Goal: Task Accomplishment & Management: Manage account settings

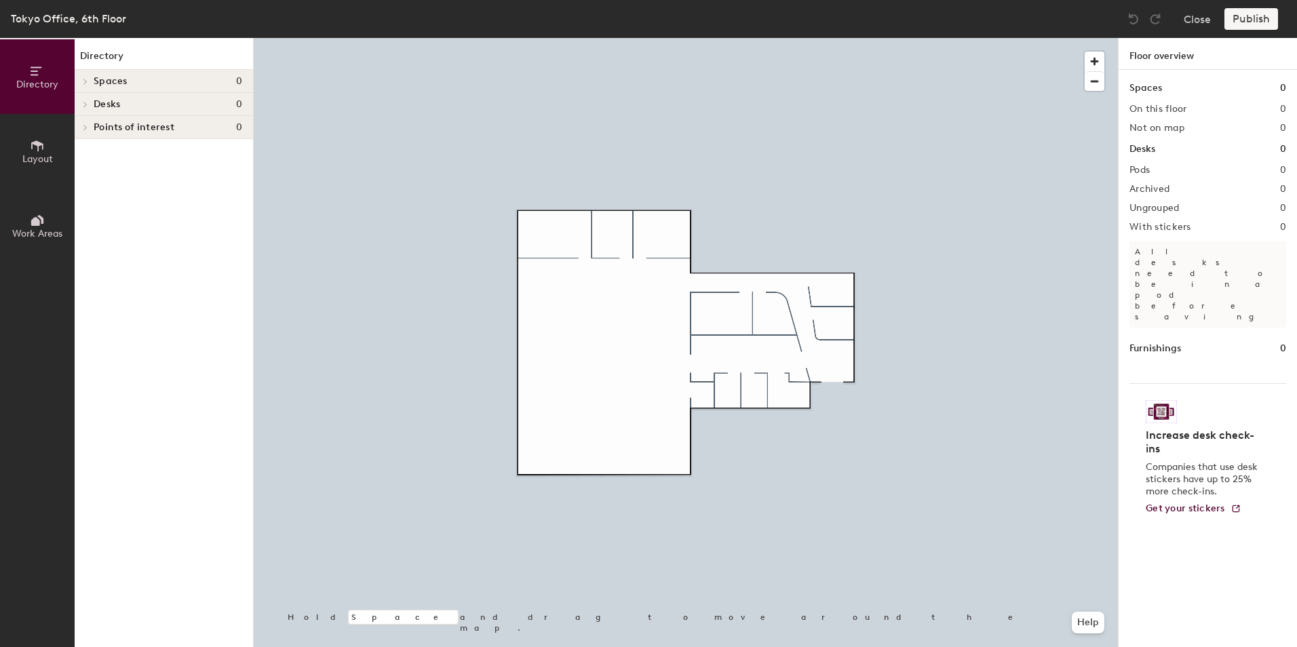
click at [178, 76] on h4 "Spaces 0" at bounding box center [168, 81] width 149 height 11
click at [92, 103] on div "Desks 0" at bounding box center [164, 104] width 178 height 23
click at [84, 103] on icon at bounding box center [83, 105] width 7 height 5
click at [37, 229] on span "Work Areas" at bounding box center [37, 234] width 50 height 12
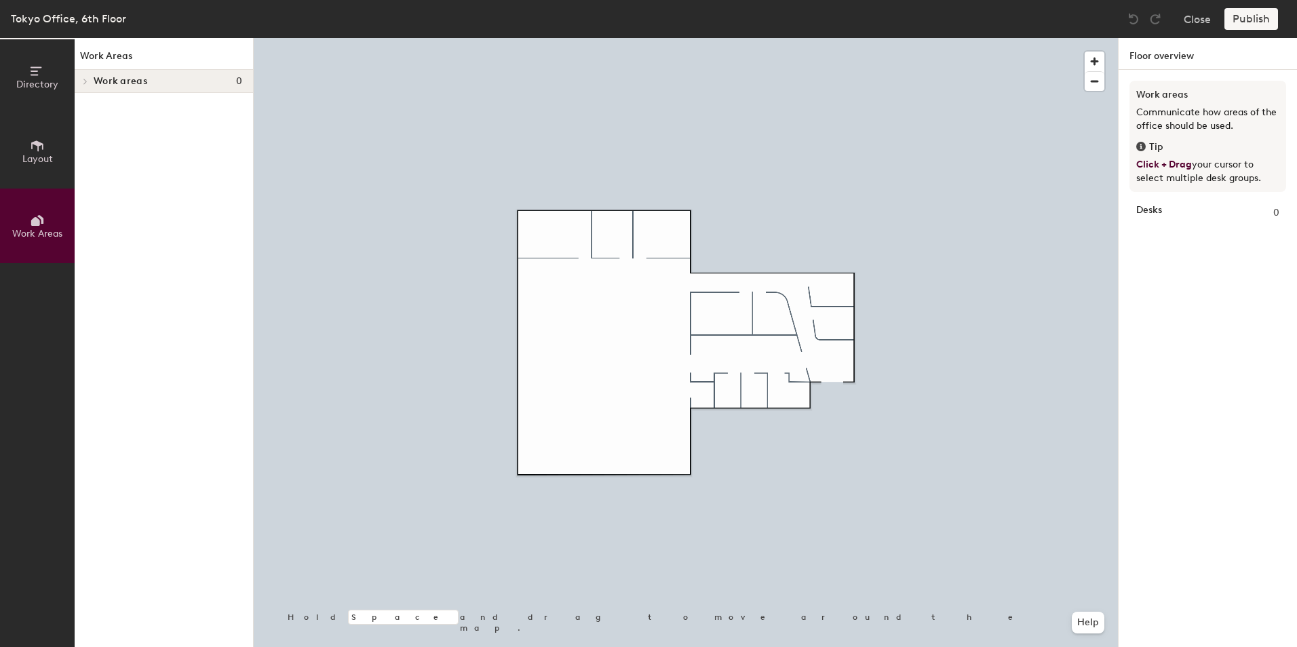
click at [42, 161] on span "Layout" at bounding box center [37, 159] width 31 height 12
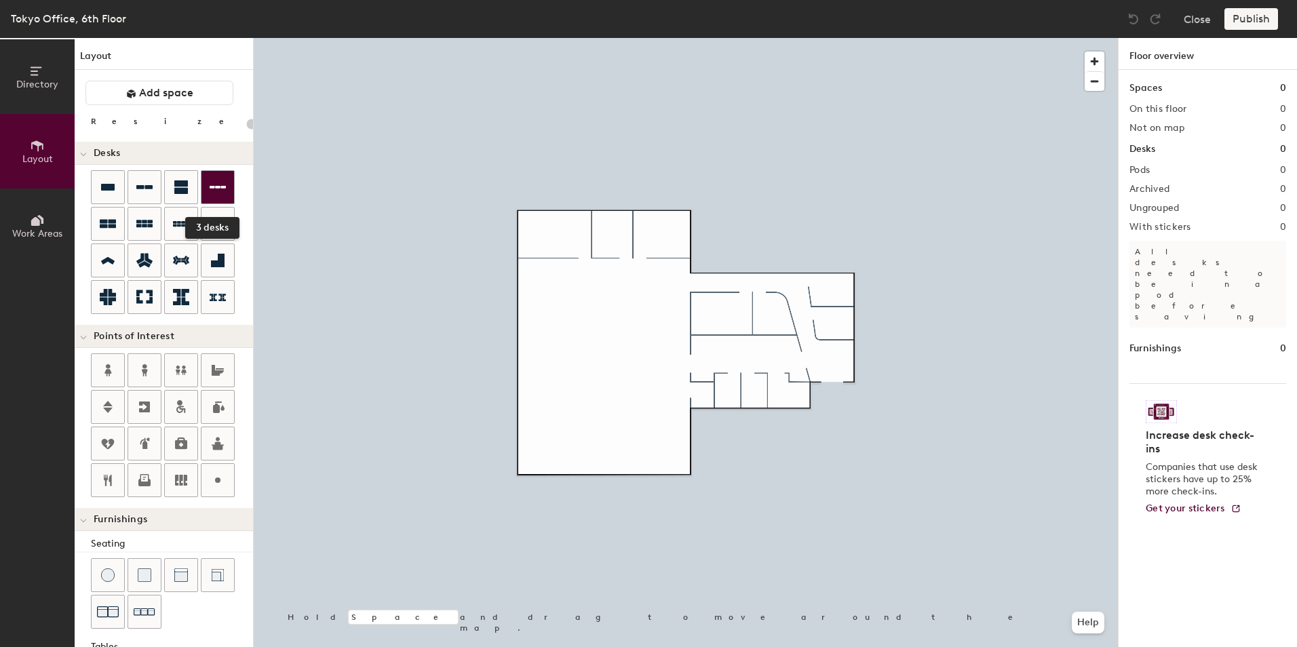
click at [214, 193] on icon at bounding box center [218, 187] width 16 height 16
click at [546, 277] on div "Directory Layout Work Areas Layout Add space Resize Desks Points of Interest Fu…" at bounding box center [648, 342] width 1297 height 609
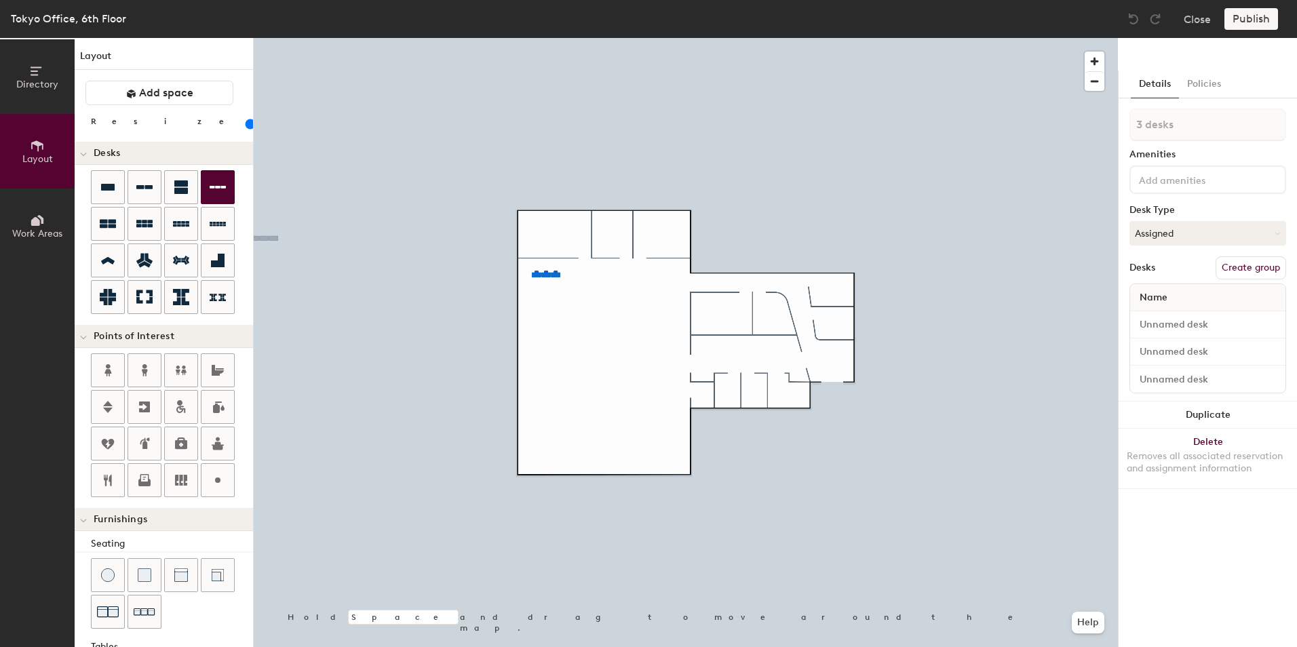
click at [537, 302] on div "Directory Layout Work Areas Layout Add space Resize Desks Points of Interest Fu…" at bounding box center [648, 342] width 1297 height 609
click at [543, 328] on div "Directory Layout Work Areas Layout Add space Resize Desks Points of Interest Fu…" at bounding box center [648, 342] width 1297 height 609
click at [543, 348] on div "Directory Layout Work Areas Layout Add space Resize Desks Points of Interest Fu…" at bounding box center [648, 342] width 1297 height 609
click at [553, 390] on div "Directory Layout Work Areas Layout Add space Resize Desks Points of Interest Fu…" at bounding box center [648, 342] width 1297 height 609
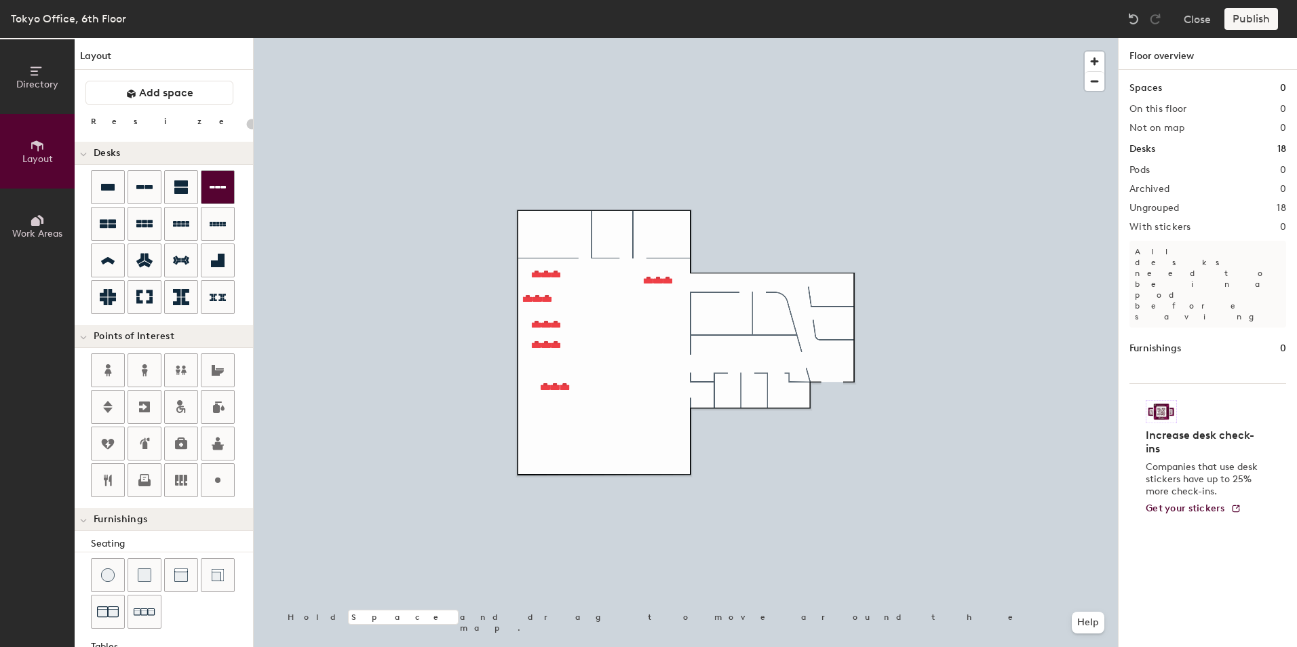
click at [657, 38] on div at bounding box center [686, 38] width 864 height 0
click at [656, 307] on div "Directory Layout Work Areas Layout Add space Resize Desks Points of Interest Fu…" at bounding box center [648, 342] width 1297 height 609
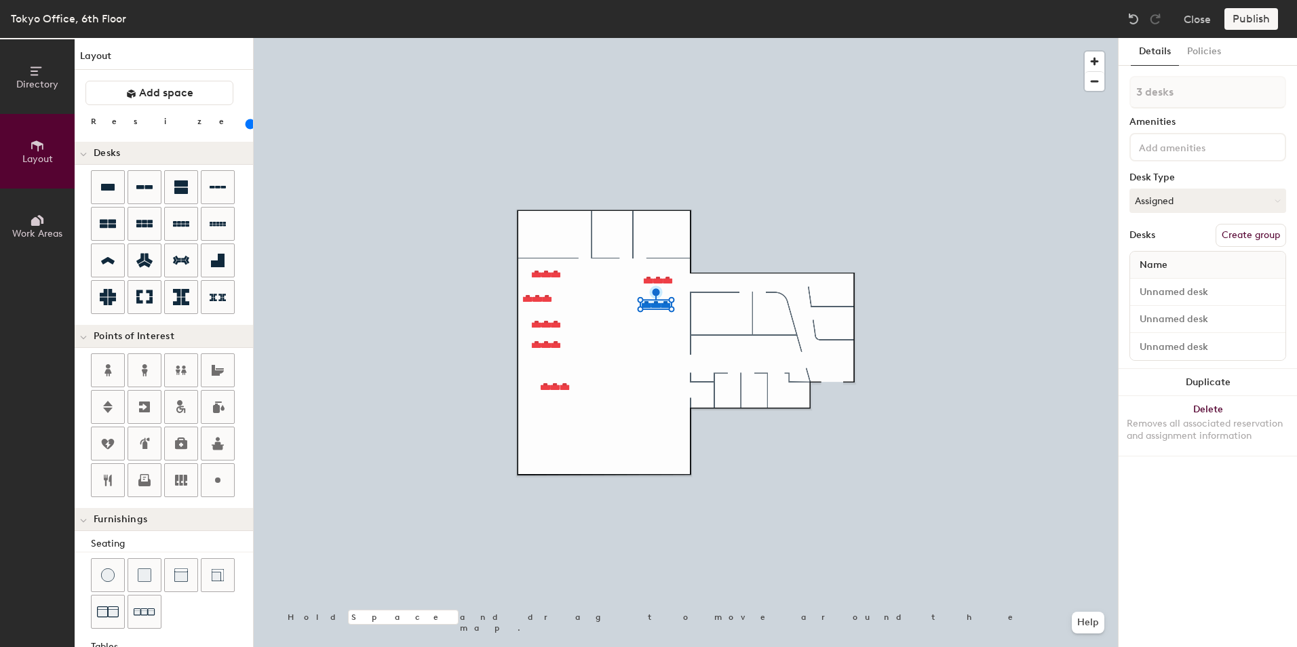
click at [658, 332] on div "Directory Layout Work Areas Layout Add space Resize Desks Points of Interest Fu…" at bounding box center [648, 342] width 1297 height 609
click at [656, 358] on div "Directory Layout Work Areas Layout Add space Resize Desks Points of Interest Fu…" at bounding box center [648, 342] width 1297 height 609
click at [659, 378] on div "Directory Layout Work Areas Layout Add space Resize Desks Points of Interest Fu…" at bounding box center [648, 342] width 1297 height 609
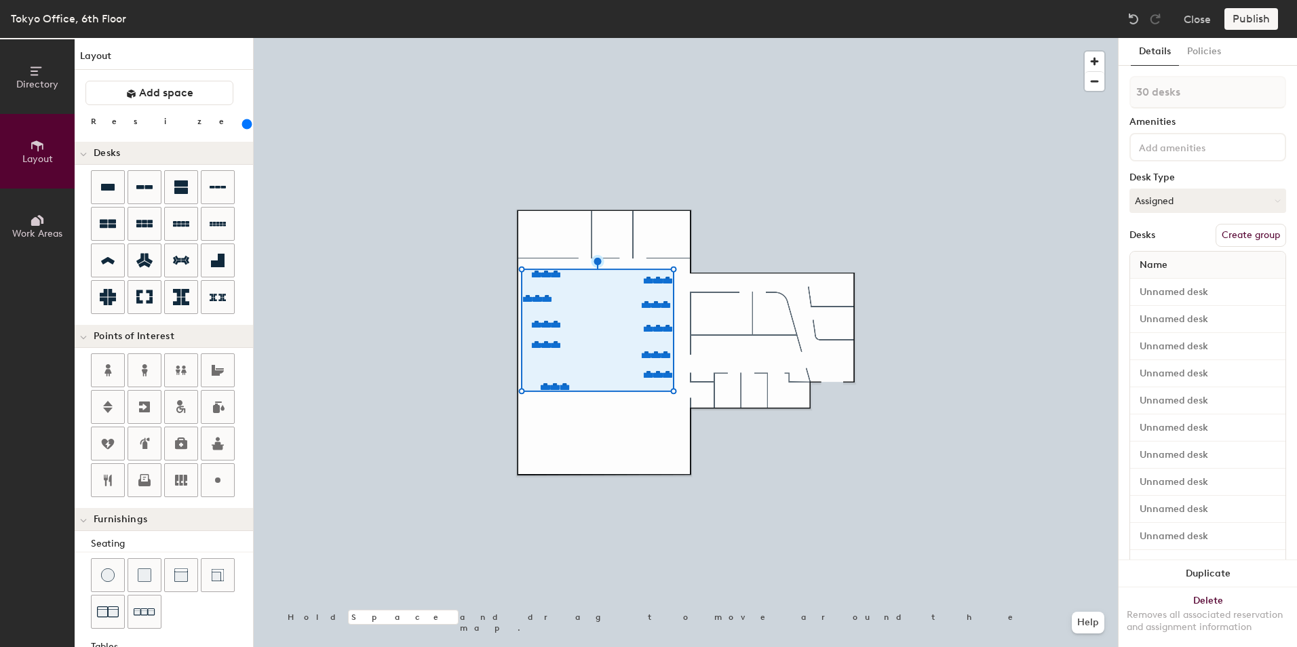
click at [246, 130] on input "range" at bounding box center [246, 124] width 0 height 11
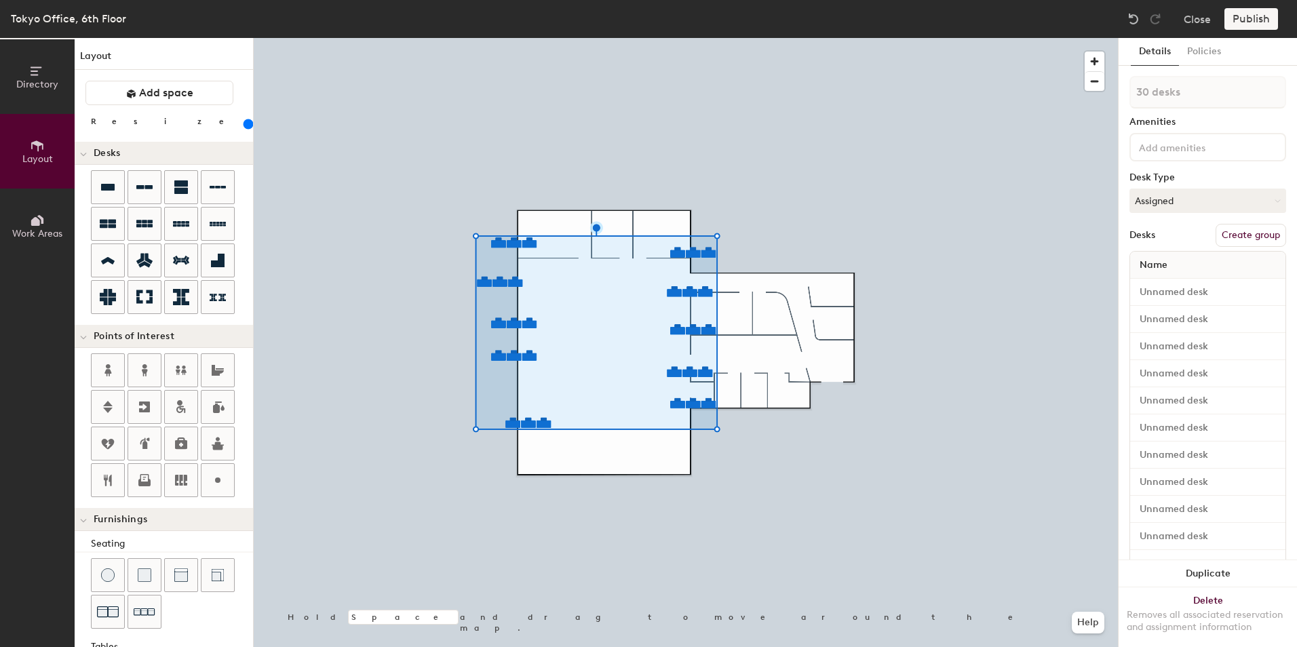
drag, startPoint x: 169, startPoint y: 125, endPoint x: 157, endPoint y: 124, distance: 12.2
click at [246, 124] on input "range" at bounding box center [246, 124] width 0 height 11
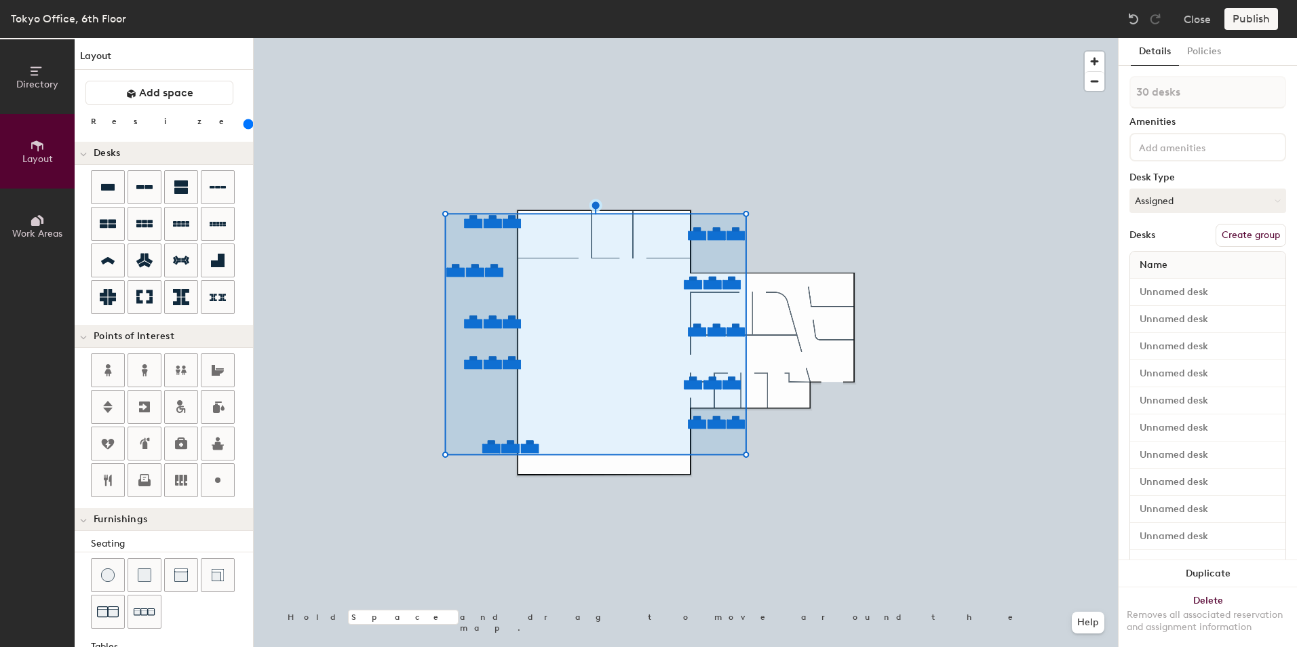
click at [404, 38] on div at bounding box center [686, 38] width 864 height 0
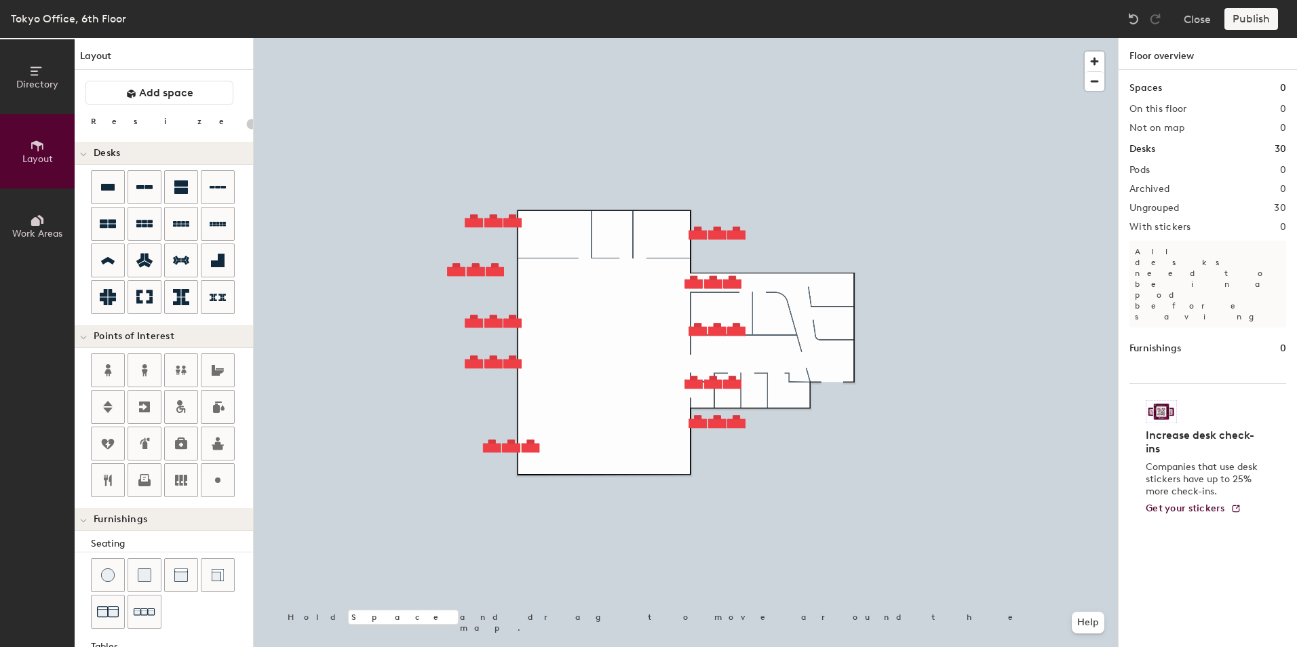
click at [519, 38] on div at bounding box center [686, 38] width 864 height 0
type input "200"
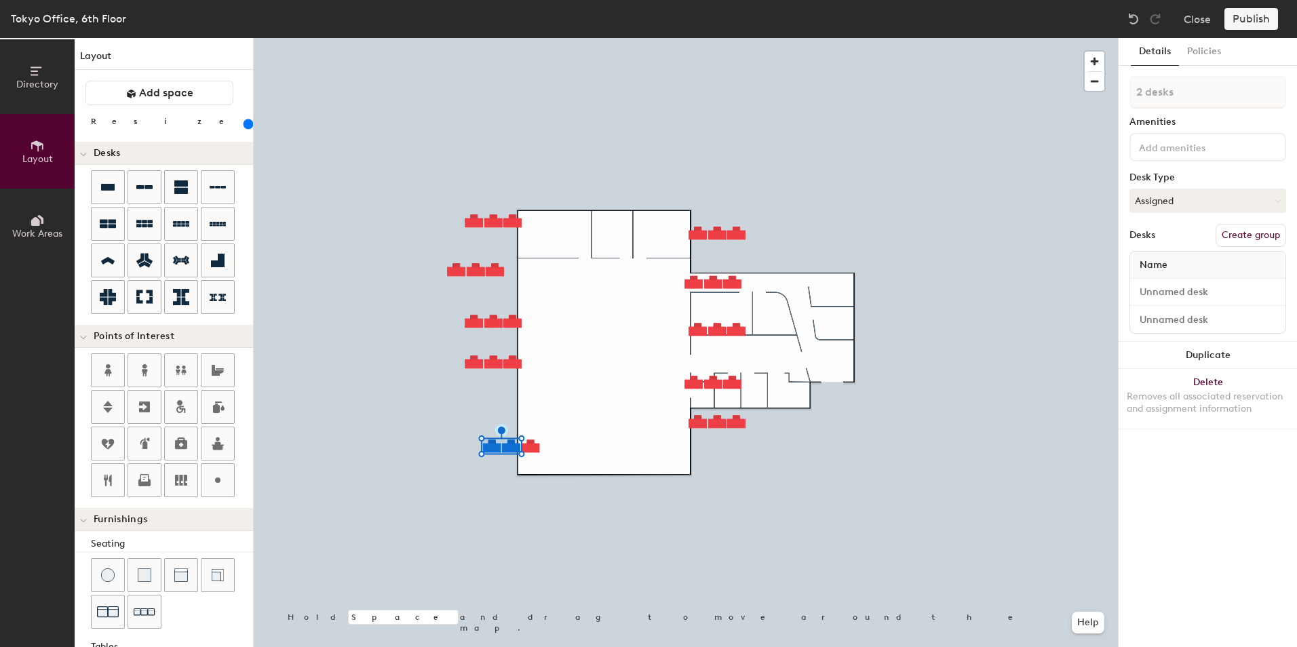
type input "3 desks"
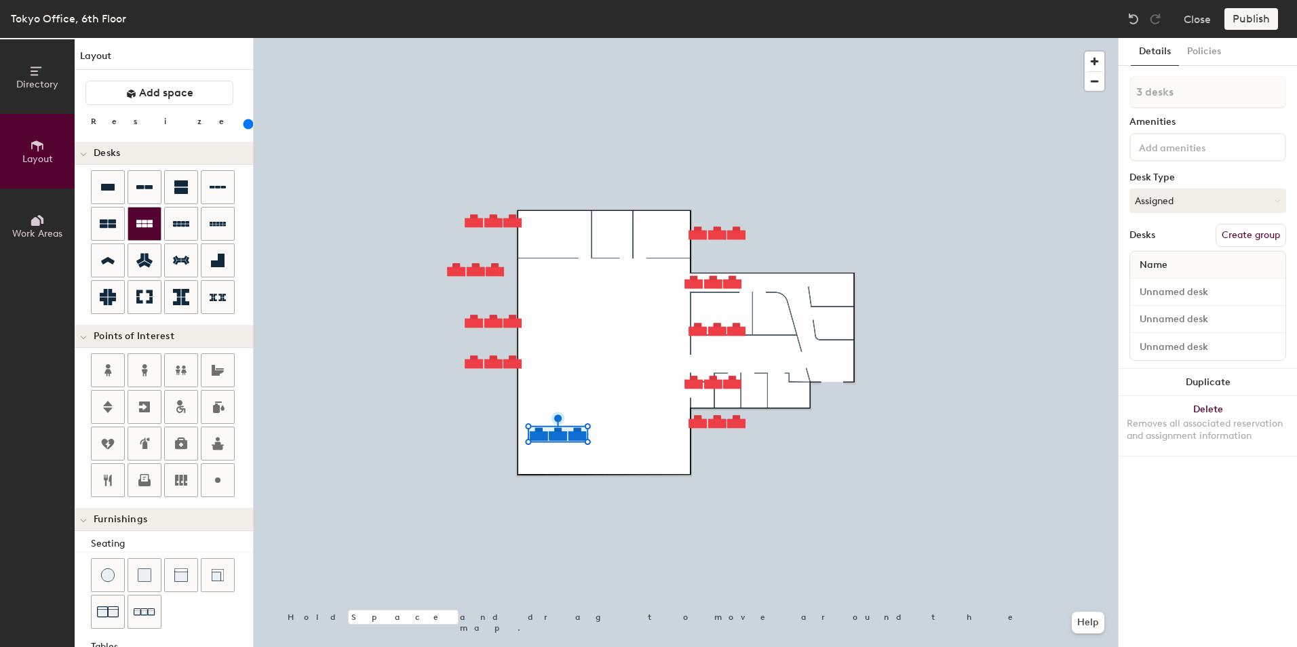
click at [150, 217] on icon at bounding box center [144, 224] width 16 height 16
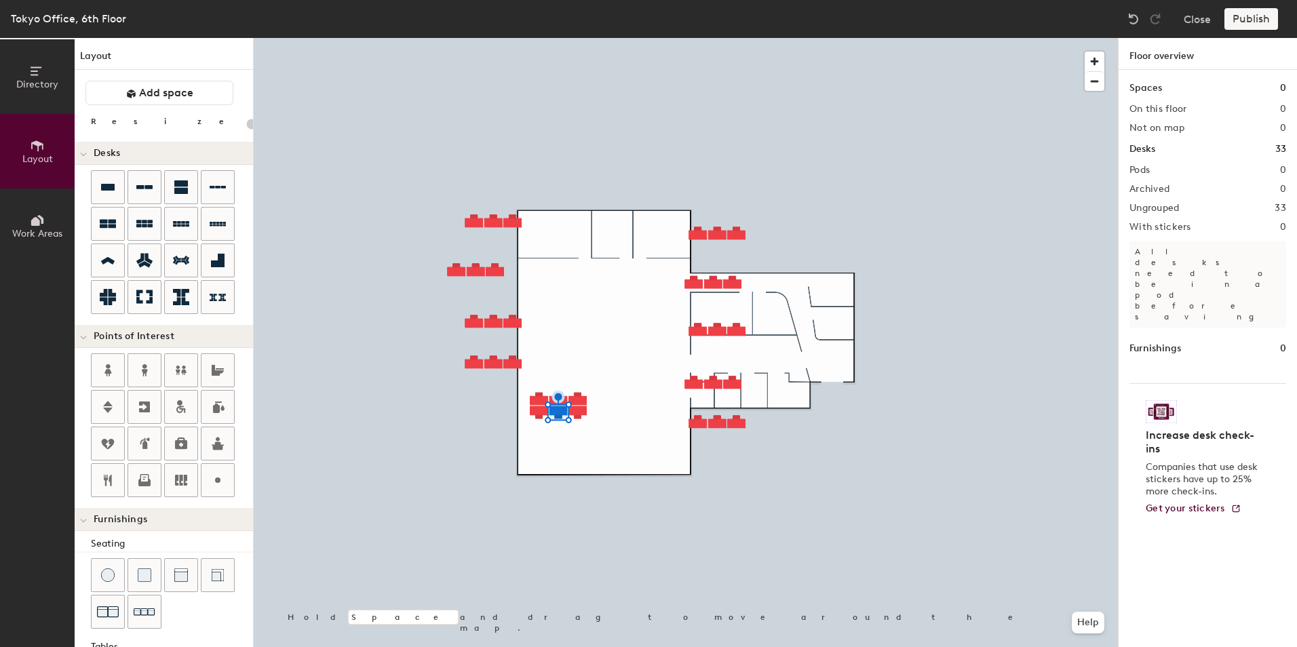
click at [480, 38] on div at bounding box center [686, 38] width 864 height 0
type input "200"
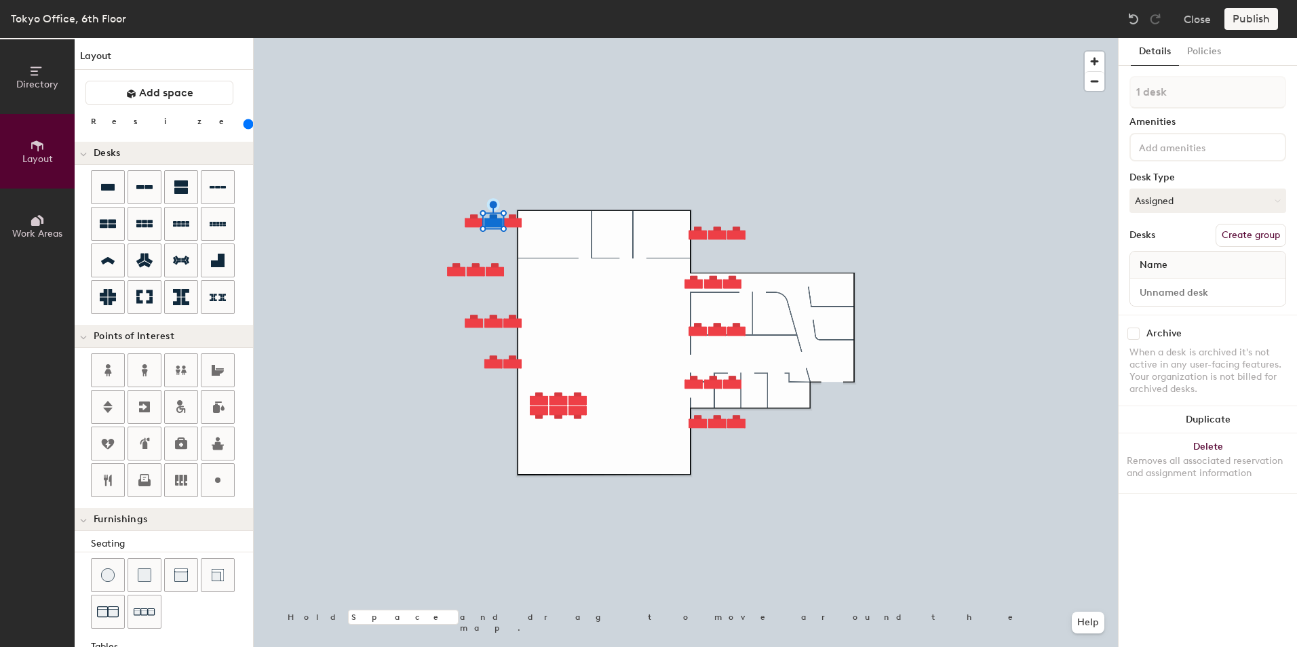
type input "2 desks"
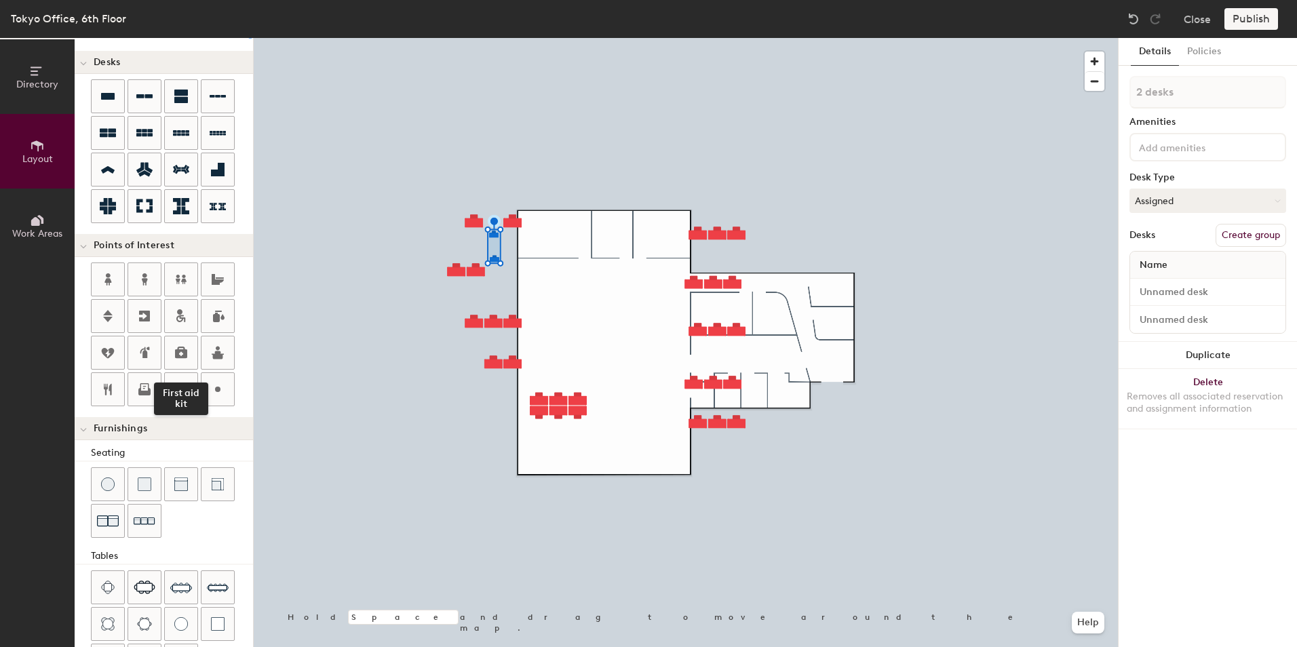
scroll to position [210, 0]
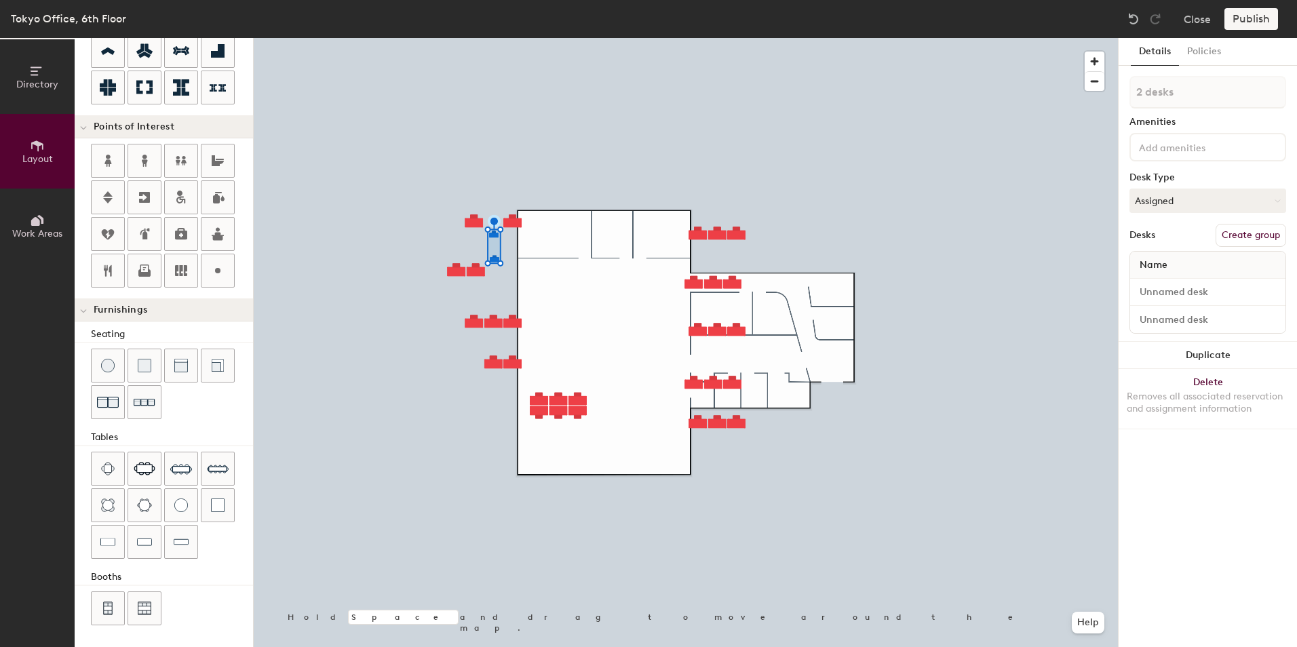
type input "200"
type input "1 desk"
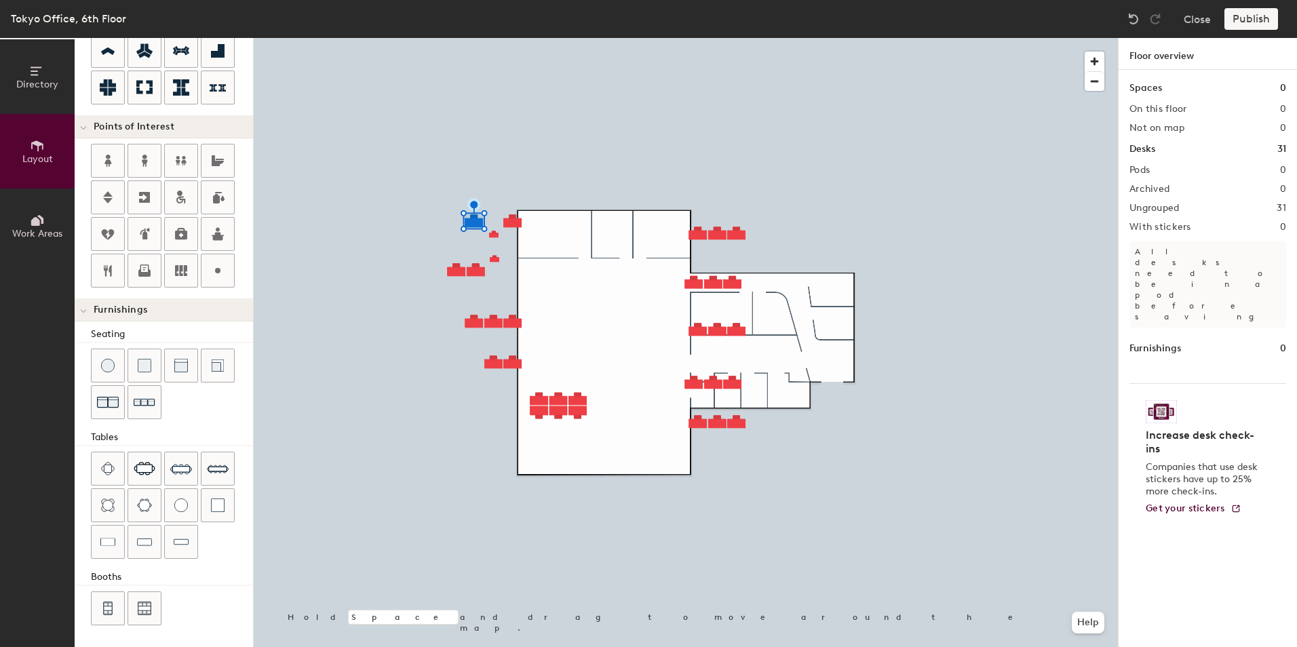
click at [517, 38] on div at bounding box center [686, 38] width 864 height 0
click at [450, 38] on div at bounding box center [686, 38] width 864 height 0
click at [497, 38] on div at bounding box center [686, 38] width 864 height 0
click at [512, 38] on div at bounding box center [686, 38] width 864 height 0
click at [695, 38] on div at bounding box center [686, 38] width 864 height 0
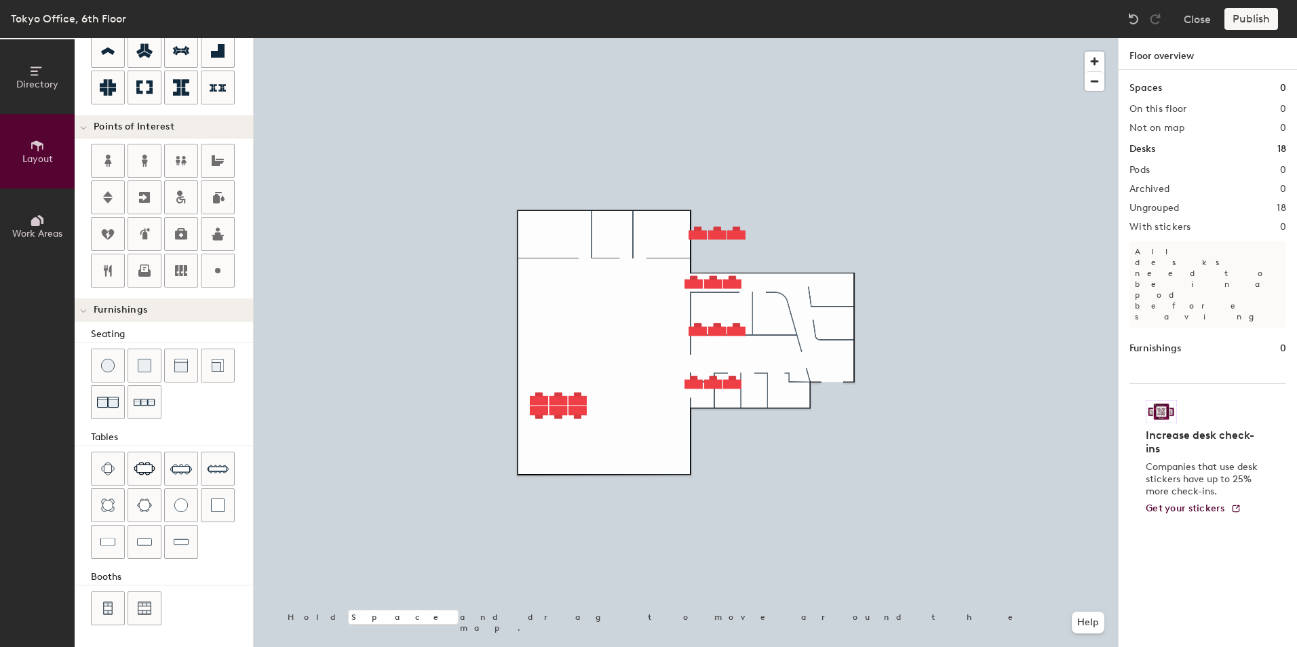
click at [698, 38] on div at bounding box center [686, 38] width 864 height 0
click at [737, 38] on div at bounding box center [686, 38] width 864 height 0
click at [699, 38] on div at bounding box center [686, 38] width 864 height 0
click at [714, 38] on div at bounding box center [686, 38] width 864 height 0
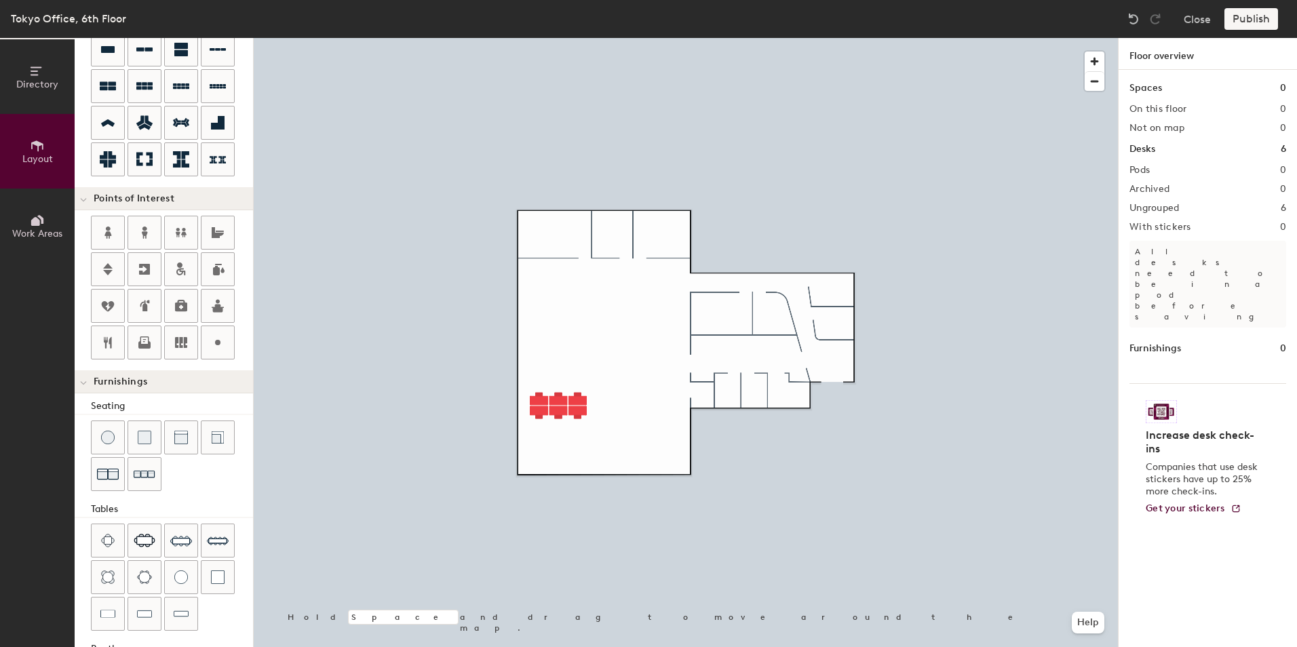
scroll to position [74, 0]
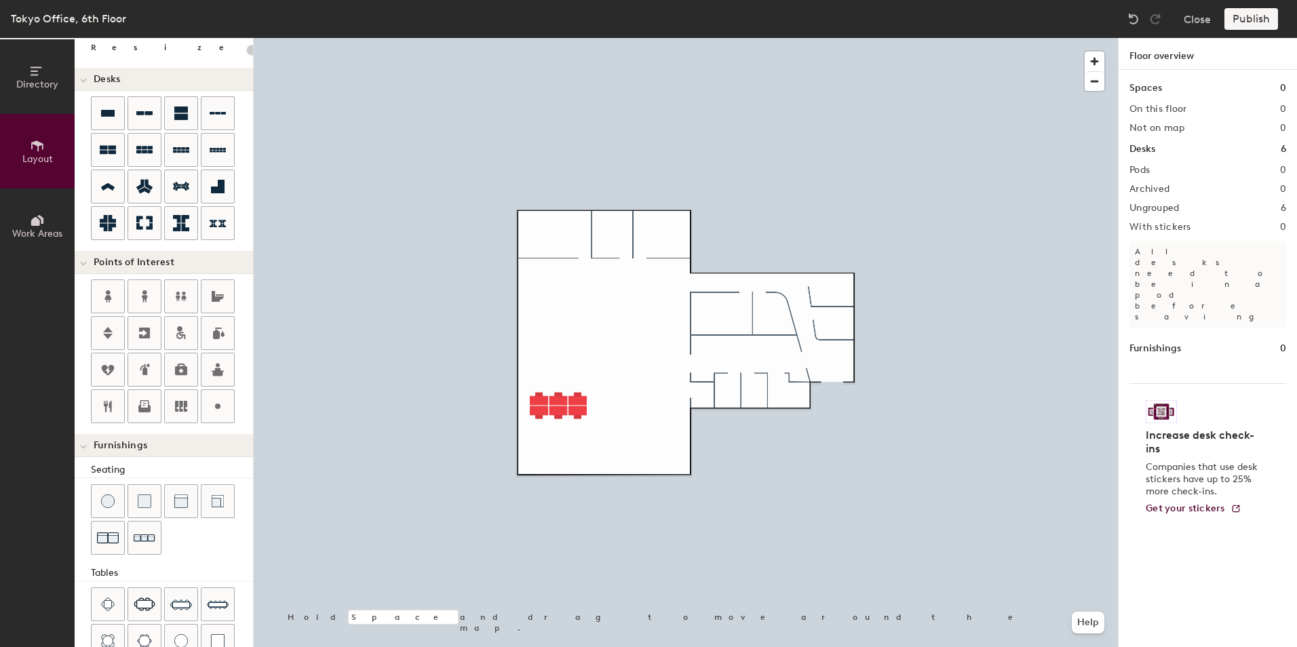
click at [558, 365] on div "Directory Layout Work Areas Layout Add space Resize Desks Points of Interest Fu…" at bounding box center [648, 342] width 1297 height 609
type input "200"
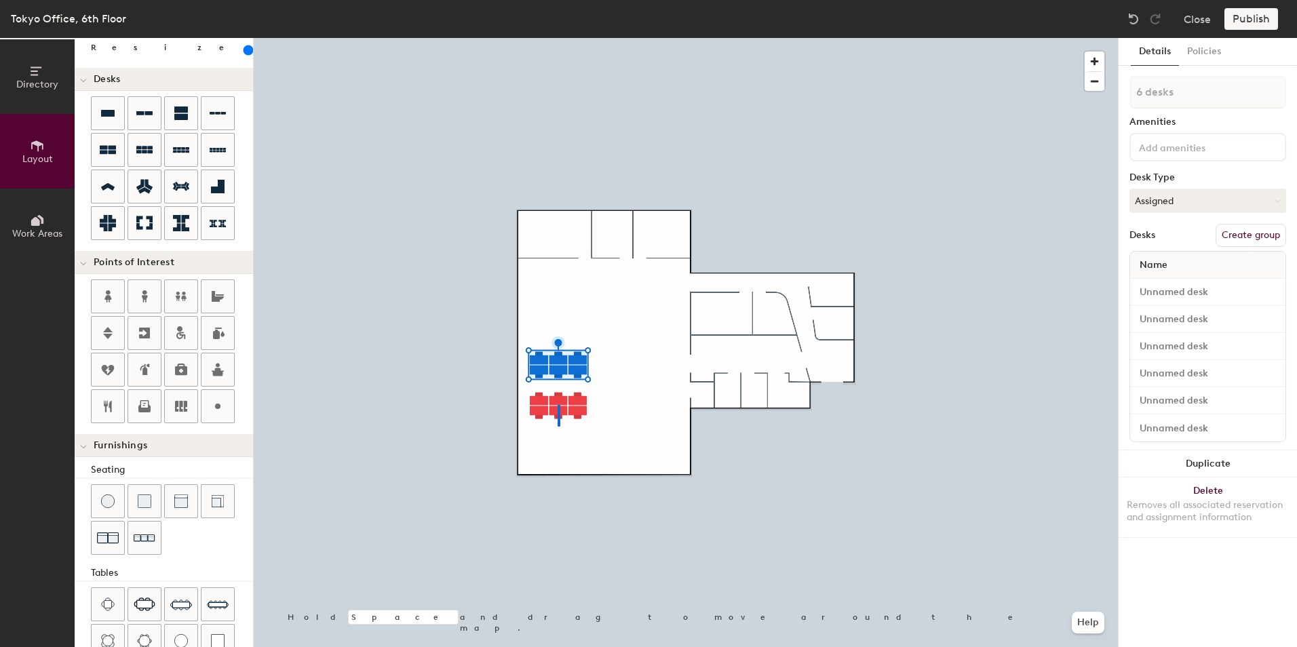
type input "2 desks"
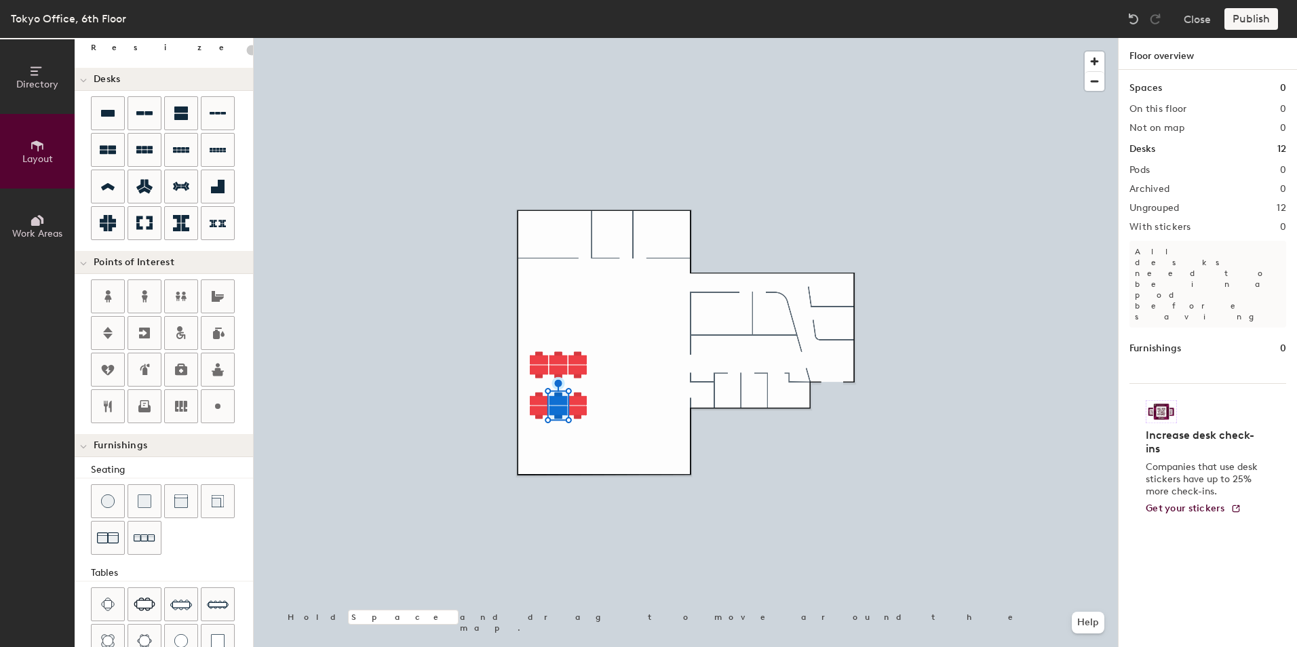
click at [585, 38] on div at bounding box center [686, 38] width 864 height 0
type input "200"
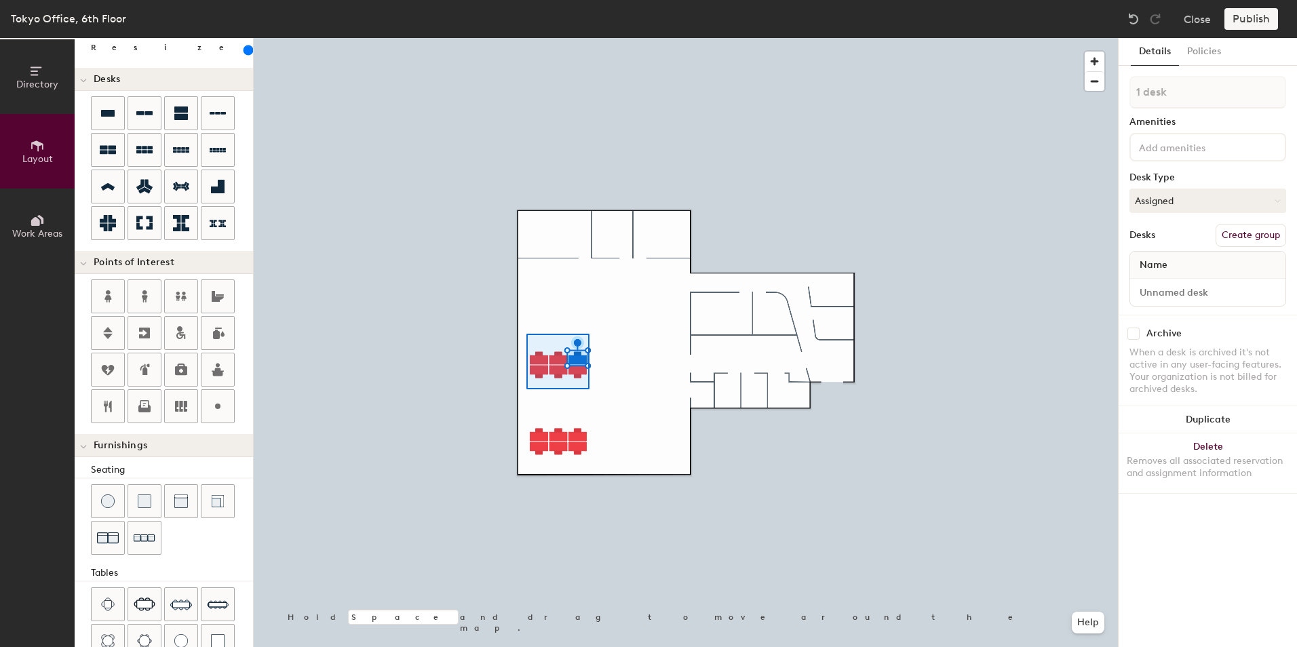
type input "6 desks"
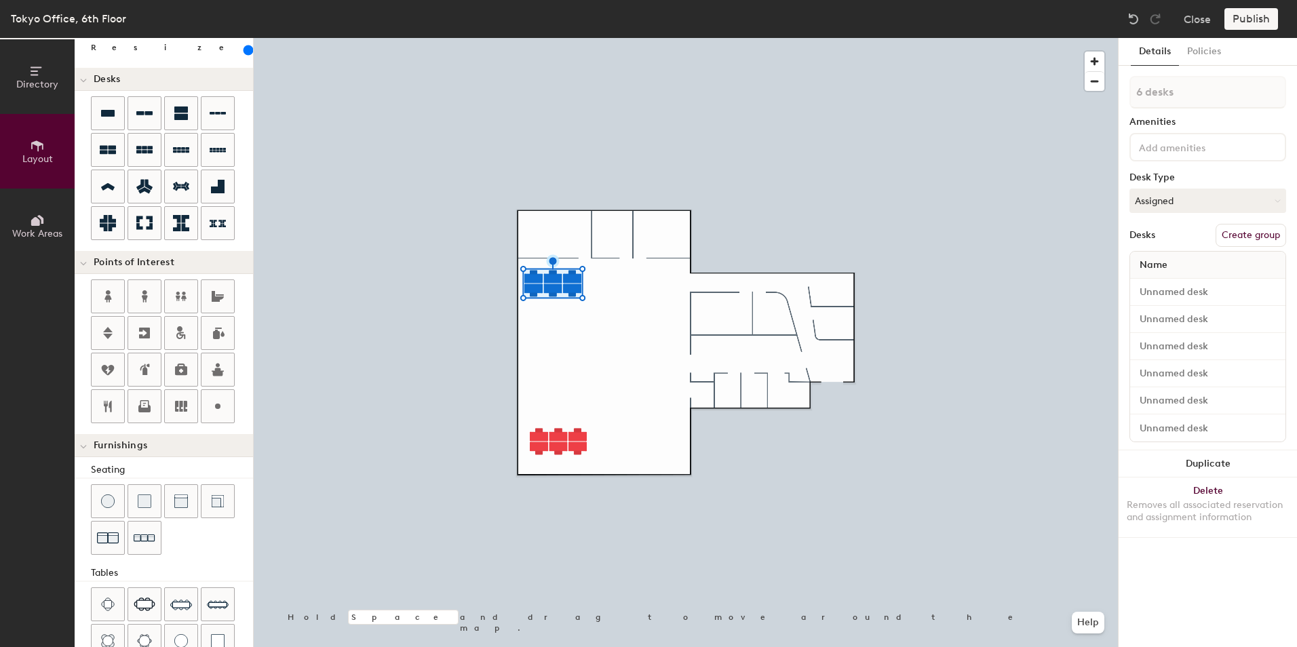
drag, startPoint x: 143, startPoint y: 153, endPoint x: 565, endPoint y: 362, distance: 471.1
click at [555, 38] on div at bounding box center [686, 38] width 864 height 0
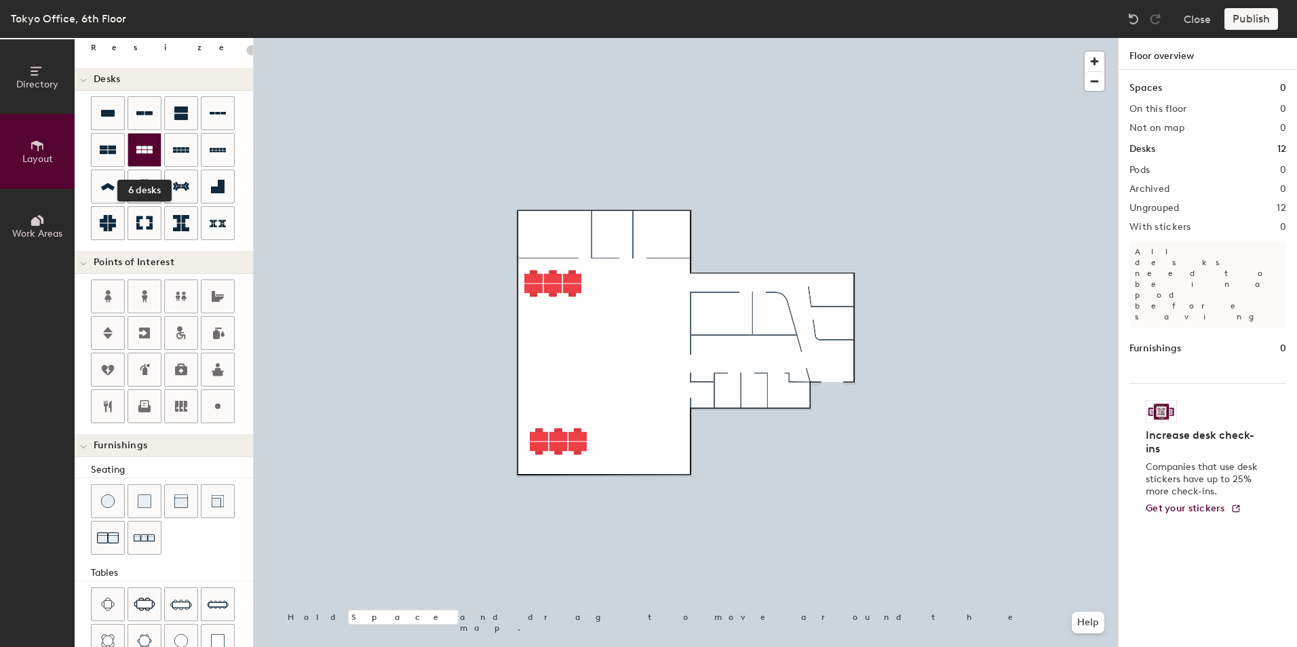
click at [152, 153] on icon at bounding box center [144, 149] width 16 height 7
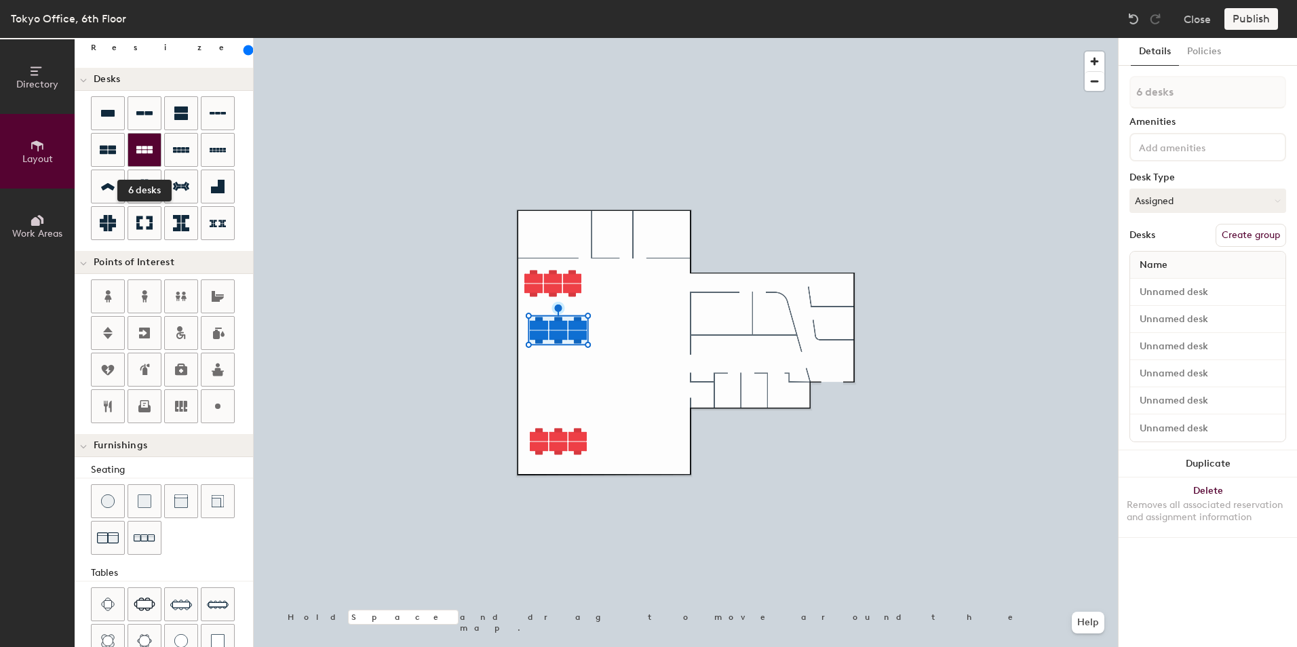
click at [137, 144] on icon at bounding box center [144, 150] width 16 height 16
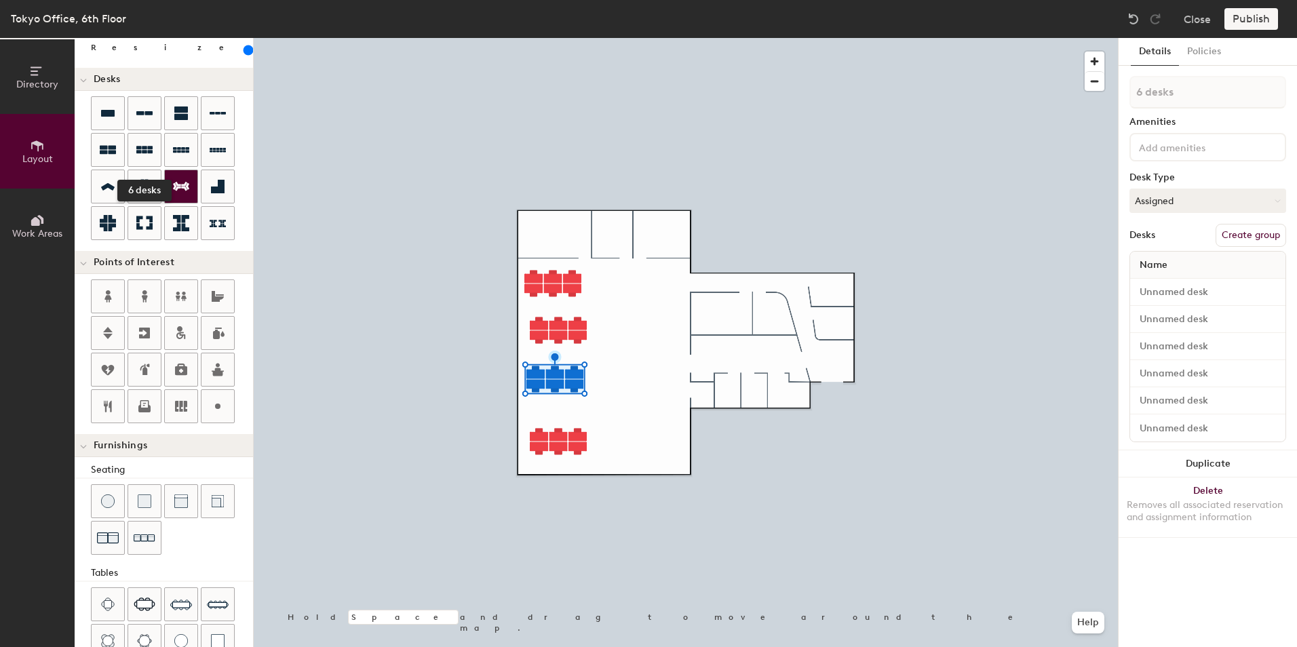
drag, startPoint x: 141, startPoint y: 155, endPoint x: 172, endPoint y: 171, distance: 34.6
click at [141, 154] on icon at bounding box center [144, 150] width 16 height 16
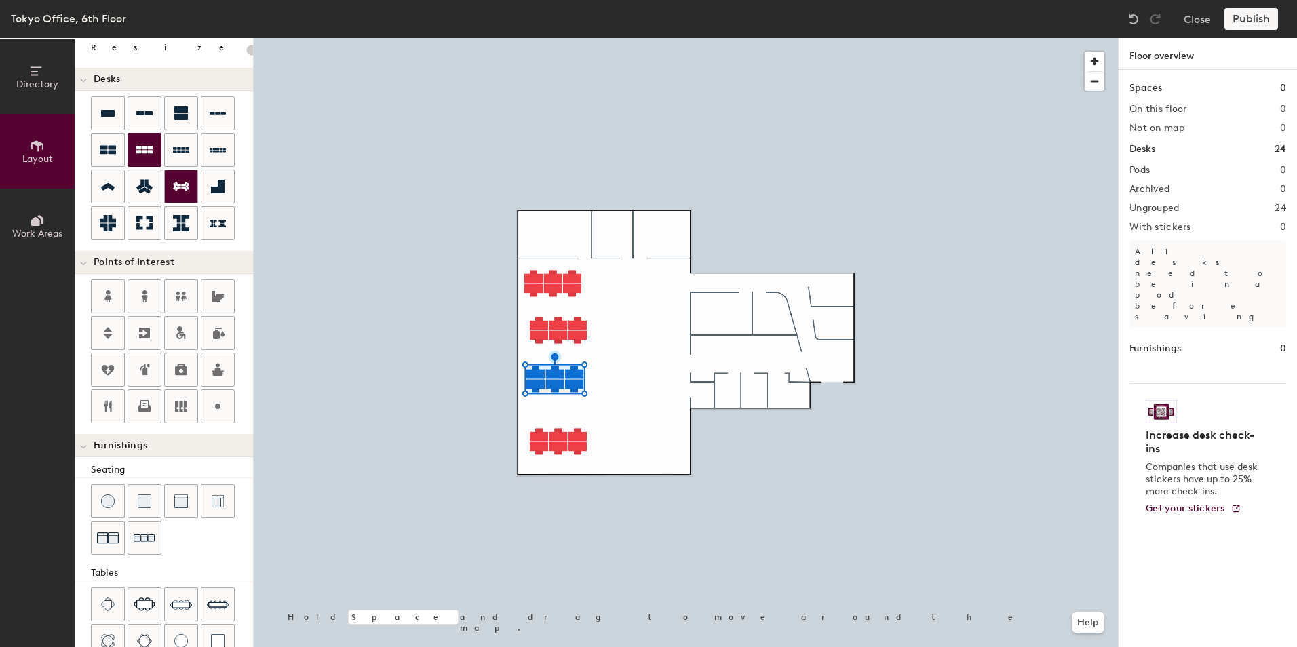
type input "200"
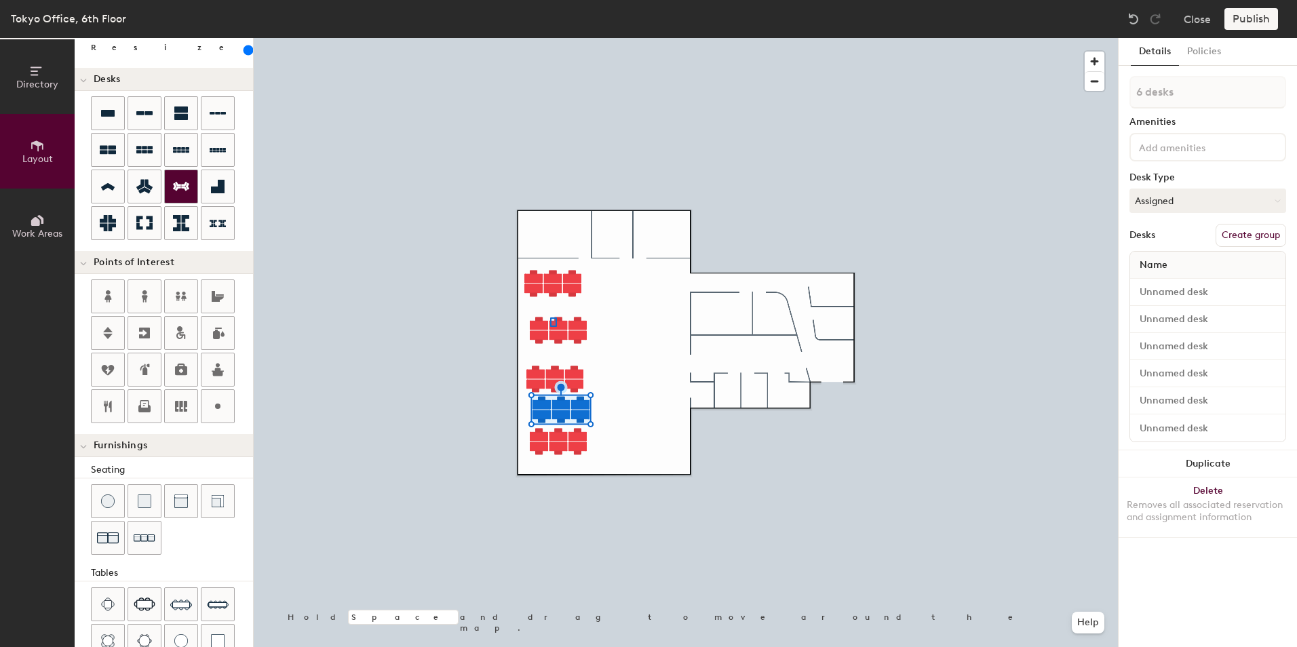
click at [550, 38] on div at bounding box center [686, 38] width 864 height 0
type input "1 desk"
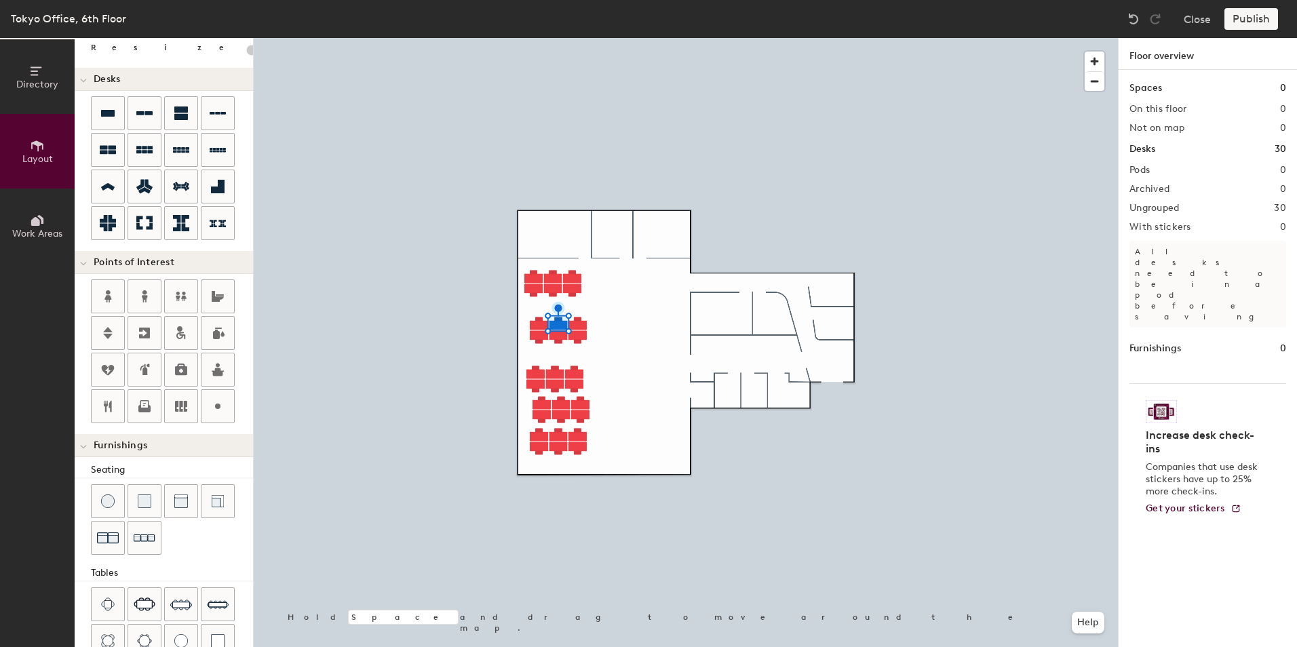
click at [632, 38] on div at bounding box center [686, 38] width 864 height 0
drag, startPoint x: 140, startPoint y: 157, endPoint x: 219, endPoint y: 178, distance: 81.3
click at [140, 157] on icon at bounding box center [144, 150] width 16 height 16
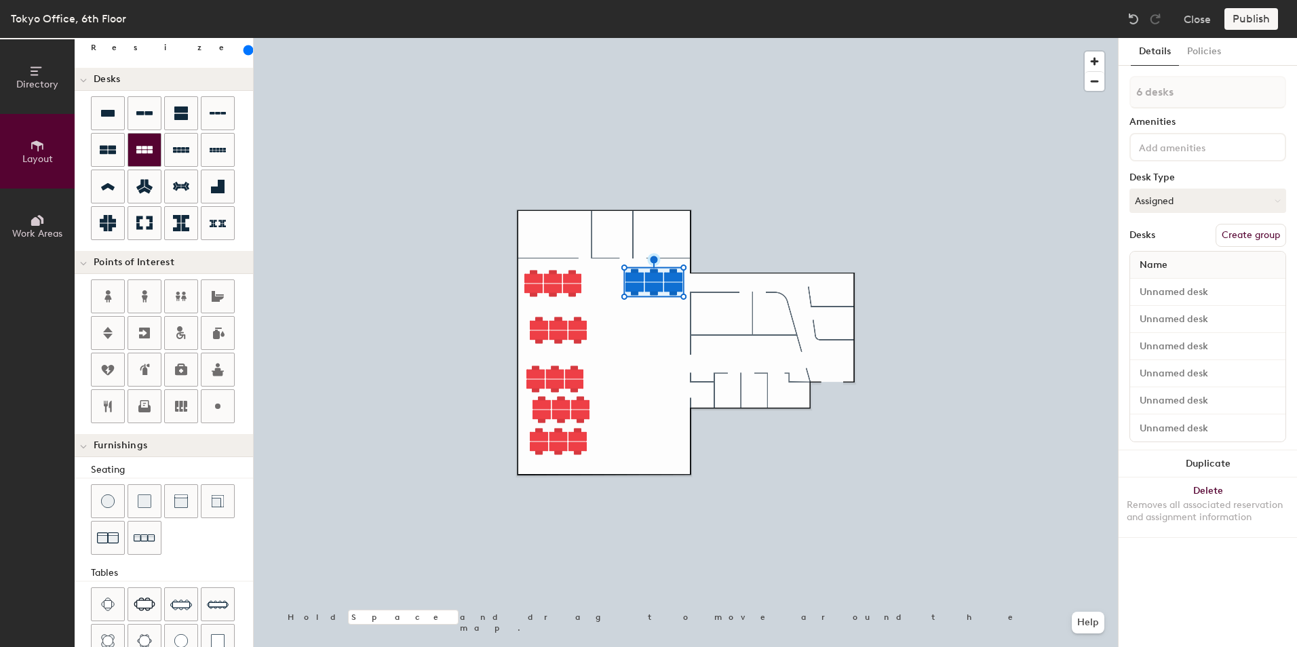
click at [142, 151] on icon at bounding box center [144, 150] width 16 height 16
click at [147, 150] on icon at bounding box center [144, 150] width 16 height 16
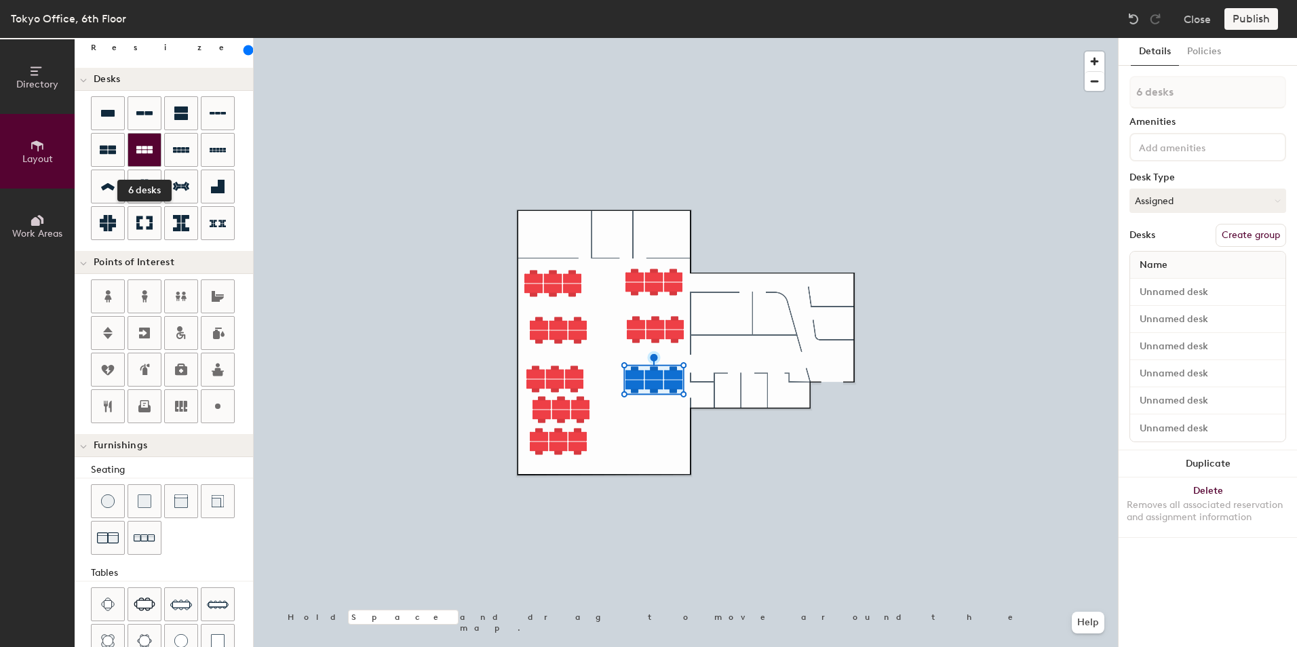
click at [145, 152] on icon at bounding box center [144, 149] width 16 height 7
click at [150, 153] on icon at bounding box center [144, 149] width 16 height 7
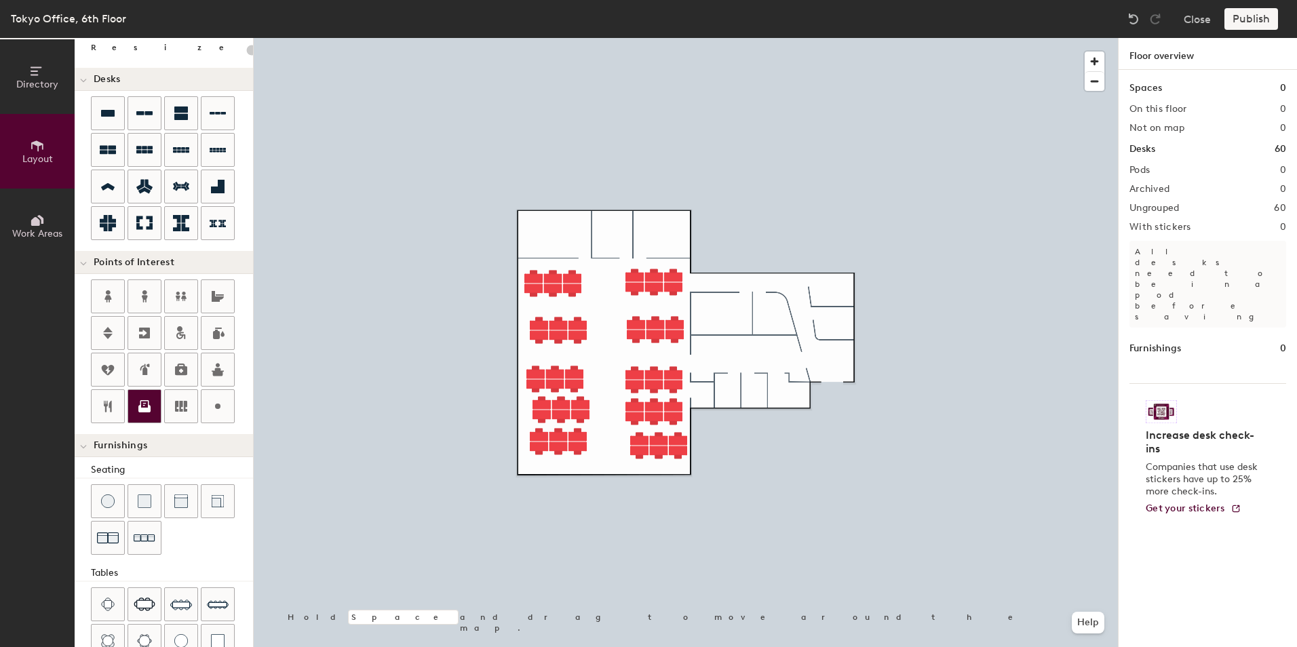
click at [709, 324] on div "Directory Layout Work Areas Layout Add space Resize Desks Points of Interest Fu…" at bounding box center [648, 342] width 1297 height 609
drag, startPoint x: 104, startPoint y: 405, endPoint x: 721, endPoint y: 365, distance: 617.9
click at [817, 38] on div at bounding box center [686, 38] width 864 height 0
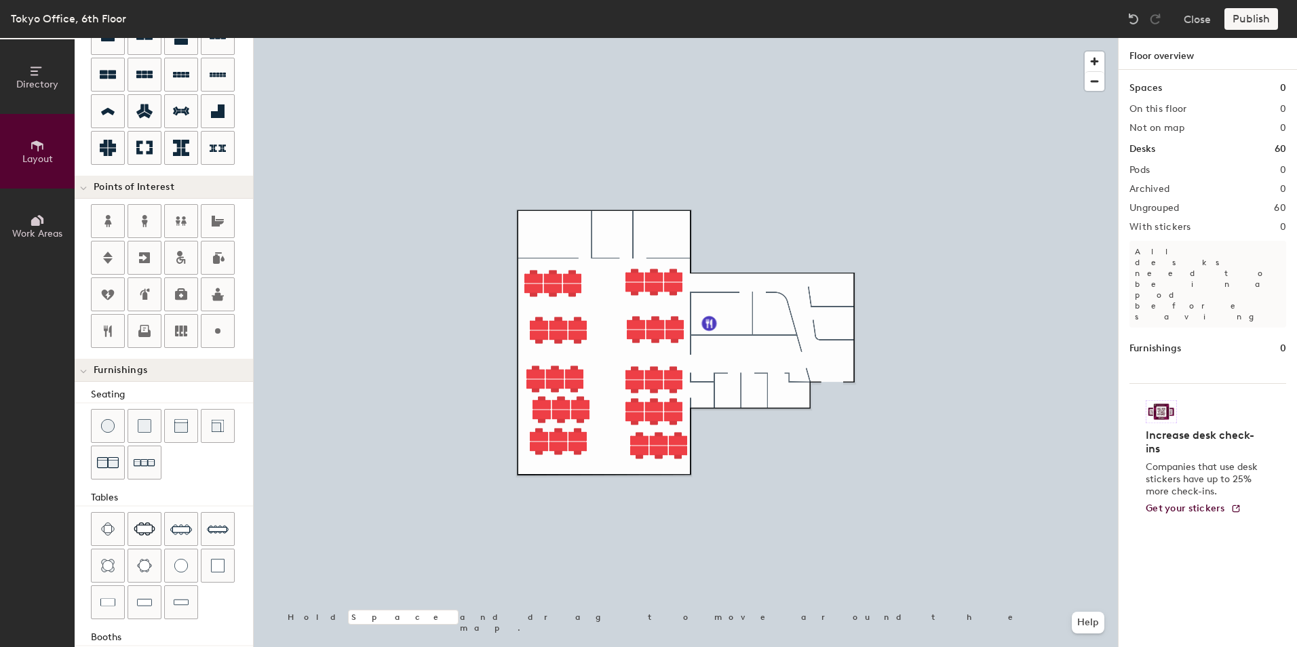
scroll to position [210, 0]
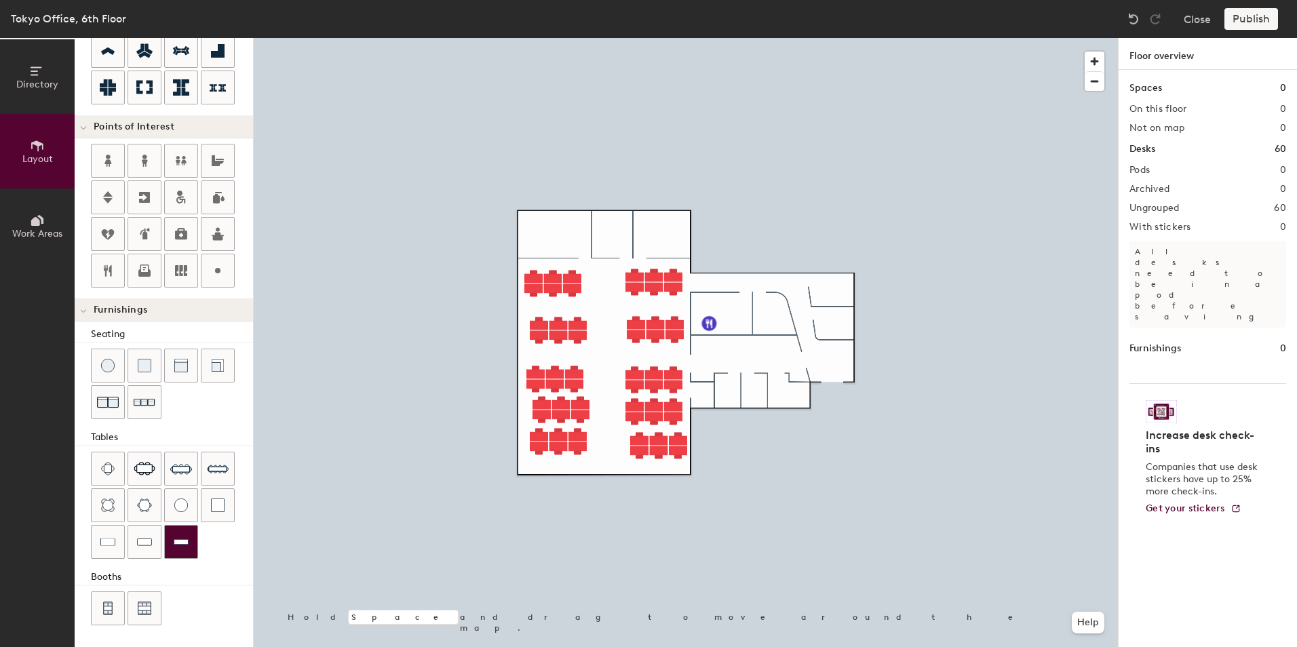
click at [181, 552] on div at bounding box center [181, 542] width 33 height 33
click at [660, 38] on div at bounding box center [686, 38] width 864 height 0
click at [654, 233] on div "Directory Layout Work Areas Layout Add space Resize Desks Points of Interest Fu…" at bounding box center [648, 342] width 1297 height 609
click at [179, 548] on div at bounding box center [181, 542] width 33 height 33
click at [144, 275] on icon at bounding box center [144, 272] width 12 height 7
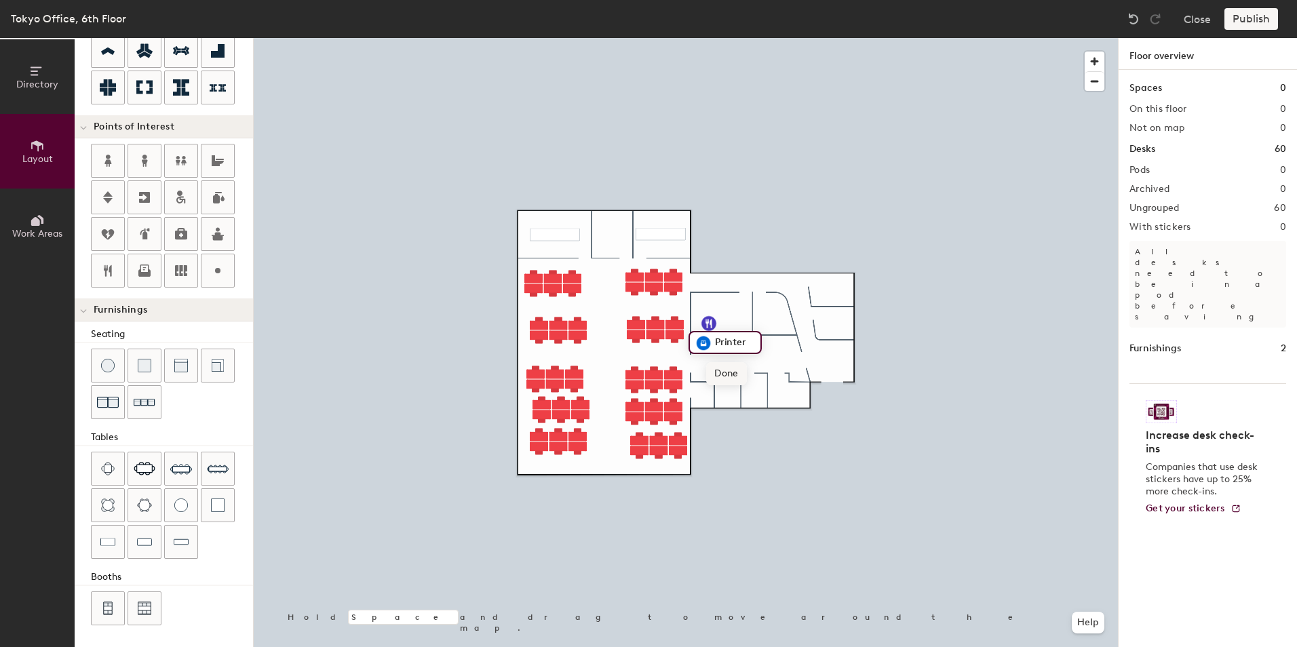
click at [731, 372] on span "Done" at bounding box center [726, 373] width 40 height 23
click at [390, 38] on div at bounding box center [686, 38] width 864 height 0
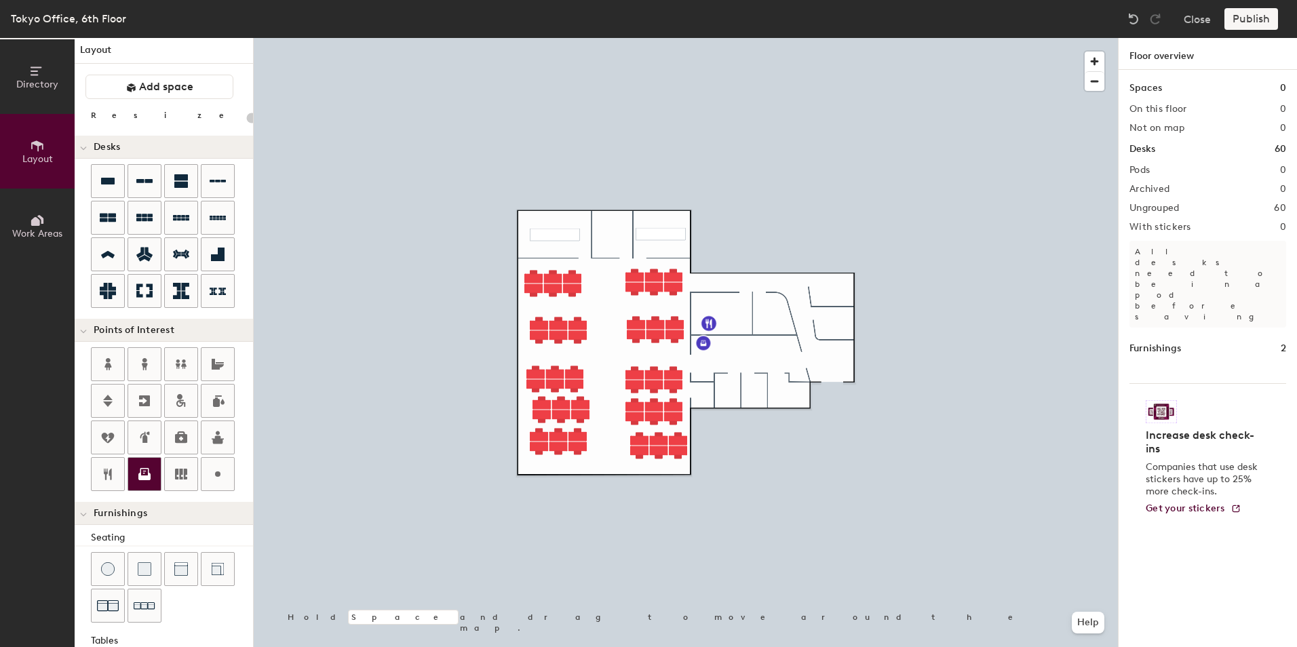
scroll to position [142, 0]
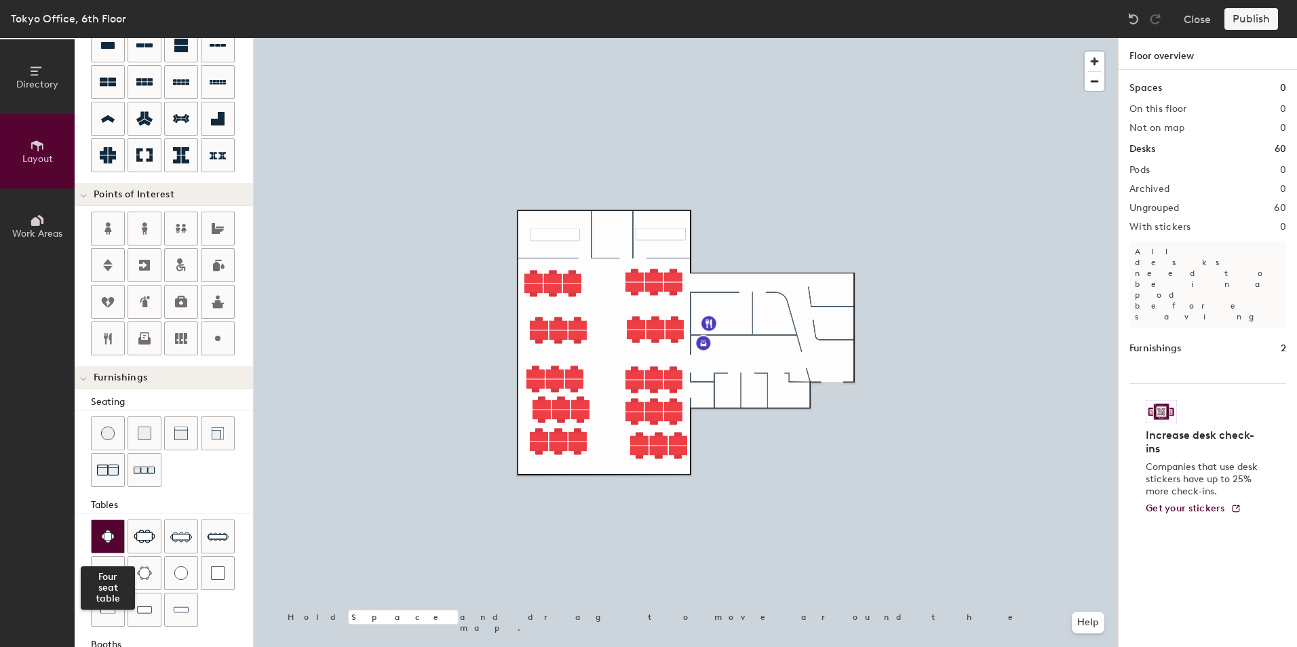
click at [119, 538] on div at bounding box center [108, 536] width 33 height 33
click at [139, 534] on img at bounding box center [145, 537] width 22 height 14
click at [115, 532] on div at bounding box center [108, 536] width 33 height 33
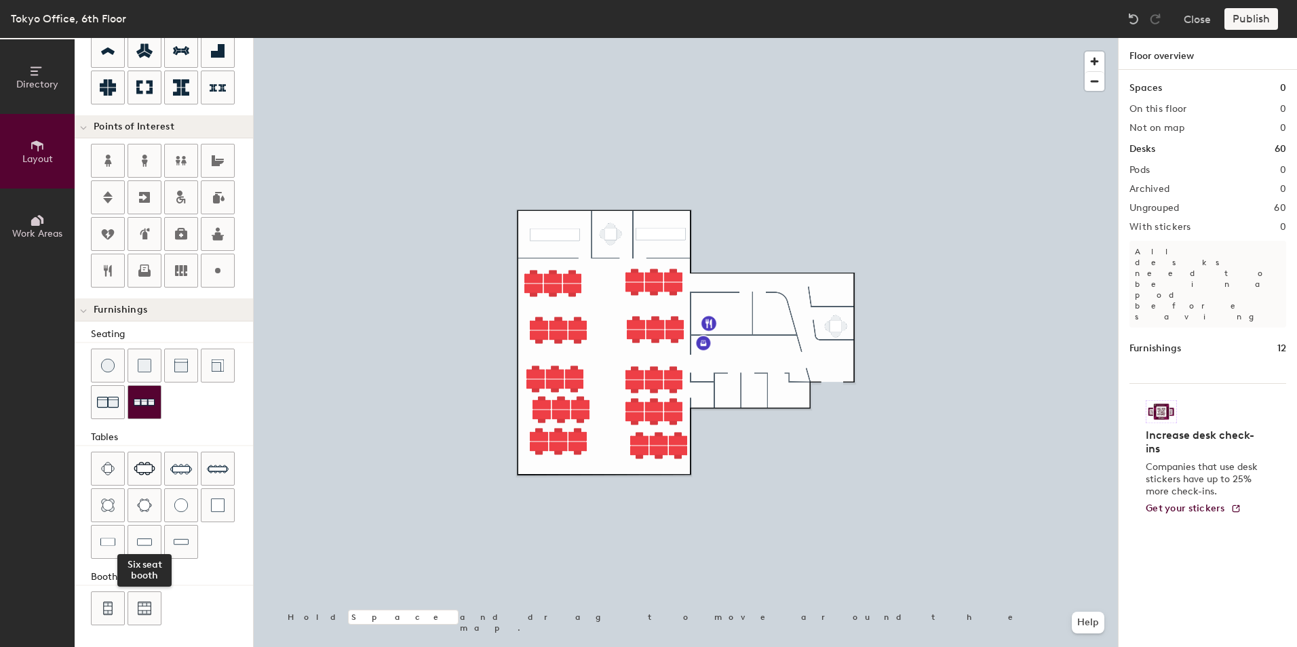
scroll to position [0, 0]
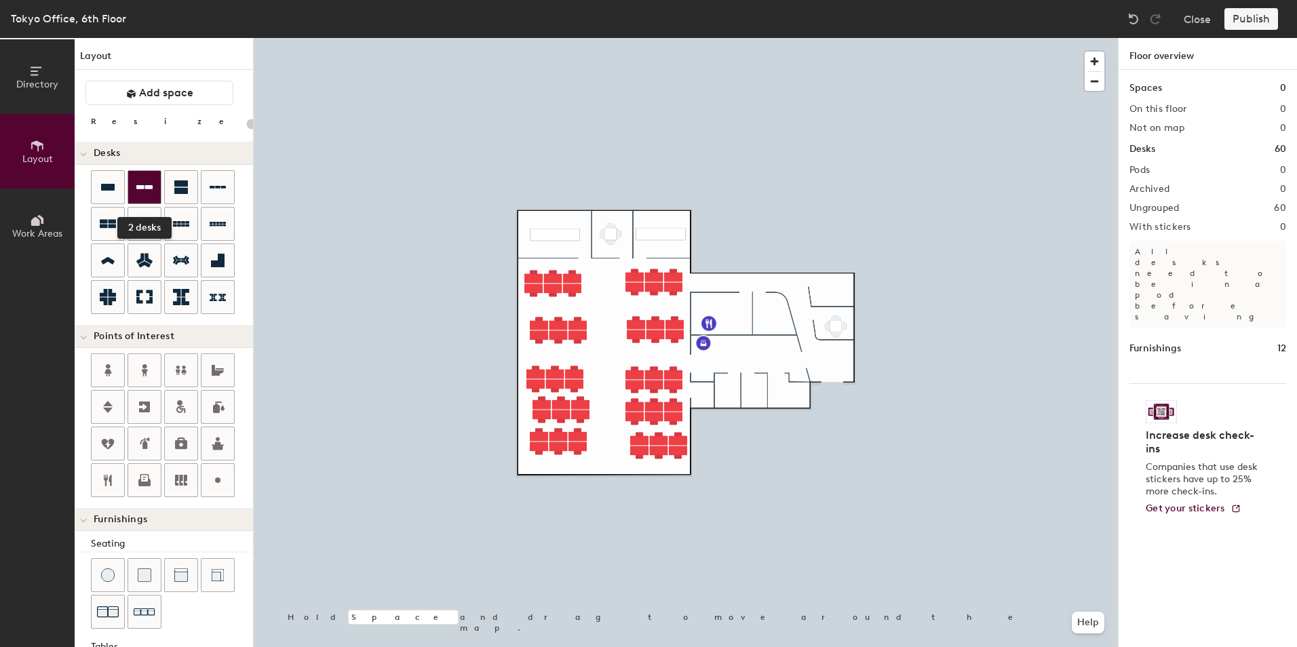
click at [146, 195] on div at bounding box center [144, 187] width 33 height 33
click at [109, 190] on icon at bounding box center [108, 187] width 14 height 7
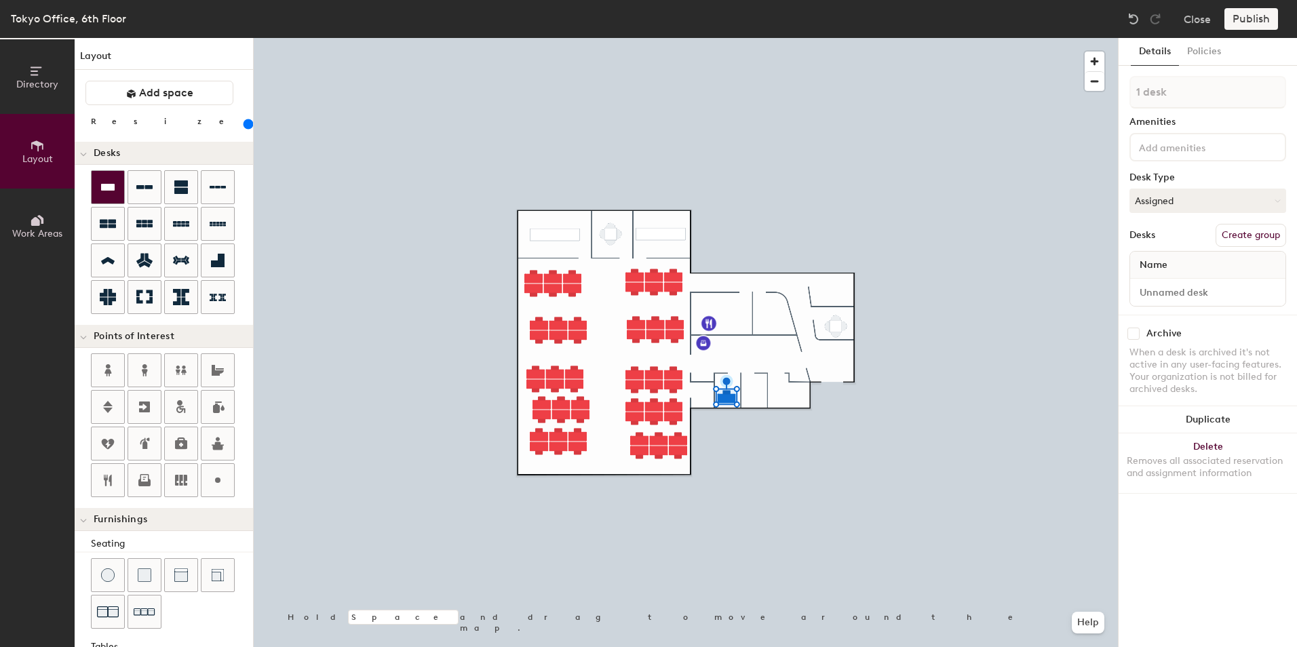
click at [112, 189] on icon at bounding box center [108, 187] width 14 height 7
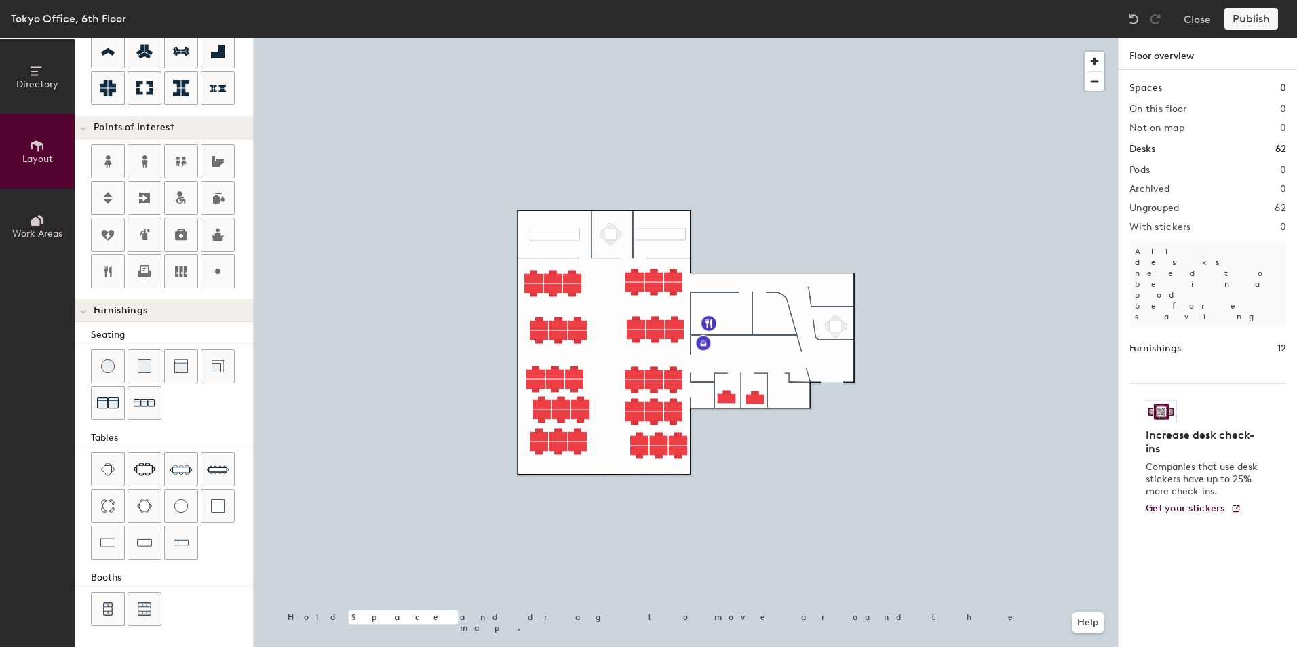
scroll to position [210, 0]
click at [459, 499] on div "Directory Layout Work Areas Layout Add space Resize Desks Points of Interest Fu…" at bounding box center [648, 342] width 1297 height 609
click at [742, 389] on span "Delete" at bounding box center [749, 393] width 47 height 23
click at [752, 341] on div "Directory Layout Work Areas Layout Add space Resize Desks Points of Interest Fu…" at bounding box center [648, 342] width 1297 height 609
click at [213, 366] on img at bounding box center [218, 366] width 14 height 14
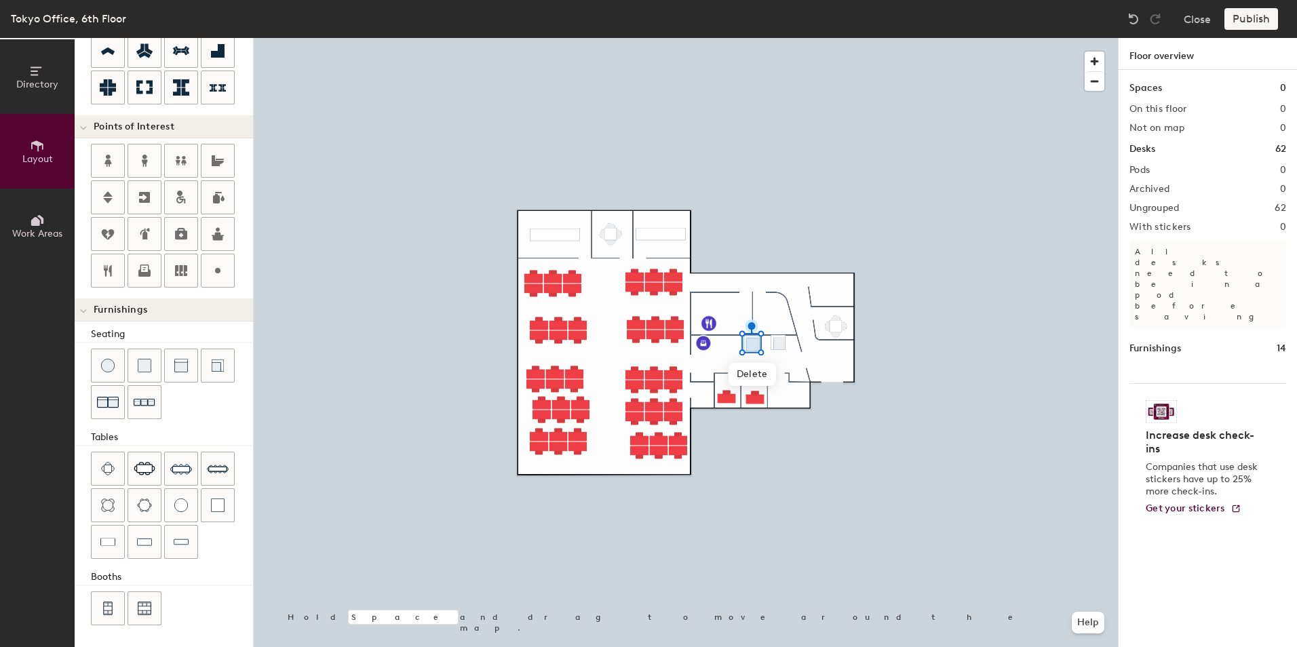
click at [780, 38] on div at bounding box center [686, 38] width 864 height 0
click at [912, 38] on div at bounding box center [686, 38] width 864 height 0
drag, startPoint x: 111, startPoint y: 540, endPoint x: 163, endPoint y: 522, distance: 54.7
click at [111, 539] on img at bounding box center [107, 542] width 15 height 14
click at [213, 501] on img at bounding box center [218, 506] width 14 height 14
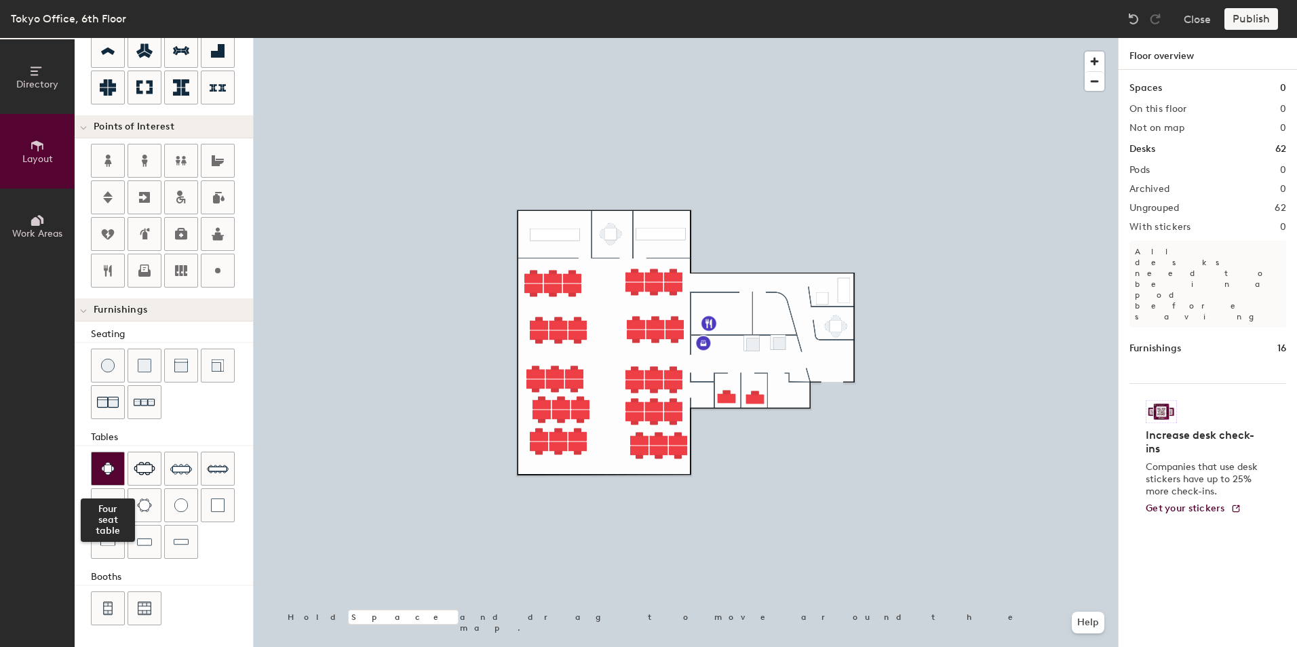
click at [110, 471] on img at bounding box center [108, 469] width 14 height 14
click at [735, 38] on div at bounding box center [686, 38] width 864 height 0
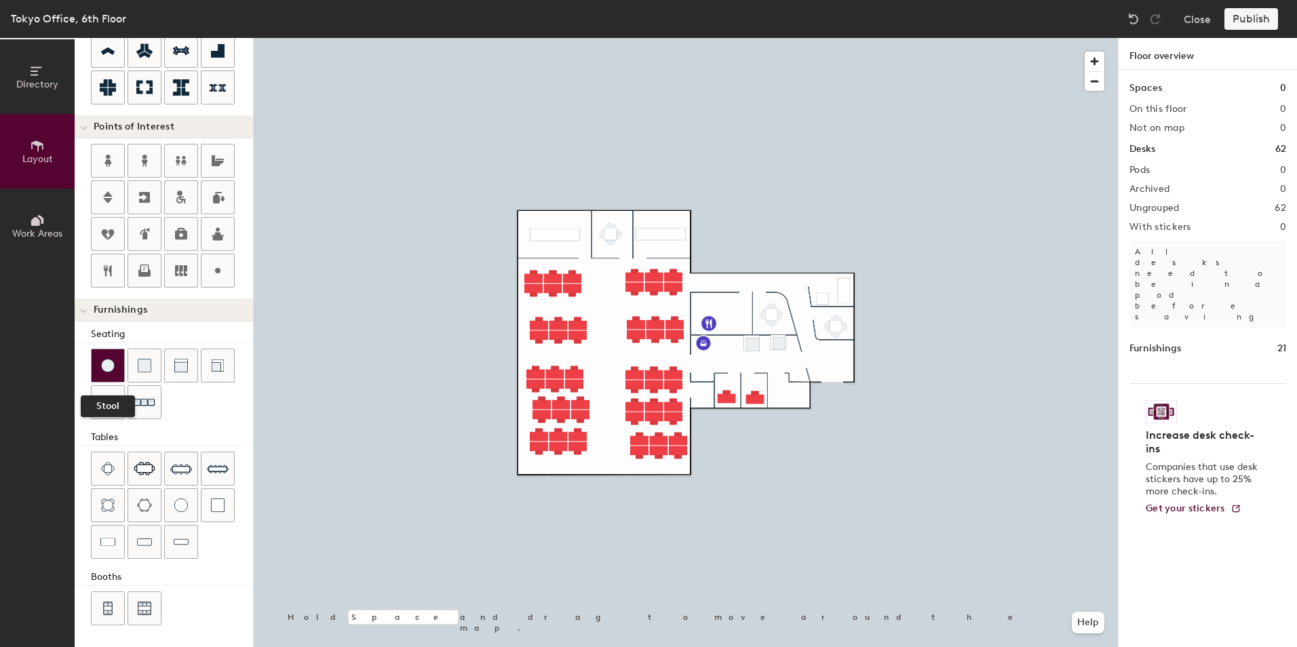
click at [109, 369] on img at bounding box center [108, 366] width 14 height 14
click at [540, 38] on div at bounding box center [686, 38] width 864 height 0
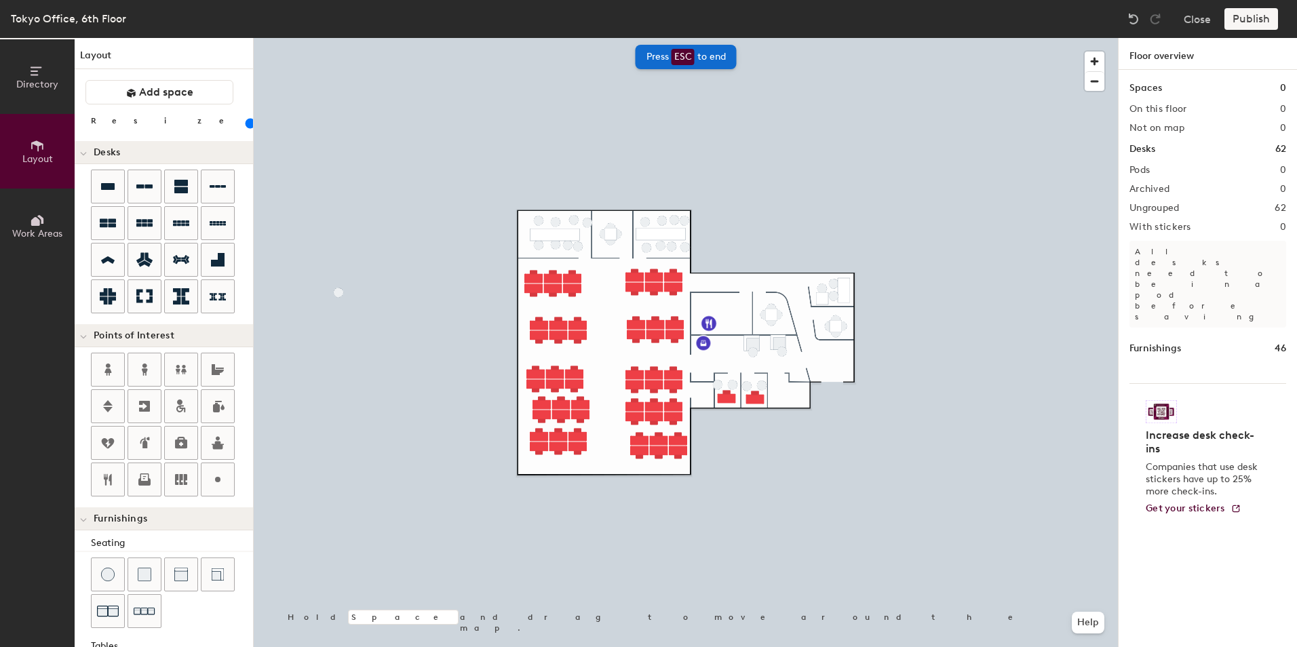
scroll to position [0, 0]
click at [144, 405] on icon at bounding box center [144, 407] width 16 height 16
click at [844, 311] on span "Done" at bounding box center [838, 310] width 40 height 23
type input "20"
click at [46, 225] on button "Work Areas" at bounding box center [37, 226] width 75 height 75
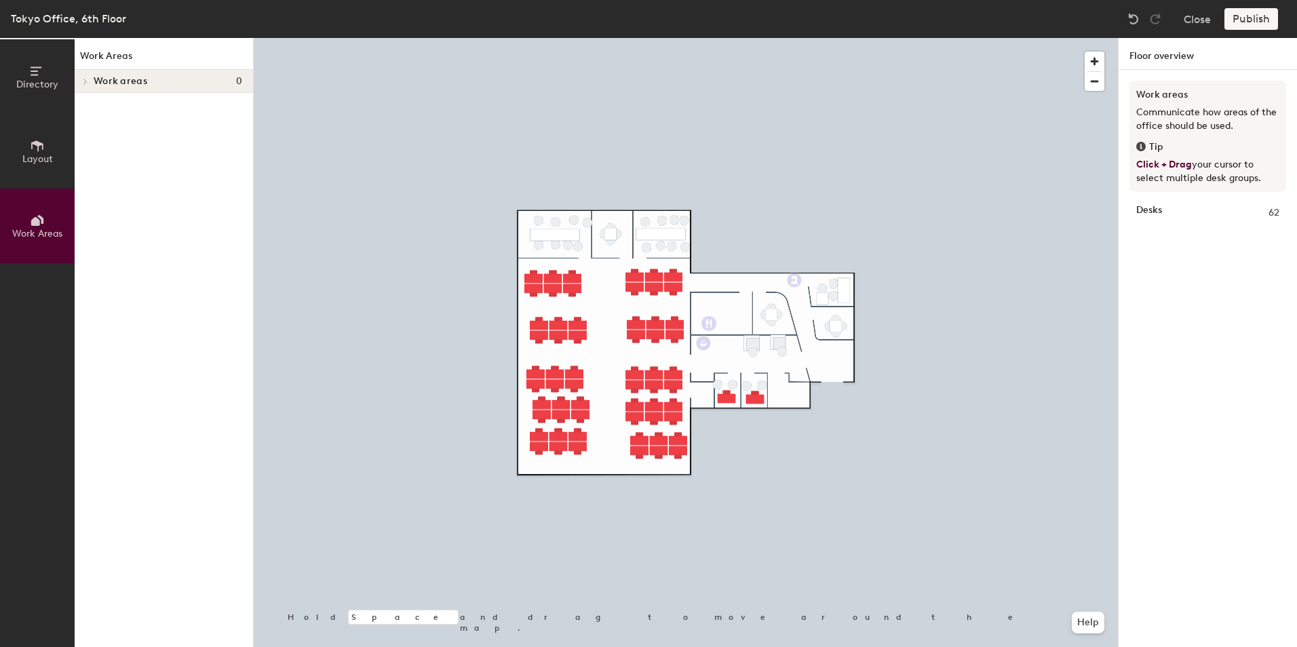
click at [39, 161] on span "Layout" at bounding box center [37, 159] width 31 height 12
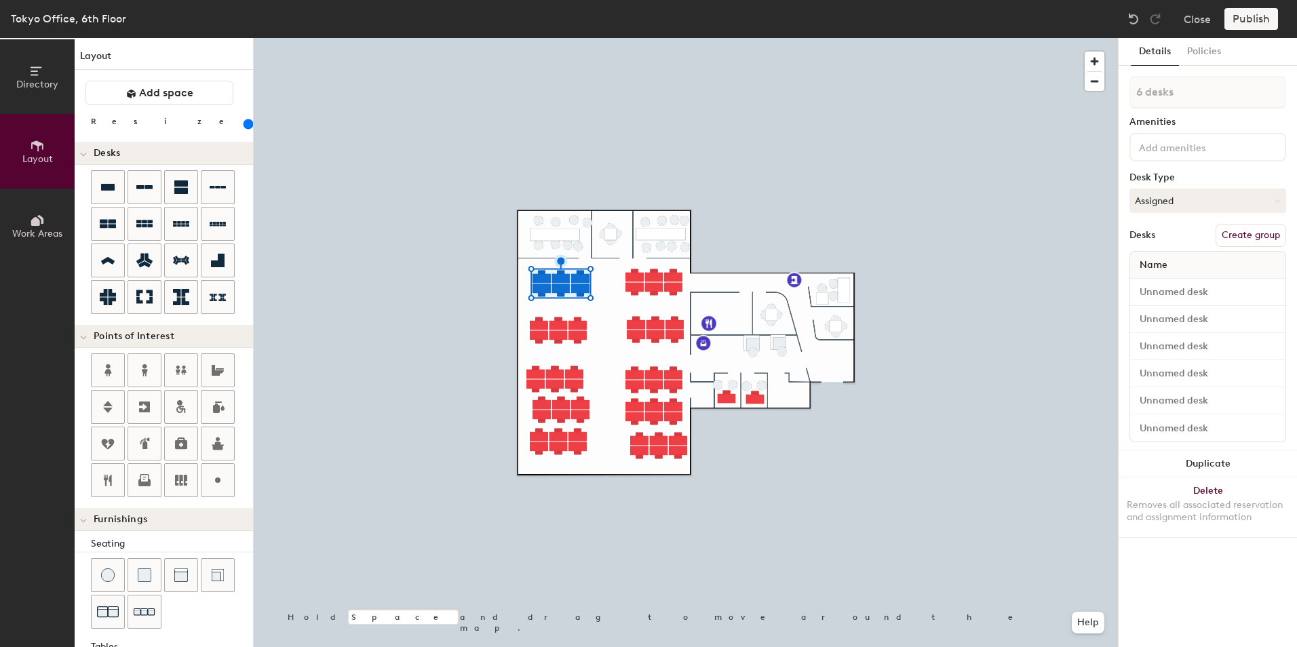
click at [606, 38] on div at bounding box center [686, 38] width 864 height 0
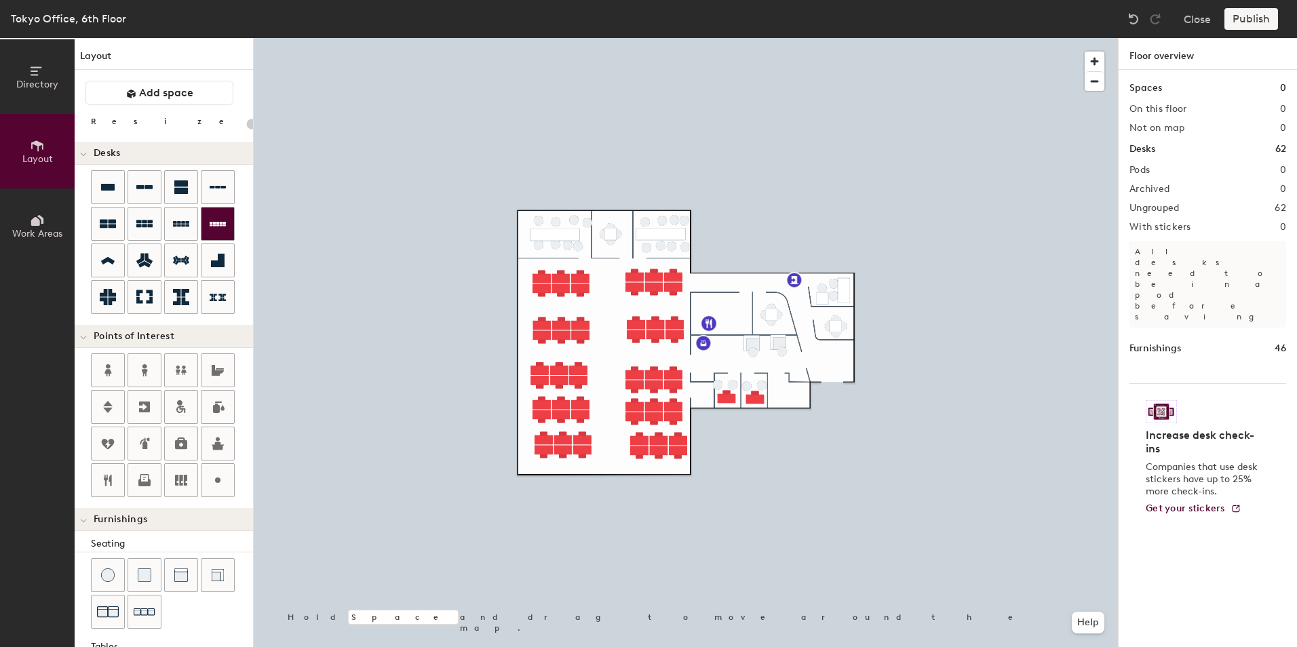
click at [609, 38] on div at bounding box center [686, 38] width 864 height 0
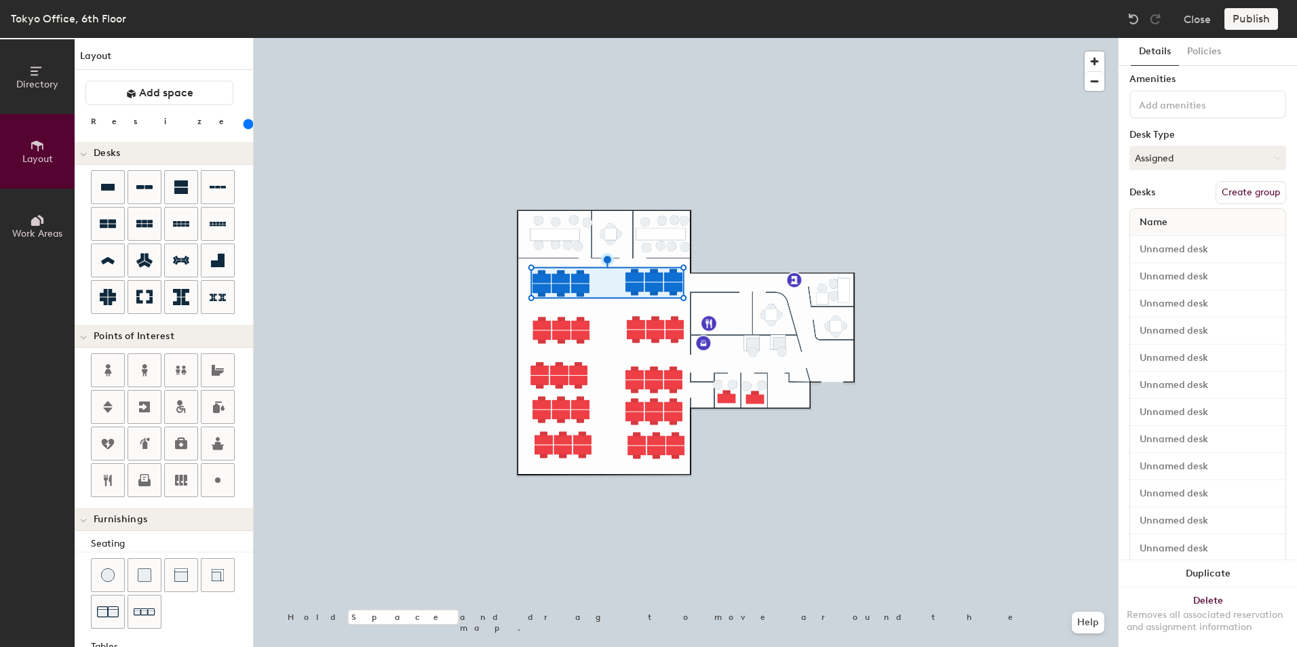
scroll to position [76, 0]
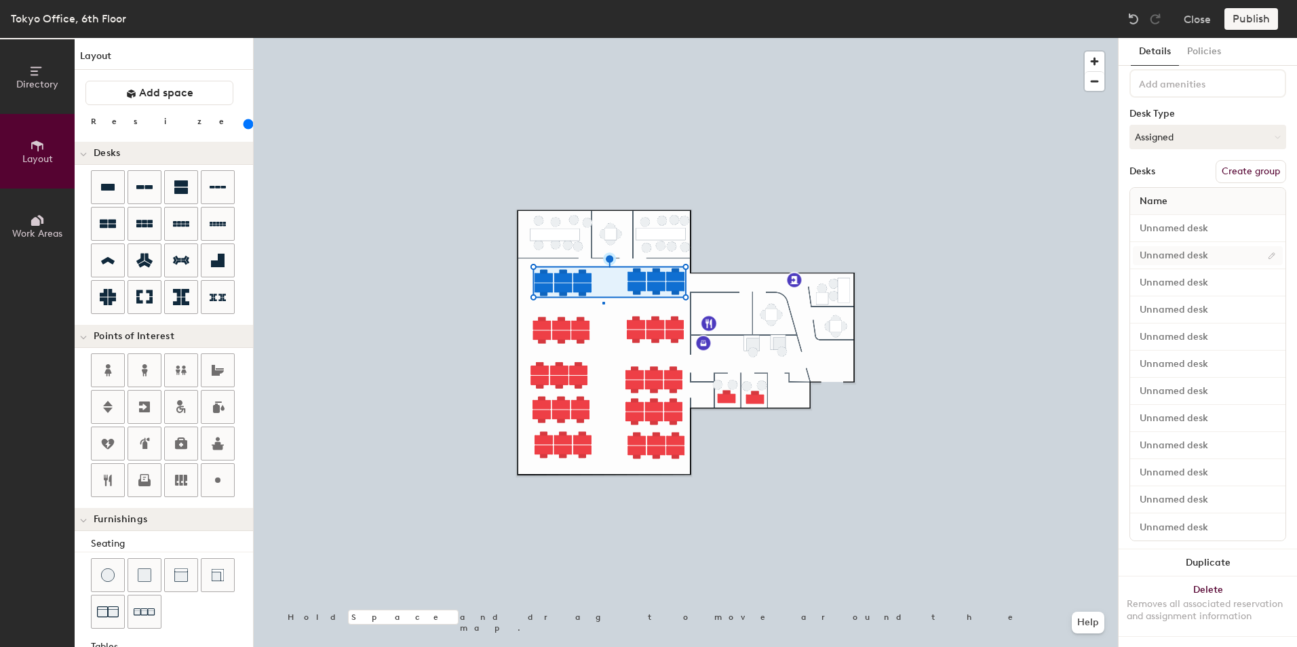
click at [602, 38] on div at bounding box center [686, 38] width 864 height 0
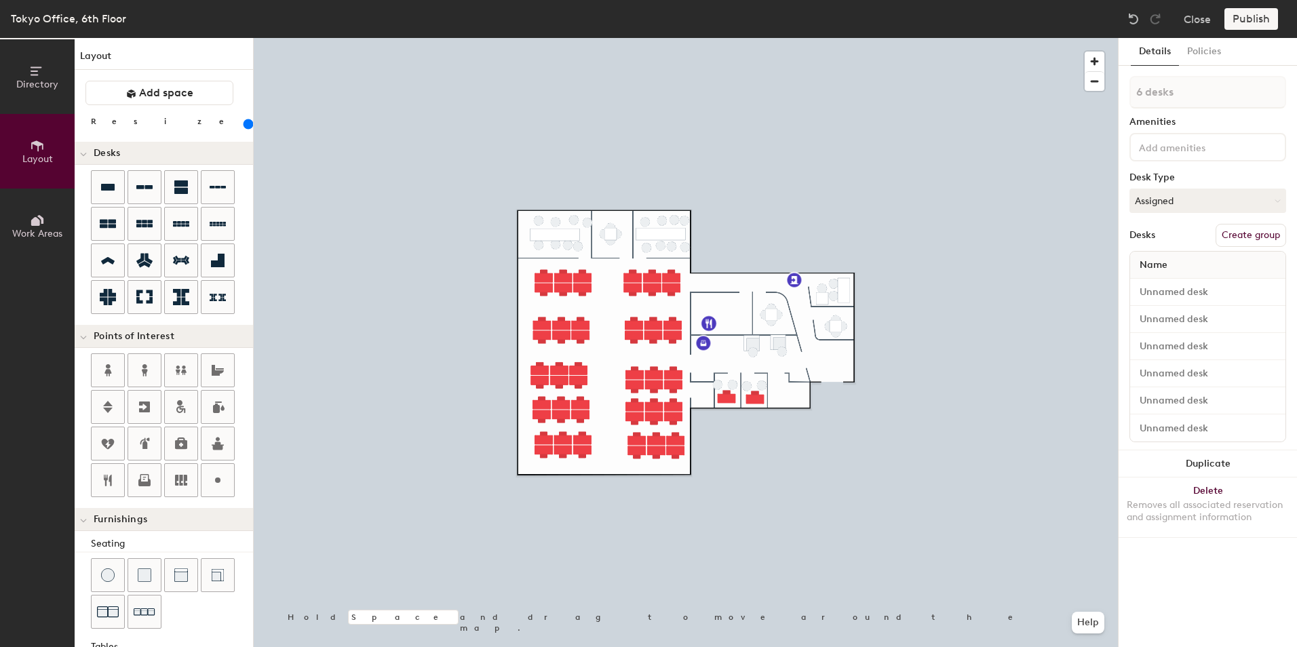
click at [607, 38] on div at bounding box center [686, 38] width 864 height 0
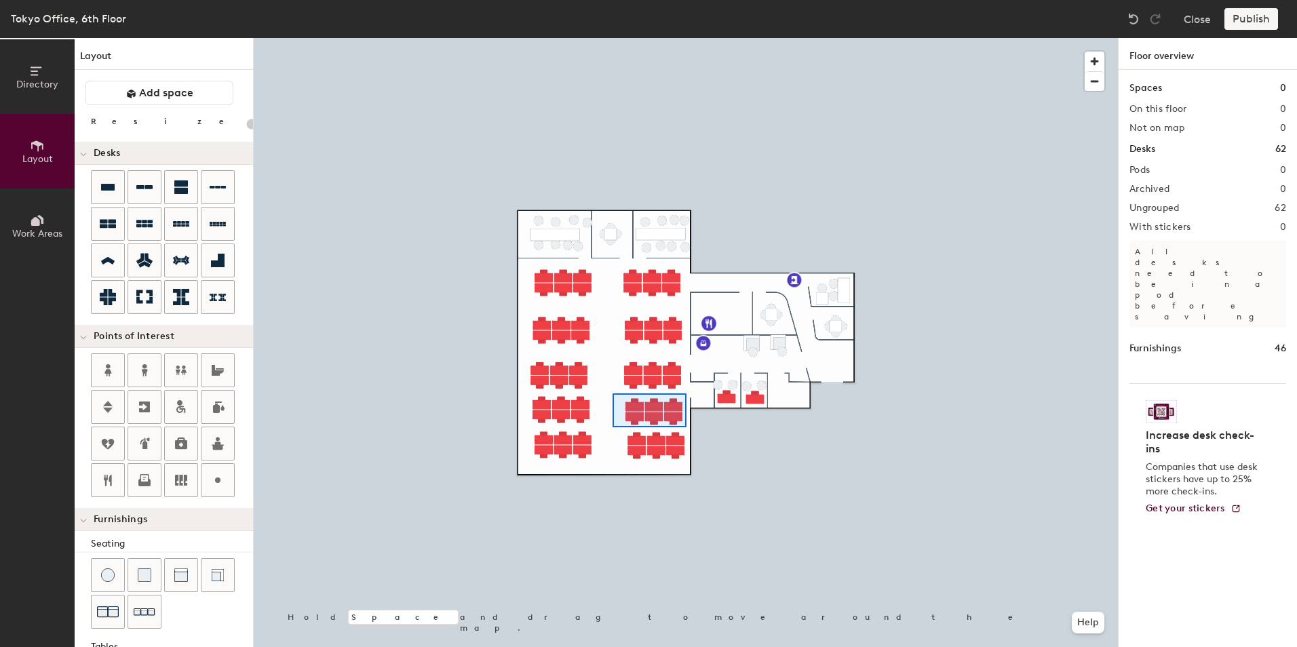
type input "200"
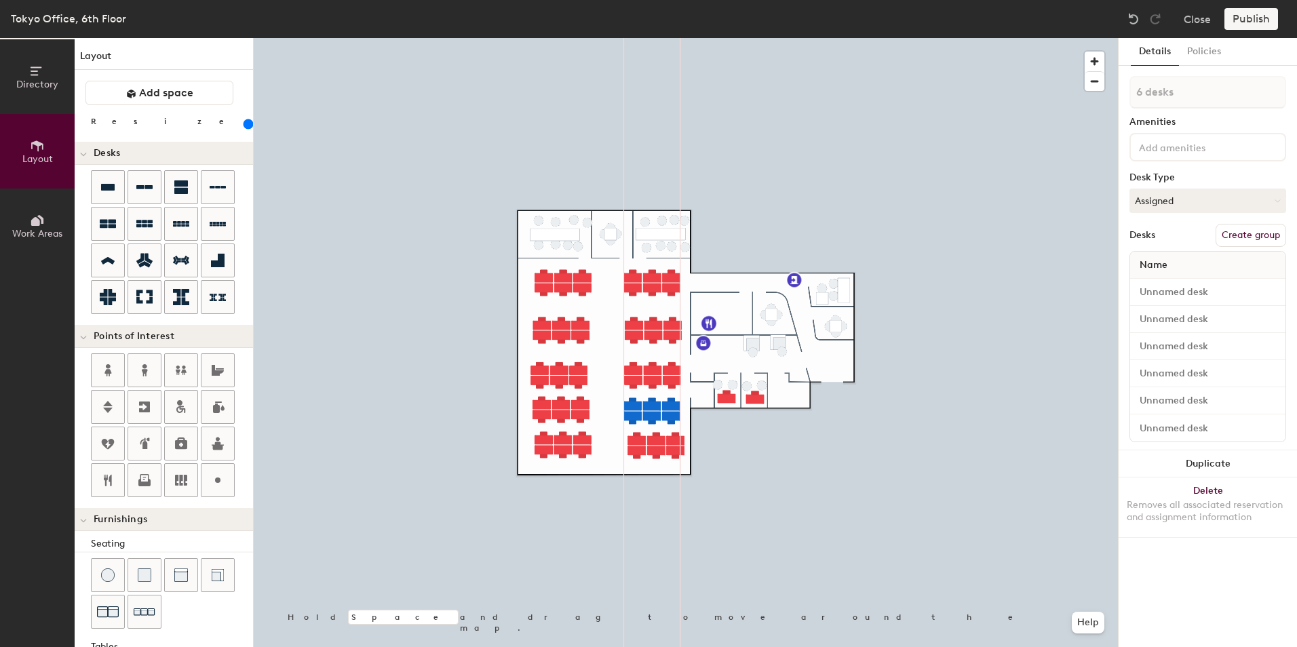
type input "1 desk"
click at [598, 38] on div at bounding box center [686, 38] width 864 height 0
type input "200"
type input "1 desk"
click at [610, 38] on div at bounding box center [686, 38] width 864 height 0
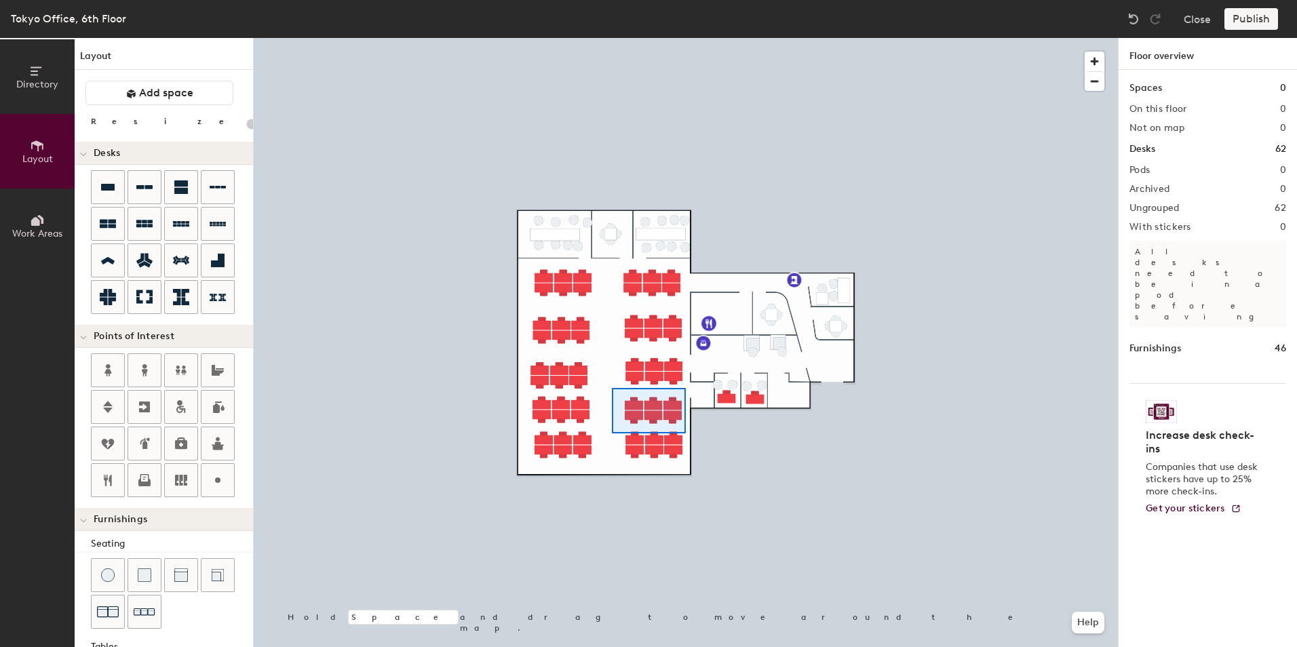
type input "200"
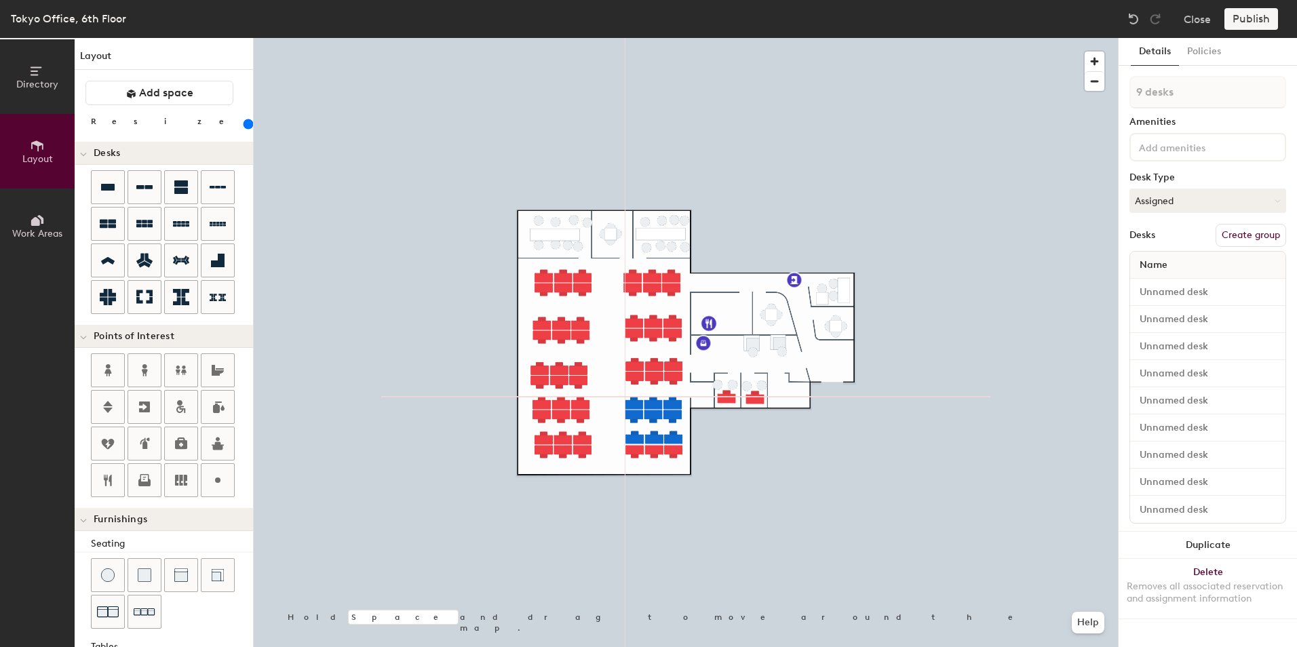
type input "1 desk"
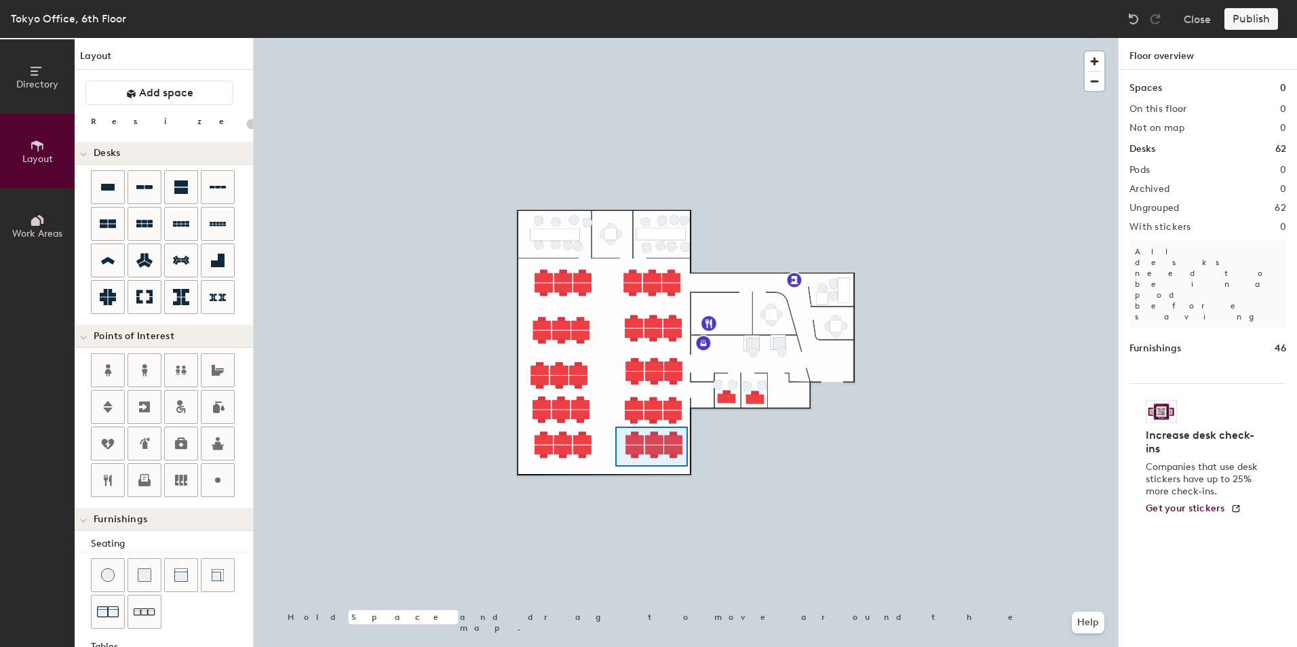
type input "200"
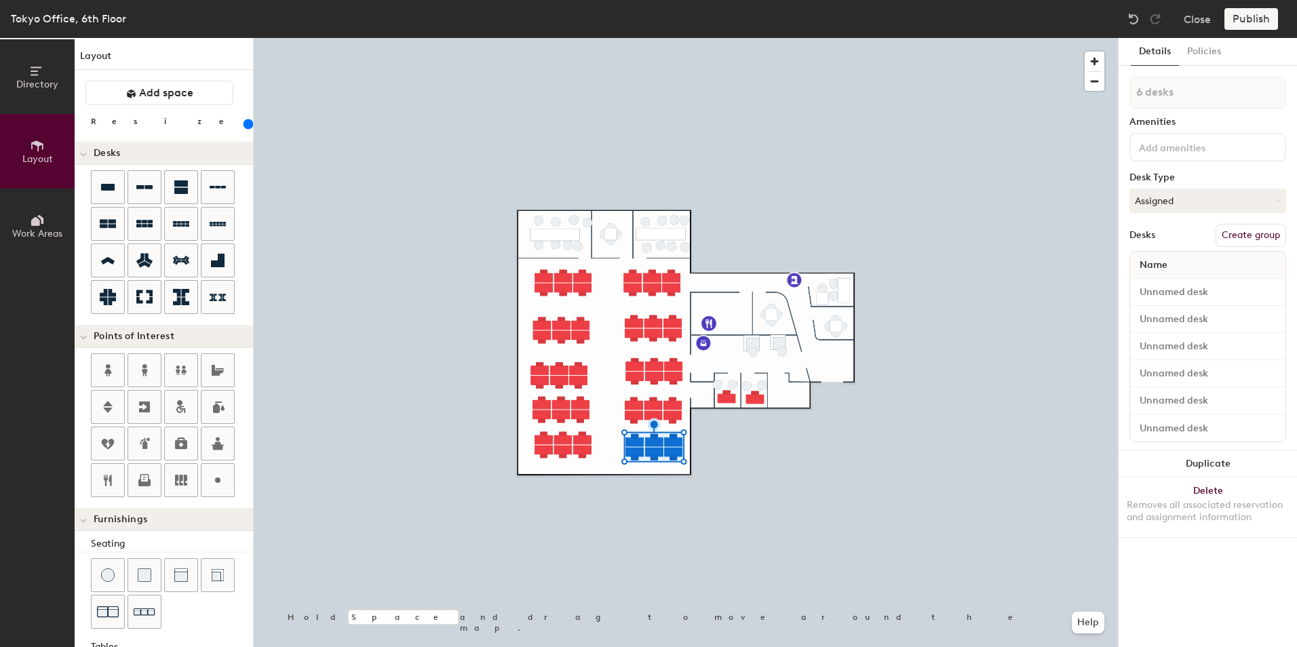
type input "1 desk"
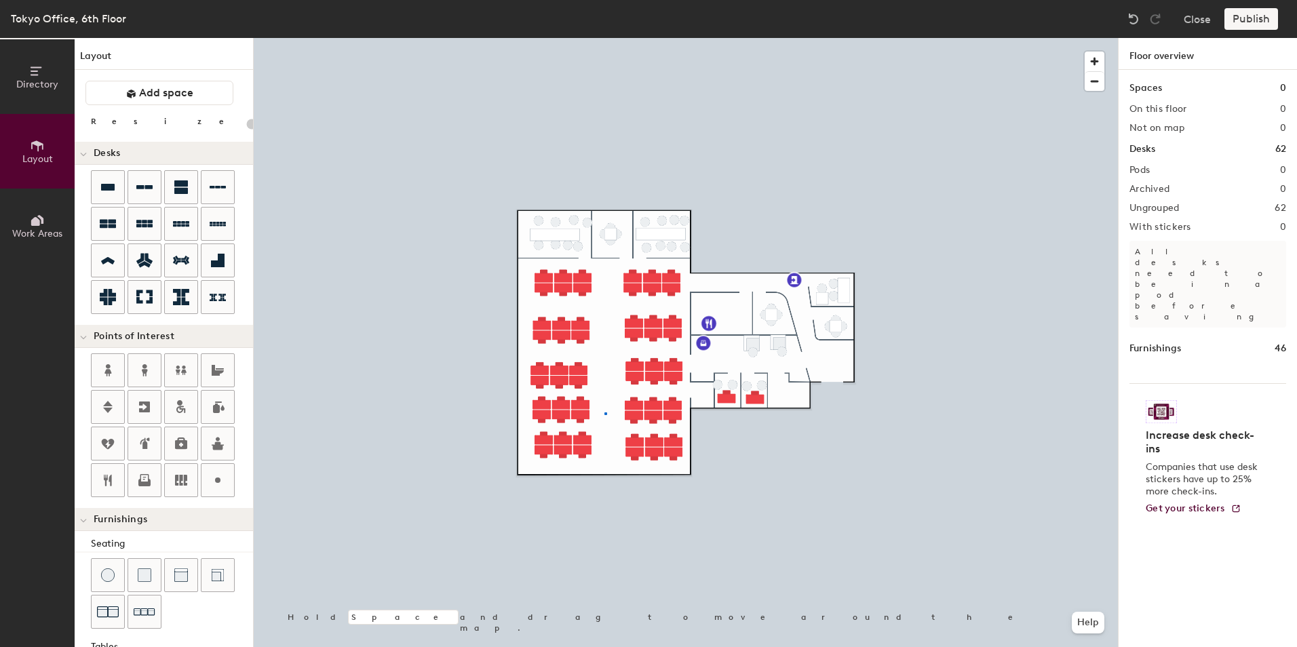
click at [605, 38] on div at bounding box center [686, 38] width 864 height 0
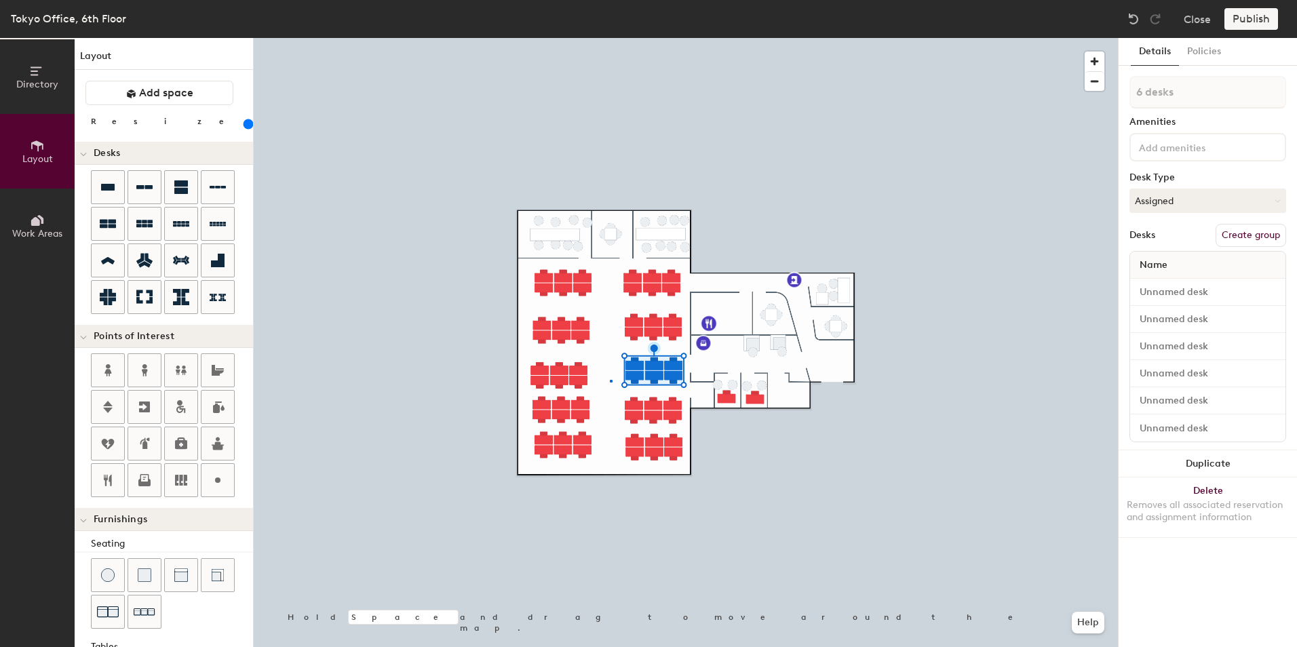
click at [610, 38] on div at bounding box center [686, 38] width 864 height 0
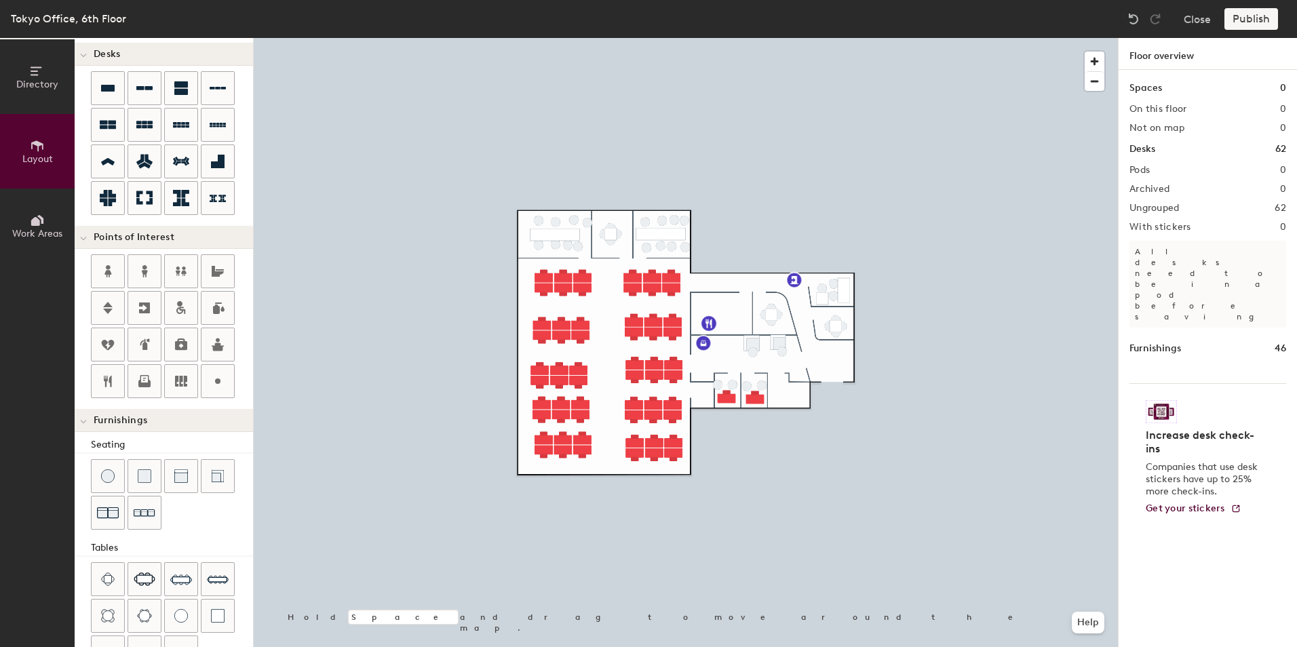
scroll to position [0, 0]
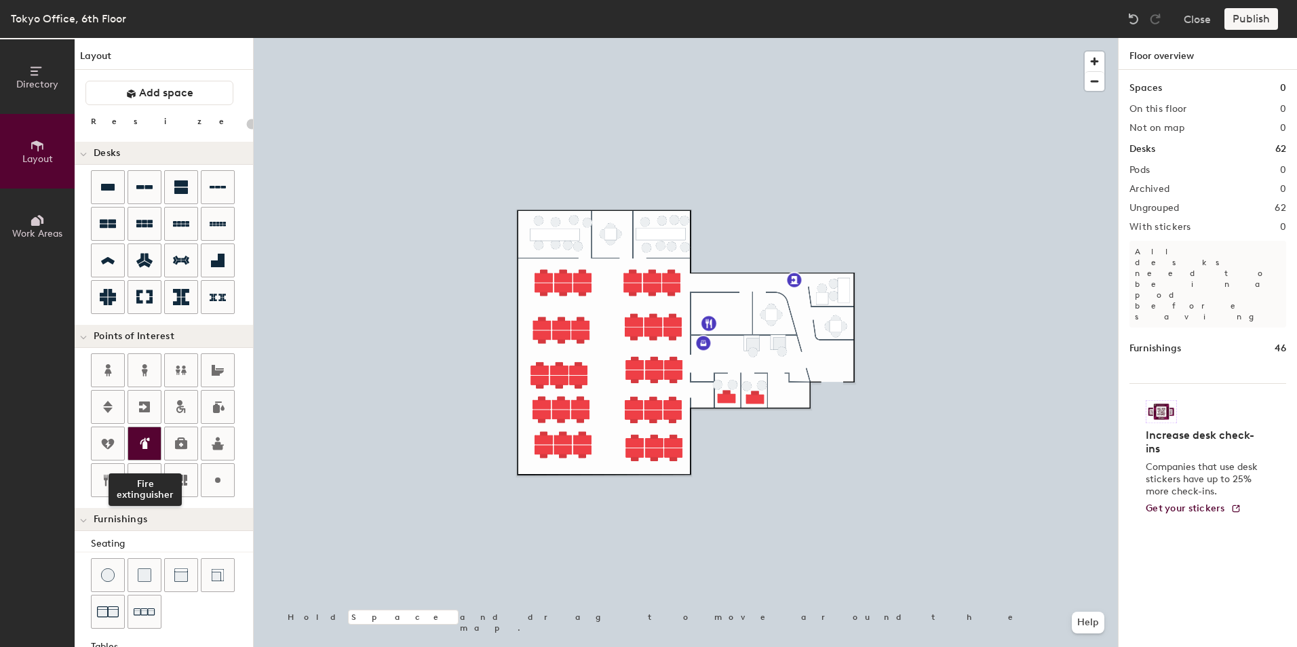
click at [138, 442] on icon at bounding box center [144, 443] width 16 height 16
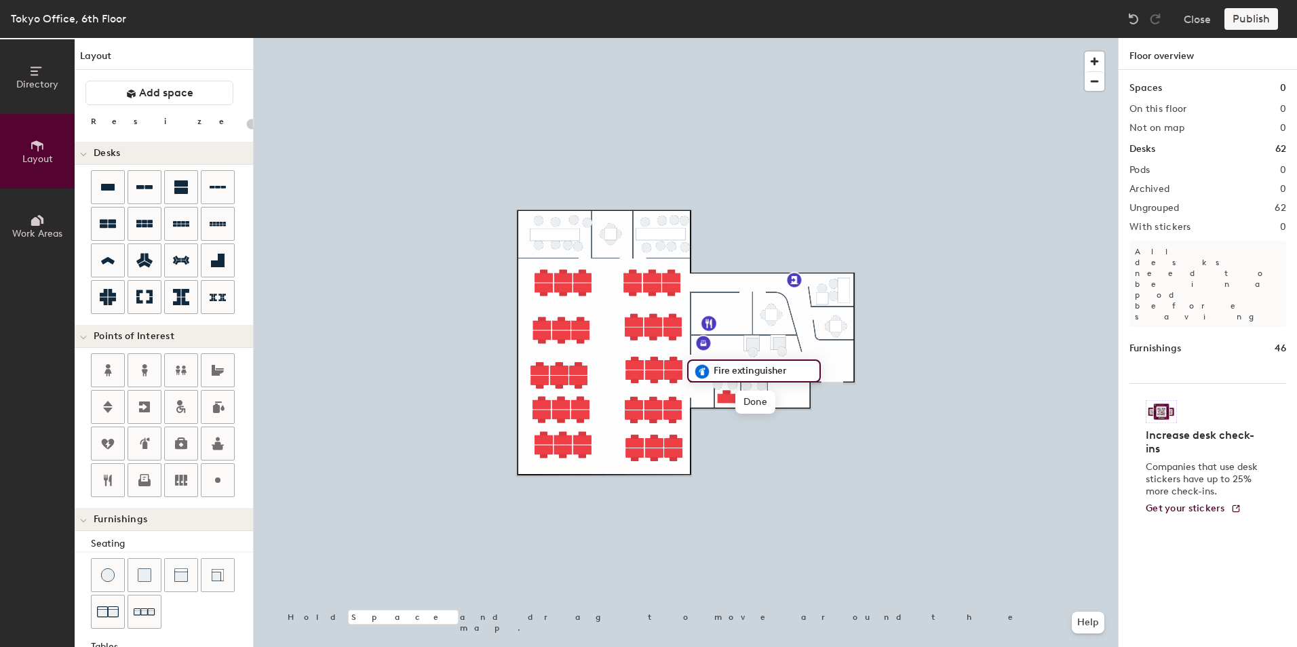
type input "20"
click at [714, 38] on div at bounding box center [686, 38] width 864 height 0
click at [832, 366] on div "Directory Layout Work Areas Layout Add space Resize Desks Points of Interest Fu…" at bounding box center [648, 342] width 1297 height 609
drag, startPoint x: 214, startPoint y: 440, endPoint x: 832, endPoint y: 373, distance: 621.6
click at [836, 38] on div at bounding box center [686, 38] width 864 height 0
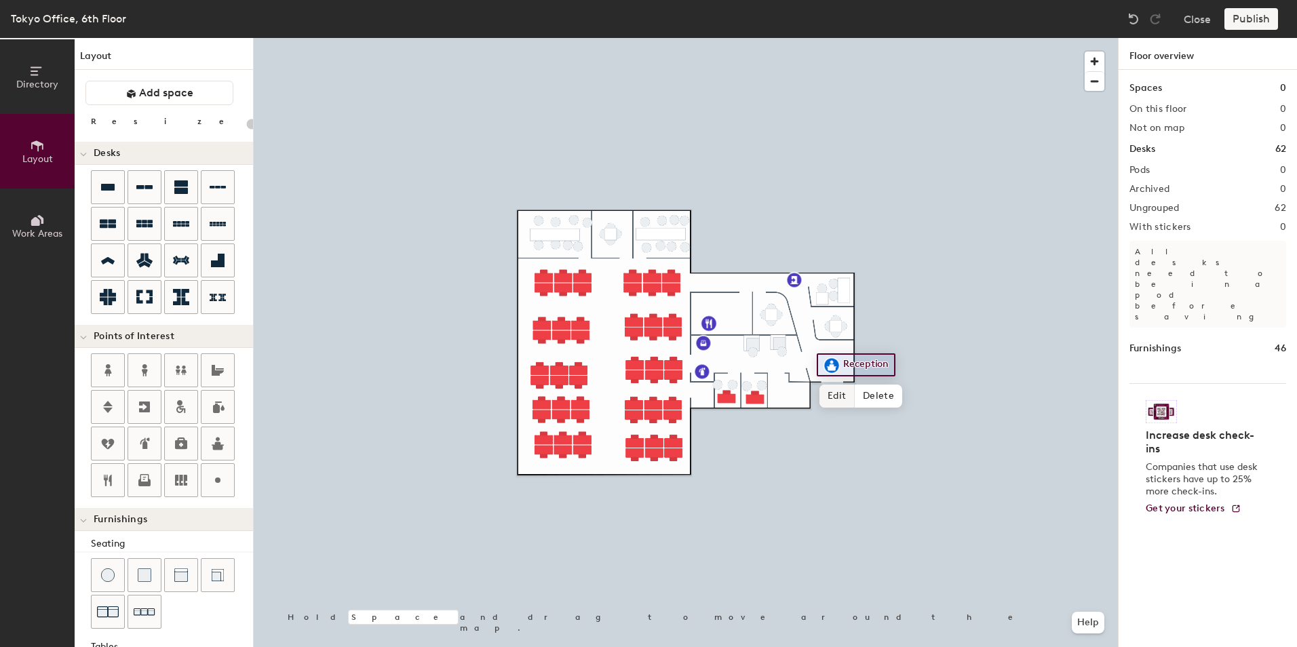
click at [861, 38] on div at bounding box center [686, 38] width 864 height 0
click at [745, 38] on div at bounding box center [686, 38] width 864 height 0
click at [761, 38] on div at bounding box center [686, 38] width 864 height 0
click at [760, 38] on div at bounding box center [686, 38] width 864 height 0
click at [778, 38] on div at bounding box center [686, 38] width 864 height 0
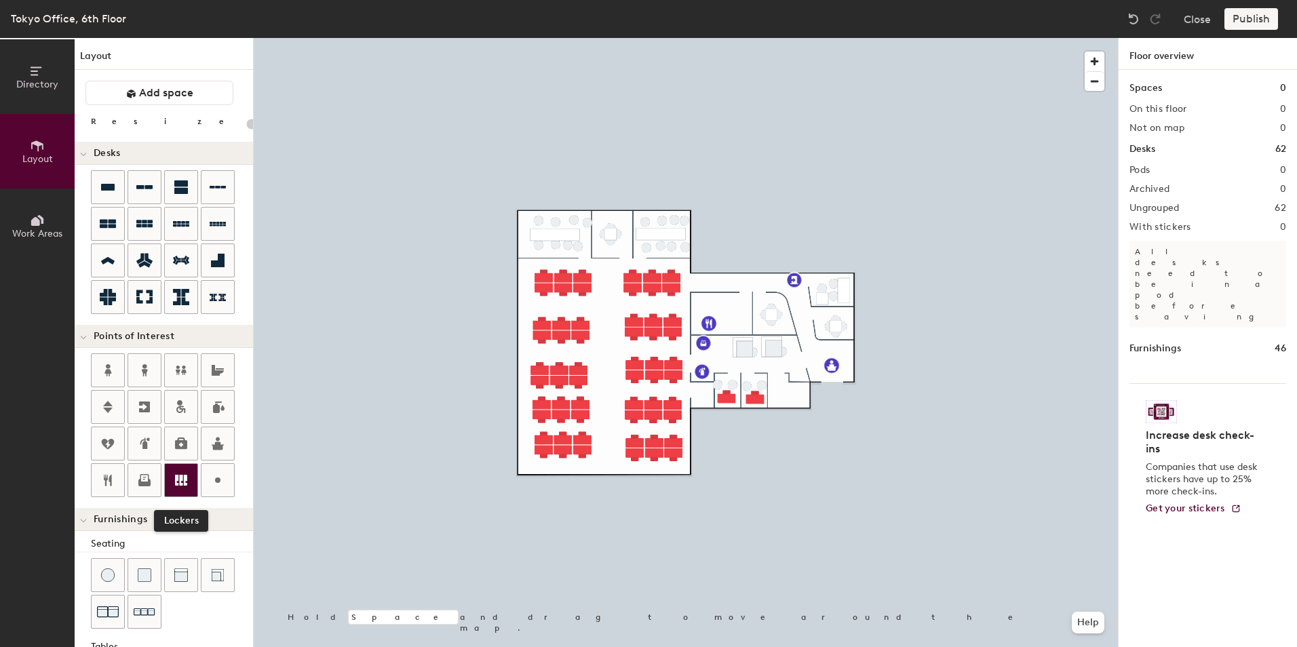
click at [176, 475] on icon at bounding box center [181, 480] width 12 height 11
click at [220, 484] on icon at bounding box center [218, 480] width 16 height 16
type input "20"
type input "Entrance"
click at [861, 409] on span "Done" at bounding box center [861, 411] width 40 height 23
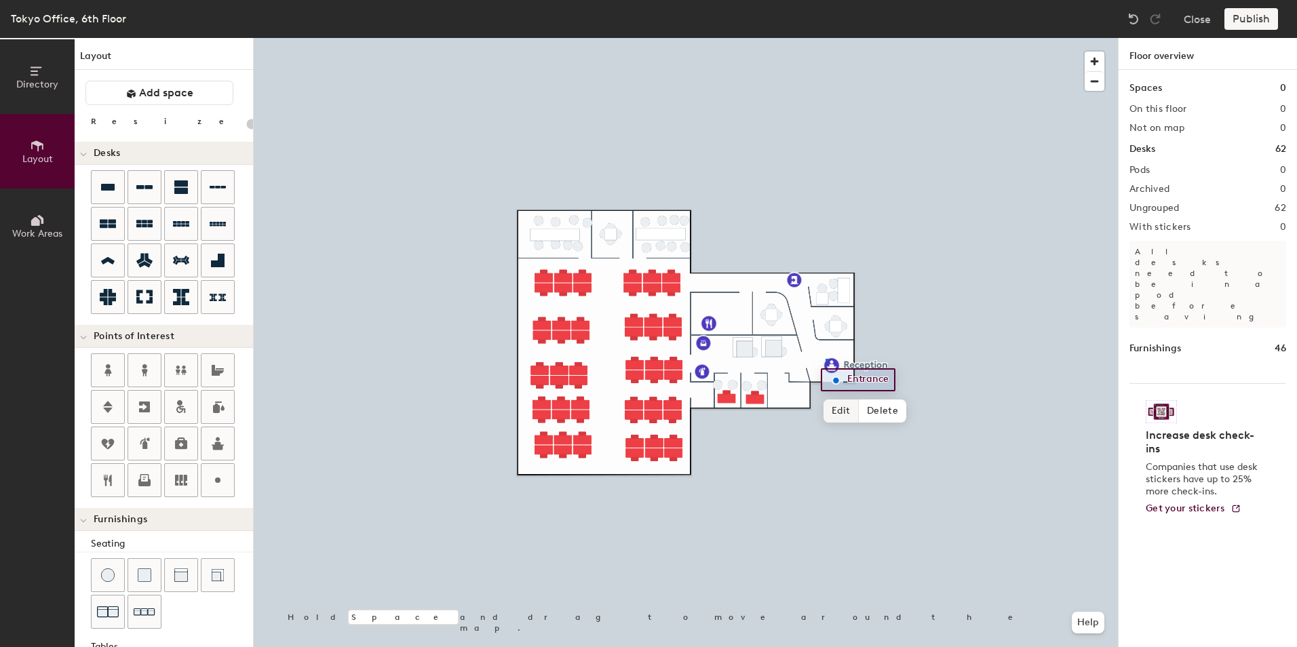
click at [825, 38] on div at bounding box center [686, 38] width 864 height 0
click at [876, 397] on span "Delete" at bounding box center [878, 396] width 47 height 23
click at [798, 351] on div "Directory Layout Work Areas Layout Add space Resize Desks Points of Interest Fu…" at bounding box center [648, 342] width 1297 height 609
type input "20"
type input "Coat rack"
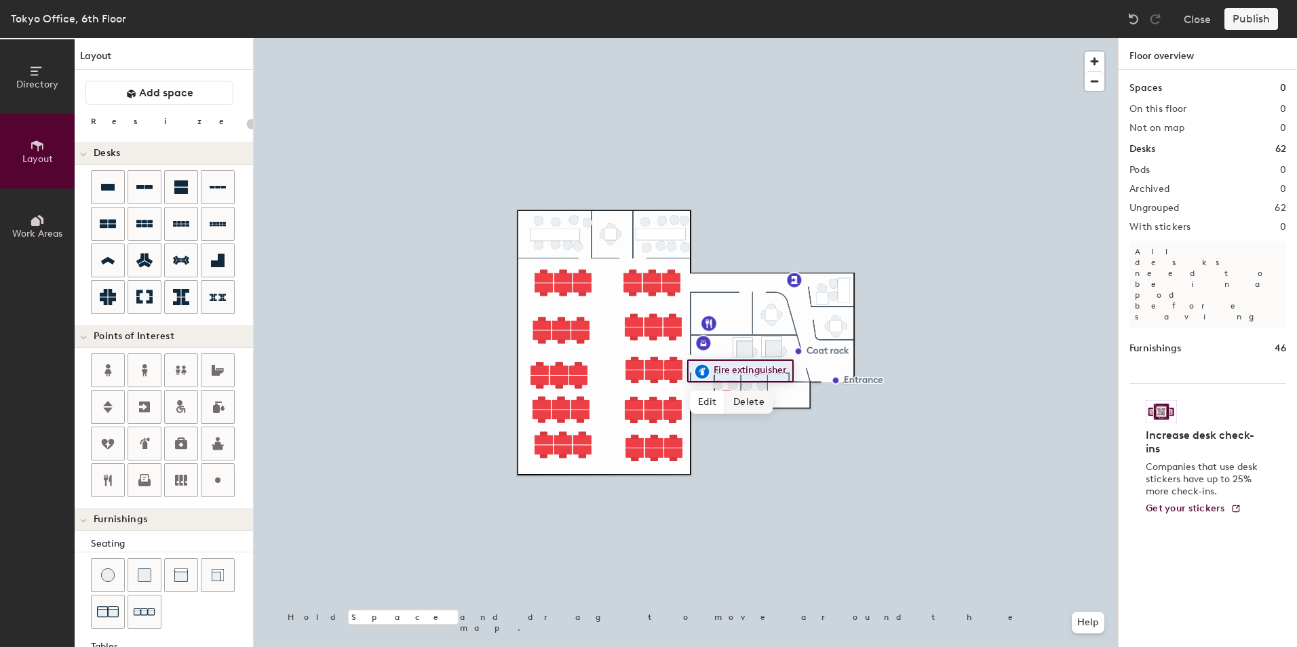
click at [743, 408] on span "Delete" at bounding box center [748, 402] width 47 height 23
click at [705, 38] on div at bounding box center [686, 38] width 864 height 0
click at [220, 487] on icon at bounding box center [218, 480] width 16 height 16
type input "20"
type input "Mail room"
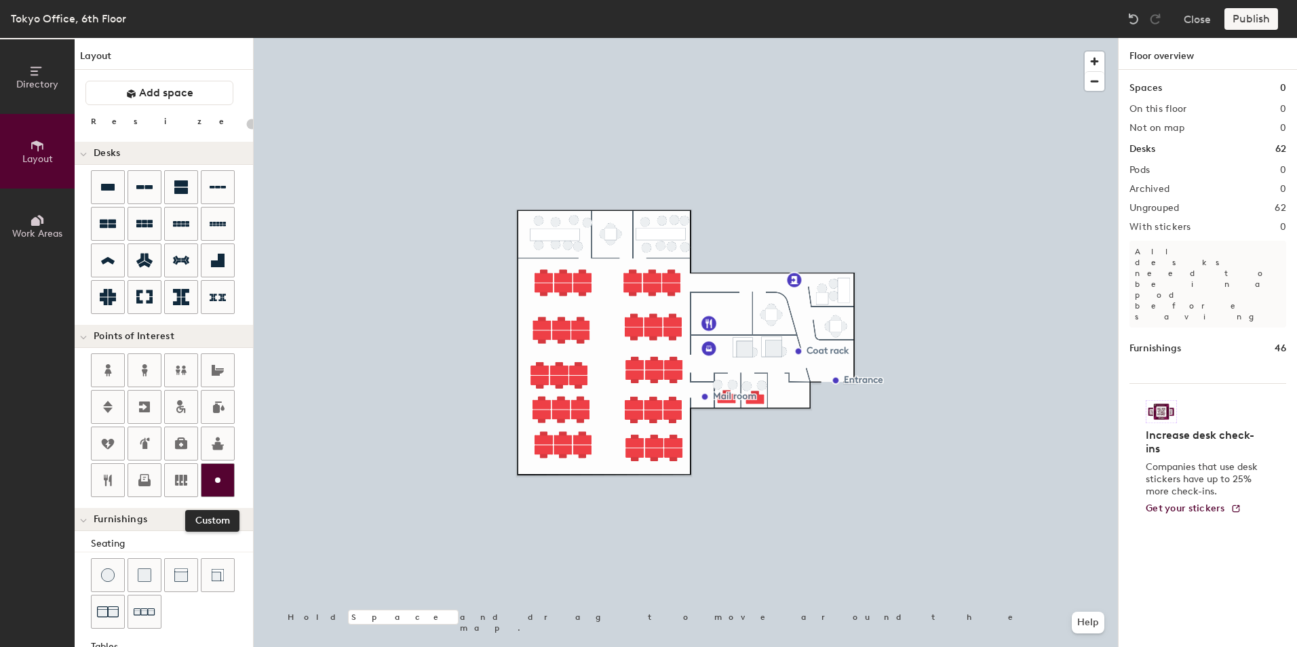
click at [220, 473] on icon at bounding box center [218, 480] width 16 height 16
type input "20"
type input "Server room"
click at [601, 38] on div at bounding box center [686, 38] width 864 height 0
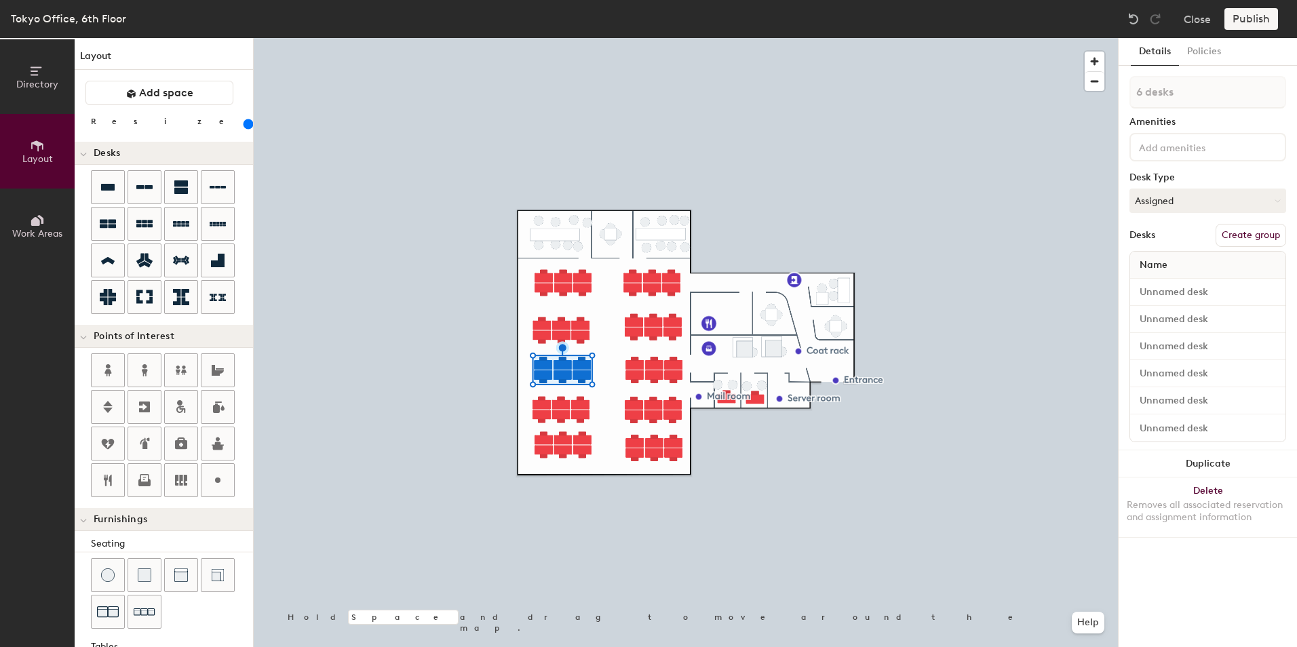
click at [522, 38] on div at bounding box center [686, 38] width 864 height 0
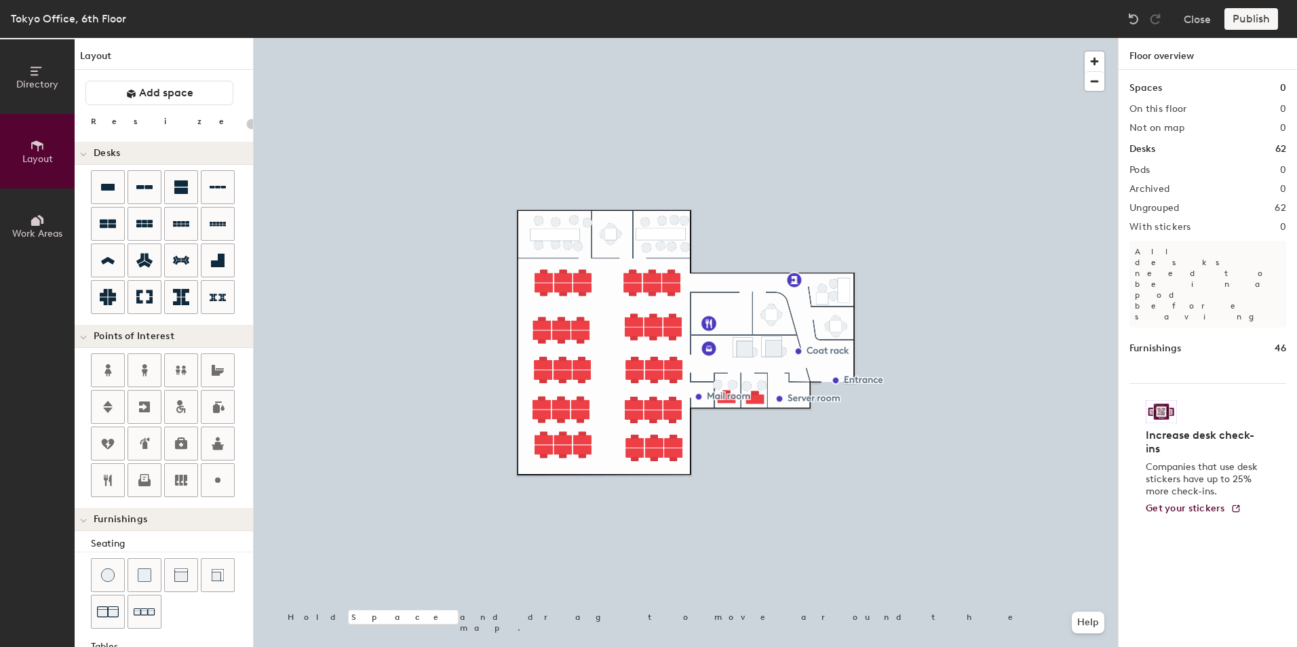
click at [605, 38] on div at bounding box center [686, 38] width 864 height 0
type input "200"
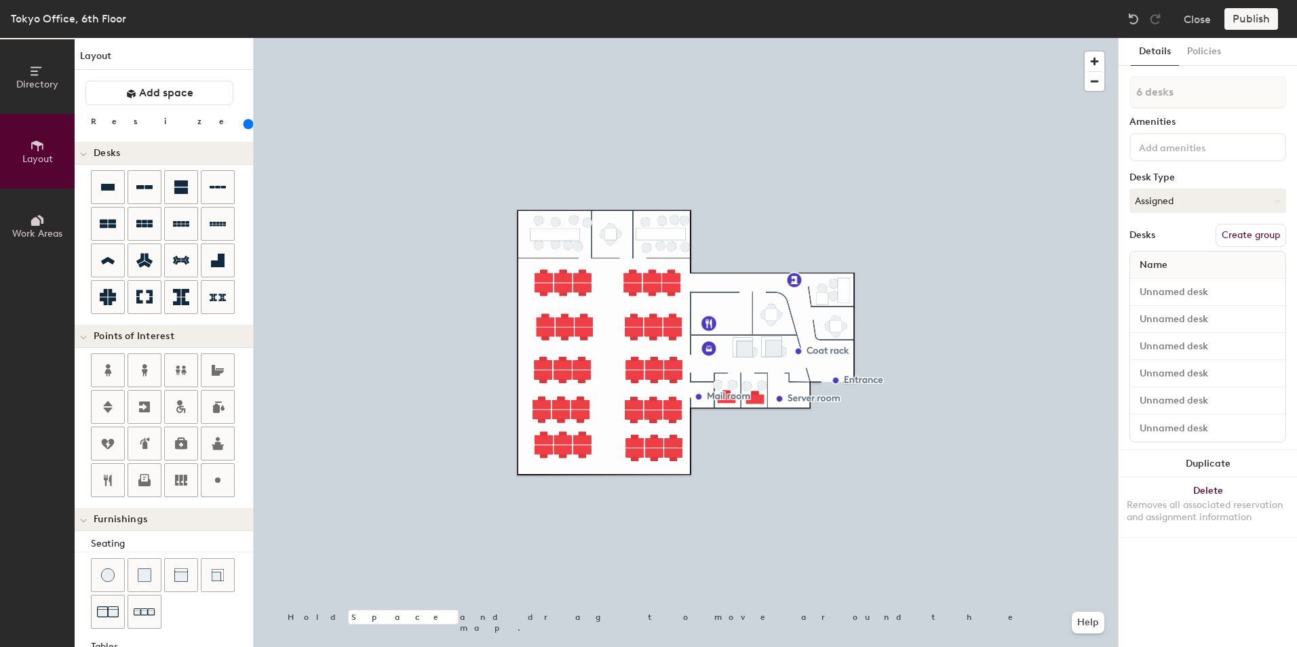
type input "1 desk"
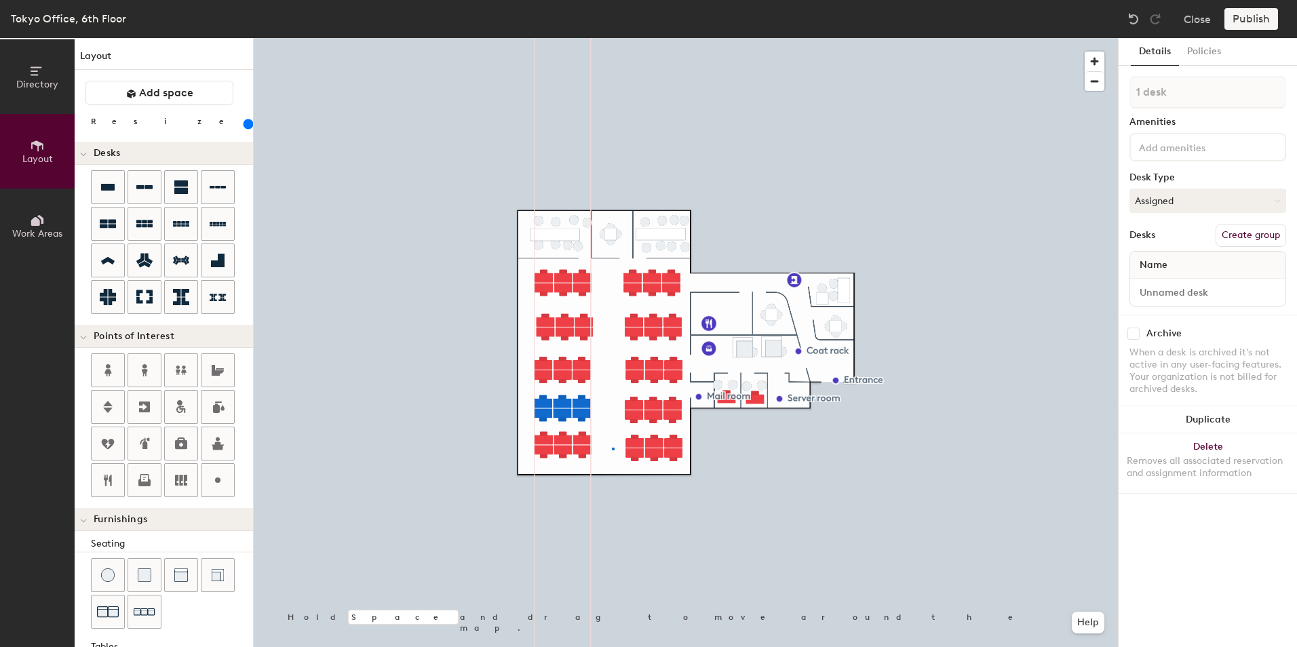
click at [612, 38] on div at bounding box center [686, 38] width 864 height 0
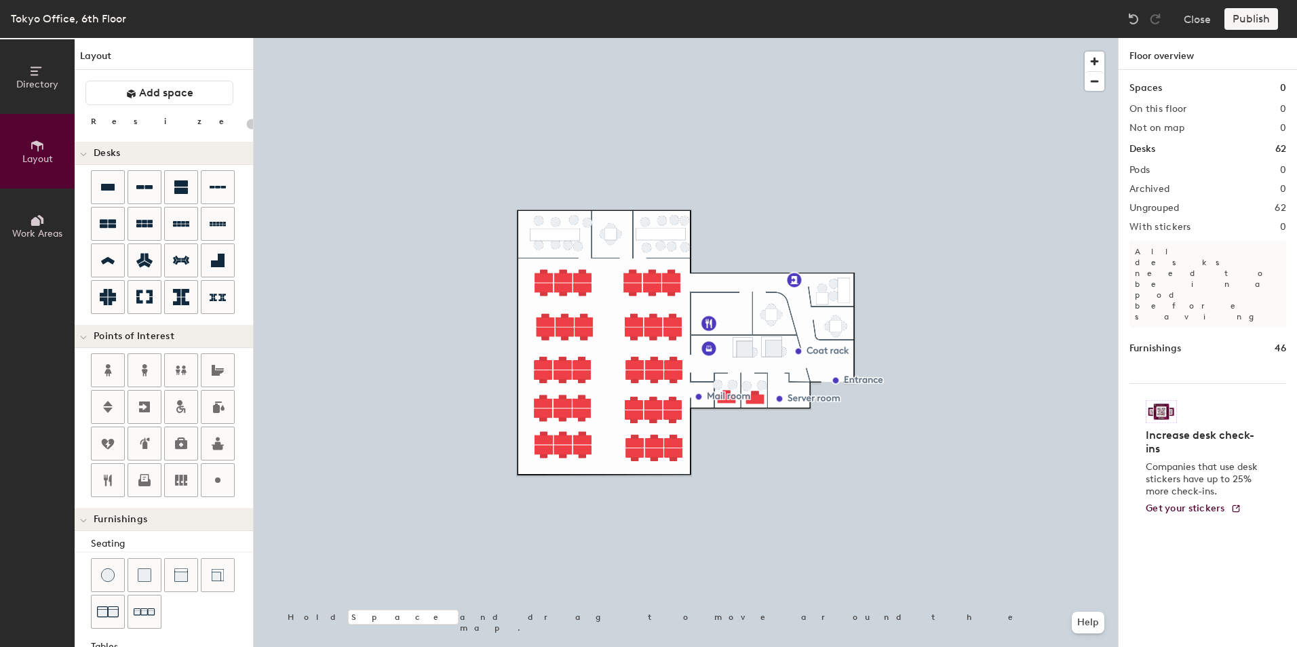
click at [615, 38] on div at bounding box center [686, 38] width 864 height 0
type input "200"
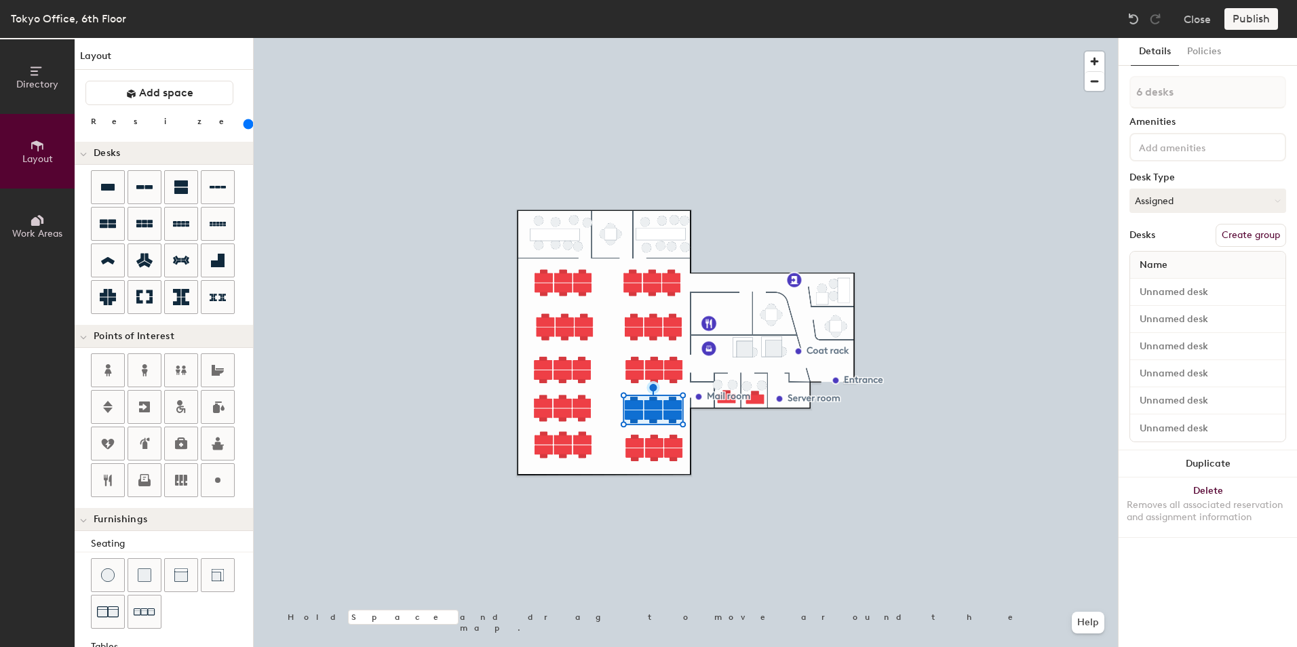
type input "1 desk"
click at [617, 38] on div at bounding box center [686, 38] width 864 height 0
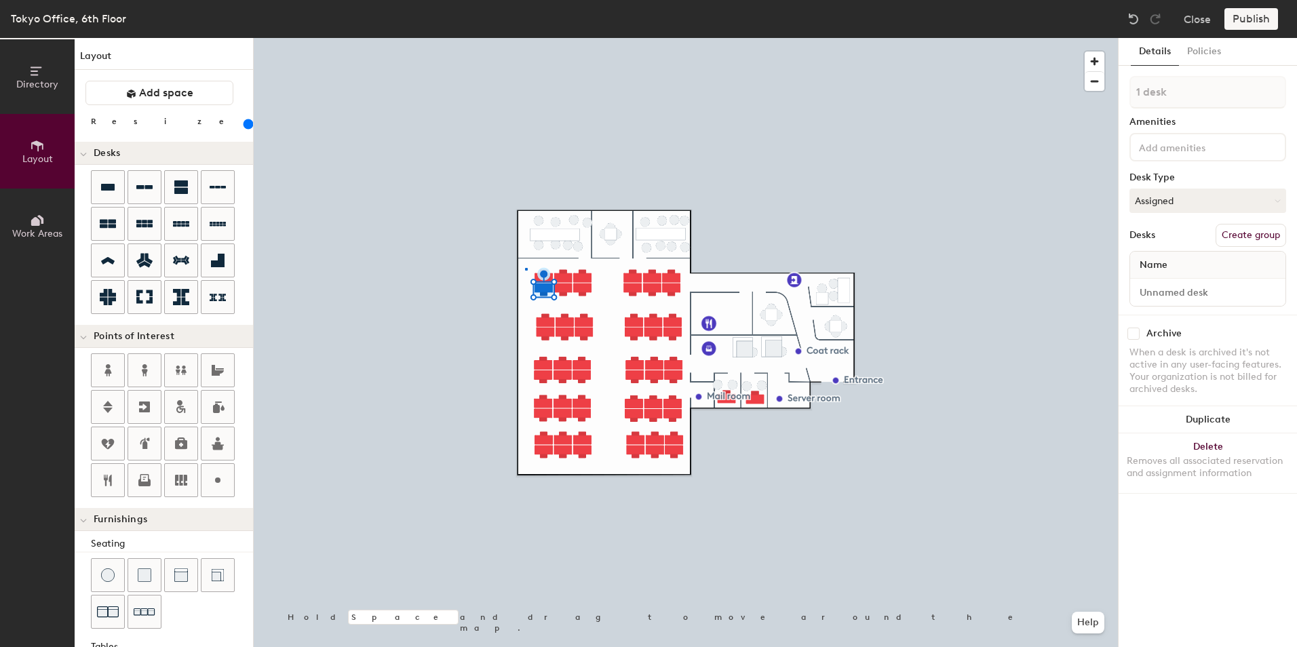
click at [527, 38] on div at bounding box center [686, 38] width 864 height 0
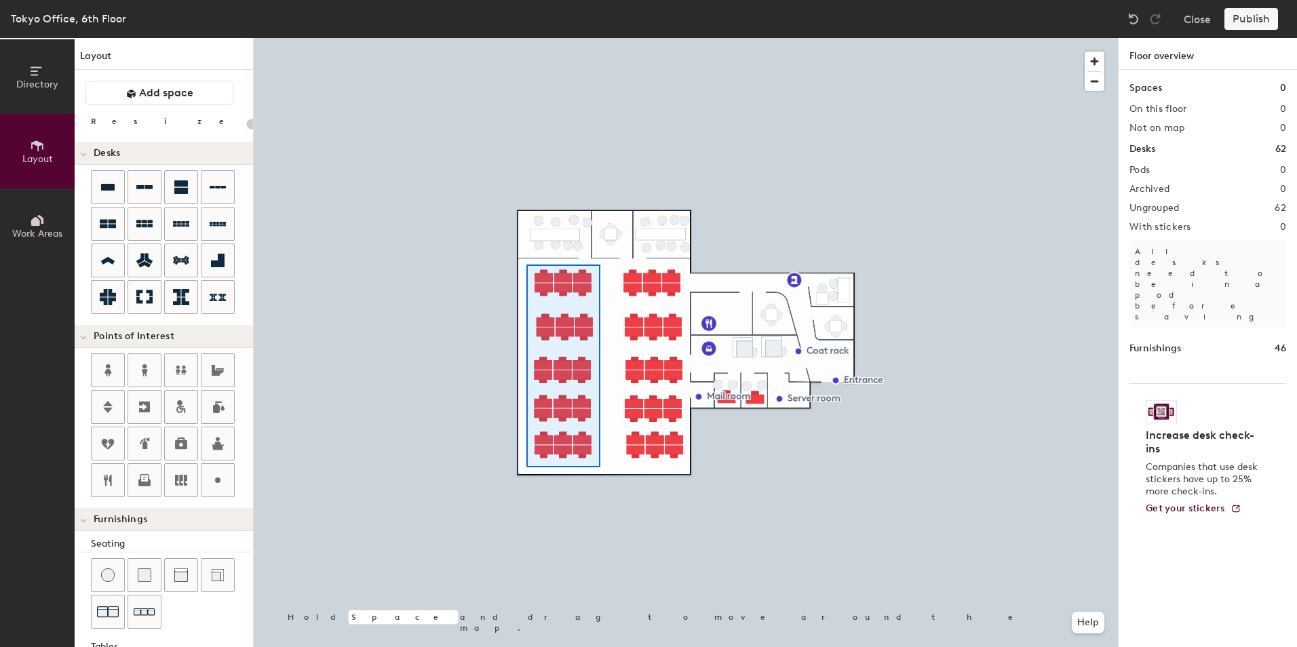
type input "200"
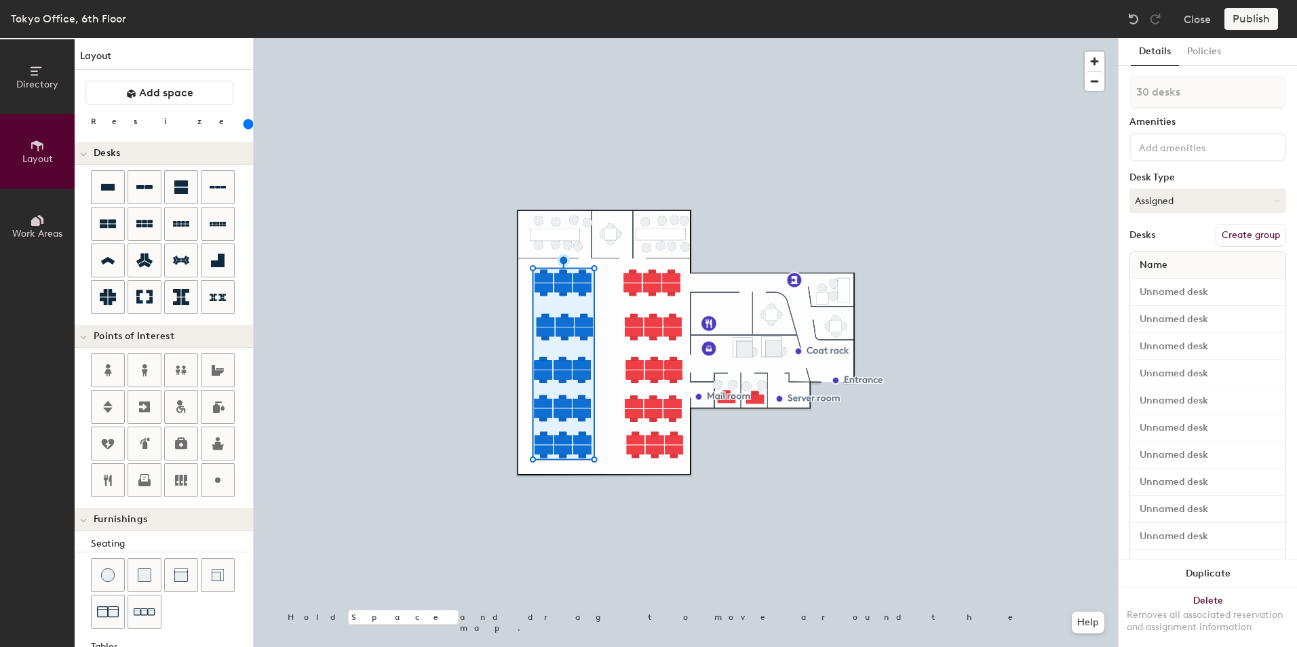
type input "1 desk"
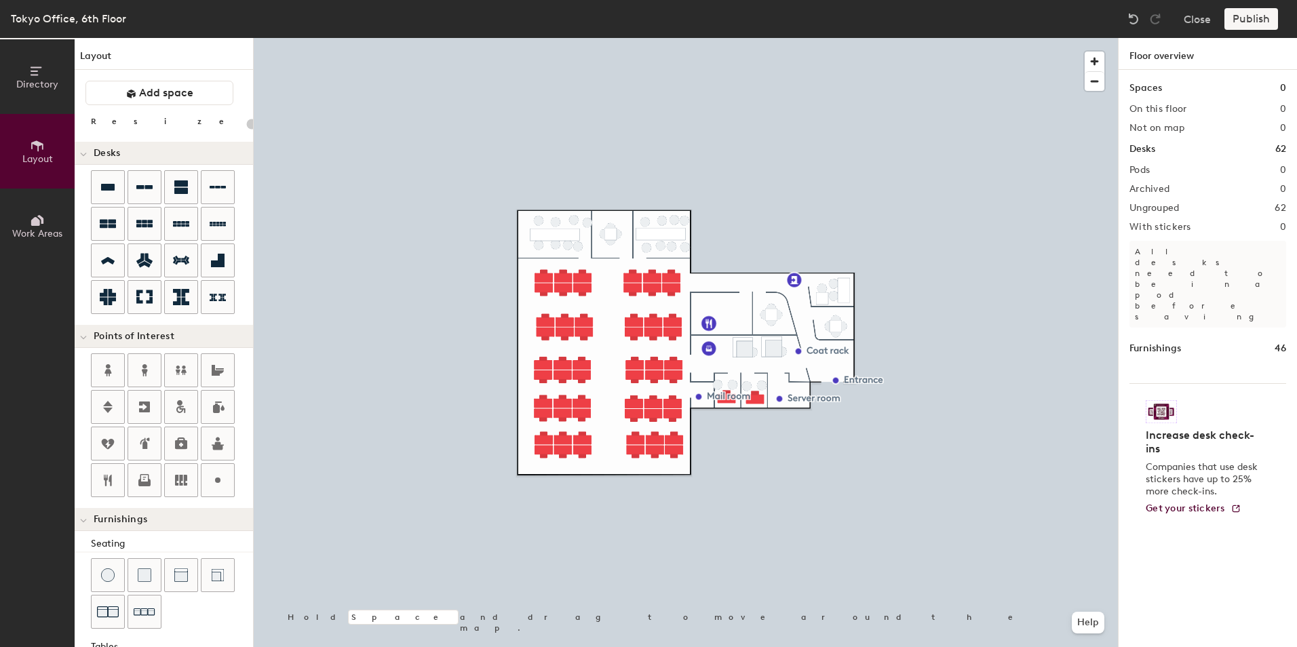
click at [1174, 341] on h1 "Furnishings" at bounding box center [1155, 348] width 52 height 15
click at [608, 38] on div at bounding box center [686, 38] width 864 height 0
type input "200"
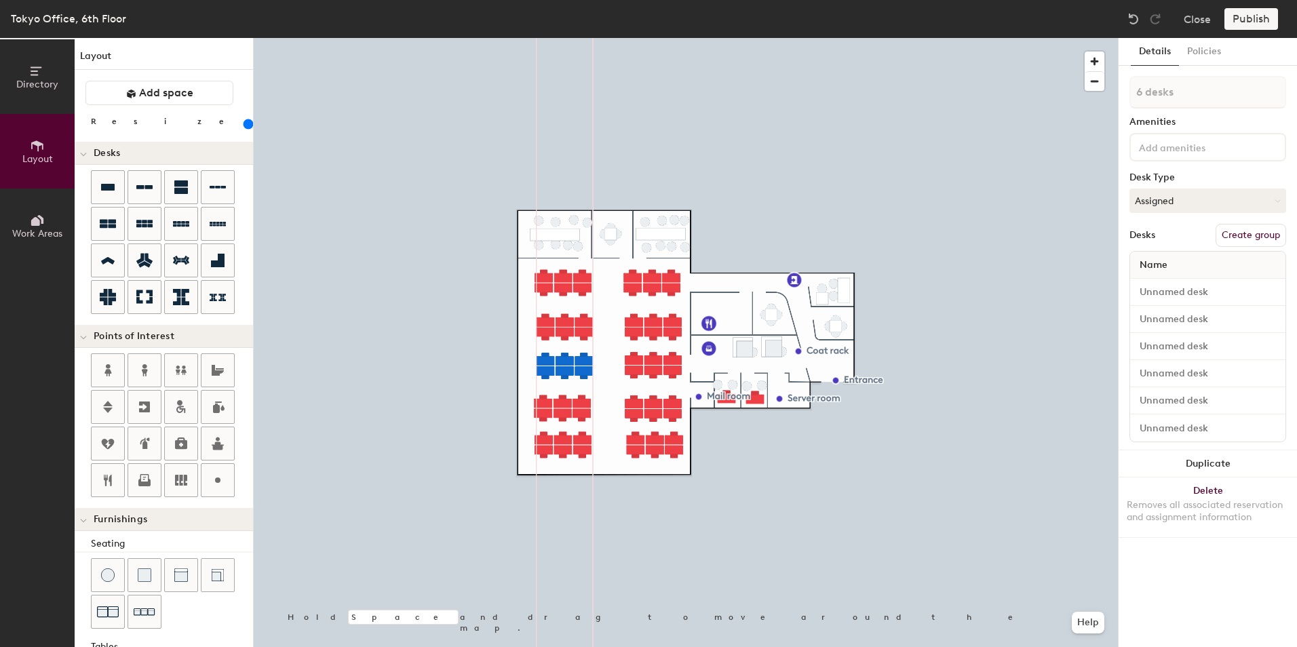
type input "1 desk"
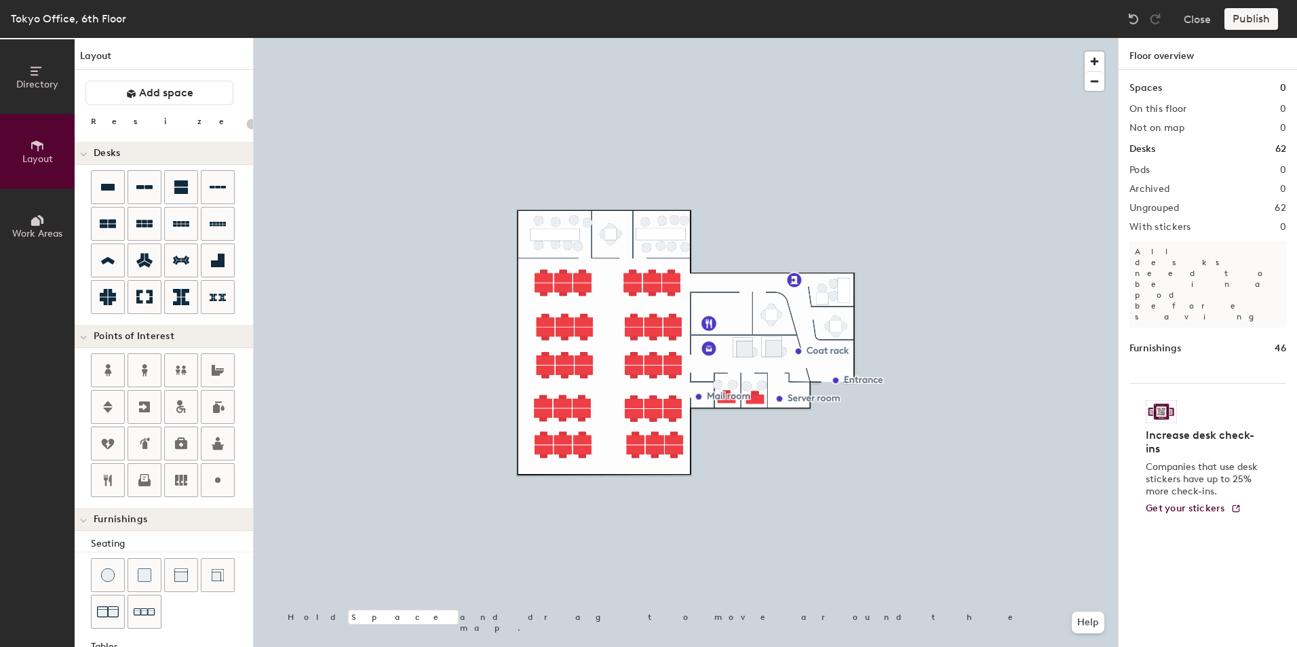
click at [372, 38] on div at bounding box center [686, 38] width 864 height 0
click at [1201, 341] on div "Furnishings 46" at bounding box center [1207, 348] width 157 height 15
click at [1163, 400] on img at bounding box center [1161, 411] width 31 height 23
click at [337, 38] on div at bounding box center [686, 38] width 864 height 0
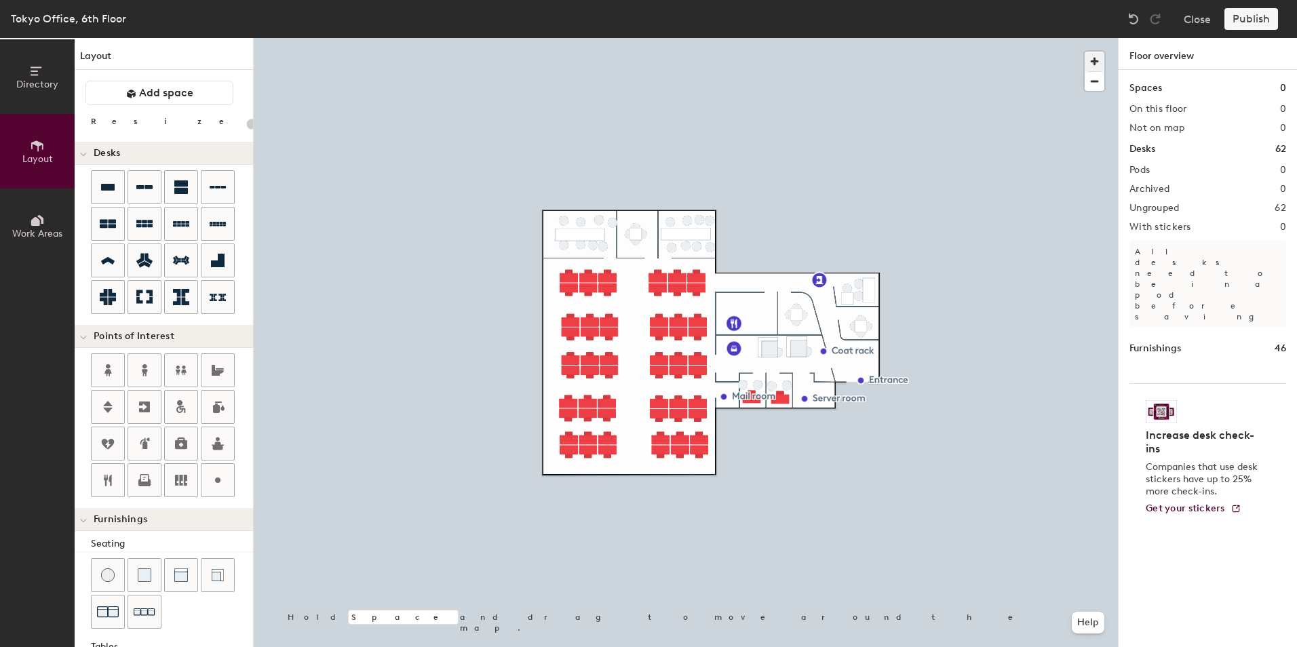
click at [1090, 54] on span "button" at bounding box center [1095, 62] width 20 height 20
click at [1094, 82] on span "button" at bounding box center [1095, 81] width 20 height 19
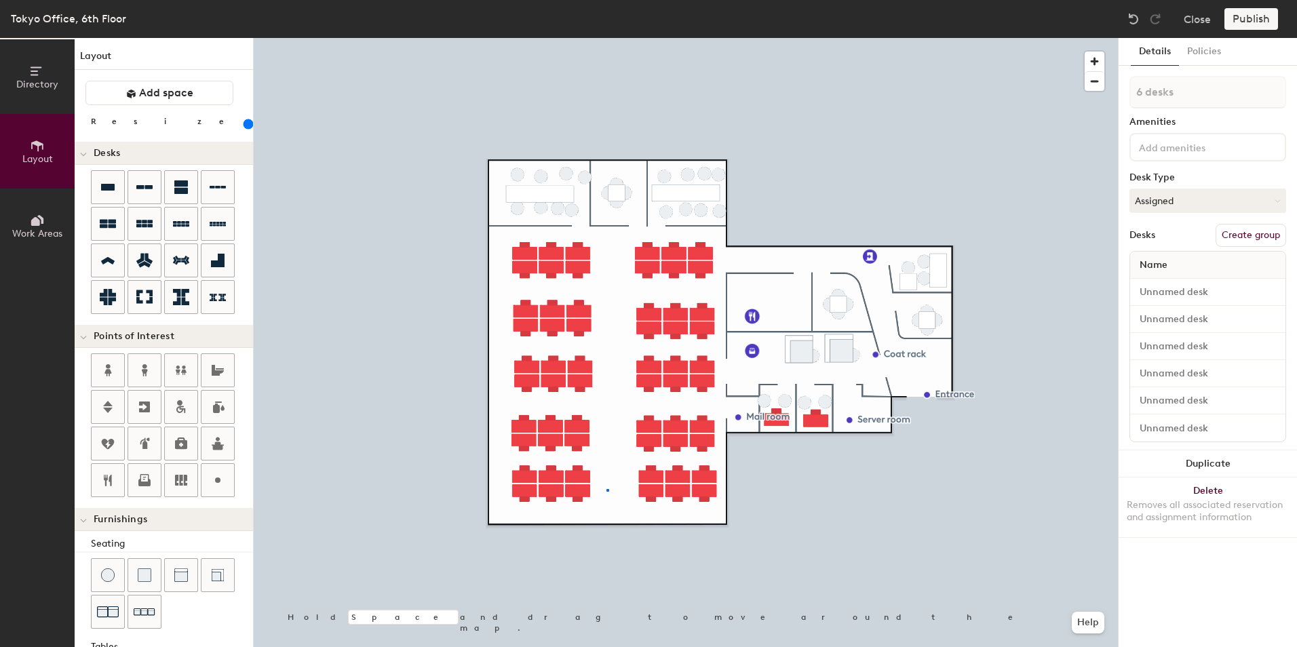
click at [607, 38] on div at bounding box center [686, 38] width 864 height 0
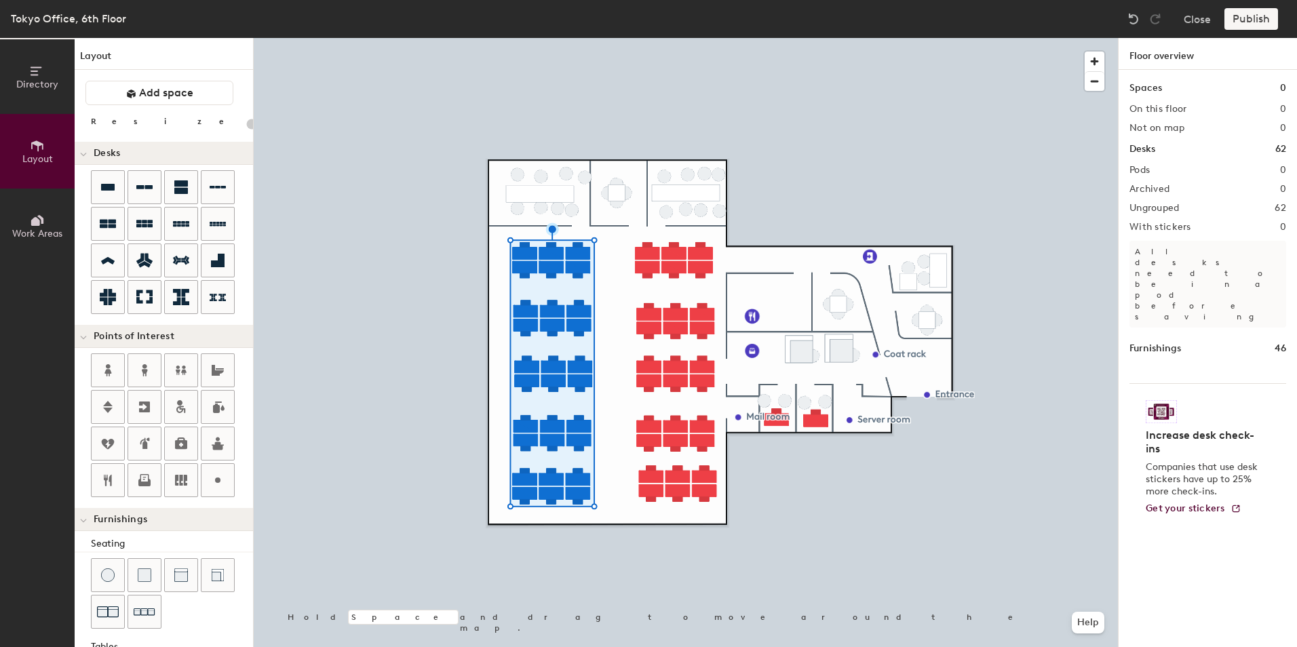
click at [512, 38] on div at bounding box center [686, 38] width 864 height 0
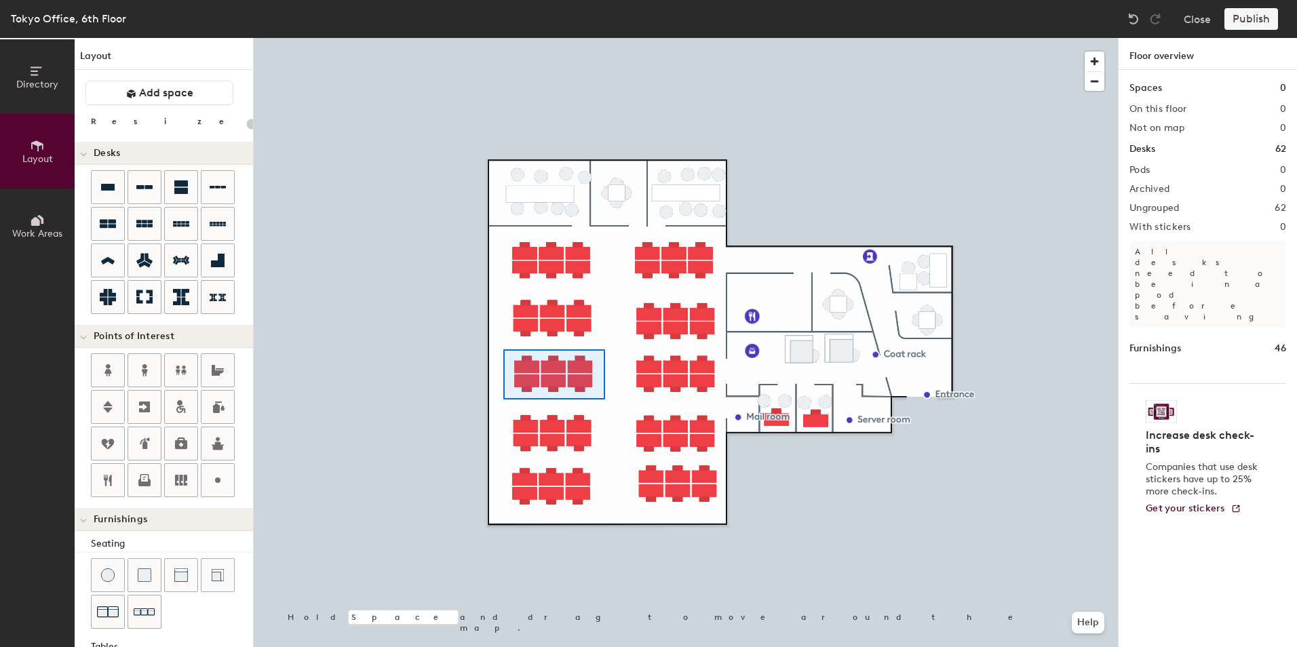
type input "200"
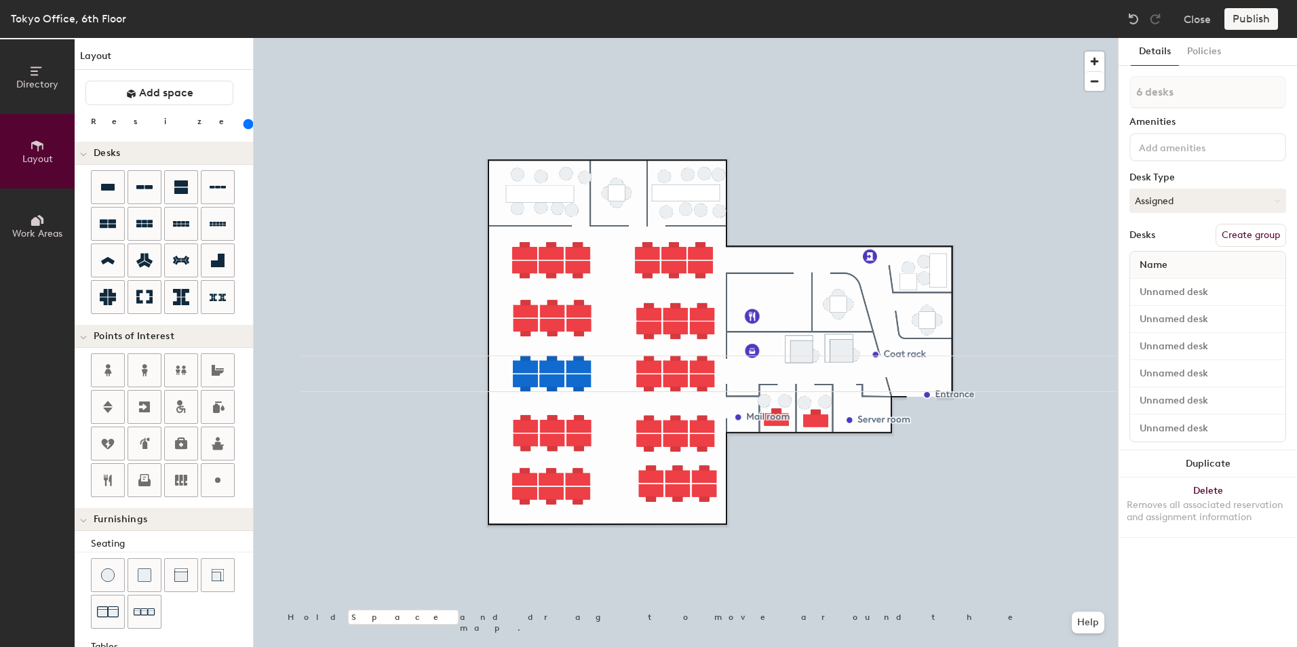
type input "1 desk"
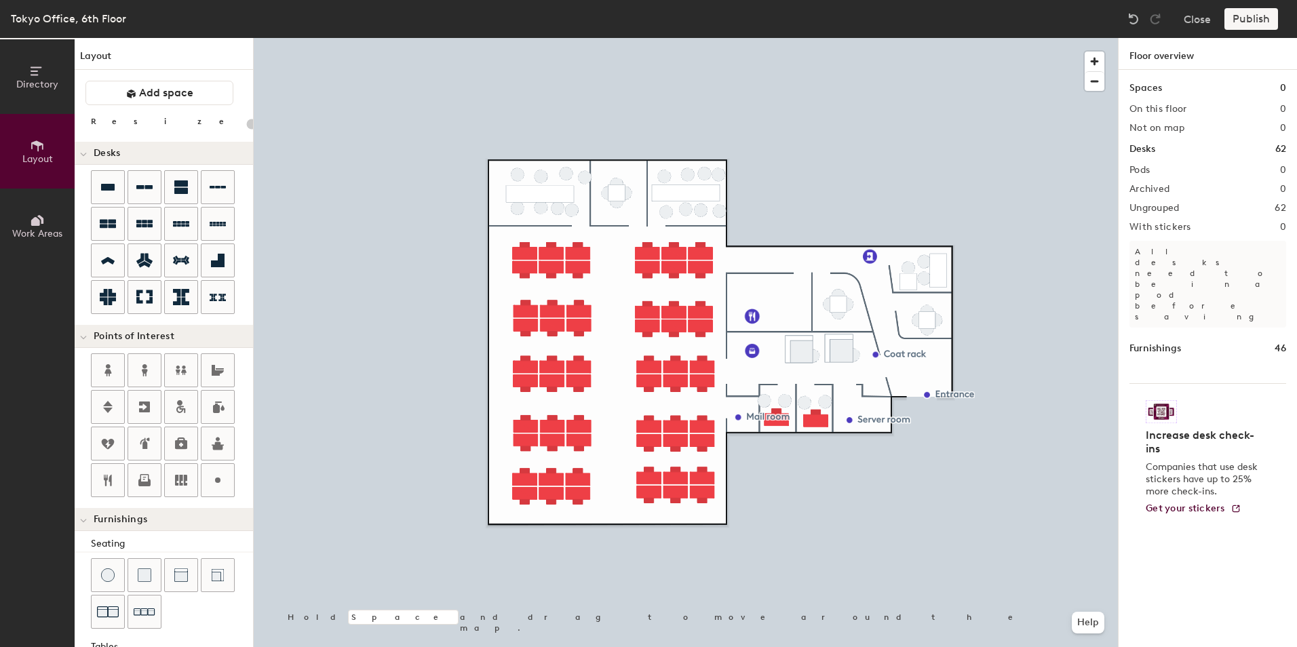
type input "20"
click at [47, 150] on button "Layout" at bounding box center [37, 151] width 75 height 75
click at [1250, 20] on div "Publish" at bounding box center [1255, 19] width 62 height 22
click at [1251, 20] on div "Publish" at bounding box center [1255, 19] width 62 height 22
click at [1145, 93] on h1 "Spaces" at bounding box center [1145, 88] width 33 height 15
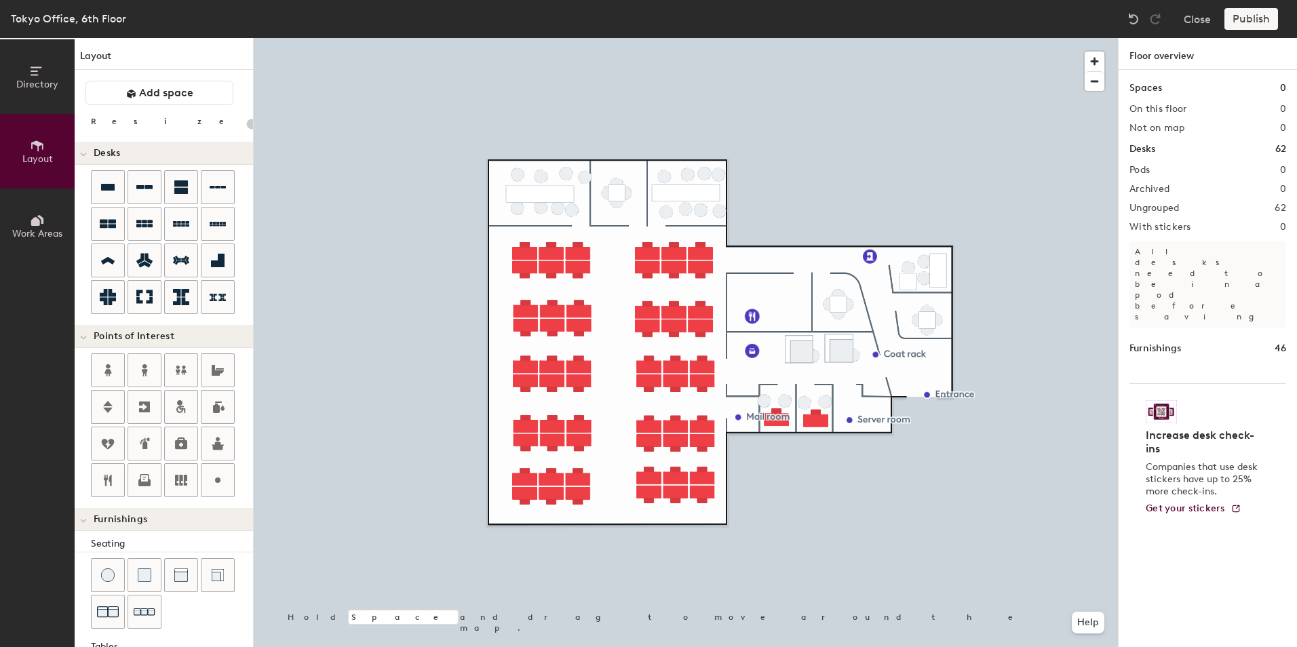
click at [1150, 113] on h2 "On this floor" at bounding box center [1158, 109] width 58 height 11
click at [1148, 163] on div "Spaces 0 On this floor 0 Not on map 0 Desks 62 Pods 0 Archived 0 Ungrouped 62 W…" at bounding box center [1208, 374] width 178 height 609
click at [50, 215] on button "Work Areas" at bounding box center [37, 226] width 75 height 75
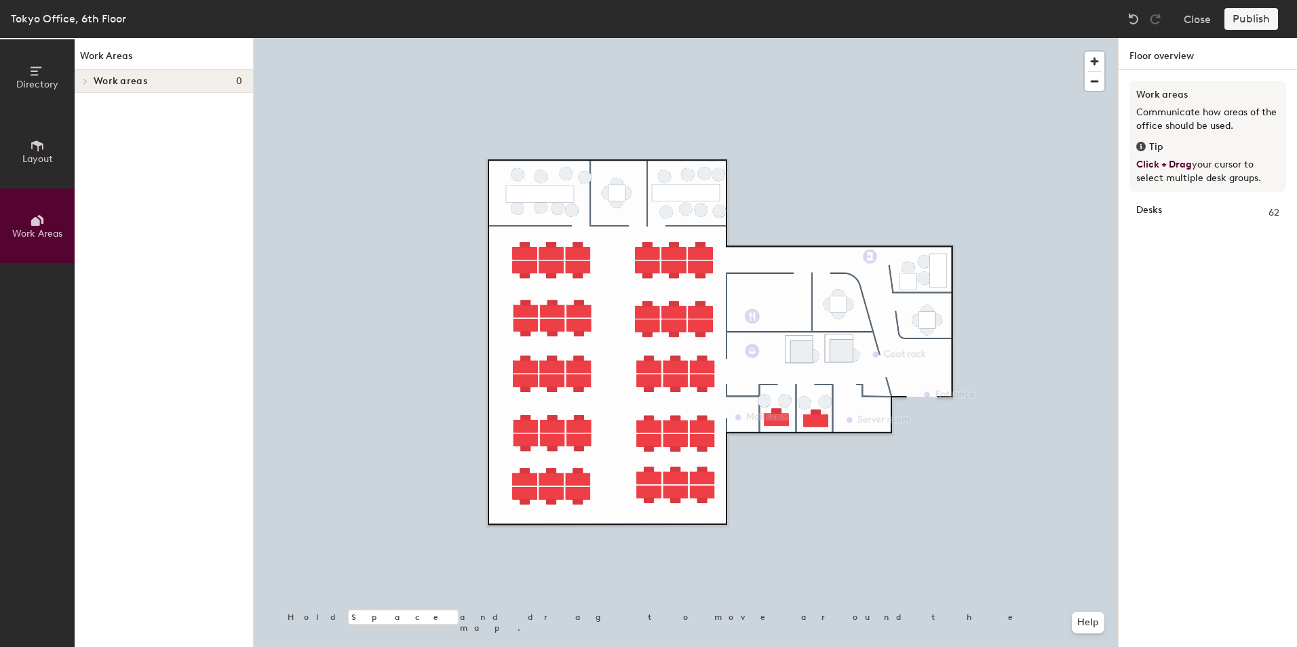
click at [139, 87] on div "Work areas 0" at bounding box center [164, 81] width 178 height 23
click at [45, 231] on span "Work Areas" at bounding box center [37, 234] width 50 height 12
click at [35, 149] on icon at bounding box center [37, 145] width 15 height 15
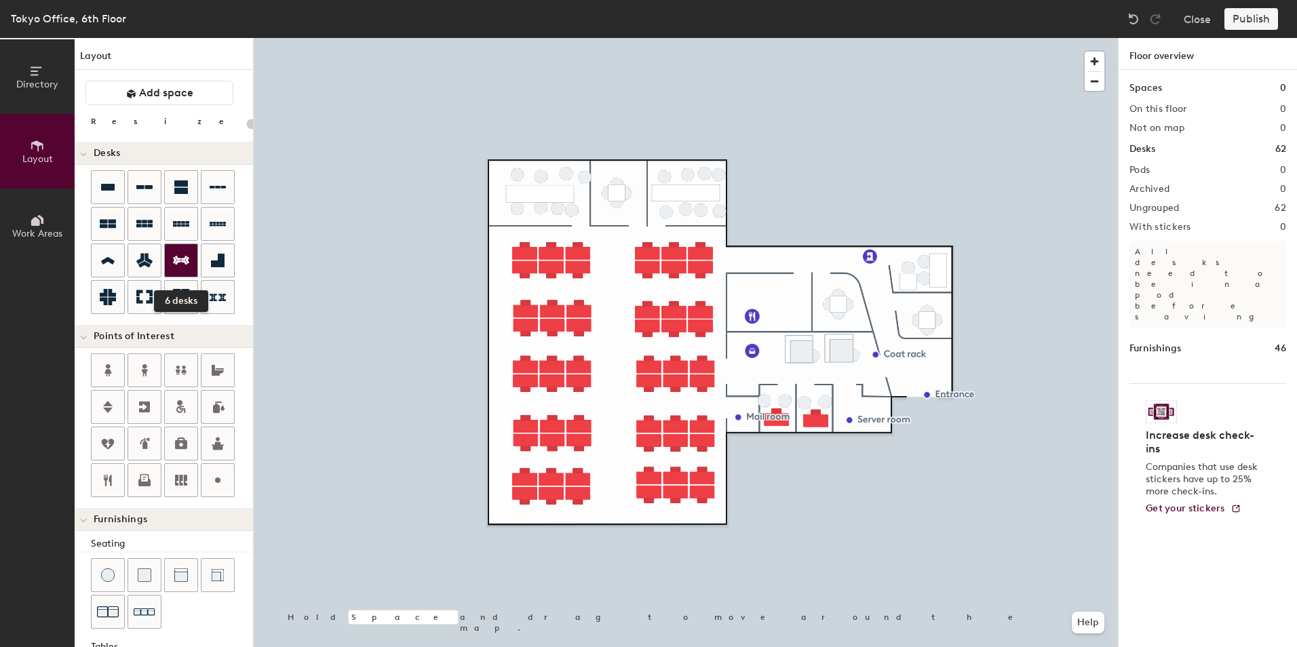
scroll to position [210, 0]
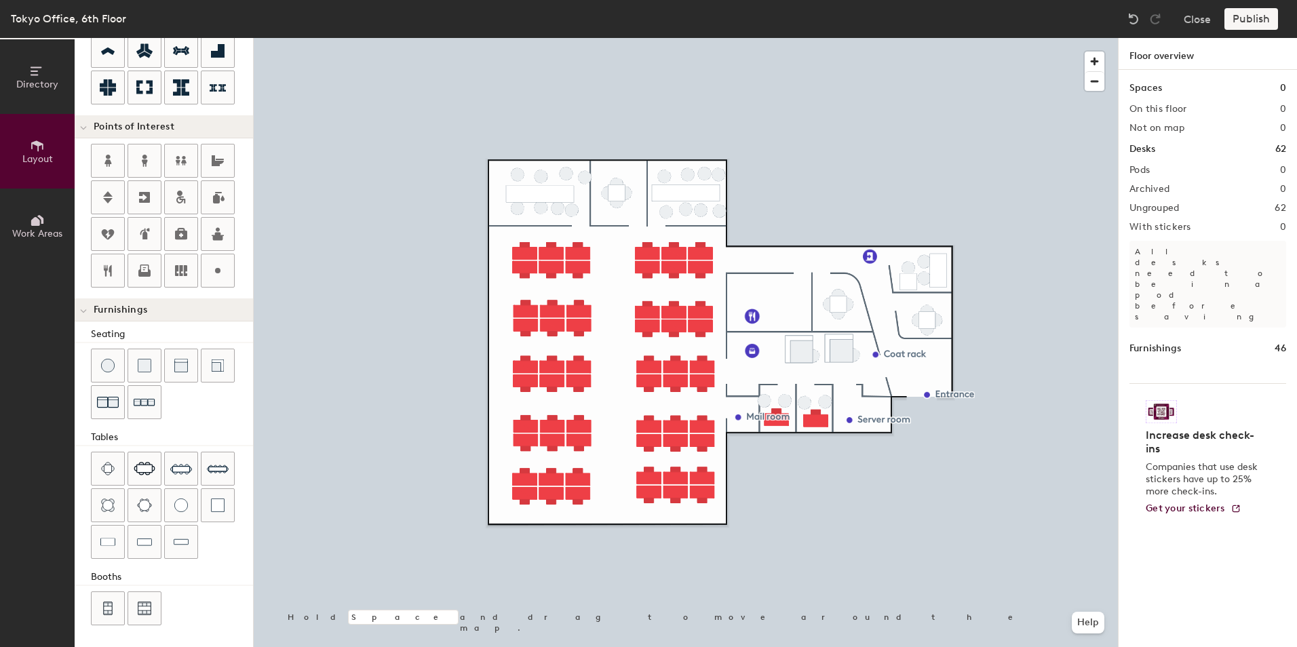
click at [1184, 341] on div "Furnishings 46" at bounding box center [1207, 348] width 157 height 15
click at [1154, 400] on img at bounding box center [1161, 411] width 31 height 23
drag, startPoint x: 1155, startPoint y: 292, endPoint x: 1161, endPoint y: 281, distance: 11.5
click at [1159, 341] on h1 "Furnishings" at bounding box center [1155, 348] width 52 height 15
click at [1170, 252] on p "All desks need to be in a pod before saving" at bounding box center [1207, 284] width 157 height 87
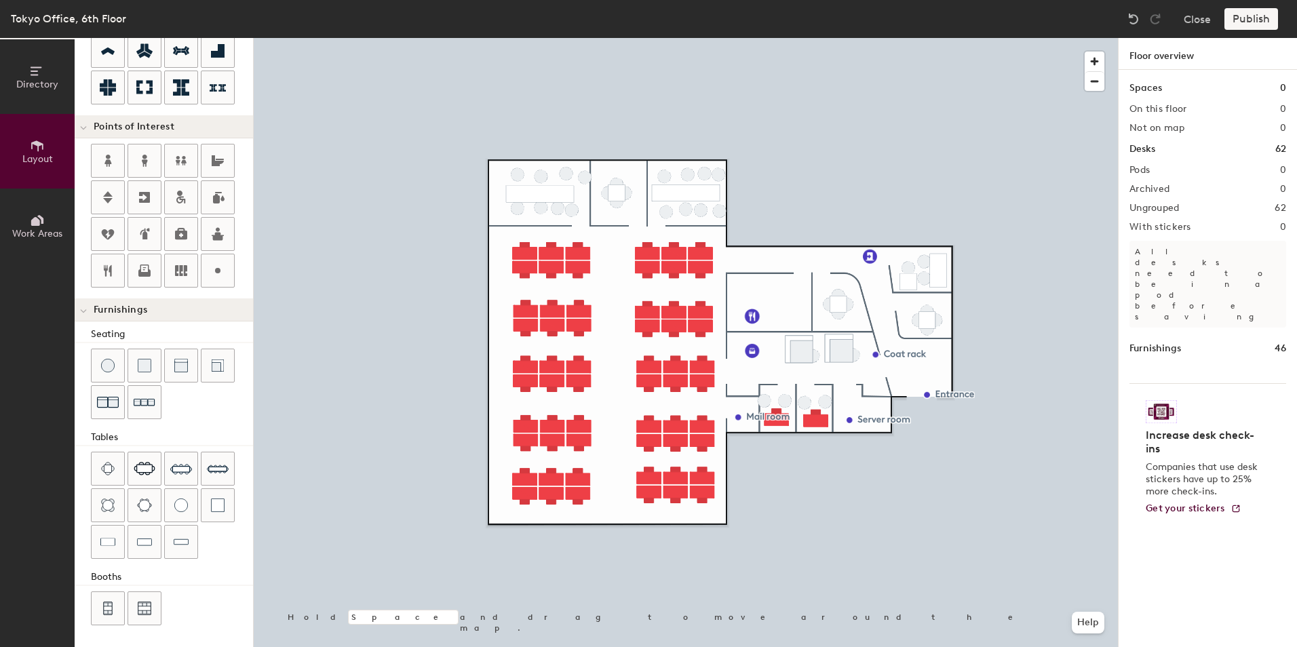
click at [41, 66] on icon at bounding box center [37, 71] width 15 height 15
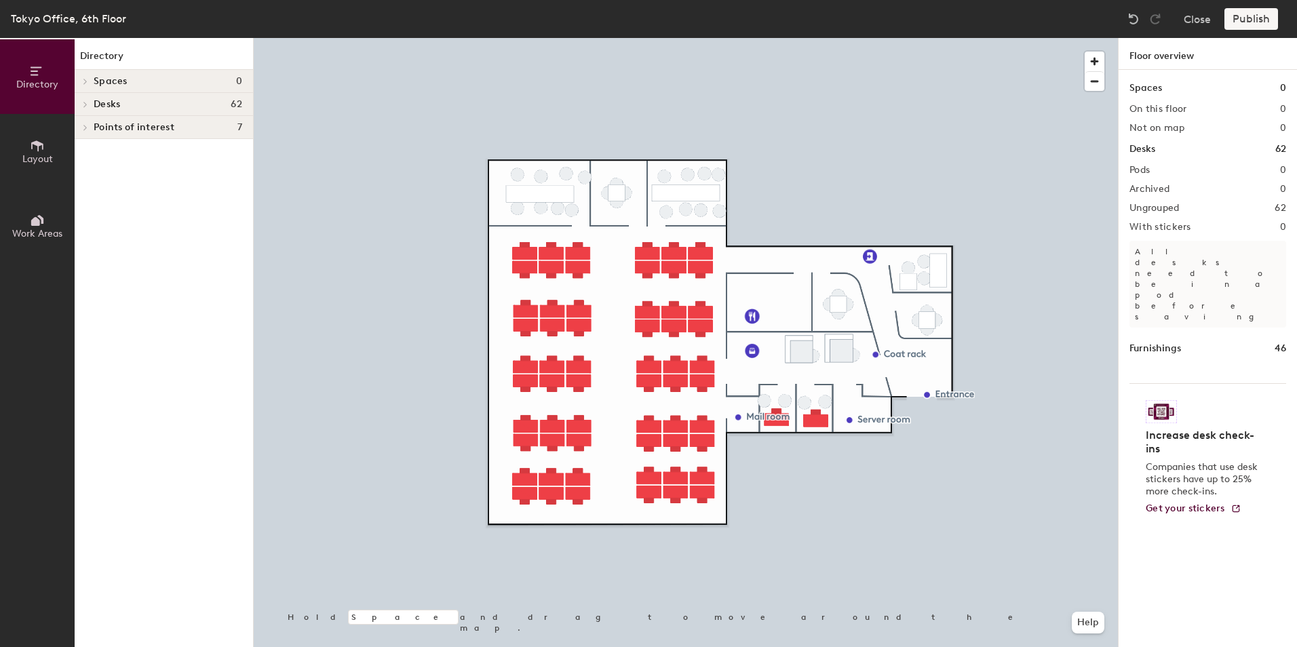
click at [101, 105] on span "Desks" at bounding box center [107, 104] width 26 height 11
click at [87, 132] on div at bounding box center [84, 127] width 18 height 22
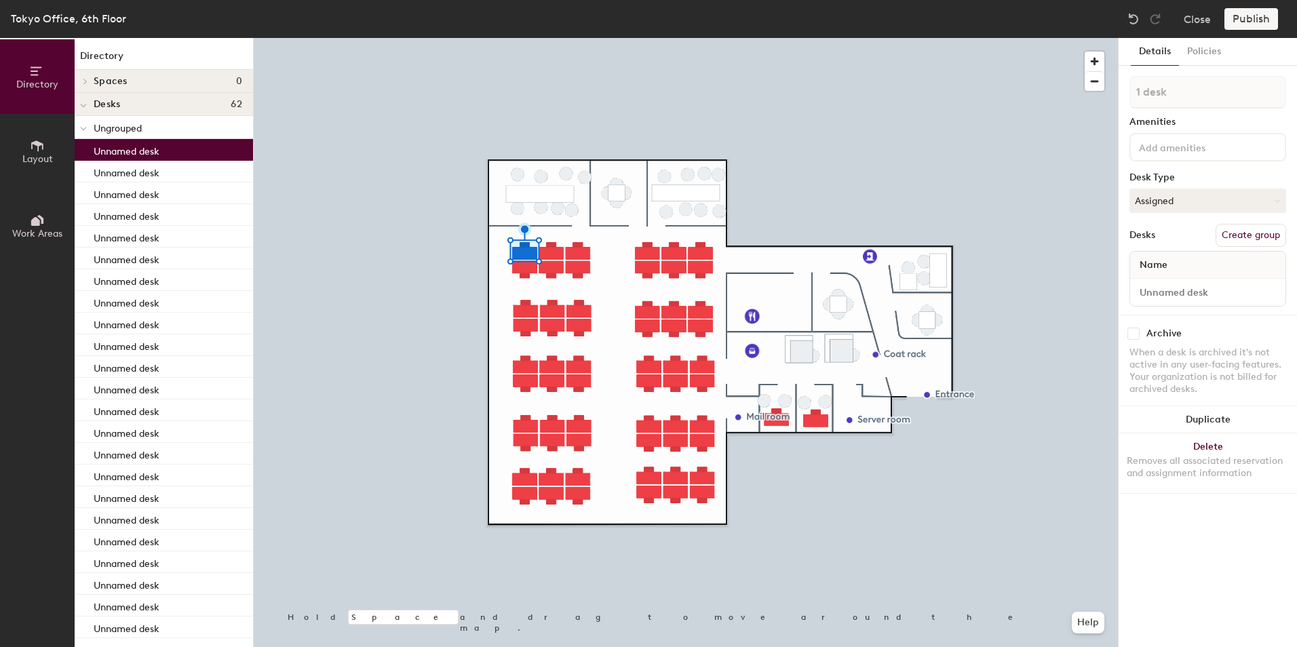
click at [99, 144] on p "Unnamed desk" at bounding box center [127, 150] width 66 height 16
click at [125, 146] on p "Unnamed desk" at bounding box center [127, 150] width 66 height 16
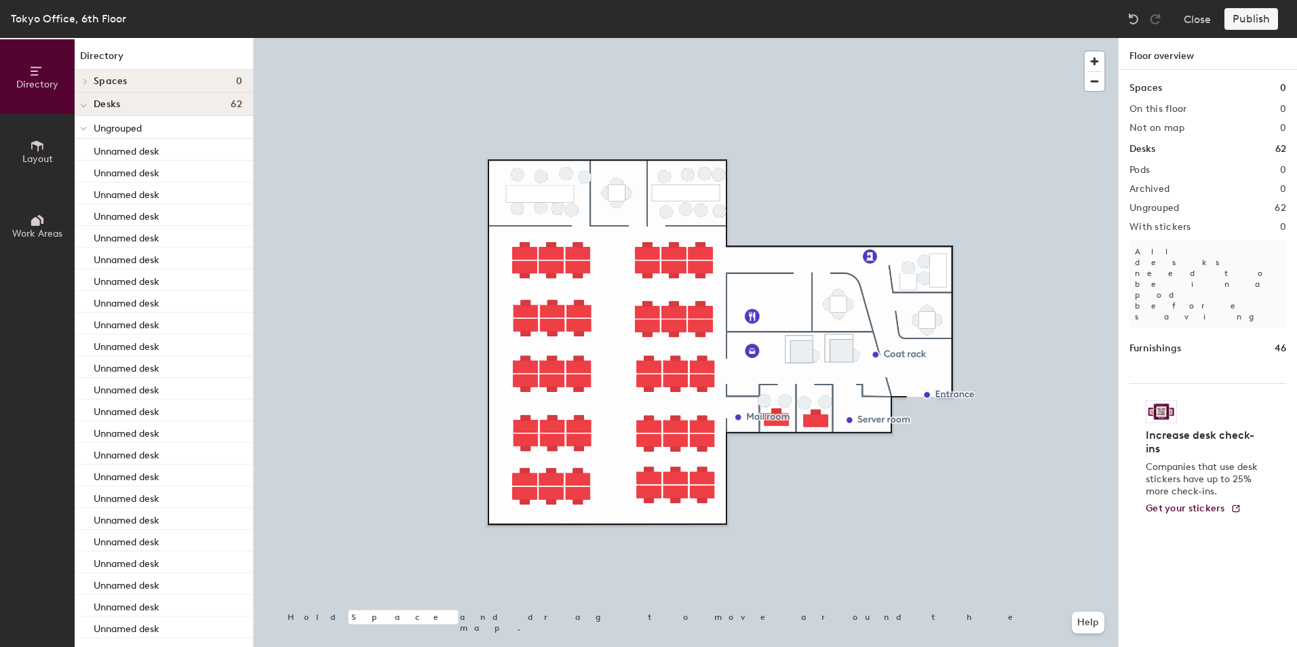
click at [82, 106] on icon at bounding box center [83, 105] width 7 height 5
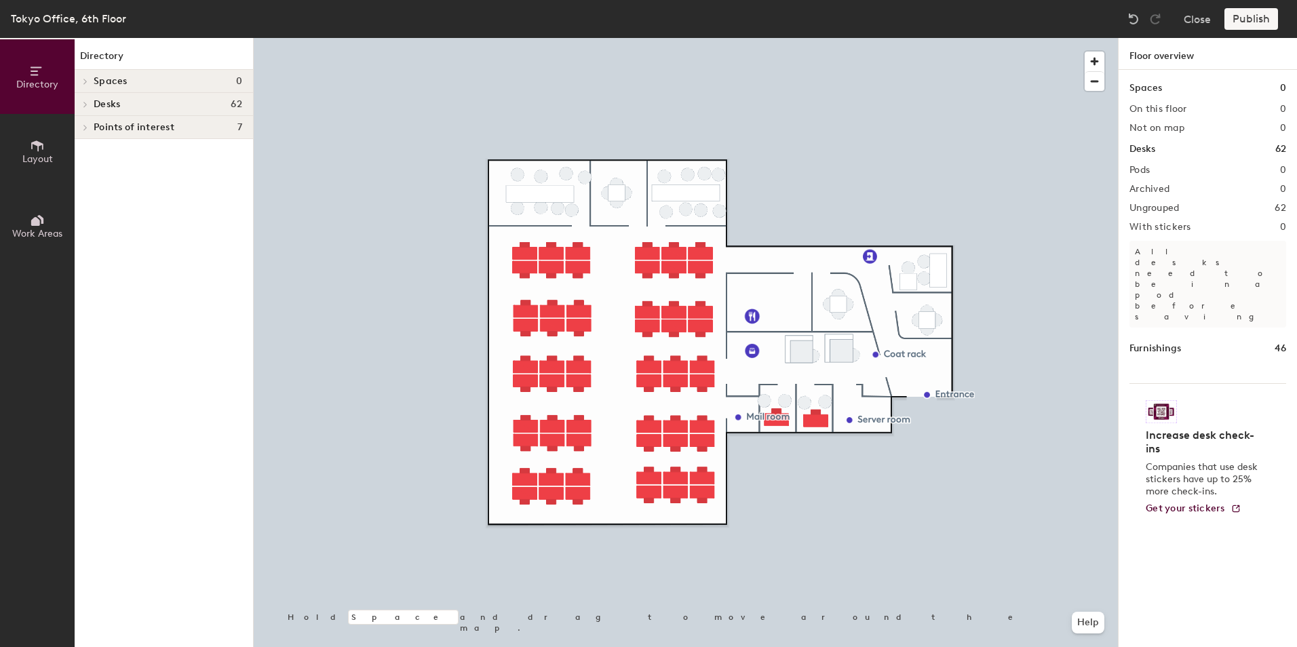
click at [49, 164] on span "Layout" at bounding box center [37, 159] width 31 height 12
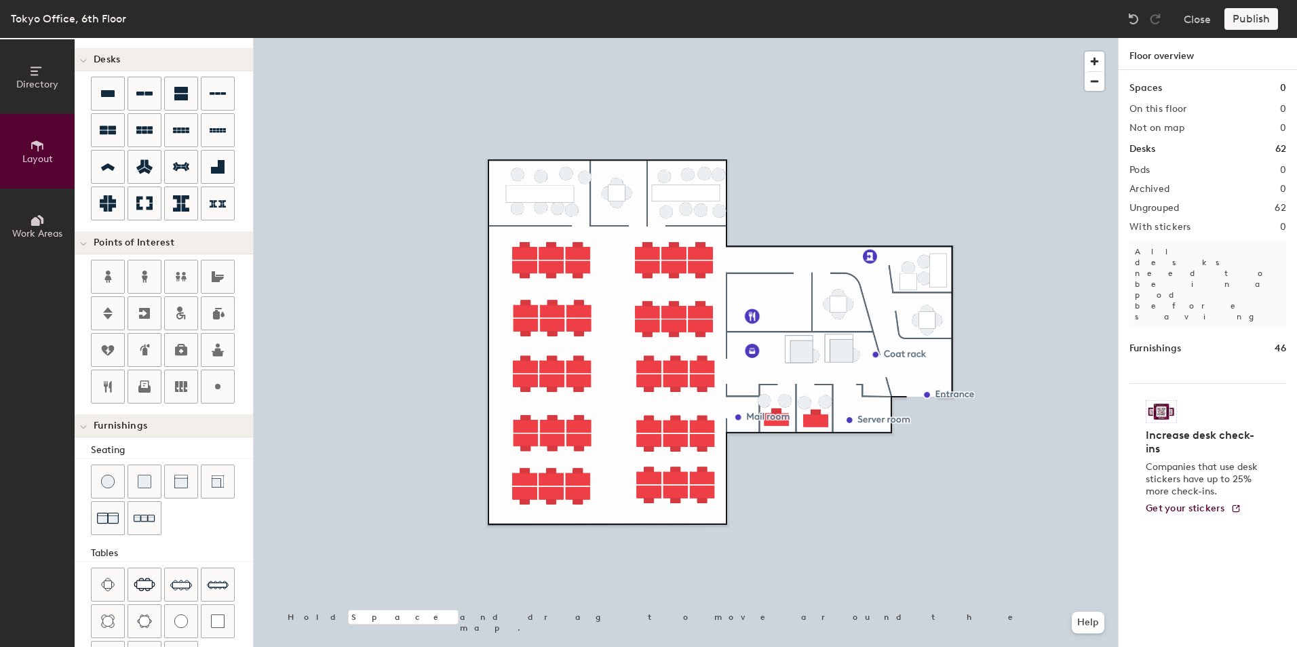
scroll to position [210, 0]
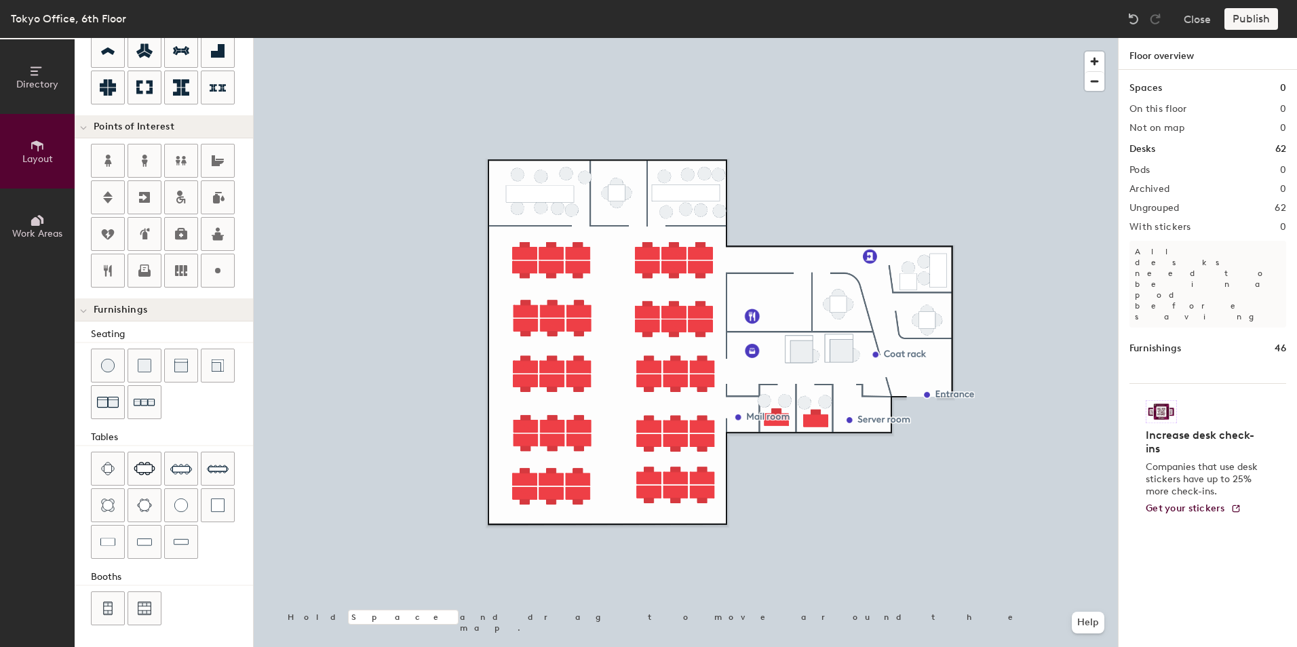
click at [47, 87] on span "Directory" at bounding box center [37, 85] width 42 height 12
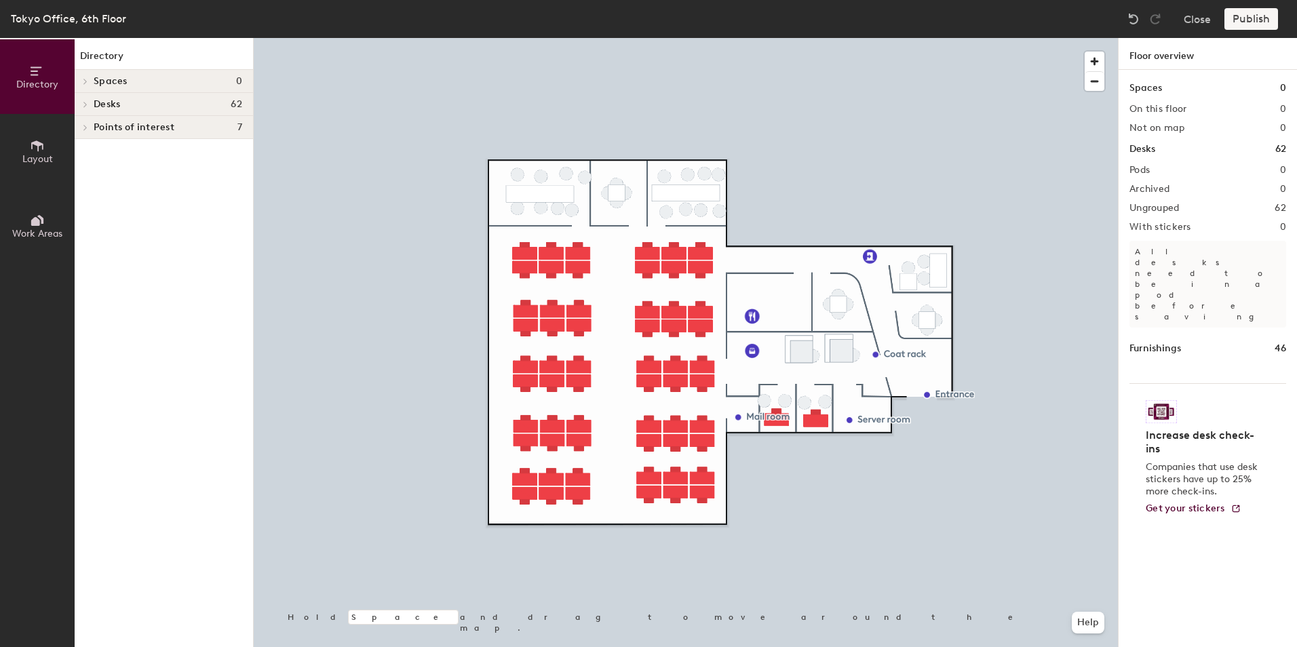
scroll to position [0, 0]
click at [124, 84] on span "Spaces" at bounding box center [111, 81] width 34 height 11
click at [82, 81] on icon at bounding box center [83, 82] width 7 height 5
click at [81, 98] on div at bounding box center [84, 104] width 18 height 22
click at [83, 150] on icon at bounding box center [85, 150] width 5 height 7
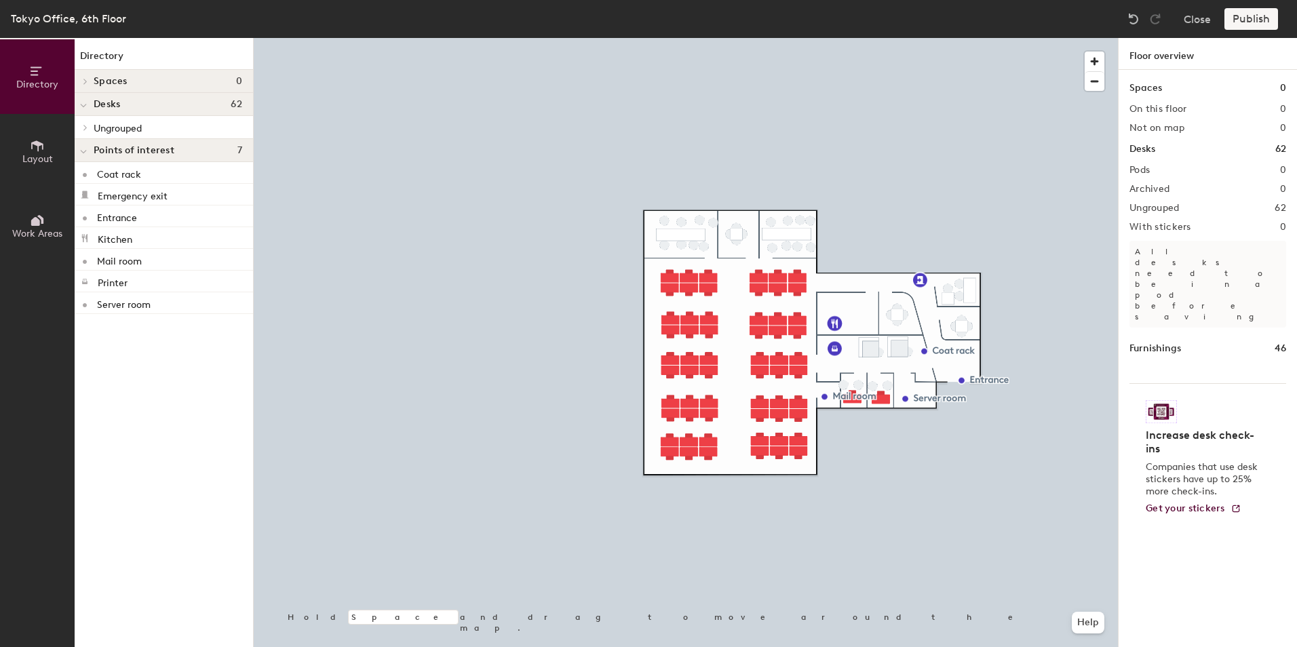
click at [1165, 59] on h1 "Floor overview" at bounding box center [1208, 54] width 178 height 32
click at [1235, 18] on div "Publish" at bounding box center [1255, 19] width 62 height 22
click at [1161, 429] on h4 "Increase desk check-ins" at bounding box center [1204, 442] width 116 height 27
click at [1095, 56] on span "button" at bounding box center [1095, 62] width 20 height 20
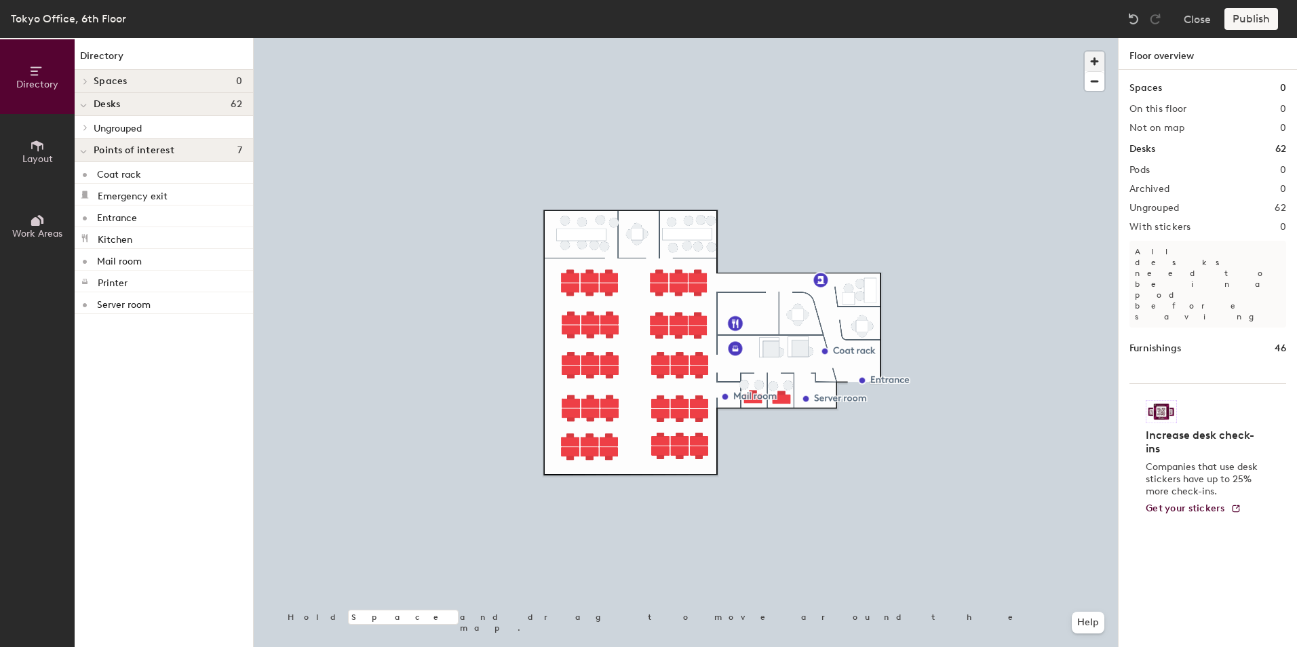
click at [1094, 62] on span "button" at bounding box center [1095, 62] width 20 height 20
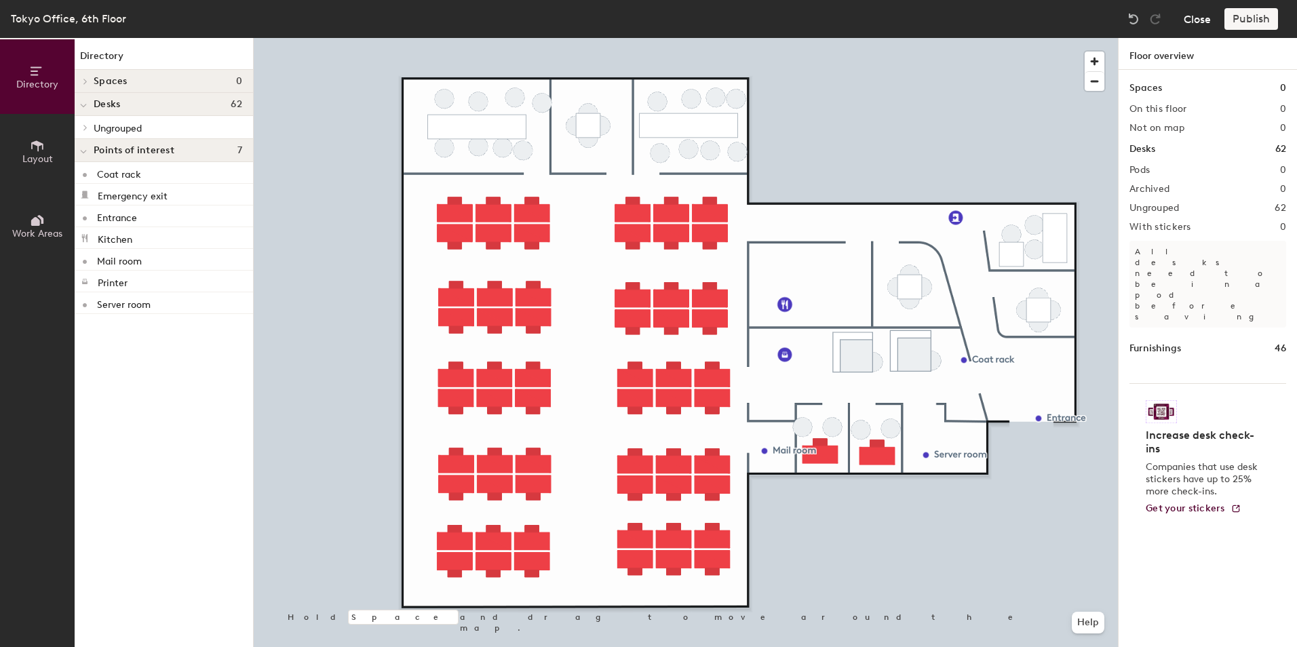
click at [1201, 20] on button "Close" at bounding box center [1197, 19] width 27 height 22
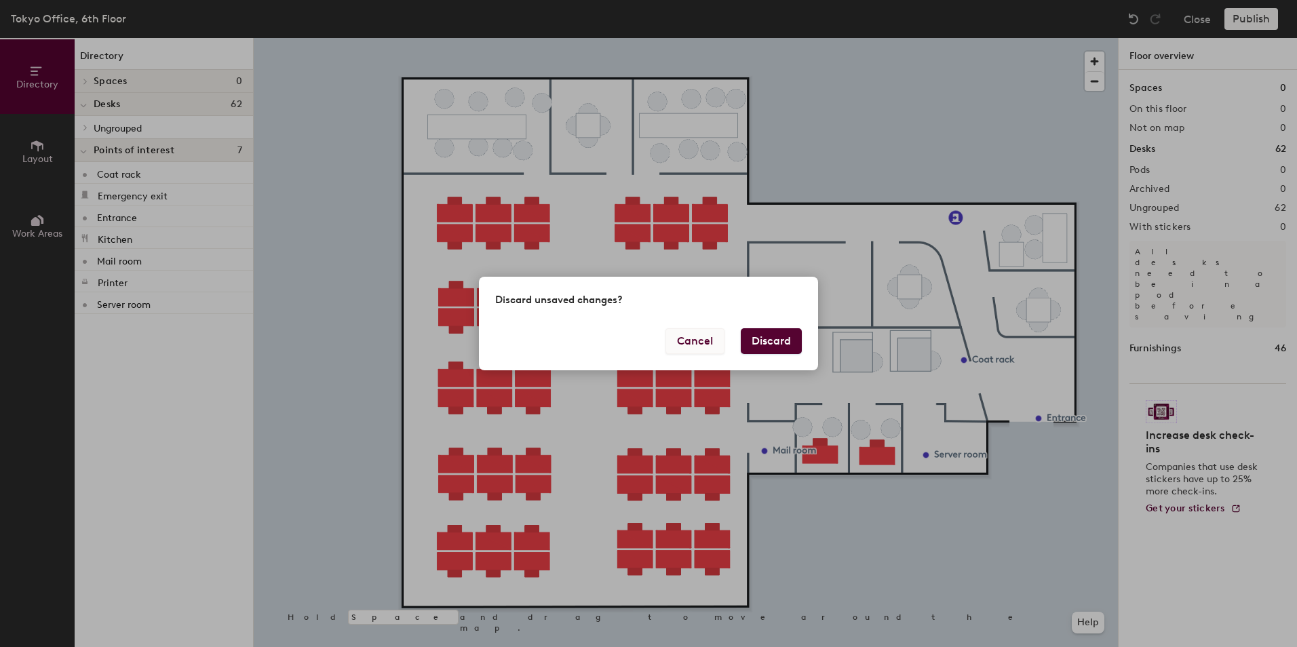
click at [703, 345] on button "Cancel" at bounding box center [694, 341] width 59 height 26
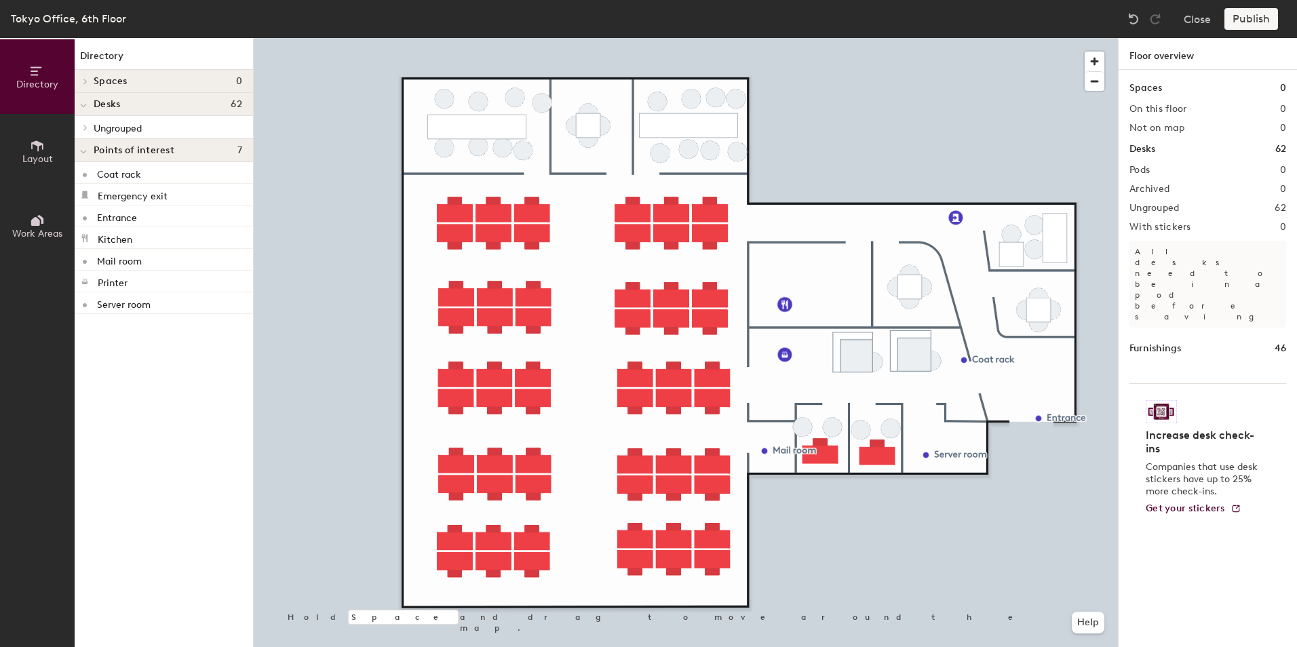
click at [1199, 256] on p "All desks need to be in a pod before saving" at bounding box center [1207, 284] width 157 height 87
drag, startPoint x: 1179, startPoint y: 260, endPoint x: 1120, endPoint y: 252, distance: 59.6
click at [1120, 252] on div "Spaces 0 On this floor 0 Not on map 0 Desks 62 Pods 0 Archived 0 Ungrouped 62 W…" at bounding box center [1208, 374] width 178 height 609
drag, startPoint x: 1120, startPoint y: 252, endPoint x: 1210, endPoint y: 259, distance: 90.5
click at [1210, 259] on p "All desks need to be in a pod before saving" at bounding box center [1207, 284] width 157 height 87
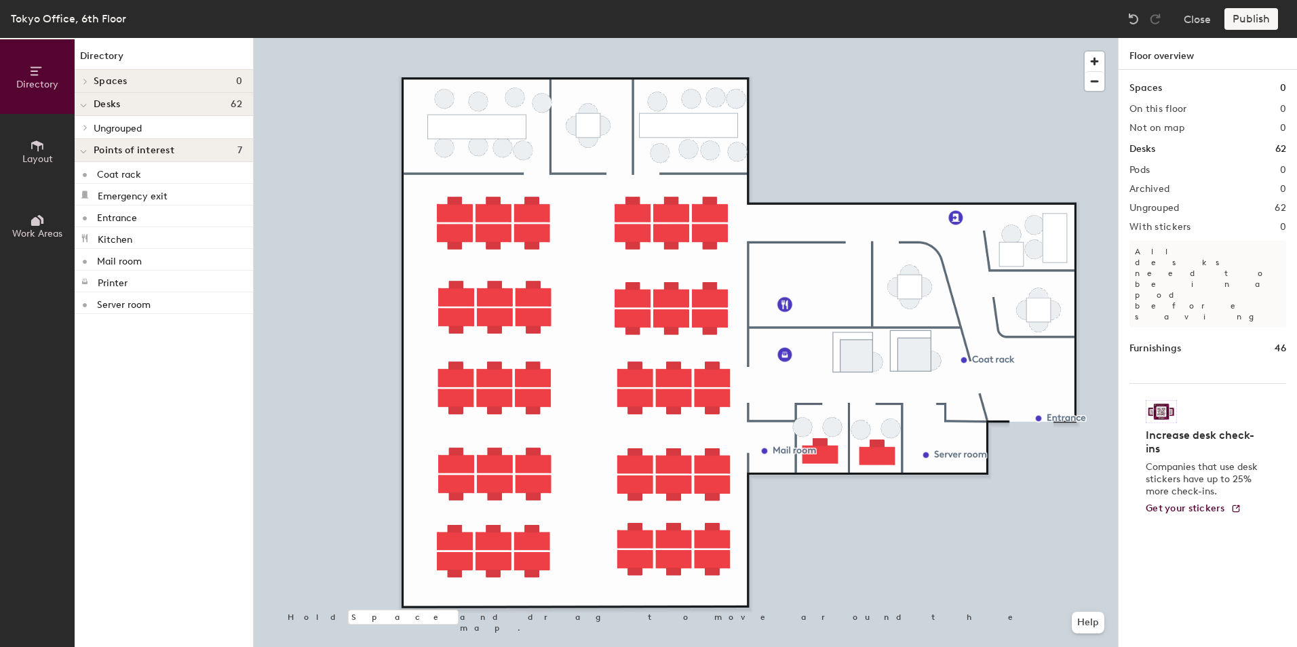
click at [1150, 172] on h2 "Pods" at bounding box center [1139, 170] width 20 height 11
click at [1136, 172] on h2 "Pods" at bounding box center [1139, 170] width 20 height 11
drag, startPoint x: 1127, startPoint y: 170, endPoint x: 1154, endPoint y: 174, distance: 27.3
click at [1154, 174] on div "Spaces 0 On this floor 0 Not on map 0 Desks 62 Pods 0 Archived 0 Ungrouped 62 W…" at bounding box center [1208, 374] width 178 height 609
click at [1154, 174] on div "Pods 0" at bounding box center [1207, 170] width 157 height 11
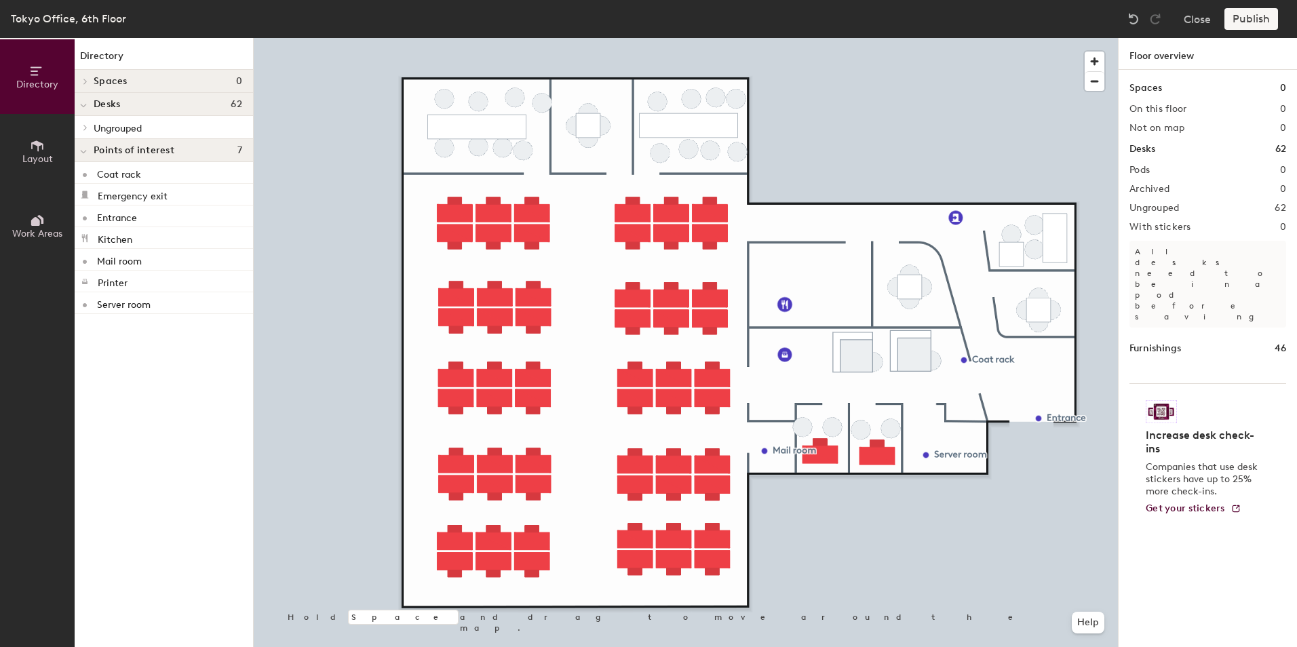
click at [1153, 58] on h1 "Floor overview" at bounding box center [1208, 54] width 178 height 32
click at [1159, 144] on div "Desks 62" at bounding box center [1207, 149] width 157 height 15
click at [137, 106] on h4 "Desks 62" at bounding box center [168, 104] width 149 height 11
click at [84, 103] on icon at bounding box center [85, 104] width 5 height 7
click at [87, 132] on div at bounding box center [84, 127] width 18 height 22
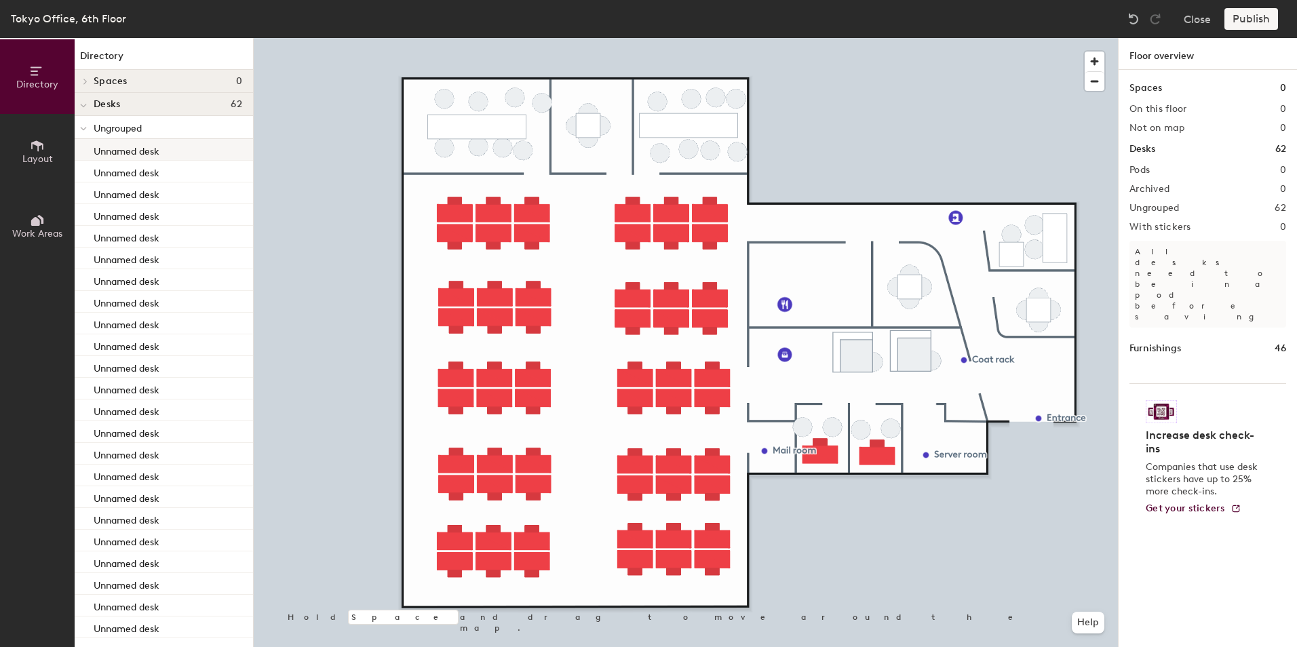
click at [119, 151] on p "Unnamed desk" at bounding box center [127, 150] width 66 height 16
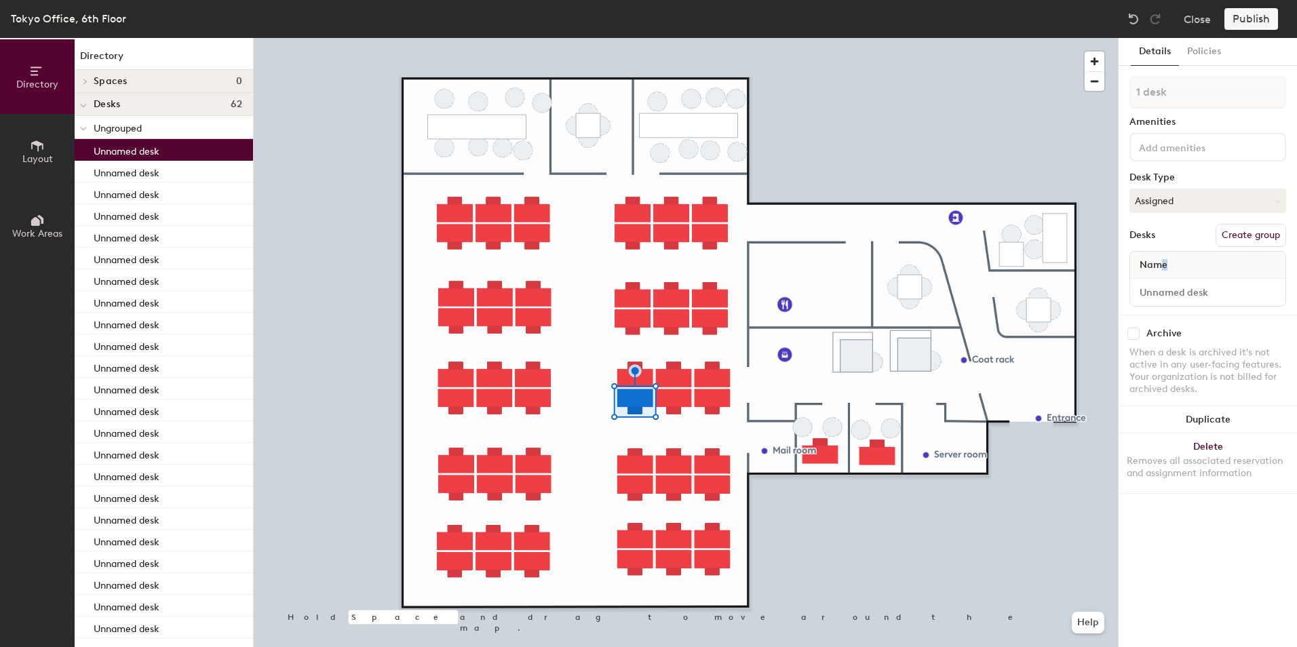
click at [1165, 265] on span "Name" at bounding box center [1153, 265] width 41 height 24
click at [1171, 264] on span "Name" at bounding box center [1153, 265] width 41 height 24
click at [1217, 52] on button "Policies" at bounding box center [1204, 52] width 50 height 28
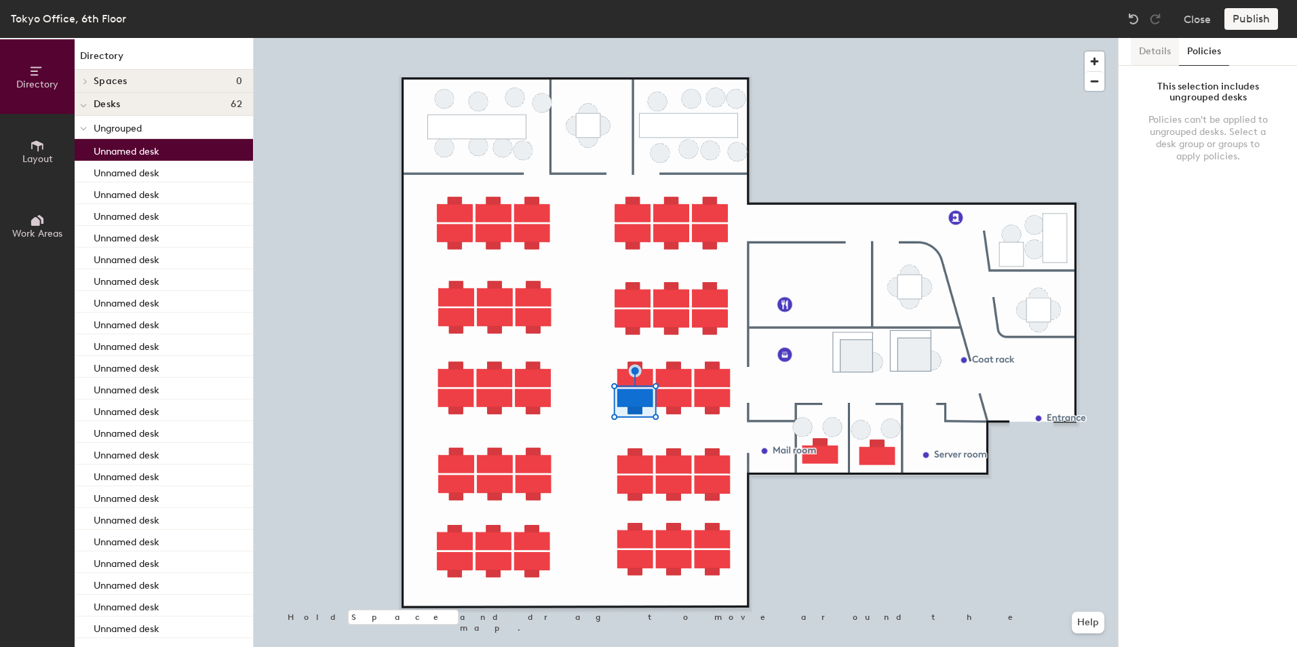
click at [1153, 49] on button "Details" at bounding box center [1155, 52] width 48 height 28
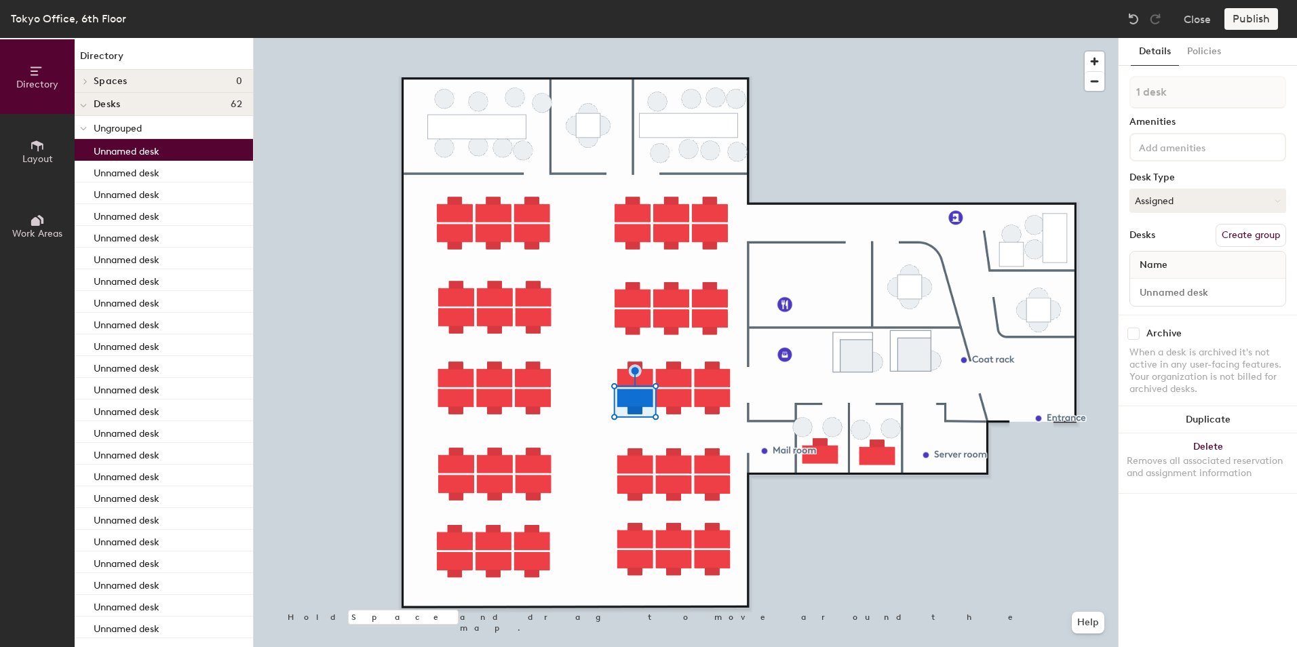
click at [1178, 265] on div "Name" at bounding box center [1207, 265] width 155 height 27
click at [1161, 207] on button "Assigned" at bounding box center [1207, 201] width 157 height 24
click at [1164, 246] on div "Assigned" at bounding box center [1198, 243] width 136 height 20
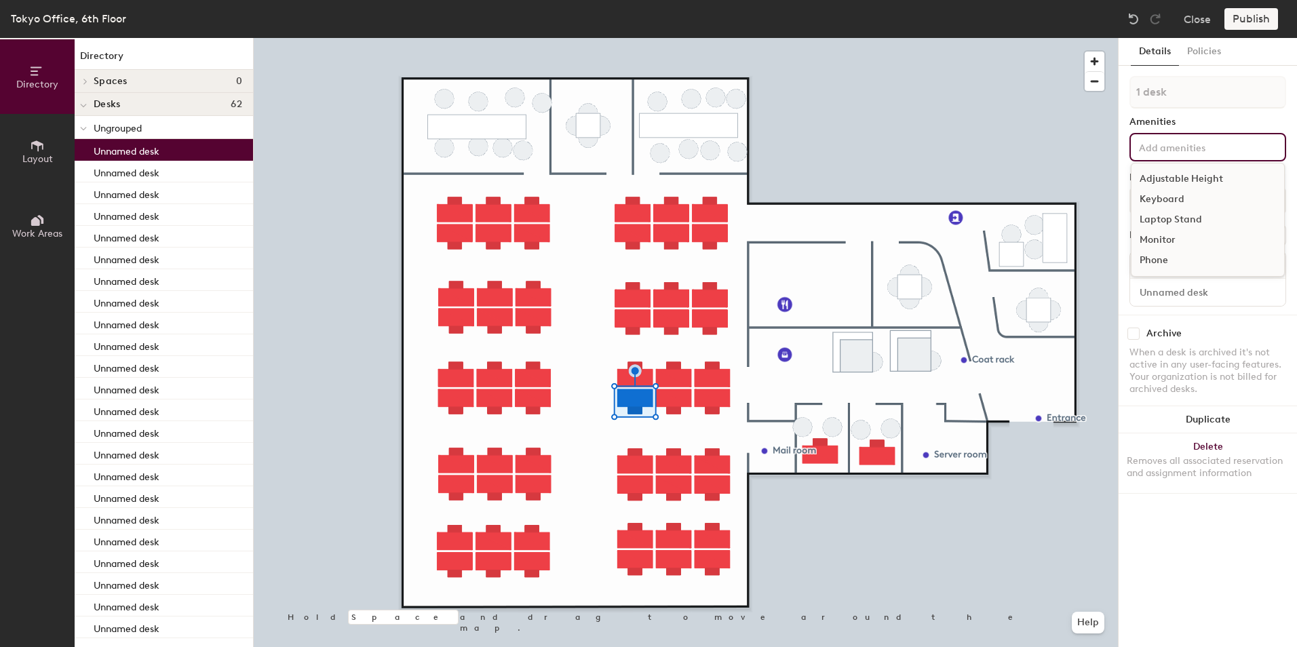
click at [1156, 150] on input at bounding box center [1197, 146] width 122 height 16
click at [1165, 218] on div "Laptop Stand" at bounding box center [1207, 220] width 153 height 20
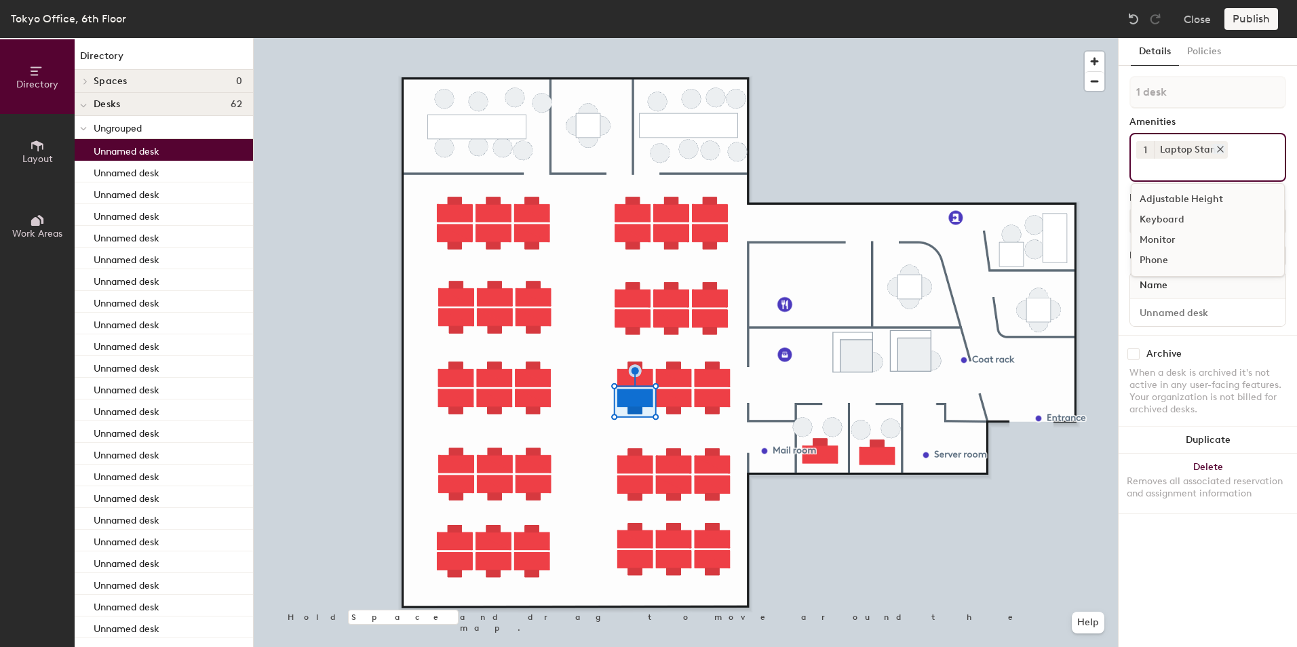
click at [1218, 149] on icon at bounding box center [1220, 149] width 5 height 5
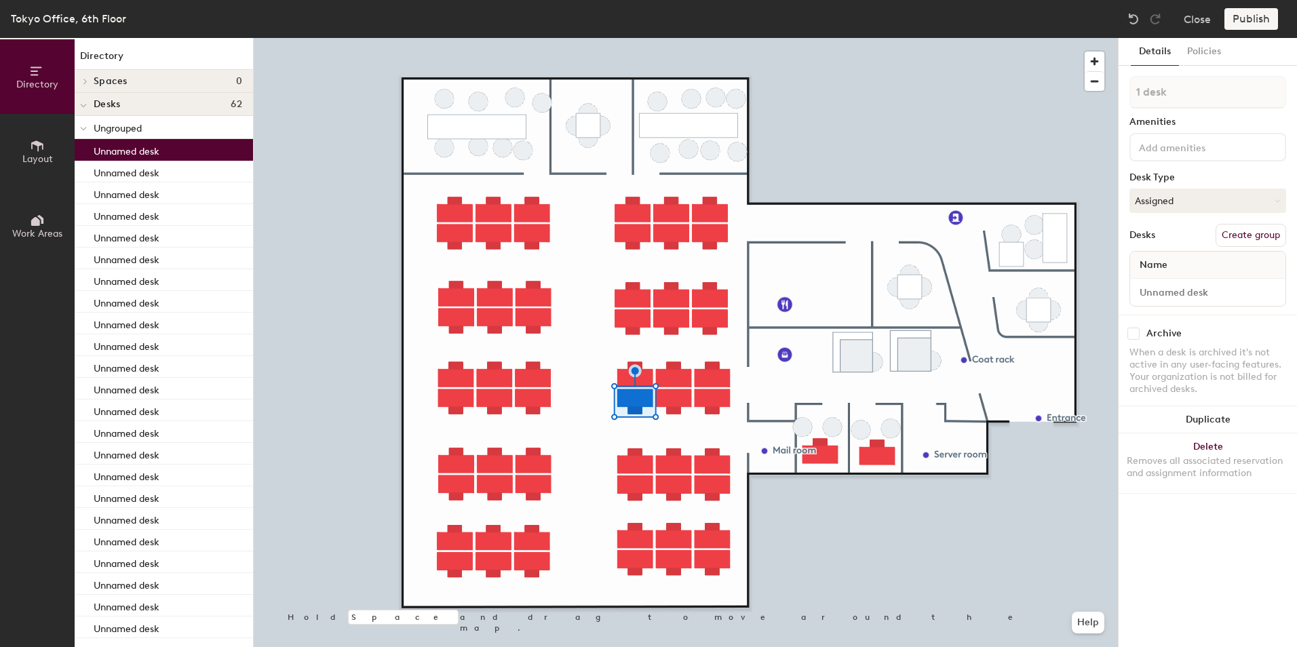
click at [1155, 262] on span "Name" at bounding box center [1153, 265] width 41 height 24
click at [1159, 366] on div "When a desk is archived it's not active in any user-facing features. Your organ…" at bounding box center [1207, 371] width 157 height 49
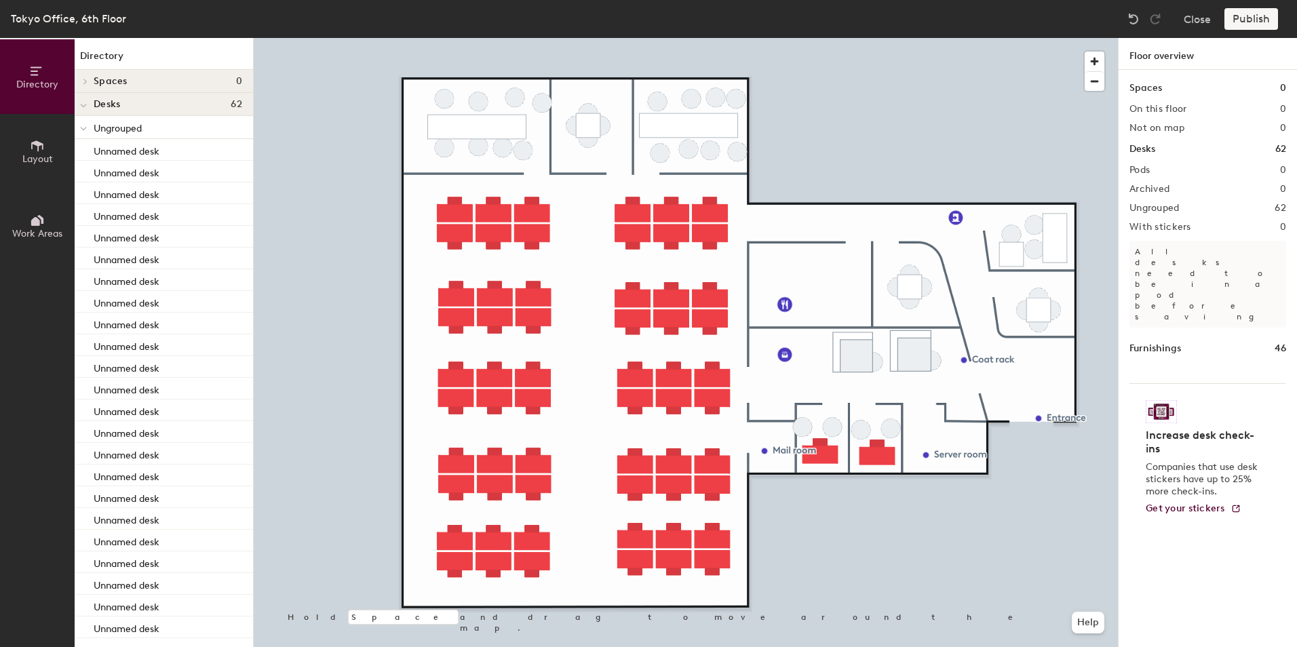
click at [1141, 165] on h2 "Pods" at bounding box center [1139, 170] width 20 height 11
click at [530, 38] on div at bounding box center [686, 38] width 864 height 0
click at [634, 38] on div at bounding box center [686, 38] width 864 height 0
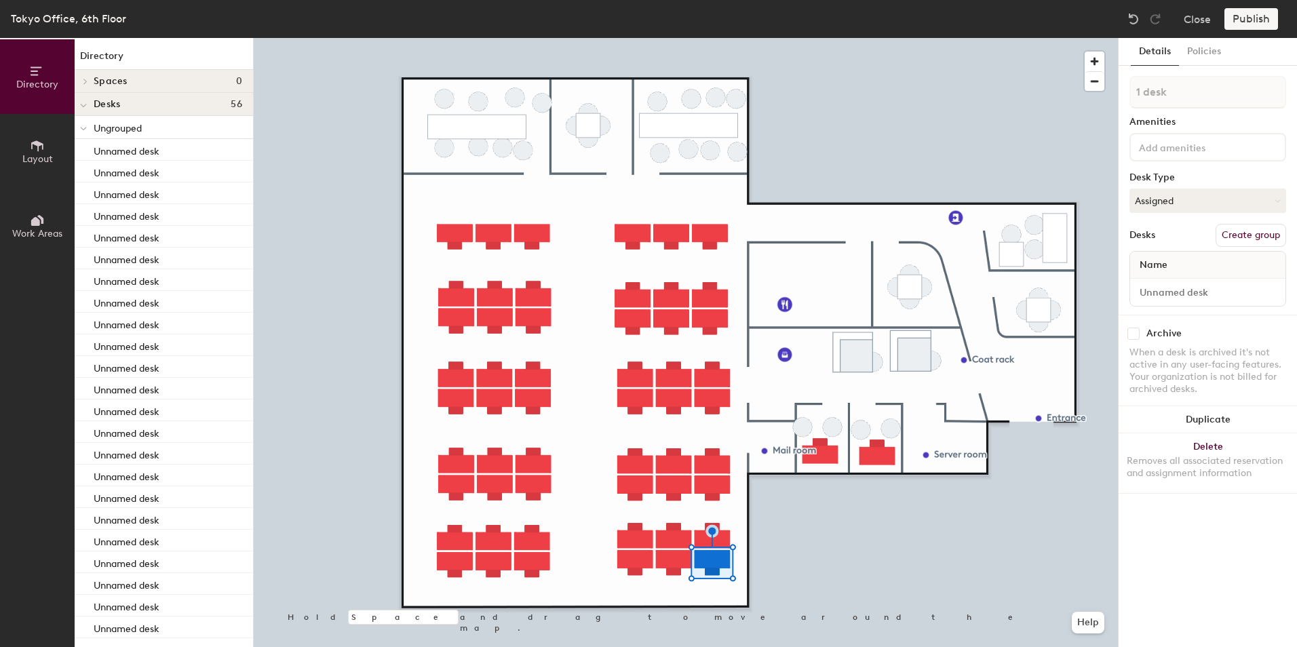
click at [1146, 263] on span "Name" at bounding box center [1153, 265] width 41 height 24
click at [1163, 270] on span "Name" at bounding box center [1153, 265] width 41 height 24
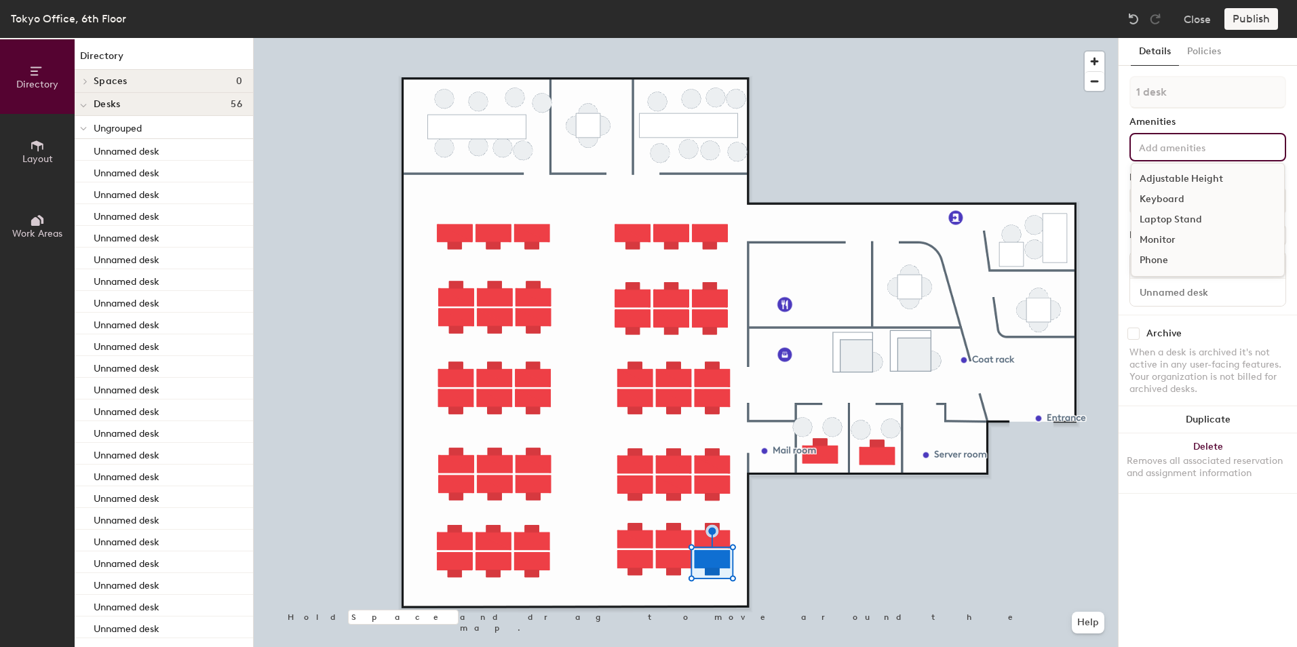
click at [1178, 146] on input at bounding box center [1197, 146] width 122 height 16
click at [1169, 178] on div "Adjustable Height" at bounding box center [1207, 179] width 153 height 20
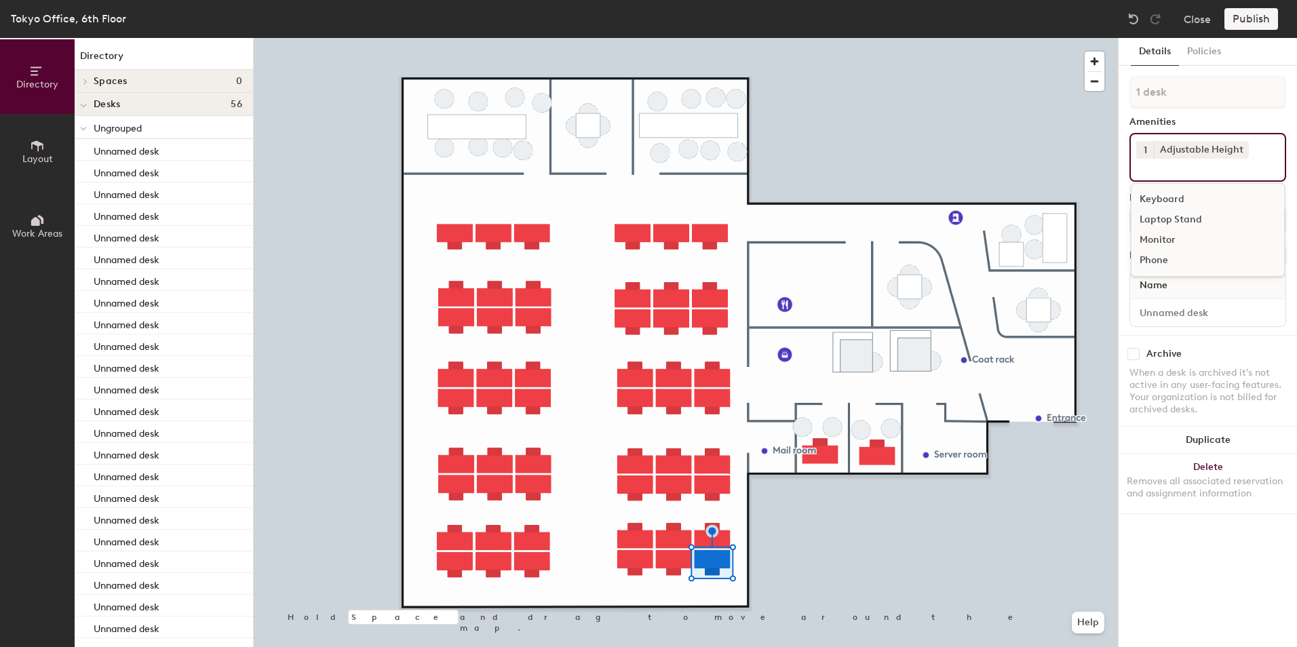
click at [1157, 235] on div "Monitor" at bounding box center [1207, 240] width 153 height 20
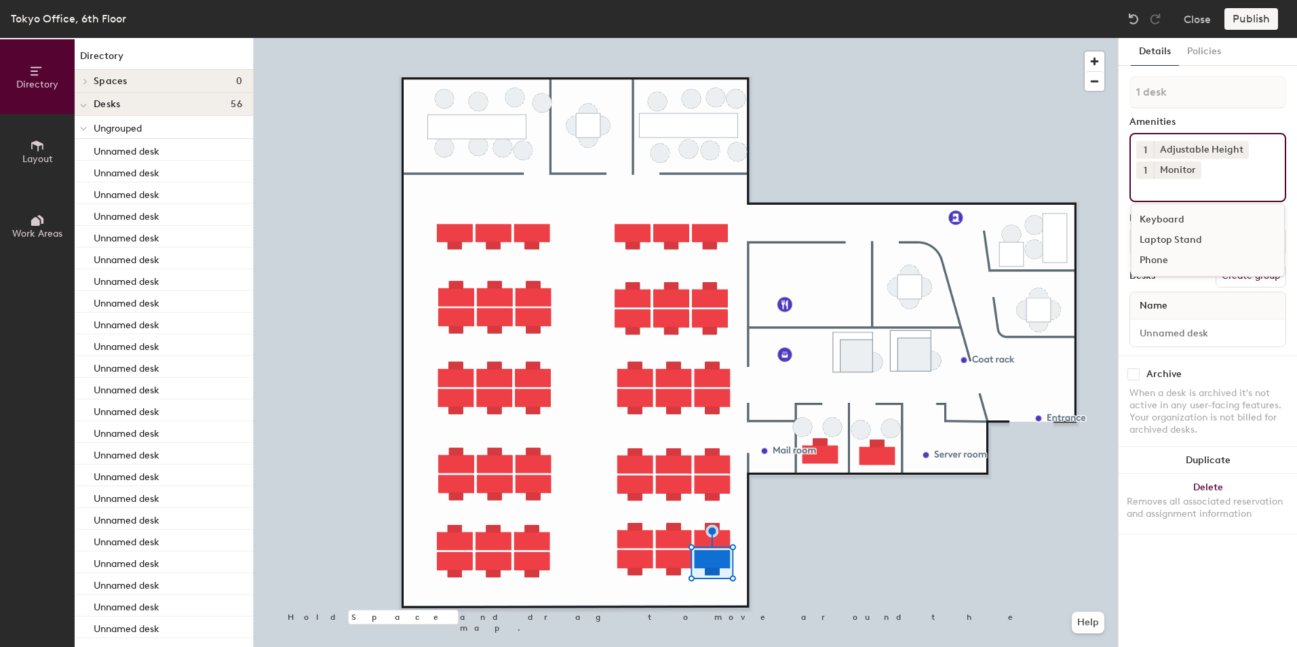
click at [1163, 191] on input at bounding box center [1197, 187] width 122 height 16
click at [1166, 218] on div "Keyboard" at bounding box center [1207, 220] width 153 height 20
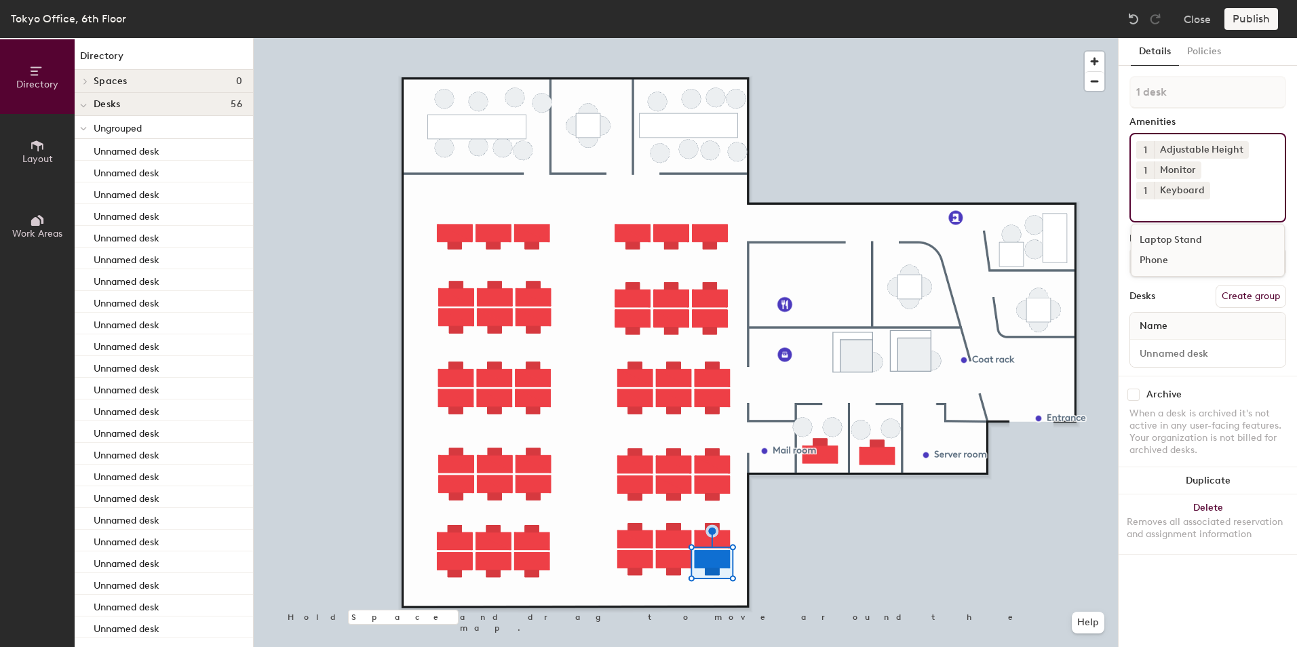
click at [1165, 199] on input at bounding box center [1197, 207] width 122 height 16
click at [1175, 313] on div "Name" at bounding box center [1207, 326] width 155 height 27
click at [1173, 313] on div "Name" at bounding box center [1207, 326] width 155 height 27
click at [1173, 314] on span "Name" at bounding box center [1153, 326] width 41 height 24
click at [1148, 314] on span "Name" at bounding box center [1153, 326] width 41 height 24
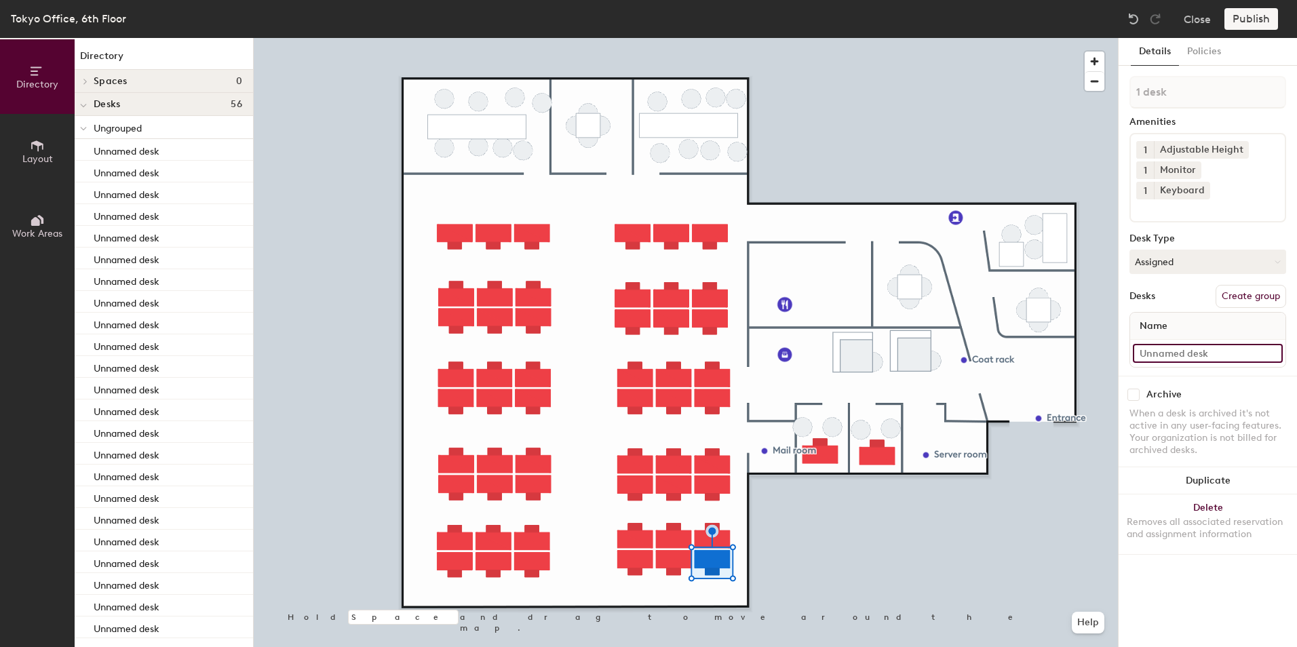
click at [1199, 344] on input at bounding box center [1208, 353] width 150 height 19
type input "Hitomi Yoshida"
click at [1179, 285] on div "Desks Create group" at bounding box center [1207, 296] width 157 height 23
click at [1251, 285] on button "Create group" at bounding box center [1250, 296] width 71 height 23
type input "Pod 1 Analytics"
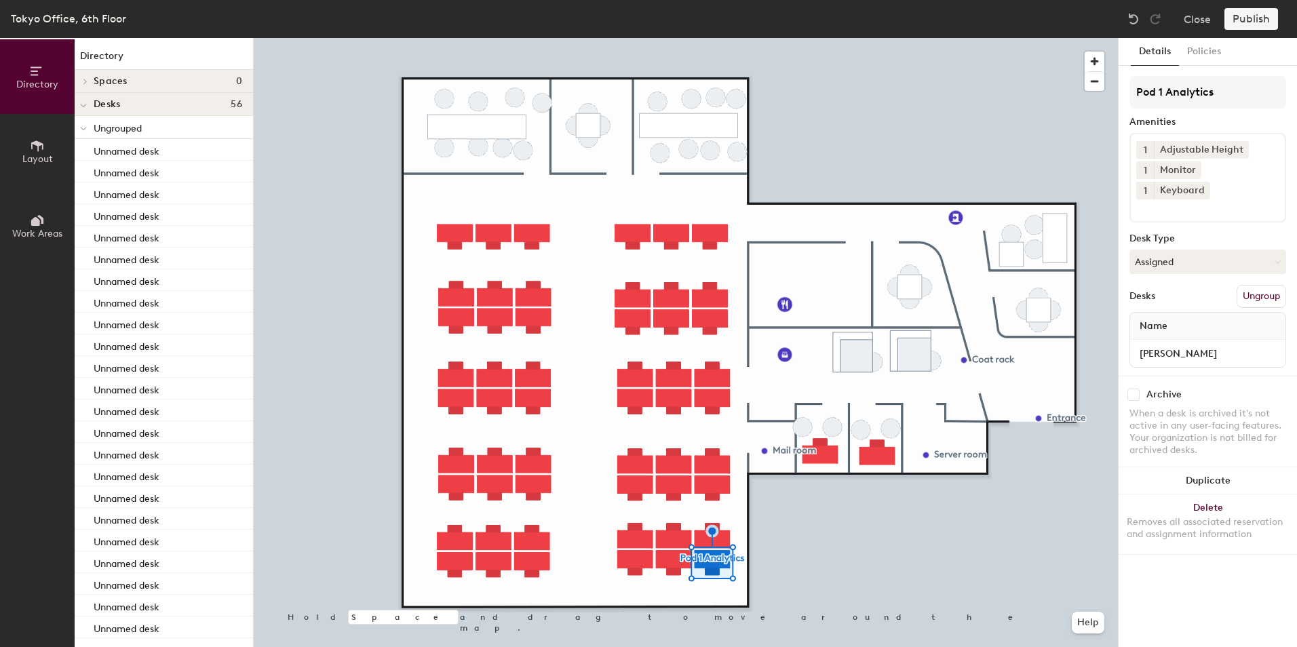
click at [1178, 208] on div "Pod 1 Analytics Amenities 1 Adjustable Height 1 Monitor 1 Keyboard Desk Type As…" at bounding box center [1207, 226] width 157 height 300
click at [1207, 52] on button "Policies" at bounding box center [1204, 52] width 50 height 28
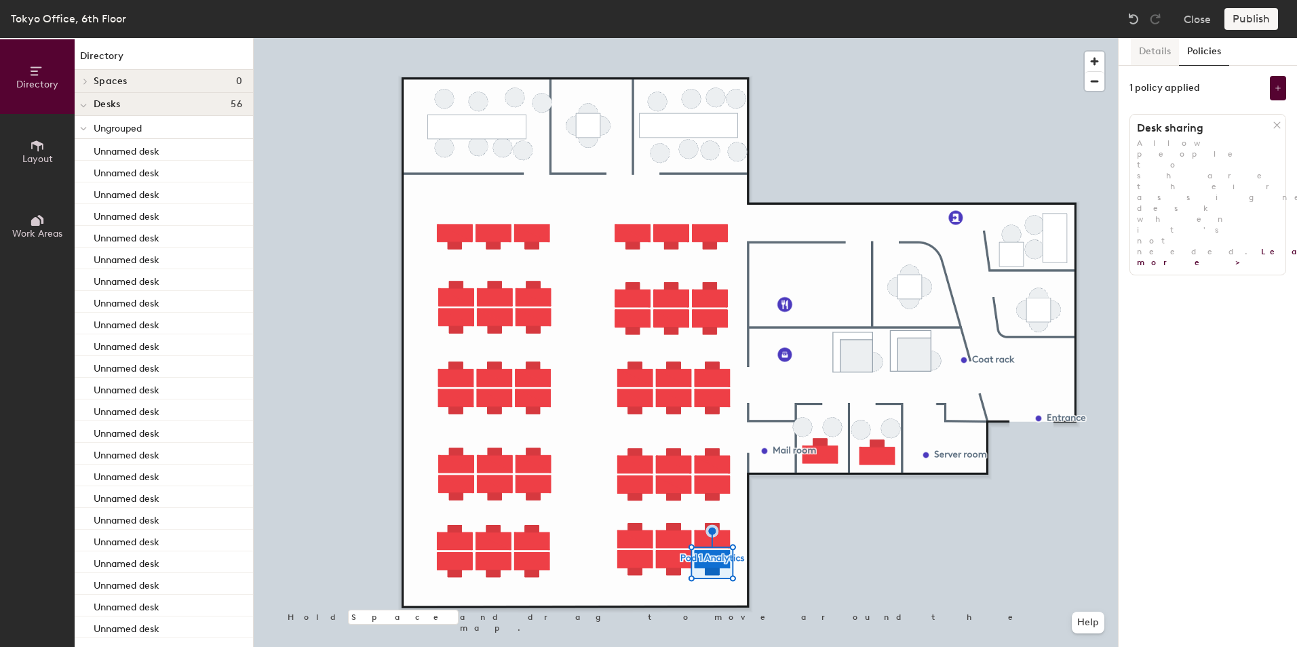
click at [1143, 45] on button "Details" at bounding box center [1155, 52] width 48 height 28
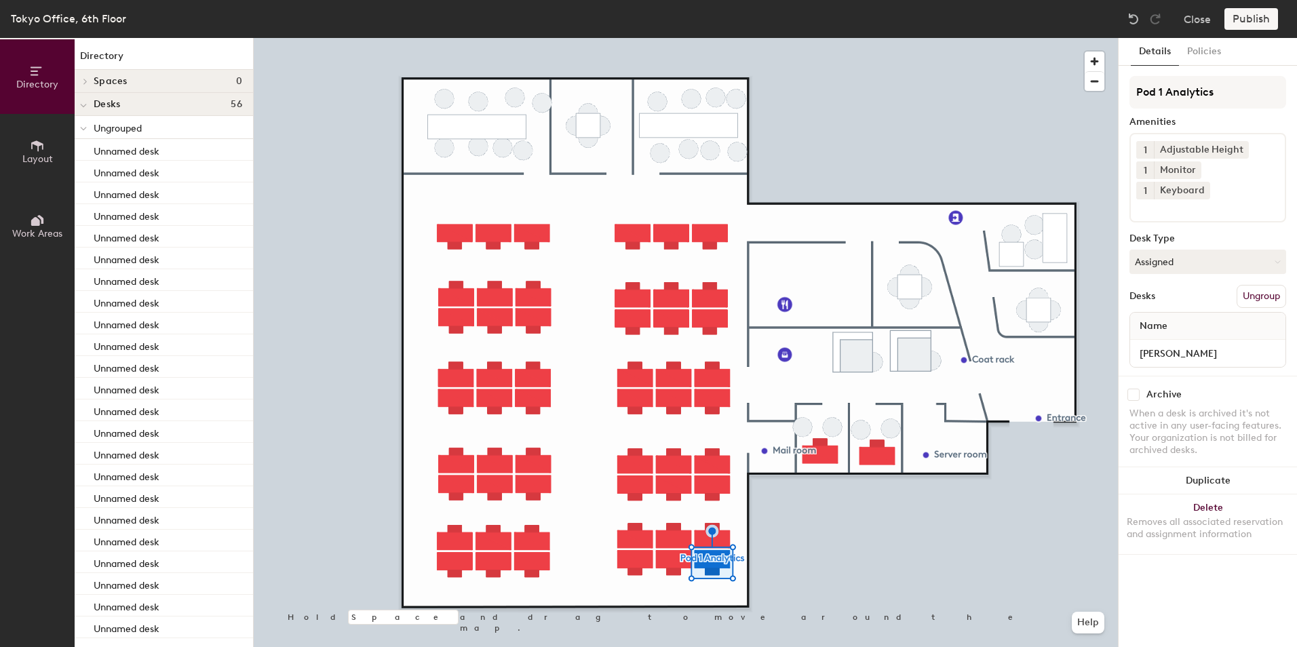
click at [1247, 21] on div "Publish" at bounding box center [1255, 19] width 62 height 22
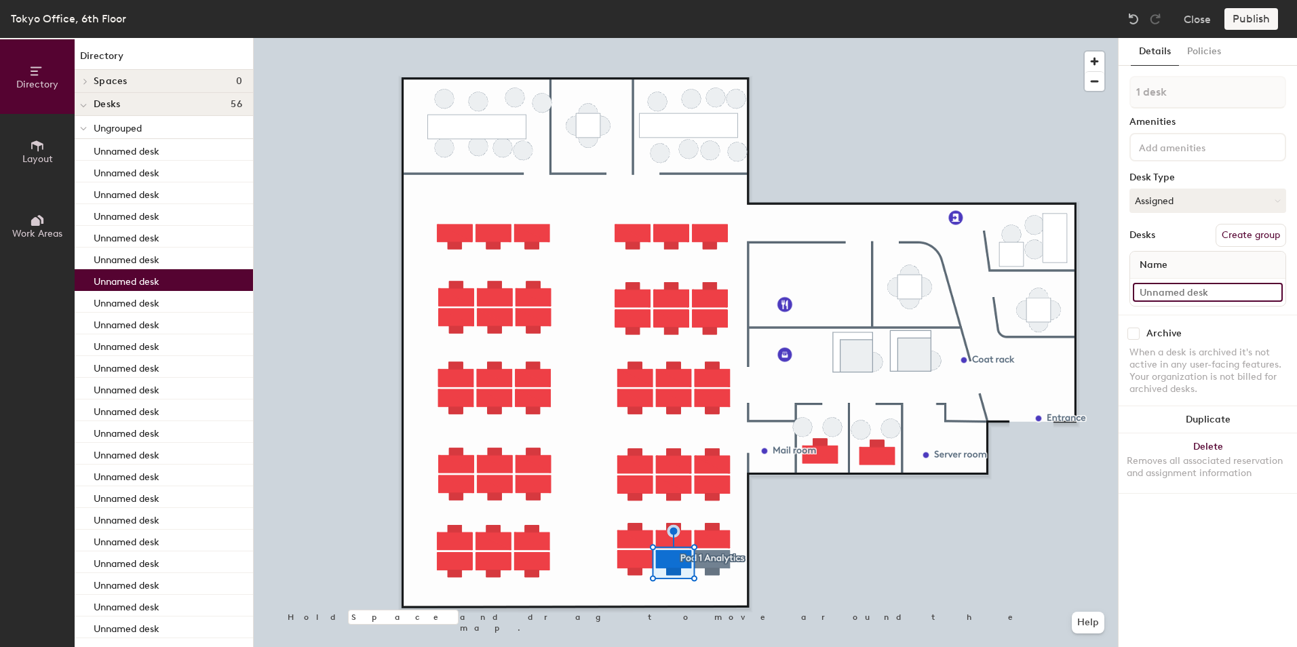
click at [1160, 293] on input at bounding box center [1208, 292] width 150 height 19
click at [1232, 234] on button "Create group" at bounding box center [1250, 235] width 71 height 23
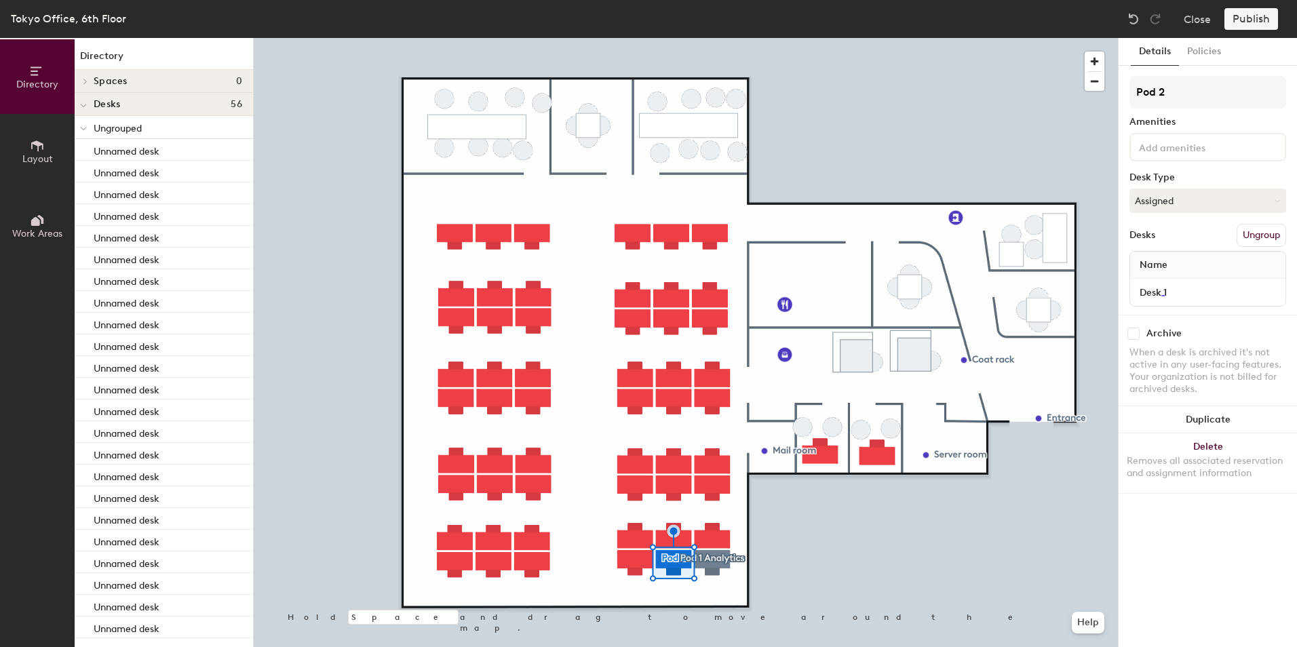
click at [1115, 90] on div "Directory Layout Work Areas Directory Spaces 0 Desks 56 Ungrouped Unnamed desk …" at bounding box center [648, 342] width 1297 height 609
click at [1220, 94] on input "Dealogic" at bounding box center [1207, 92] width 157 height 33
type input "Dealogic"
click at [1181, 205] on button "Assigned" at bounding box center [1207, 201] width 157 height 24
click at [1171, 281] on div "Hoteled" at bounding box center [1198, 283] width 136 height 20
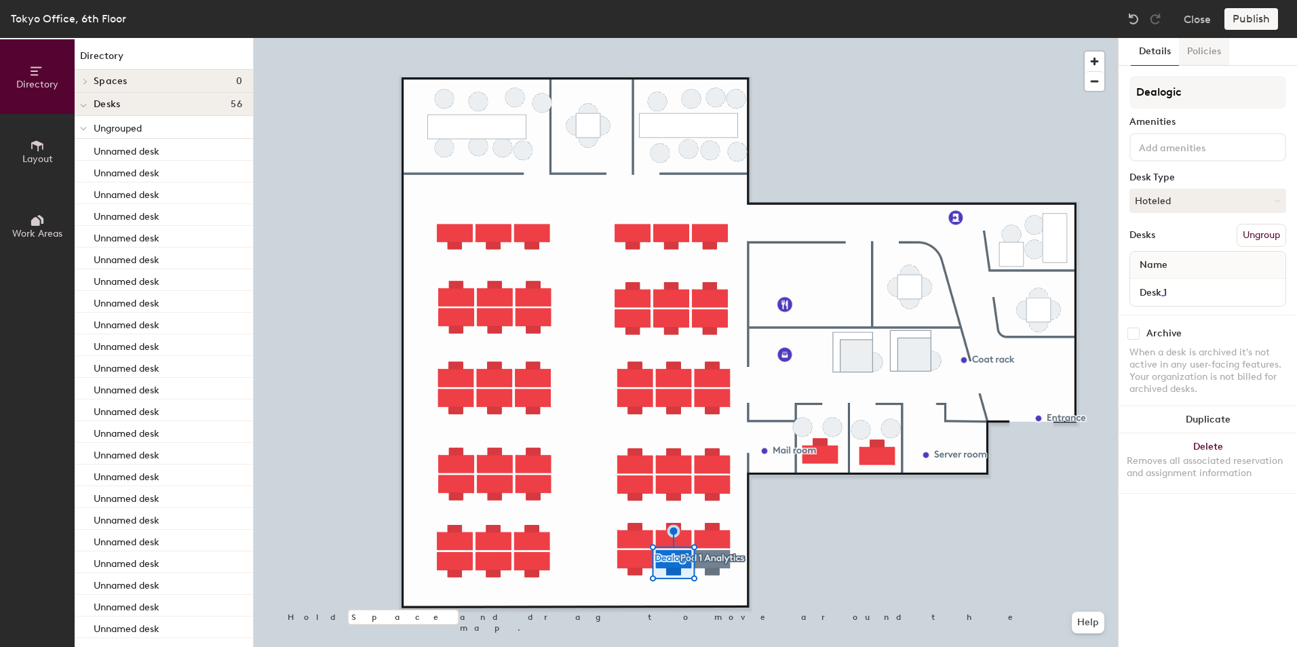
click at [1194, 45] on button "Policies" at bounding box center [1204, 52] width 50 height 28
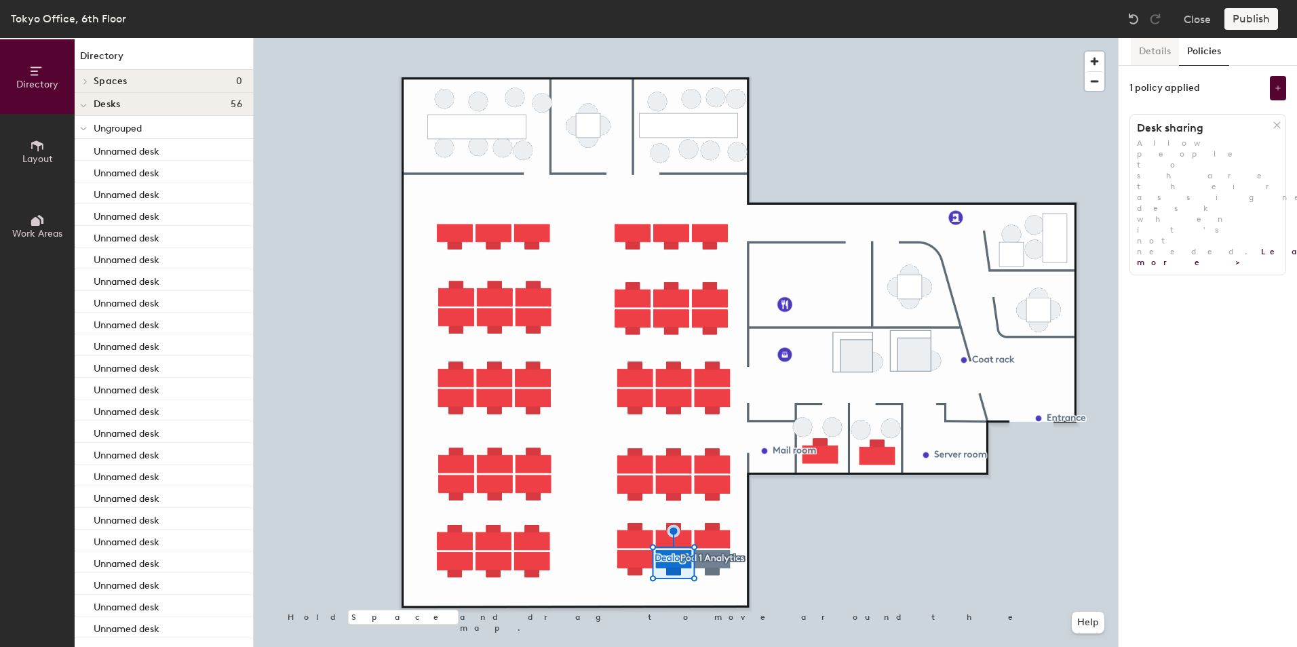
click at [1159, 47] on button "Details" at bounding box center [1155, 52] width 48 height 28
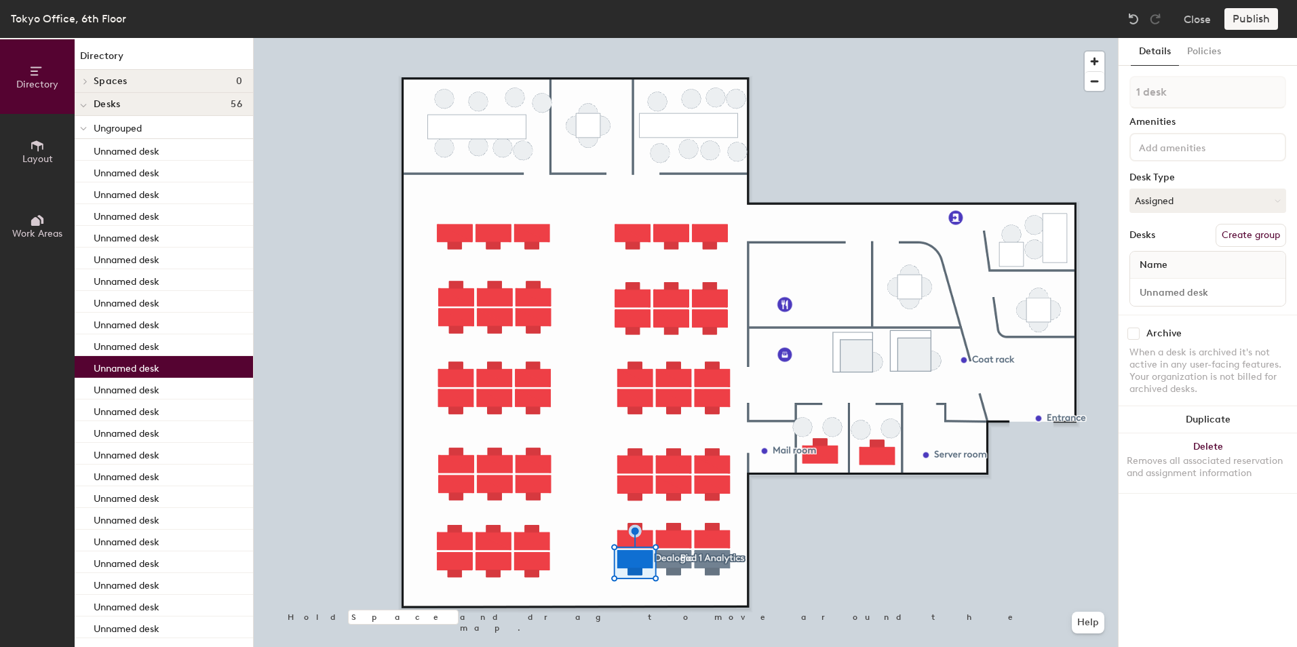
click at [1171, 272] on span "Name" at bounding box center [1153, 265] width 41 height 24
click at [1162, 295] on input at bounding box center [1208, 292] width 150 height 19
click at [1163, 267] on span "Name" at bounding box center [1153, 265] width 41 height 24
click at [1144, 197] on button "Assigned" at bounding box center [1207, 201] width 157 height 24
click at [1146, 199] on button "Assigned" at bounding box center [1207, 201] width 157 height 24
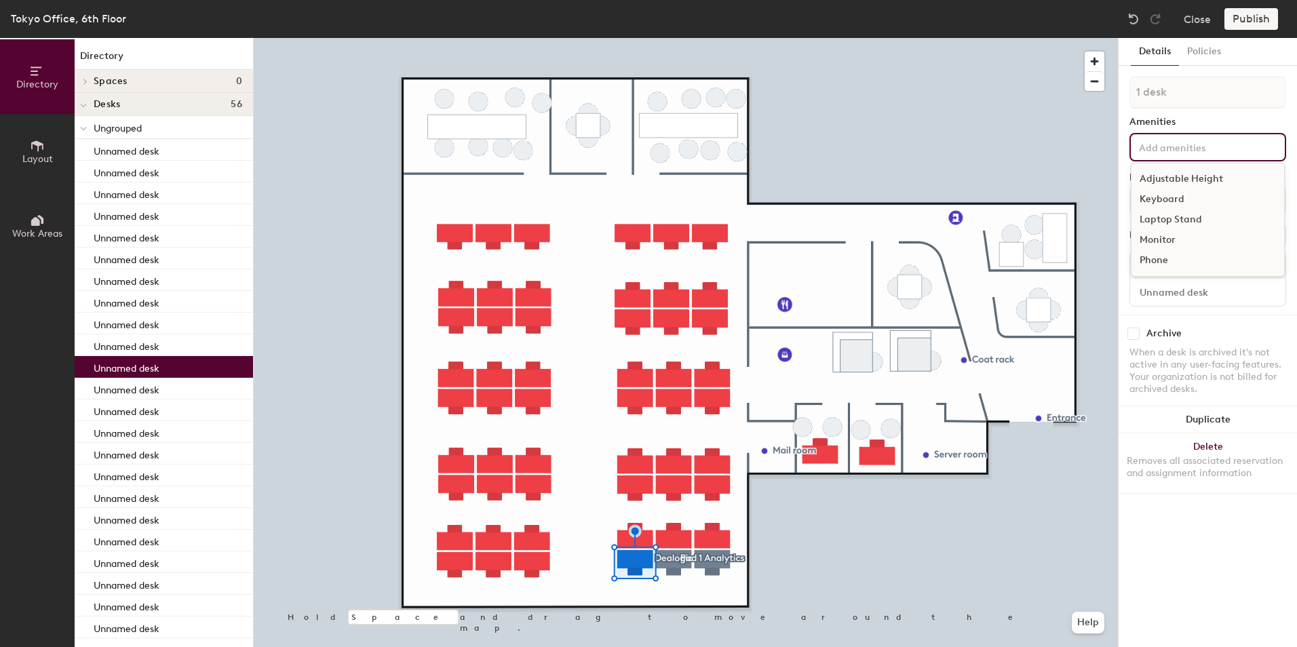
click at [1156, 147] on input at bounding box center [1197, 146] width 122 height 16
click at [1120, 144] on div "Details Policies 1 desk Amenities Adjustable Height Keyboard Laptop Stand Monit…" at bounding box center [1208, 342] width 178 height 609
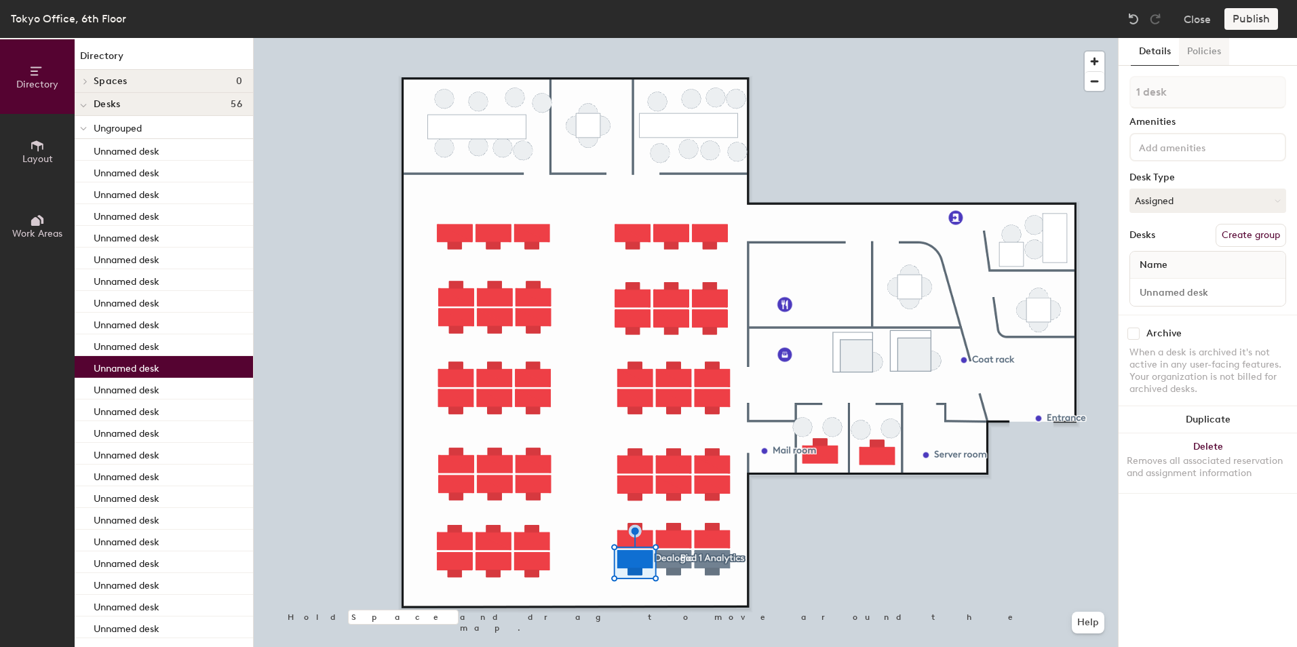
drag, startPoint x: 1200, startPoint y: 52, endPoint x: 1178, endPoint y: 51, distance: 21.7
click at [1200, 51] on button "Policies" at bounding box center [1204, 52] width 50 height 28
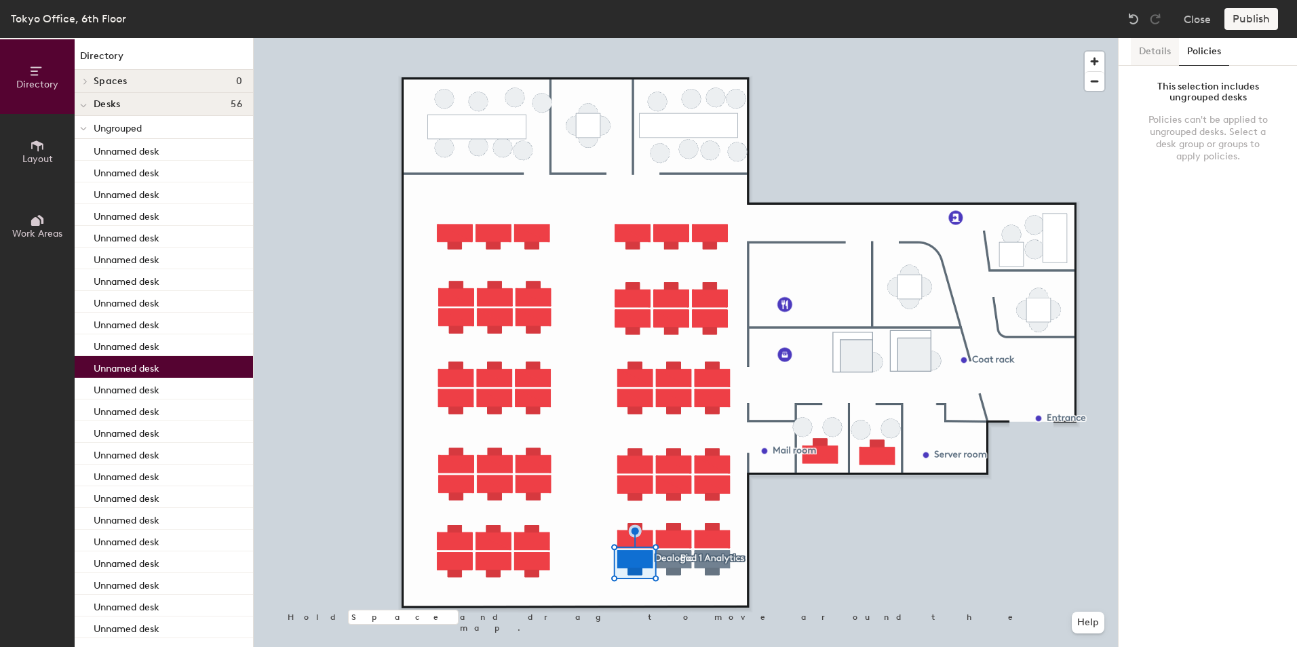
click at [1159, 47] on button "Details" at bounding box center [1155, 52] width 48 height 28
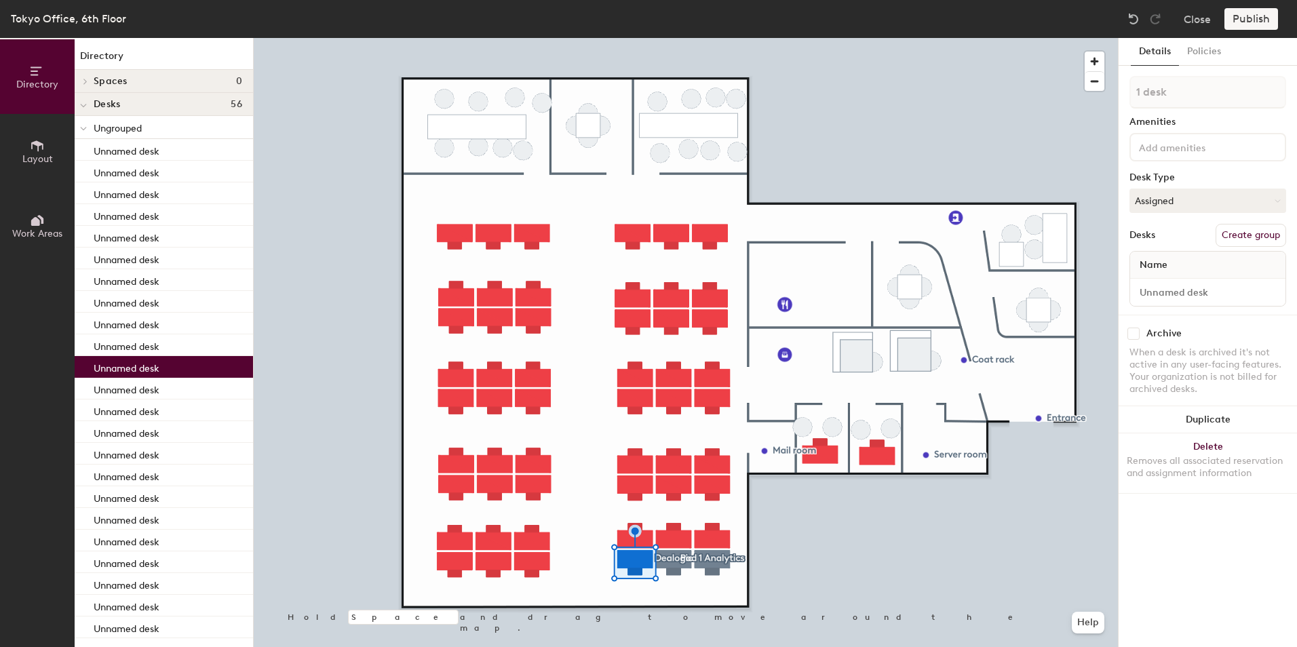
click at [1268, 233] on button "Create group" at bounding box center [1250, 235] width 71 height 23
click at [1151, 52] on button "Details" at bounding box center [1155, 52] width 48 height 28
click at [1246, 241] on button "Ungroup" at bounding box center [1262, 235] width 50 height 23
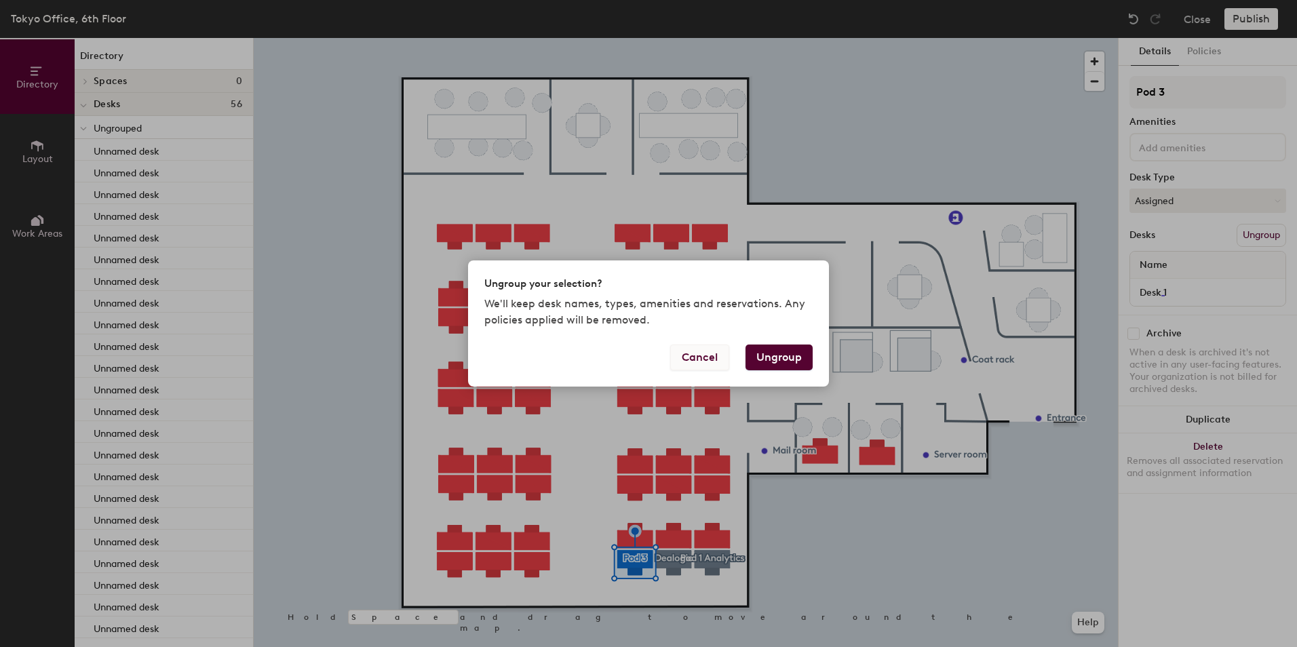
click at [714, 355] on button "Cancel" at bounding box center [699, 358] width 59 height 26
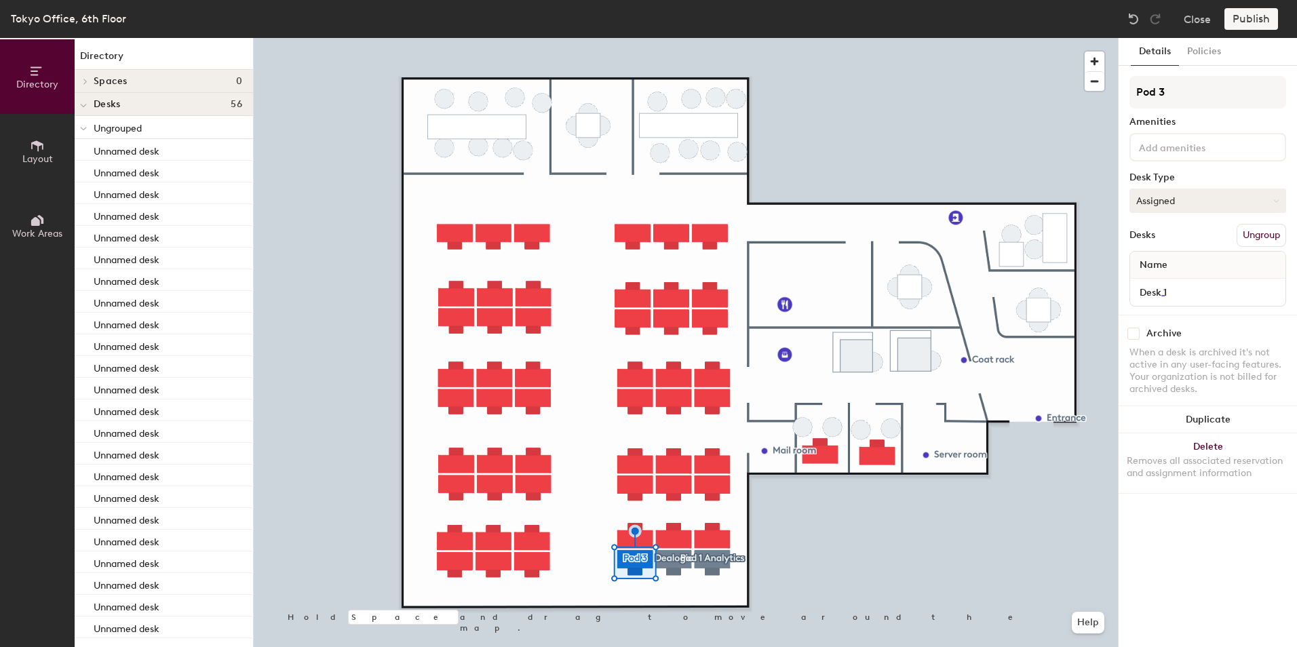
click at [1151, 200] on button "Assigned" at bounding box center [1207, 201] width 157 height 24
click at [1161, 237] on div "Assigned" at bounding box center [1198, 243] width 136 height 20
click at [1169, 147] on input at bounding box center [1197, 146] width 122 height 16
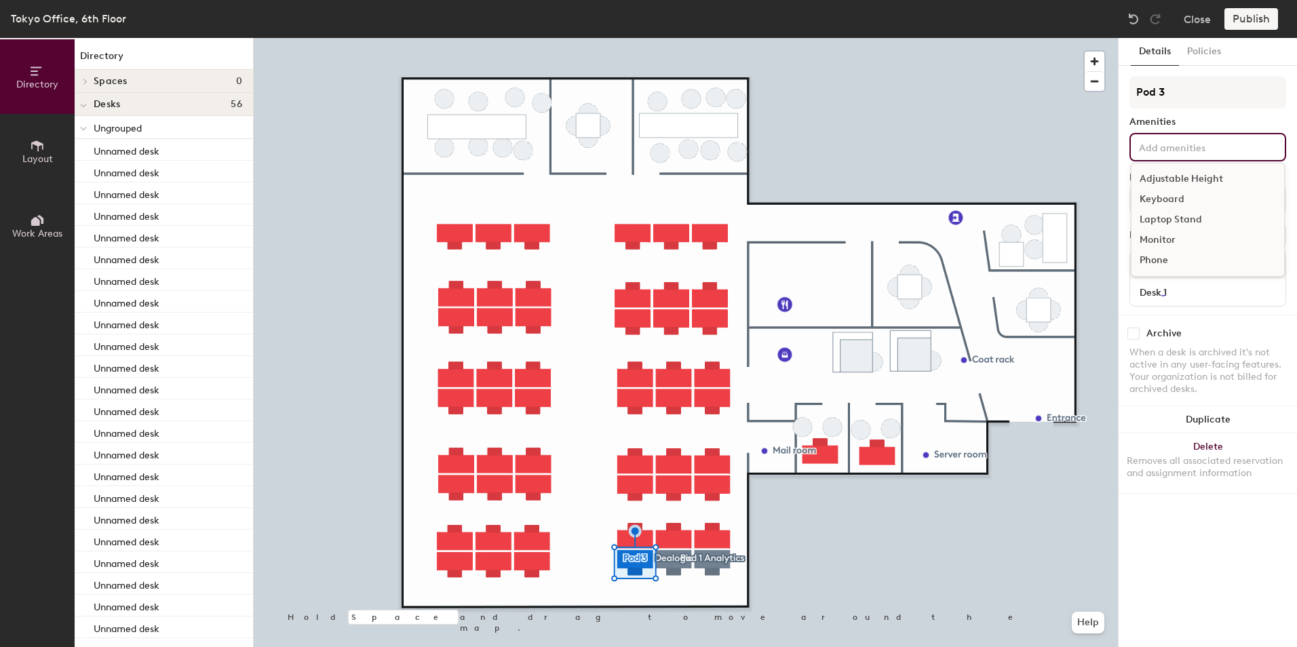
click at [1153, 50] on button "Details" at bounding box center [1155, 52] width 48 height 28
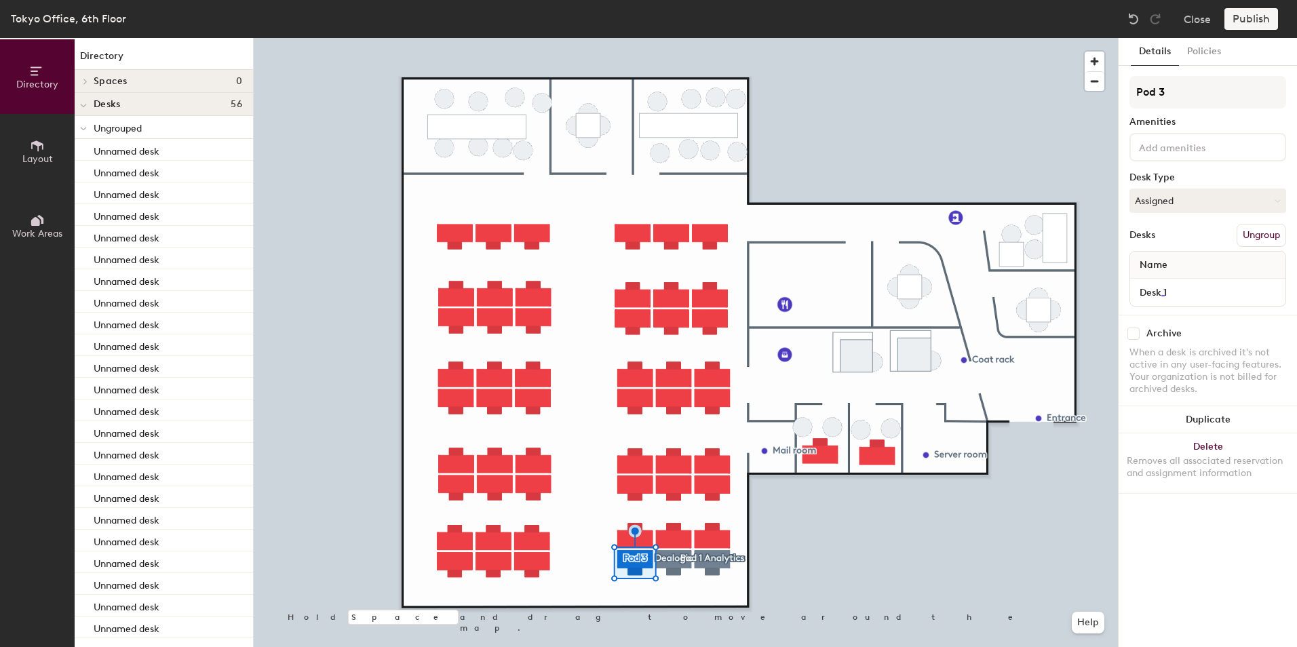
click at [1143, 231] on div "Desks" at bounding box center [1142, 235] width 26 height 11
click at [1154, 149] on input at bounding box center [1197, 146] width 122 height 16
click at [1195, 119] on div "Amenities" at bounding box center [1207, 122] width 157 height 11
click at [1253, 240] on button "Ungroup" at bounding box center [1262, 235] width 50 height 23
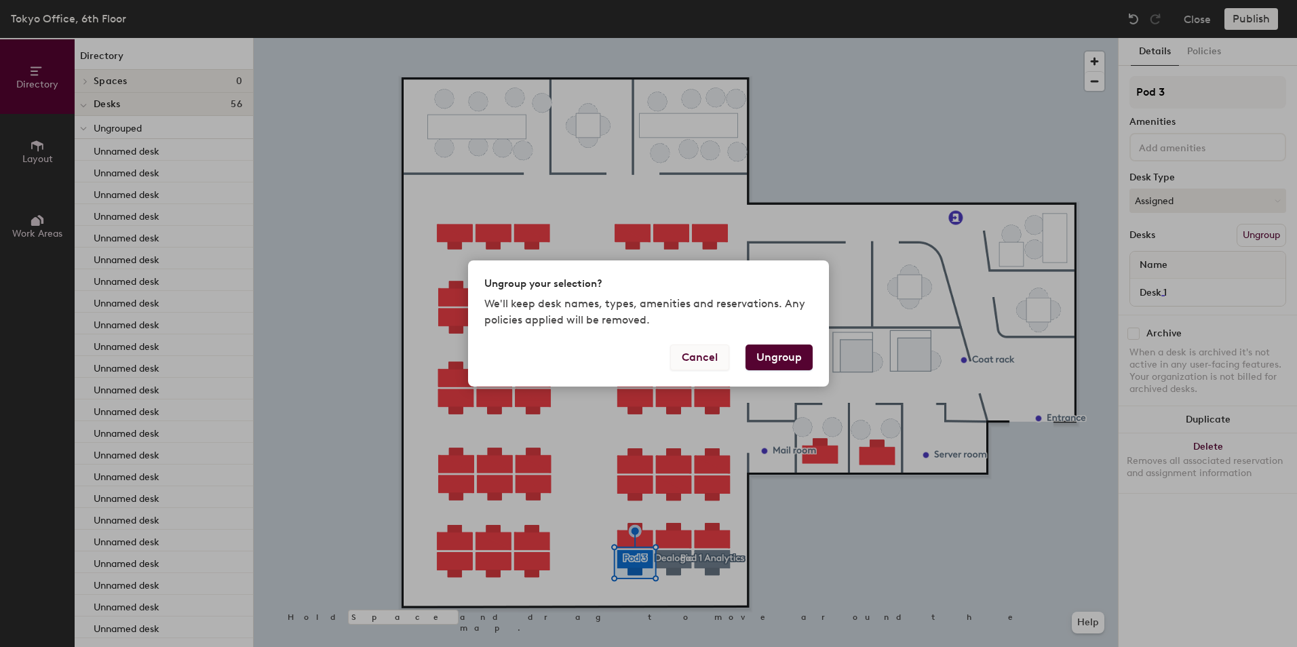
click at [712, 359] on button "Cancel" at bounding box center [699, 358] width 59 height 26
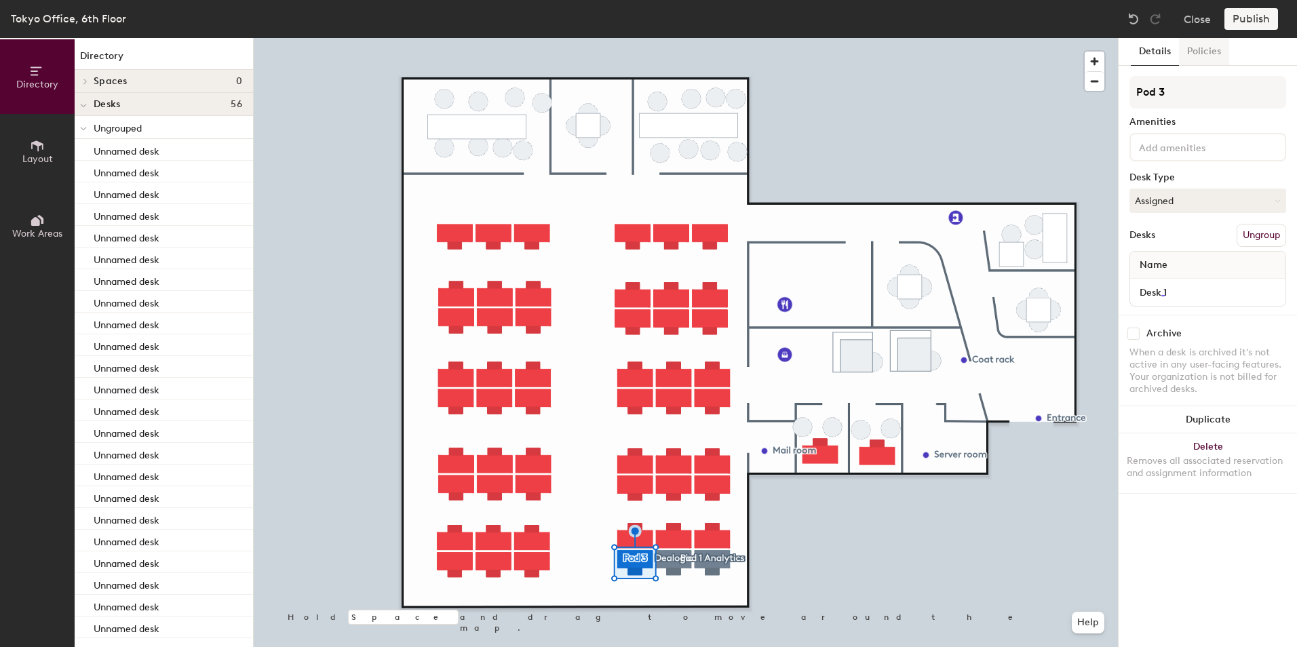
click at [1209, 56] on button "Policies" at bounding box center [1204, 52] width 50 height 28
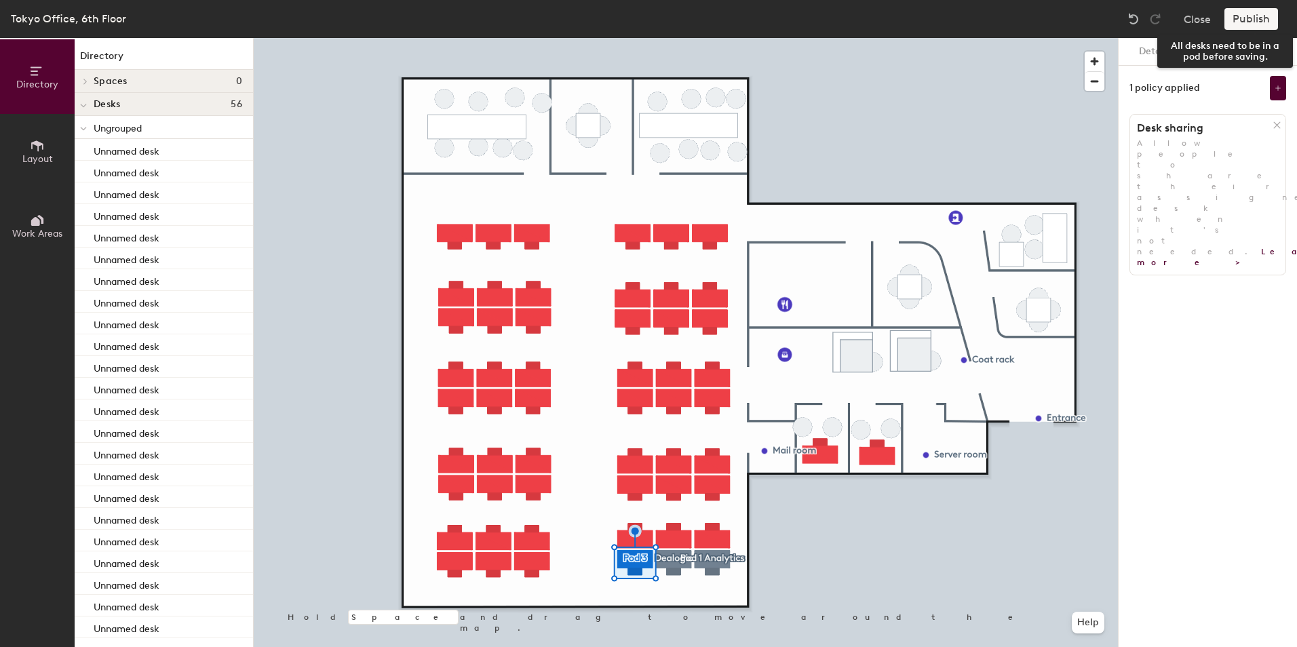
click at [1259, 18] on div "Publish" at bounding box center [1255, 19] width 62 height 22
click at [1154, 53] on button "Details" at bounding box center [1155, 52] width 48 height 28
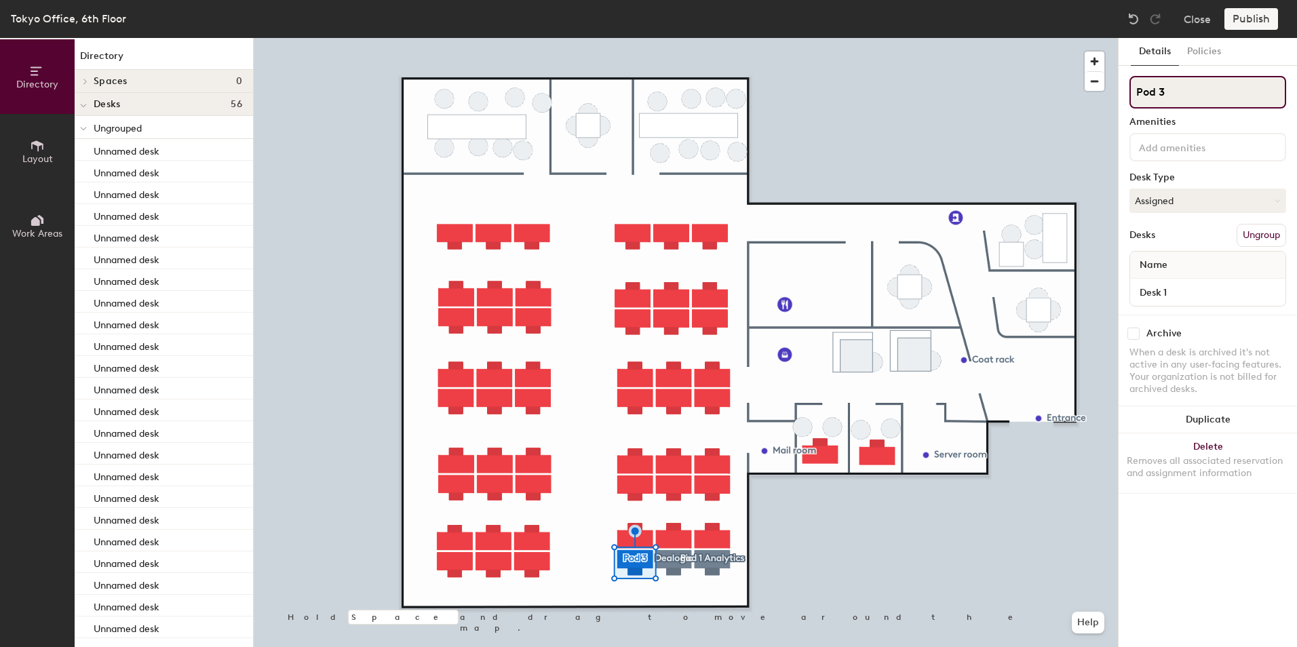
click at [1181, 96] on input "Pod 3" at bounding box center [1207, 92] width 157 height 33
drag, startPoint x: 1180, startPoint y: 94, endPoint x: 1132, endPoint y: 89, distance: 48.5
click at [1132, 89] on input "Pod 3" at bounding box center [1207, 92] width 157 height 33
type input "Dealogic"
click at [1199, 173] on div "Desk Type" at bounding box center [1207, 177] width 157 height 11
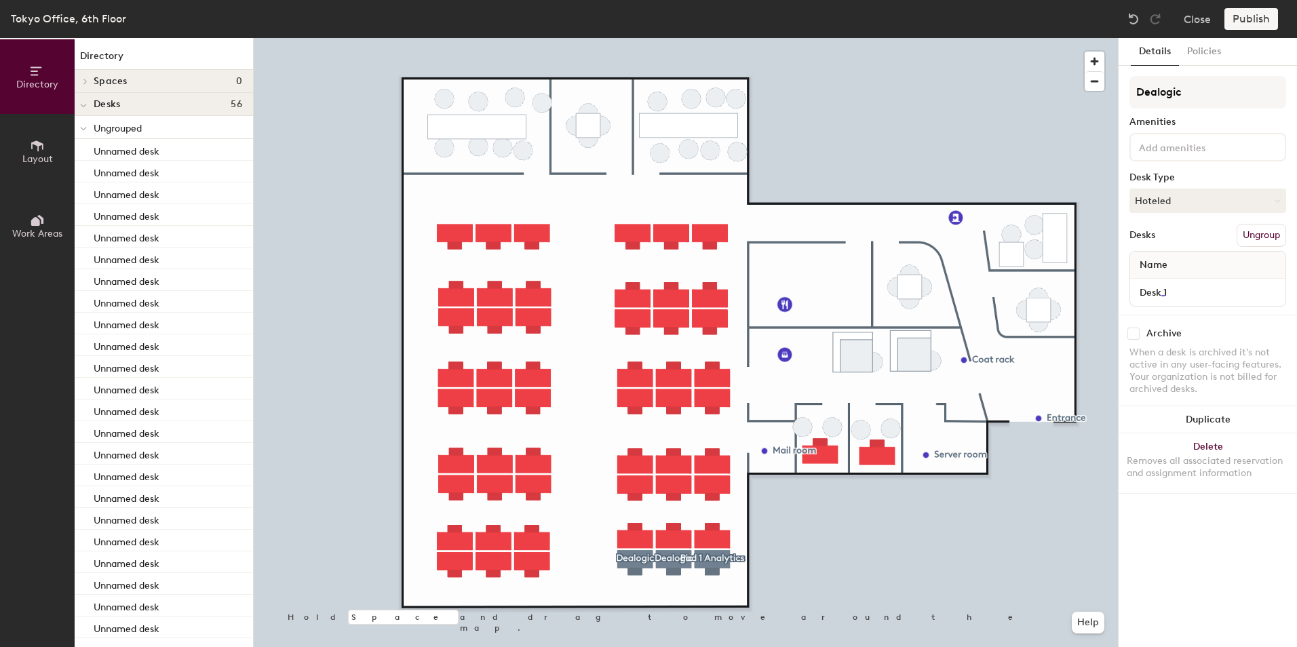
click at [712, 38] on div at bounding box center [686, 38] width 864 height 0
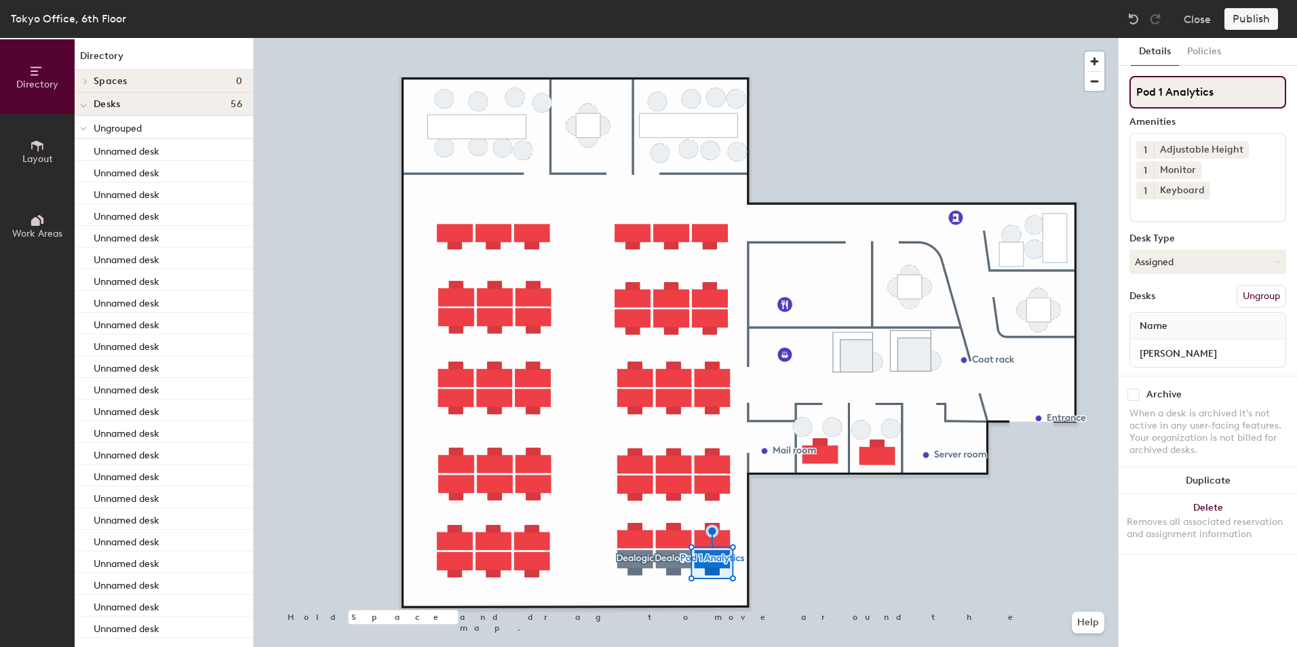
click at [1165, 81] on input "Pod 1 Analytics" at bounding box center [1207, 92] width 157 height 33
drag, startPoint x: 1165, startPoint y: 92, endPoint x: 1122, endPoint y: 90, distance: 43.4
click at [1123, 90] on div "Details Policies Pod 1 Analytics Amenities 1 Adjustable Height 1 Monitor 1 Keyb…" at bounding box center [1208, 342] width 178 height 609
type input "Analytics"
click at [1254, 58] on div "Details Policies" at bounding box center [1208, 52] width 178 height 28
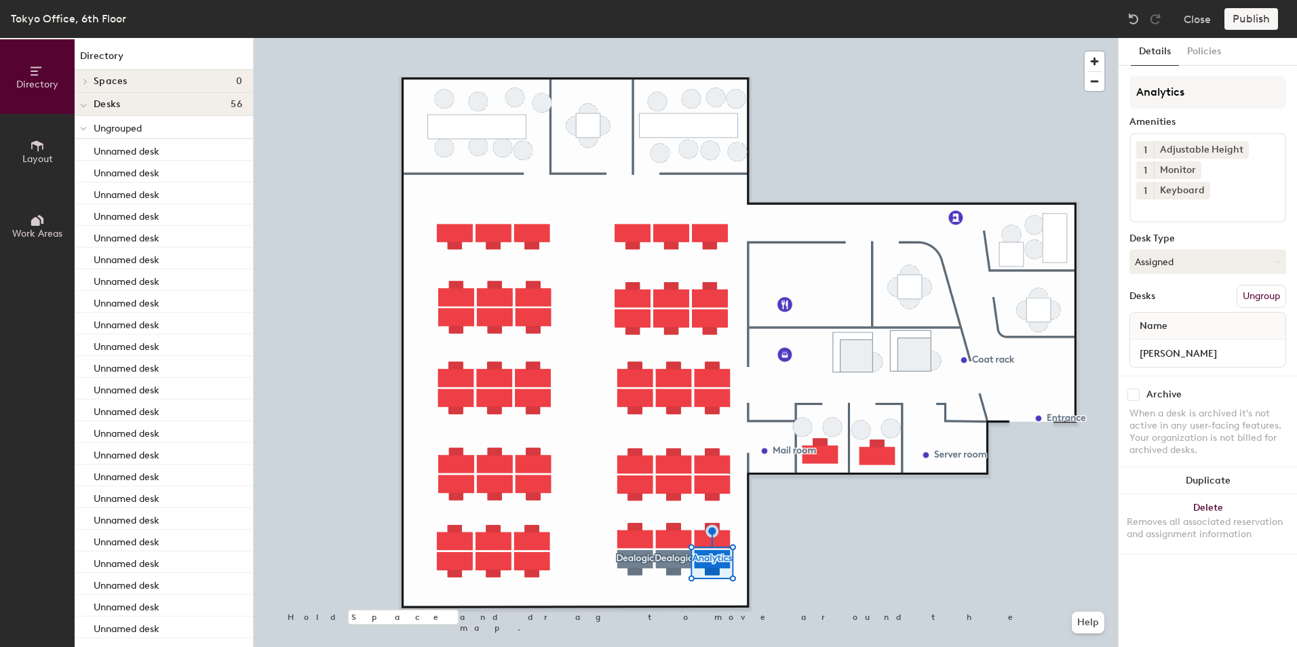
click at [1103, 38] on div at bounding box center [686, 38] width 864 height 0
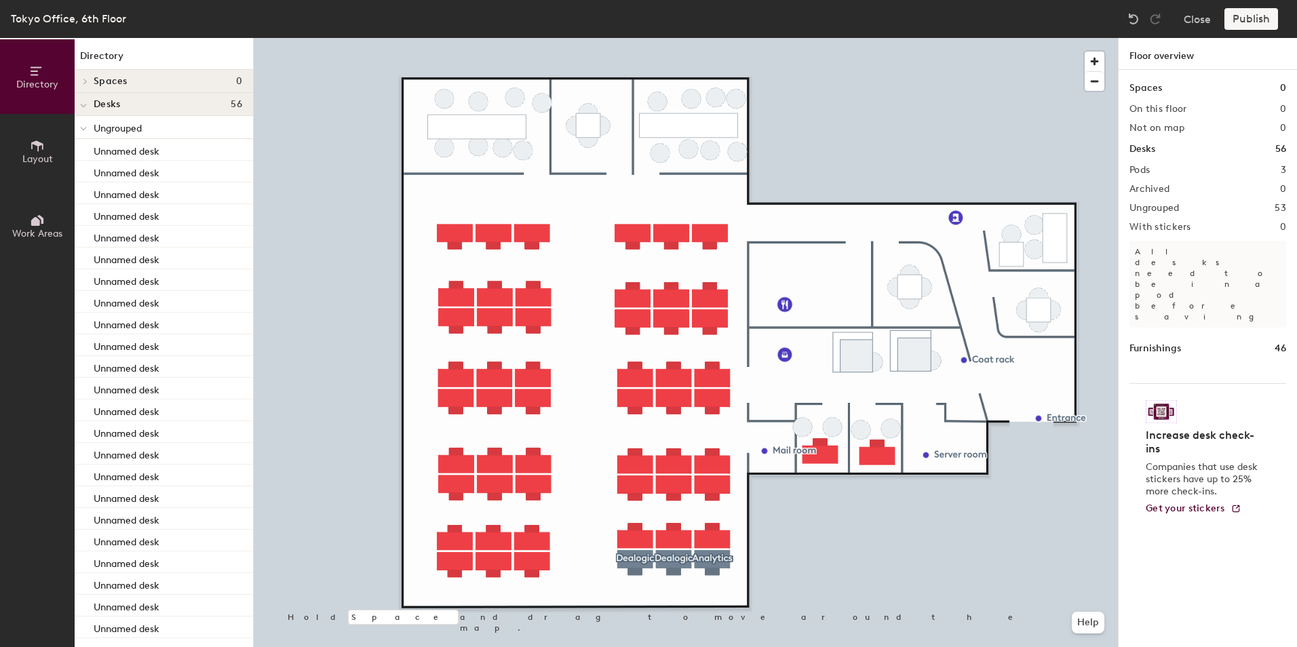
click at [1243, 15] on div "Publish" at bounding box center [1255, 19] width 62 height 22
click at [1157, 54] on h1 "Floor overview" at bounding box center [1208, 54] width 178 height 32
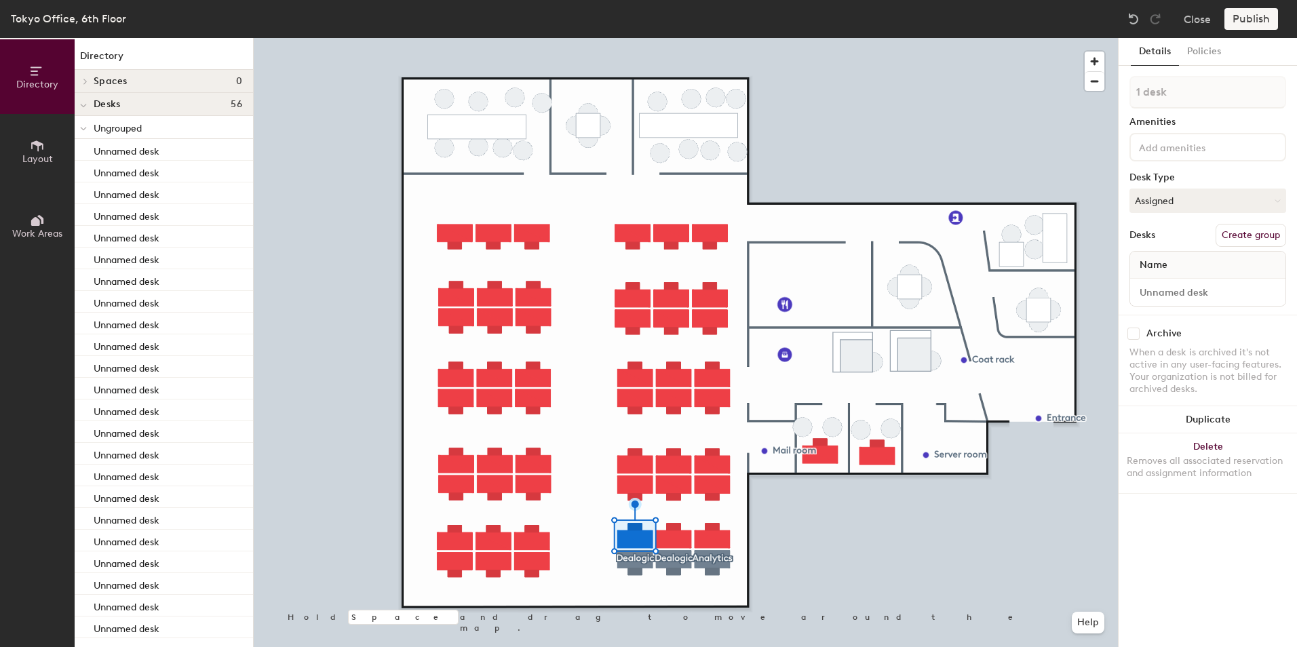
click at [1161, 141] on input at bounding box center [1197, 146] width 122 height 16
click at [1225, 109] on div "1 desk Amenities Desk Type Assigned Desks Create group Name" at bounding box center [1207, 195] width 157 height 239
click at [1168, 267] on span "Name" at bounding box center [1153, 265] width 41 height 24
click at [1261, 241] on button "Create group" at bounding box center [1250, 235] width 71 height 23
click at [1111, 84] on div "Directory Layout Work Areas Directory Spaces 0 Desks 56 Ungrouped Unnamed desk …" at bounding box center [648, 342] width 1297 height 609
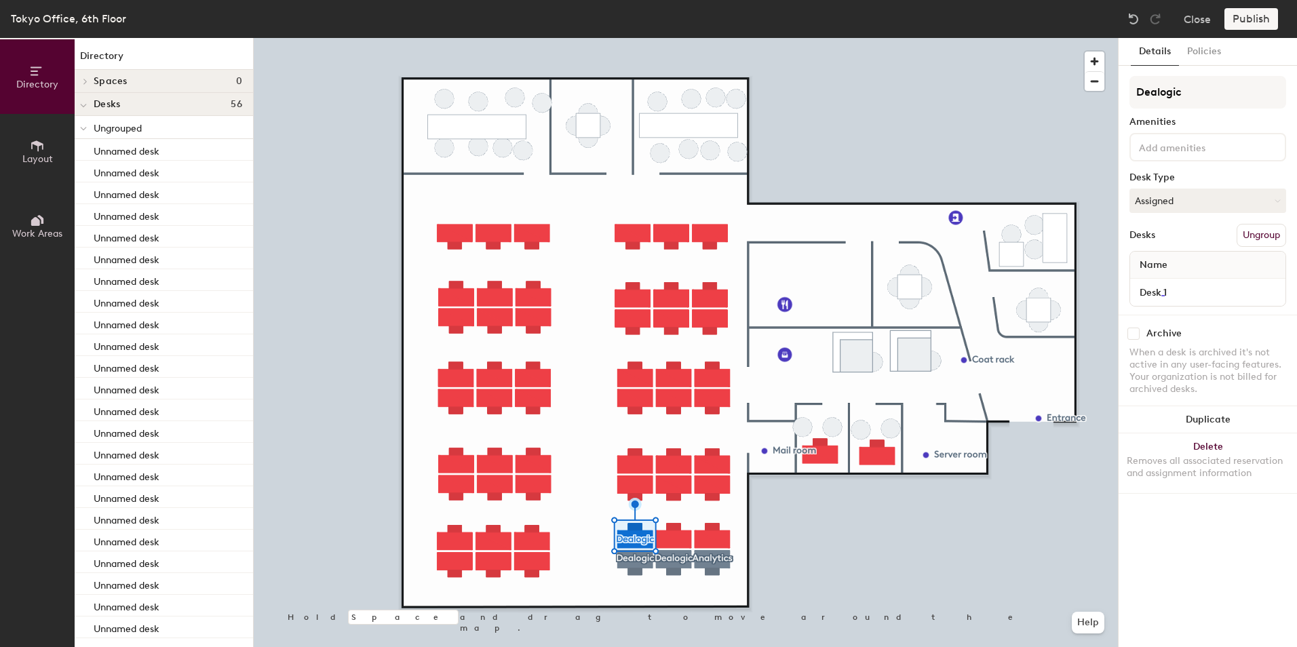
type input "Dealogic"
click at [1255, 55] on div "Details Policies" at bounding box center [1208, 52] width 178 height 28
click at [1172, 267] on span "Name" at bounding box center [1153, 265] width 41 height 24
click at [1238, 230] on button "Create group" at bounding box center [1250, 235] width 71 height 23
drag, startPoint x: 1170, startPoint y: 85, endPoint x: 1122, endPoint y: 87, distance: 48.2
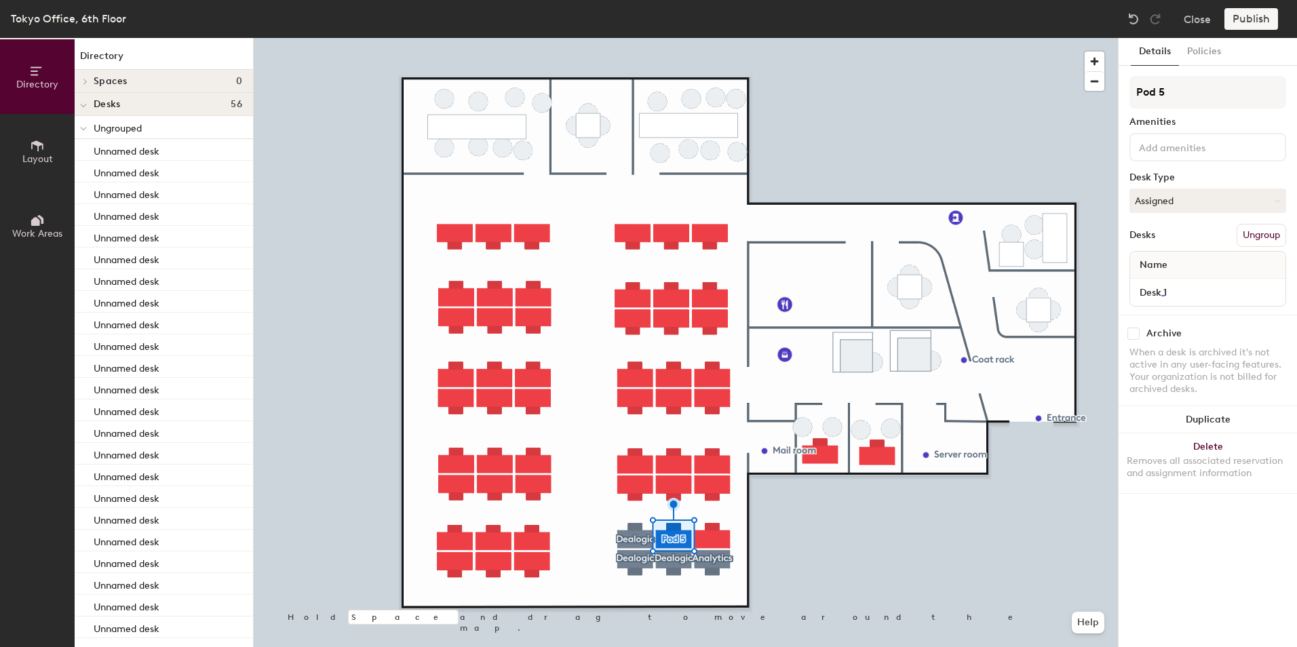
click at [1122, 87] on div "Details Policies Pod 5 Amenities Desk Type Assigned Desks Ungroup Name Desk 1 A…" at bounding box center [1208, 342] width 178 height 609
type input "Dealogic"
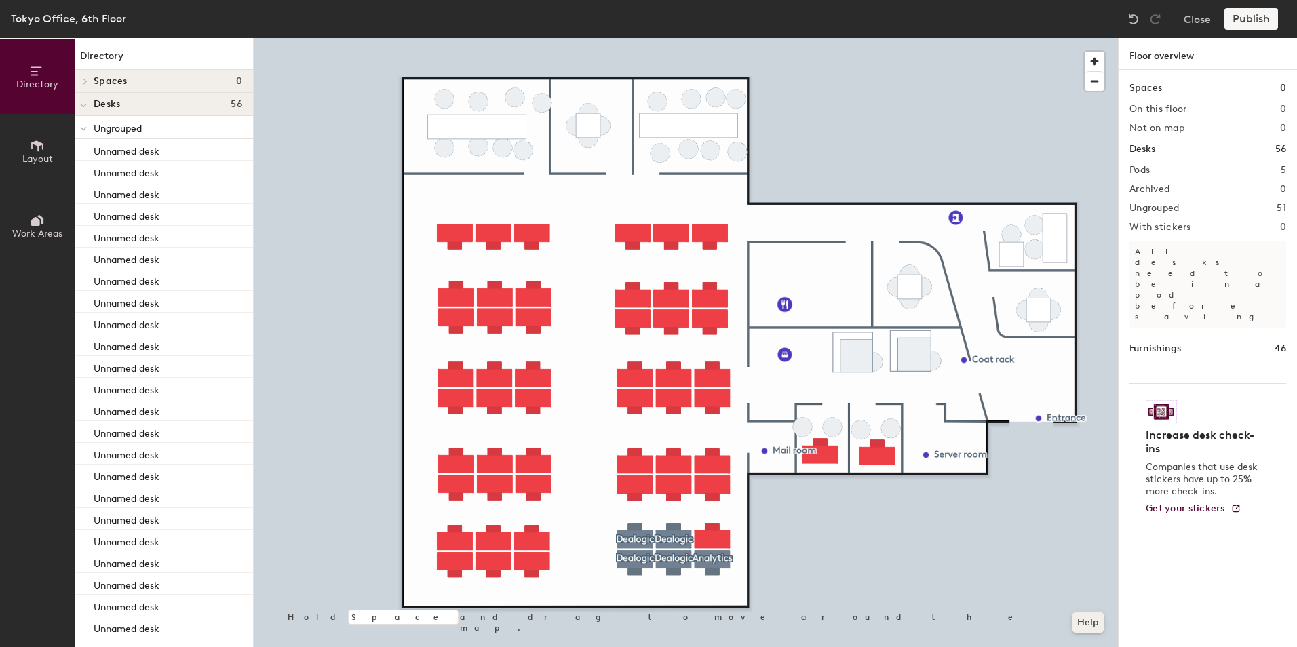
click at [1092, 623] on button "Help" at bounding box center [1088, 623] width 33 height 22
click at [880, 38] on div at bounding box center [686, 38] width 864 height 0
click at [1260, 23] on div "Publish" at bounding box center [1255, 19] width 62 height 22
click at [1266, 22] on div "Publish" at bounding box center [1255, 19] width 62 height 22
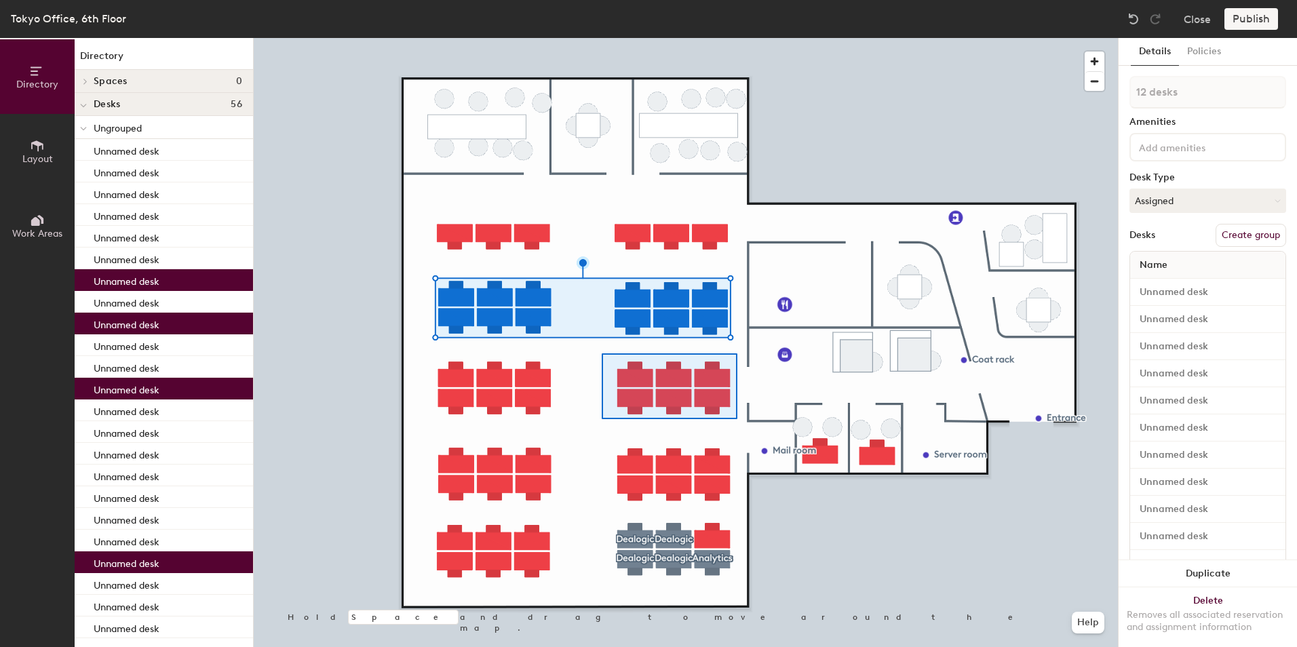
type input "6 desks"
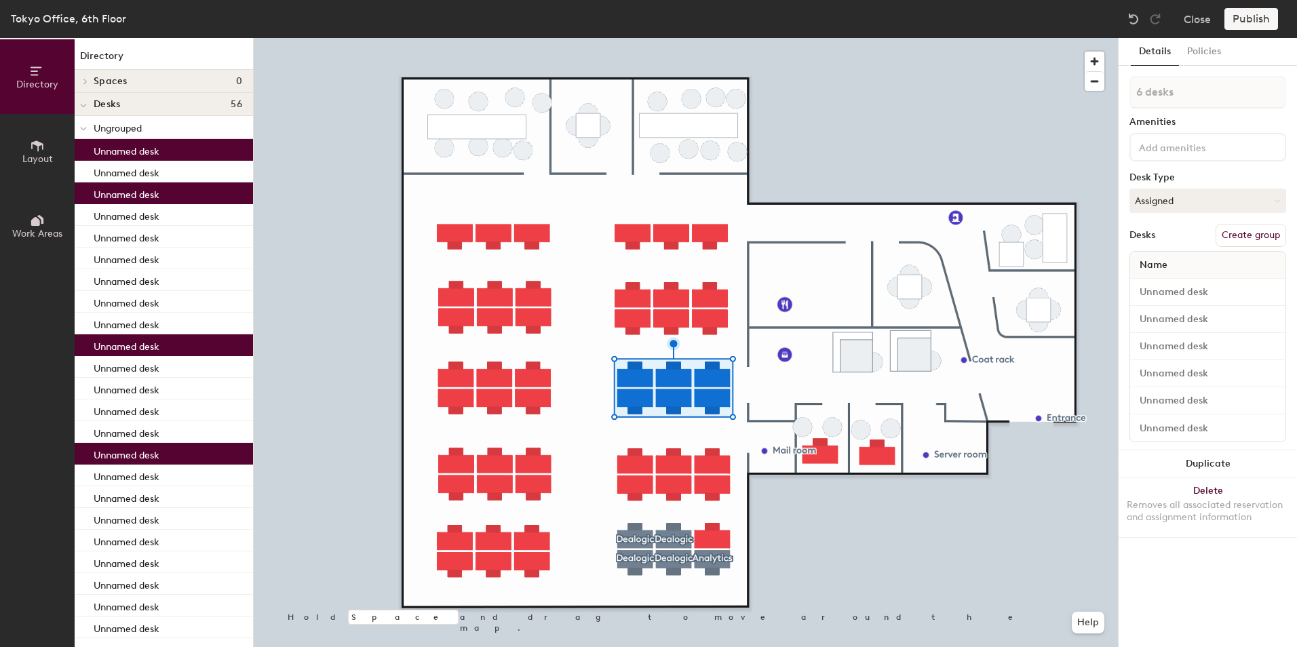
click at [454, 38] on div at bounding box center [686, 38] width 864 height 0
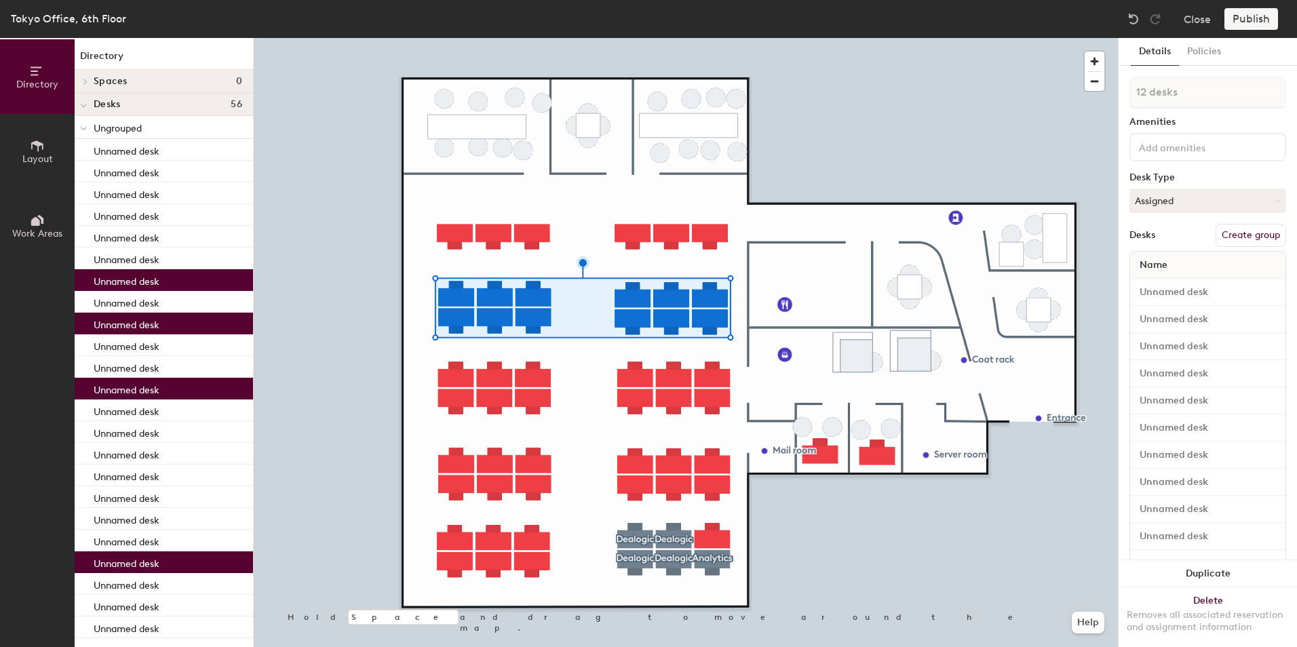
click at [1228, 231] on button "Create group" at bounding box center [1250, 235] width 71 height 23
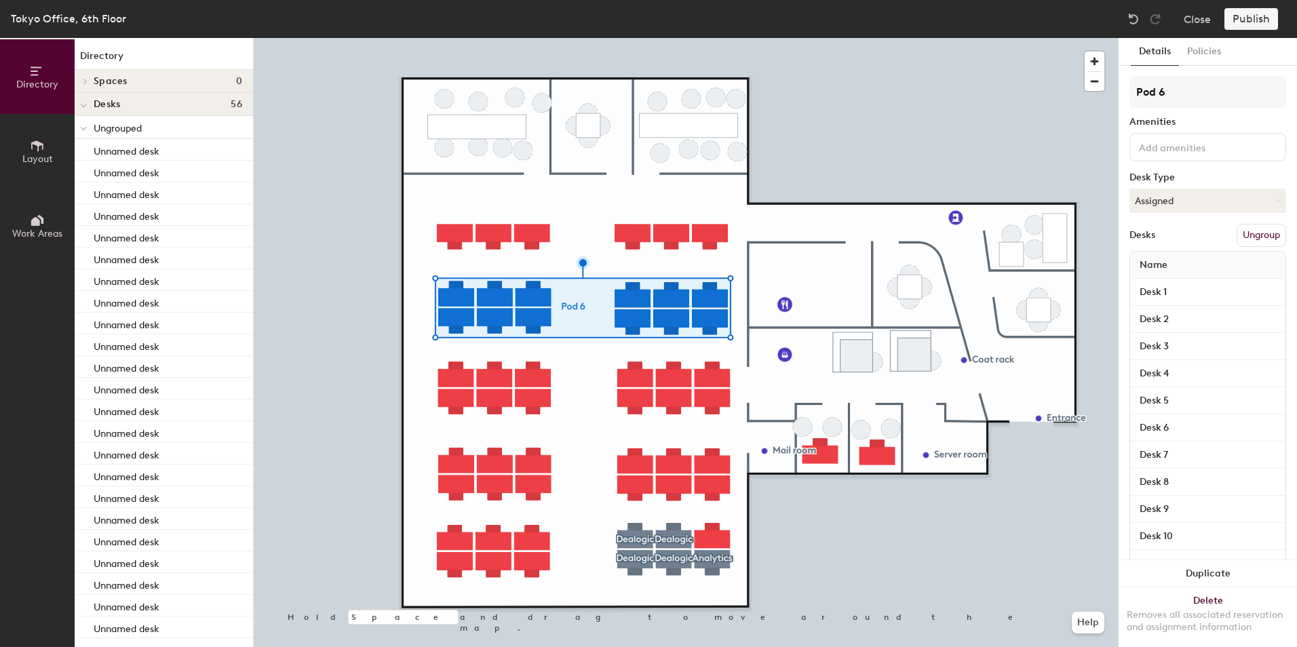
click at [1114, 92] on div "Directory Layout Work Areas Directory Spaces 0 Desks 56 Ungrouped Unnamed desk …" at bounding box center [648, 342] width 1297 height 609
type input "Ion Market/[GEOGRAPHIC_DATA]"
click at [1253, 61] on div "Details Policies" at bounding box center [1208, 52] width 178 height 28
click at [1196, 53] on button "Policies" at bounding box center [1204, 52] width 50 height 28
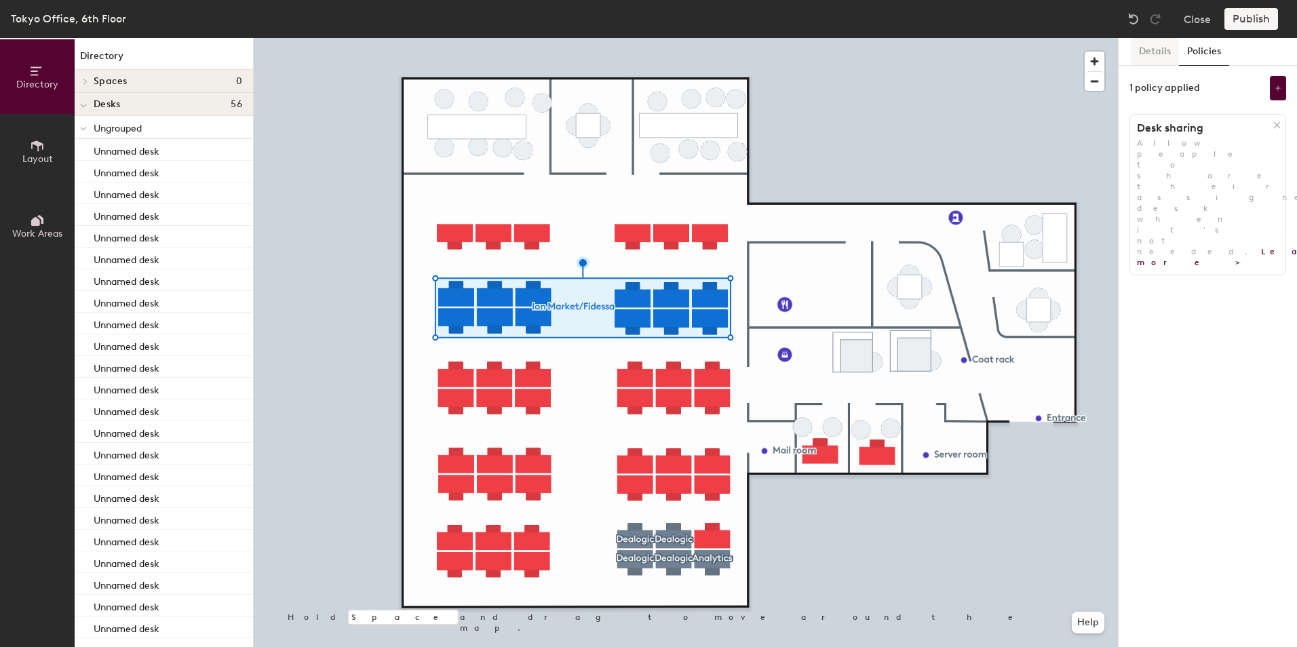
click at [1151, 52] on button "Details" at bounding box center [1155, 52] width 48 height 28
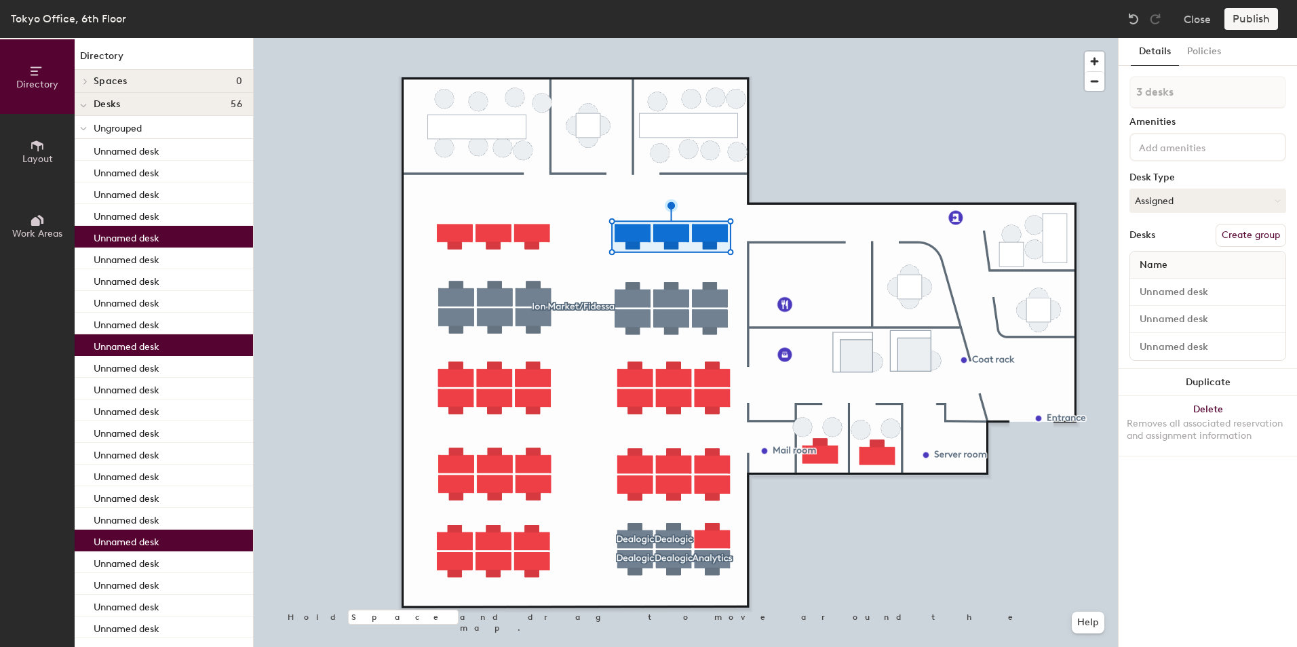
click at [1226, 233] on button "Create group" at bounding box center [1250, 235] width 71 height 23
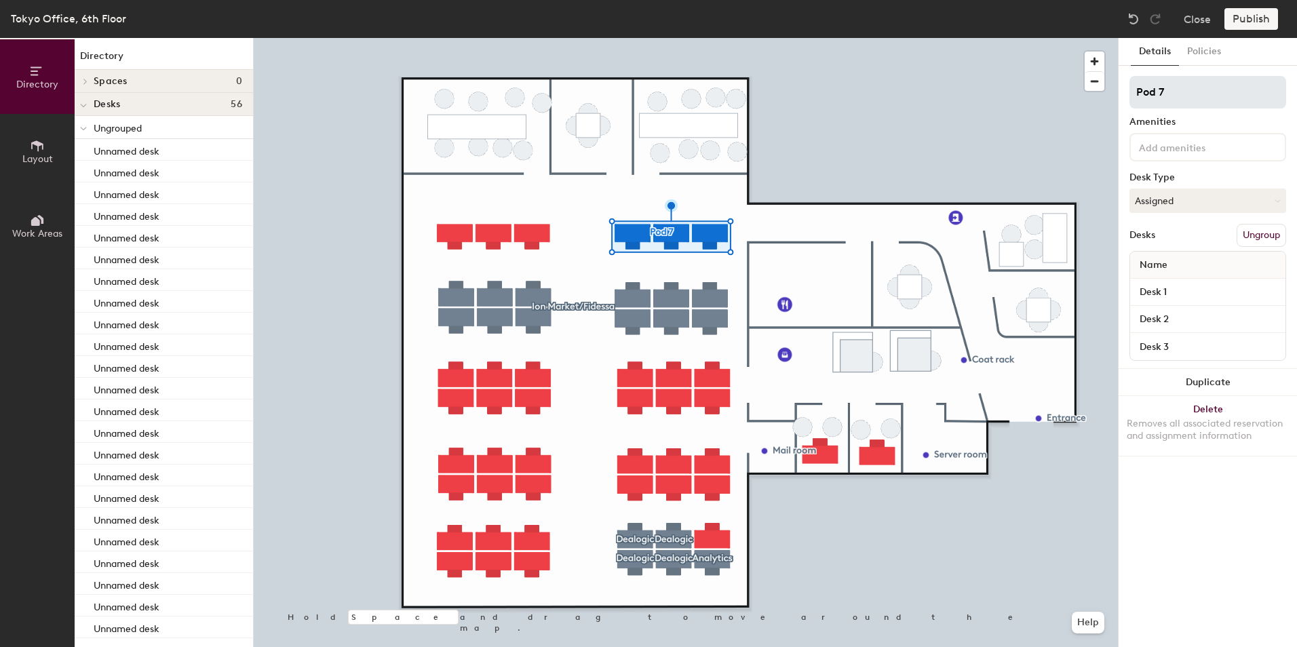
click at [1178, 92] on input "Pod 7" at bounding box center [1207, 92] width 157 height 33
click at [1165, 157] on div at bounding box center [1207, 147] width 157 height 28
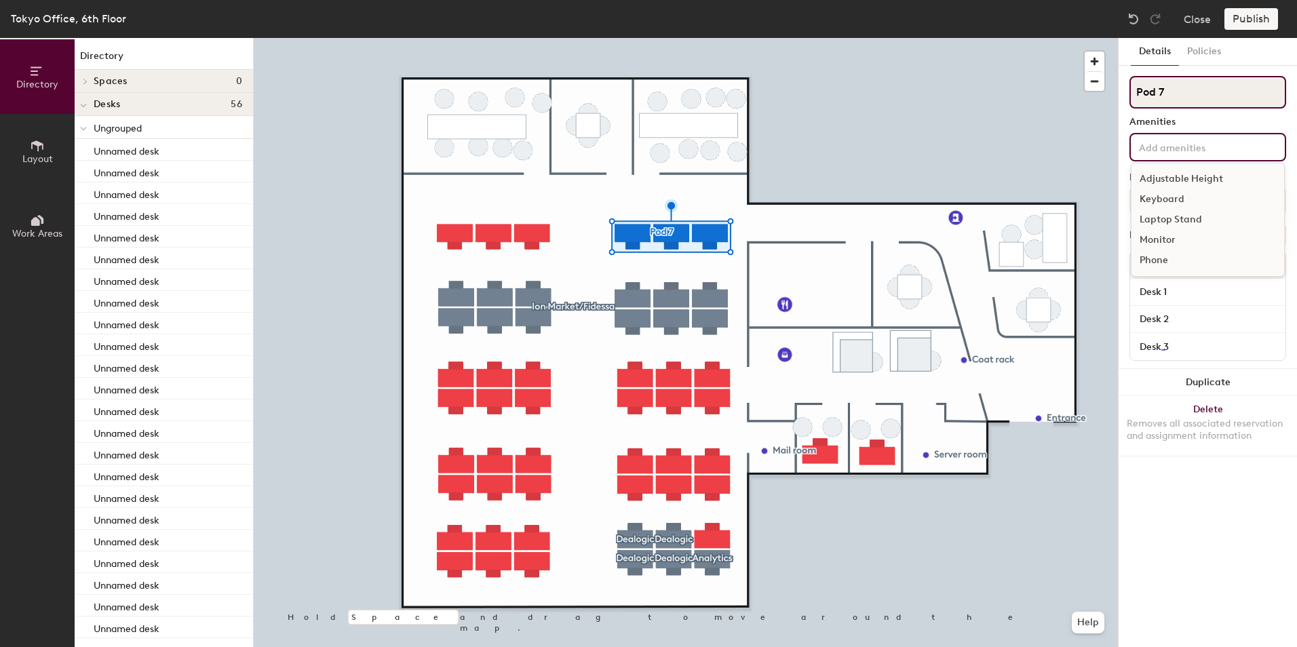
click at [1186, 96] on input "Pod 7" at bounding box center [1207, 92] width 157 height 33
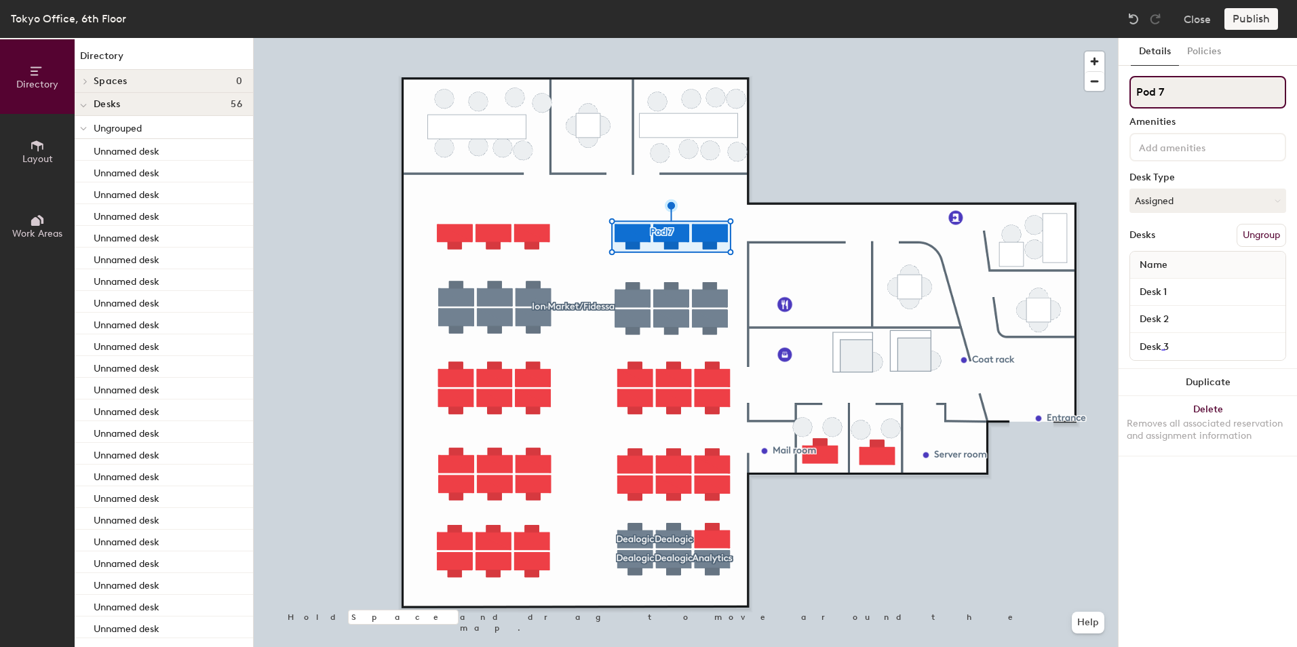
drag, startPoint x: 1181, startPoint y: 94, endPoint x: 1122, endPoint y: 94, distance: 59.0
click at [1122, 94] on div "Details Policies Pod 7 Amenities Desk Type Assigned Desks Ungroup Name Desk 1 D…" at bounding box center [1208, 342] width 178 height 609
click at [1258, 240] on button "Ungroup" at bounding box center [1262, 235] width 50 height 23
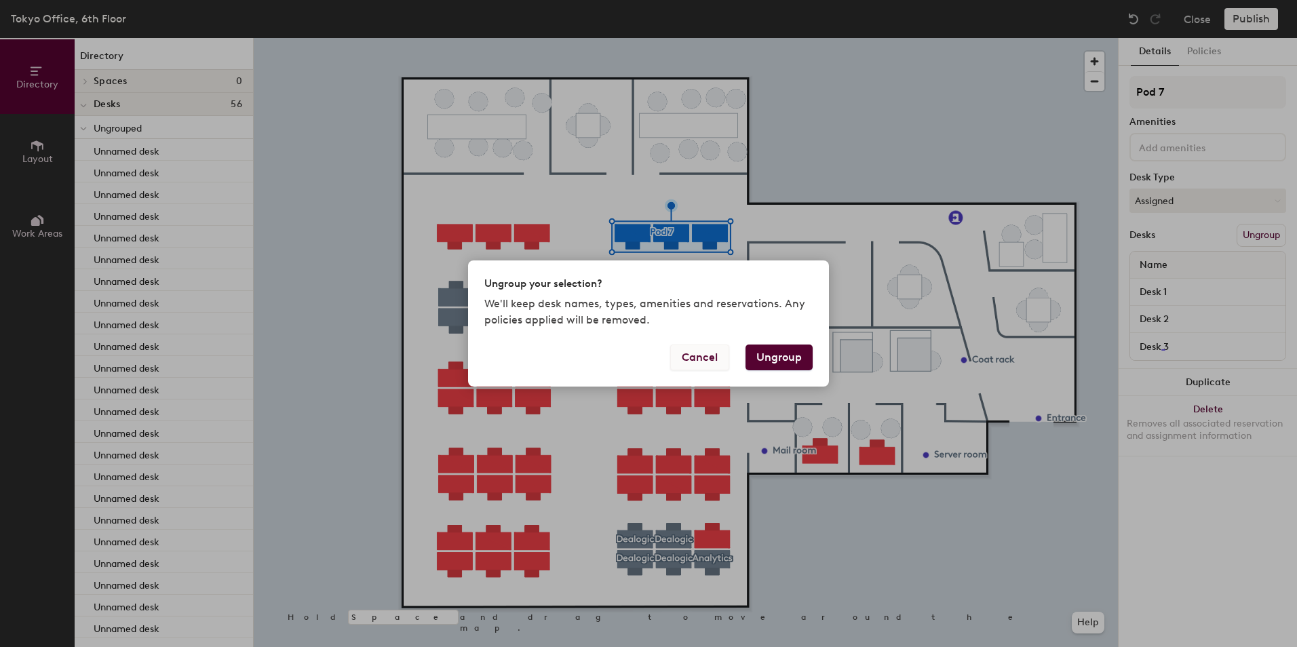
click at [721, 366] on button "Cancel" at bounding box center [699, 358] width 59 height 26
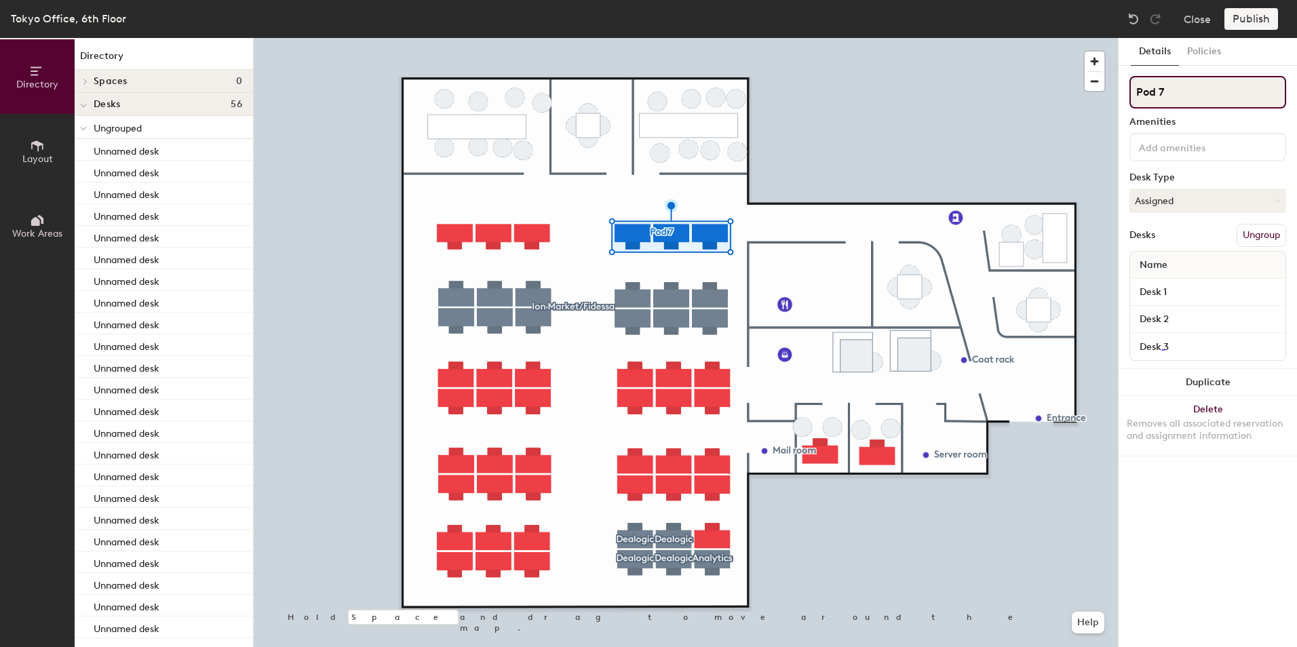
click at [1187, 98] on input "Pod 7" at bounding box center [1207, 92] width 157 height 33
type input "[PERSON_NAME]/Fidessa"
click at [1206, 545] on div "Details Policies Ion Maekrt/Fidessa Amenities Desk Type Assigned Desks Ungroup …" at bounding box center [1208, 342] width 178 height 609
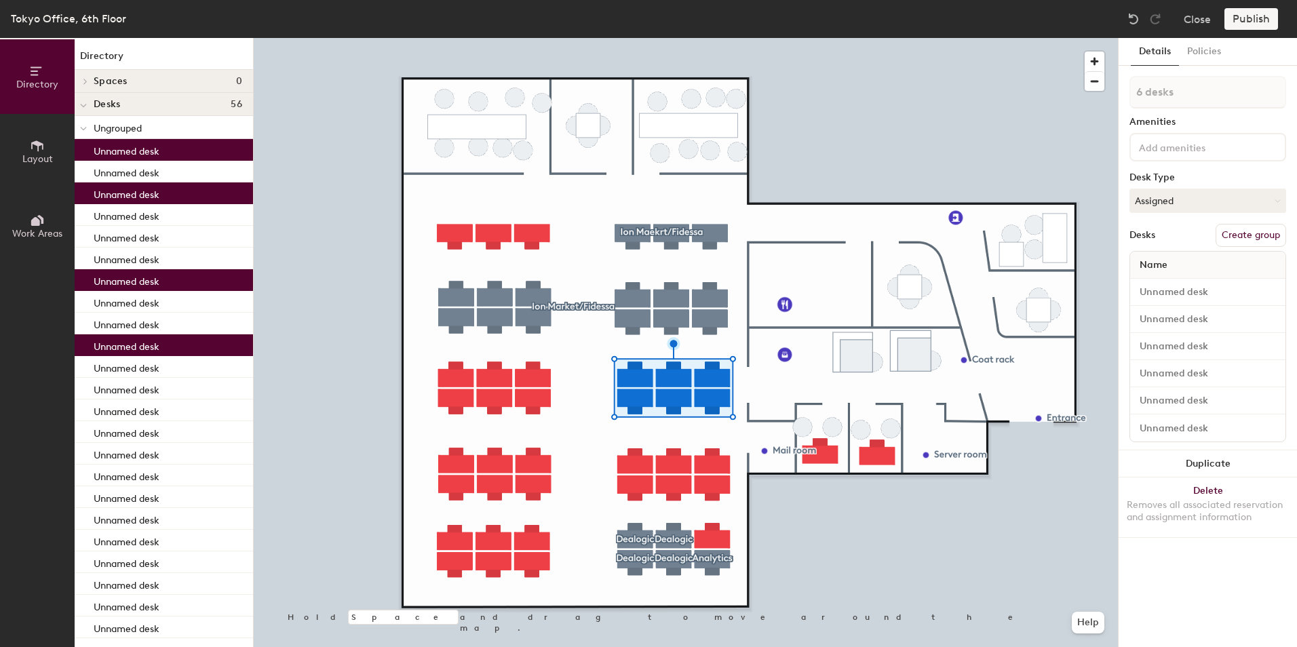
click at [1171, 149] on input at bounding box center [1197, 146] width 122 height 16
click at [1124, 165] on div "Details Policies 6 desks Amenities Desk Type Assigned Desks Create group Name D…" at bounding box center [1208, 342] width 178 height 609
click at [1241, 239] on button "Create group" at bounding box center [1250, 235] width 71 height 23
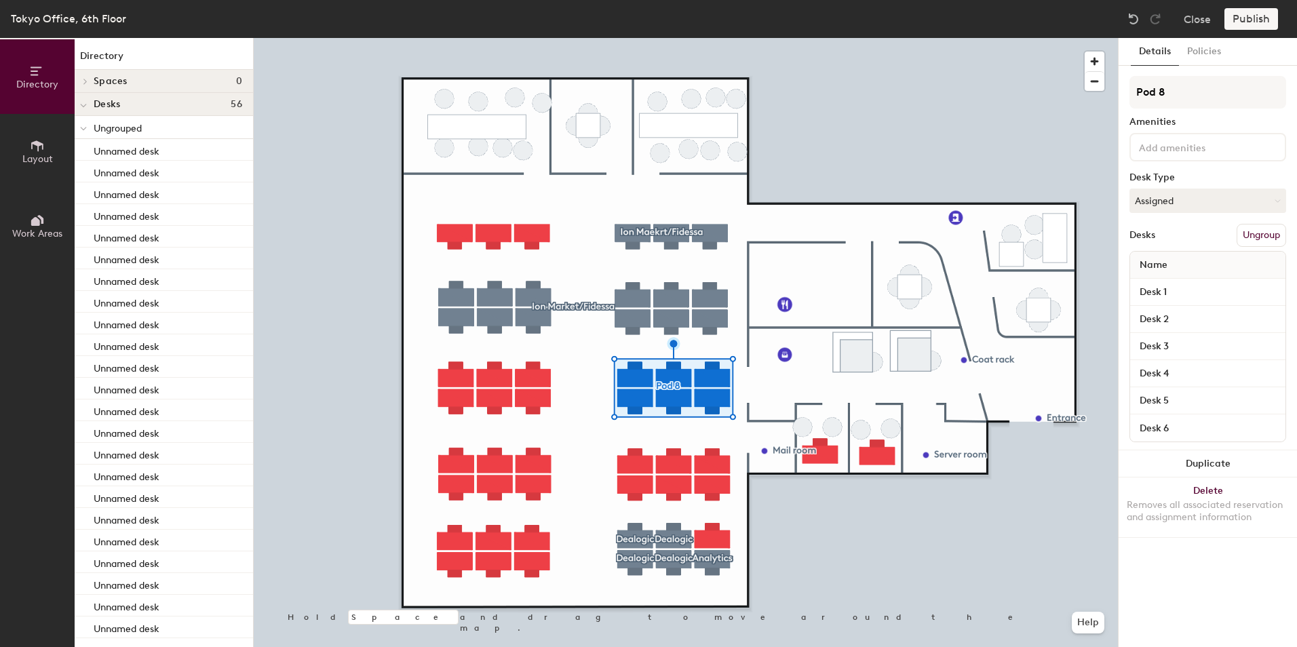
click at [1116, 87] on div "Directory Layout Work Areas Directory Spaces 0 Desks 56 Ungrouped Unnamed desk …" at bounding box center [648, 342] width 1297 height 609
type input "Ion Market/[GEOGRAPHIC_DATA]"
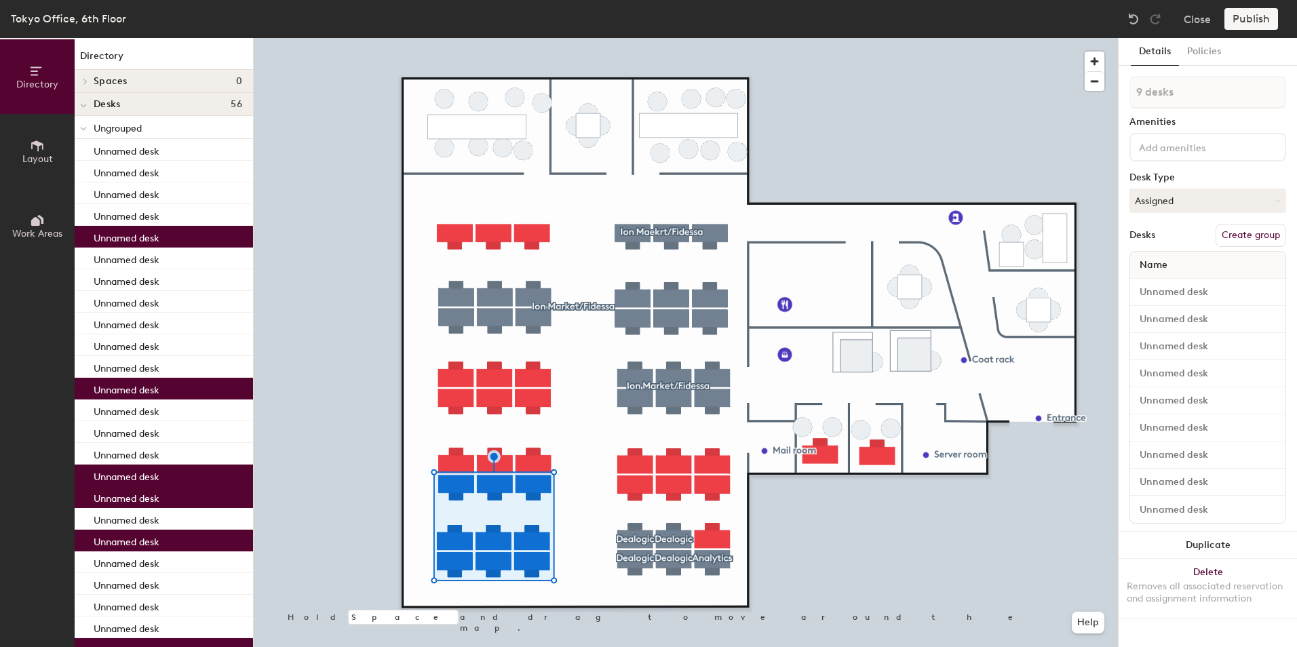
click at [1180, 149] on input at bounding box center [1197, 146] width 122 height 16
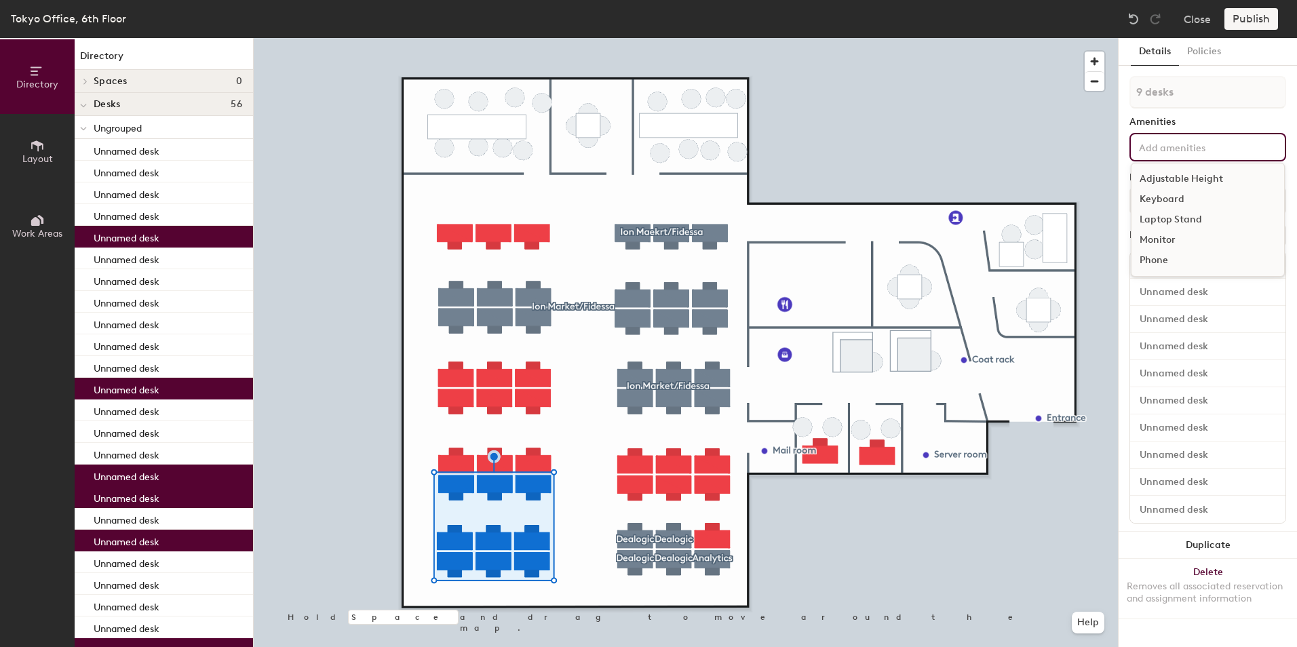
click at [1134, 119] on div "Amenities" at bounding box center [1207, 122] width 157 height 11
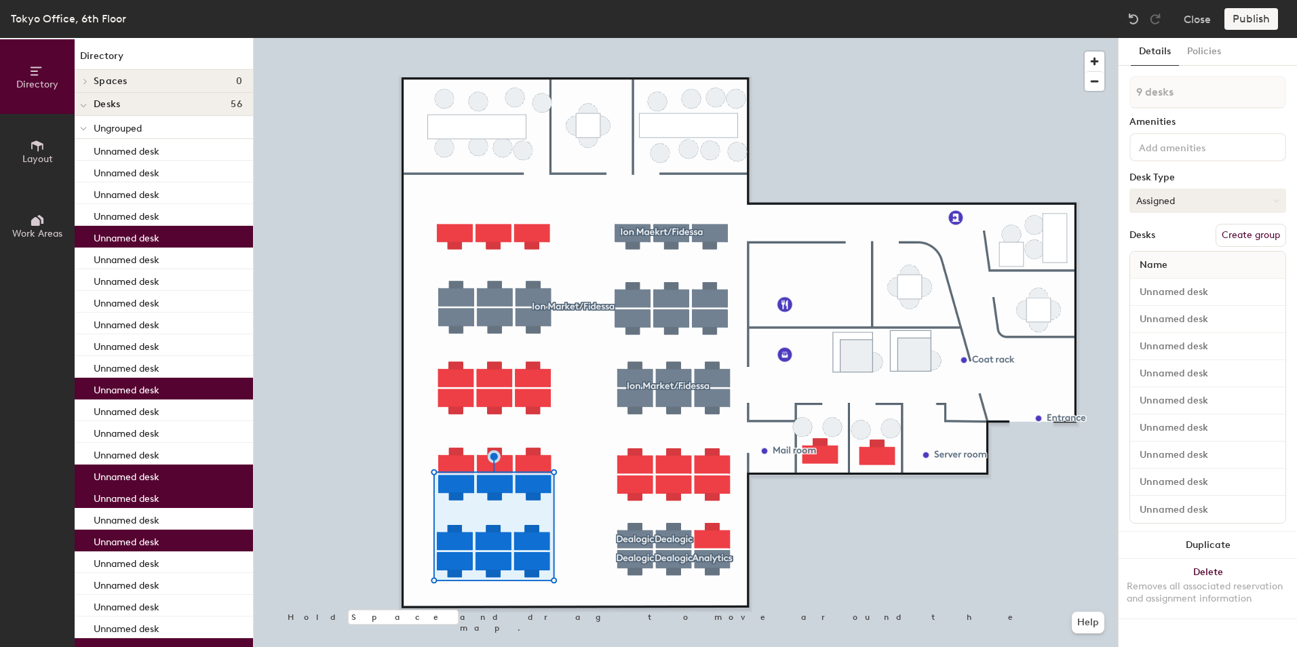
click at [1155, 204] on button "Assigned" at bounding box center [1207, 201] width 157 height 24
click at [1239, 242] on button "Create group" at bounding box center [1250, 235] width 71 height 23
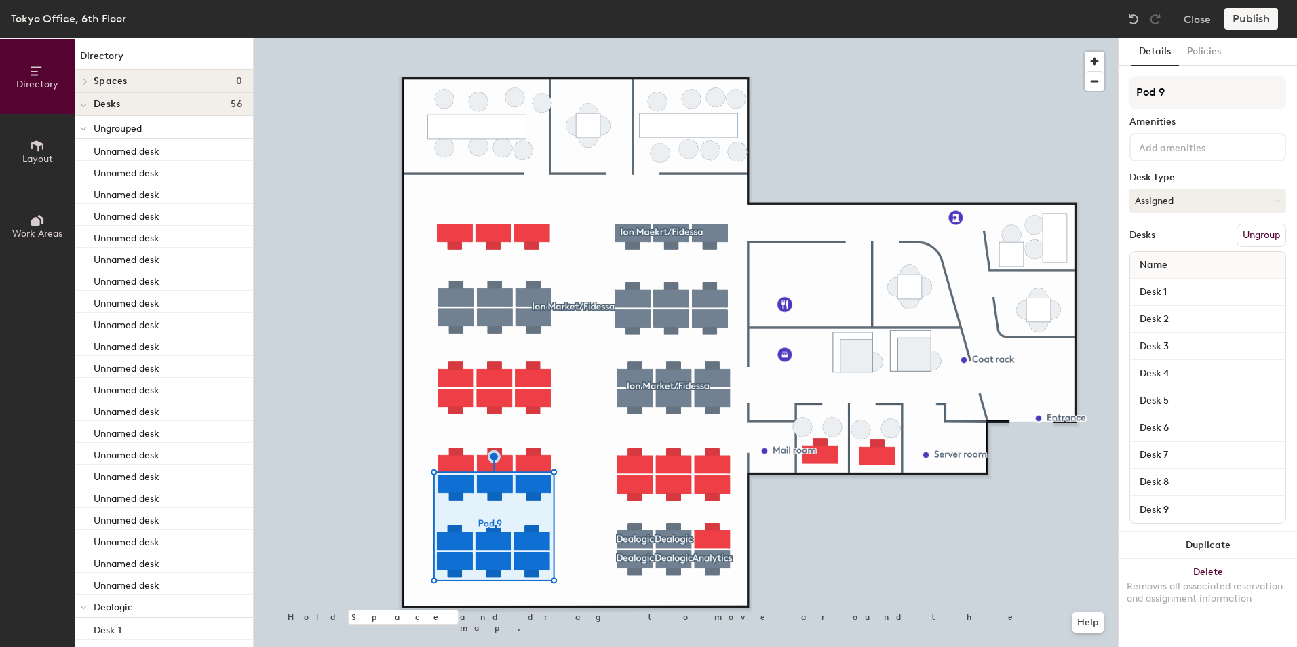
drag, startPoint x: 1178, startPoint y: 94, endPoint x: 1120, endPoint y: 92, distance: 58.4
click at [1120, 92] on div "Details Policies Pod 9 Amenities Desk Type Assigned Desks Ungroup Name Desk 1 D…" at bounding box center [1208, 342] width 178 height 609
type input "E"
type input "Mergermarket"
click at [1253, 71] on div "Details Policies Mergermarket Amenities Desk Type Assigned Desks Ungroup Name D…" at bounding box center [1208, 342] width 178 height 609
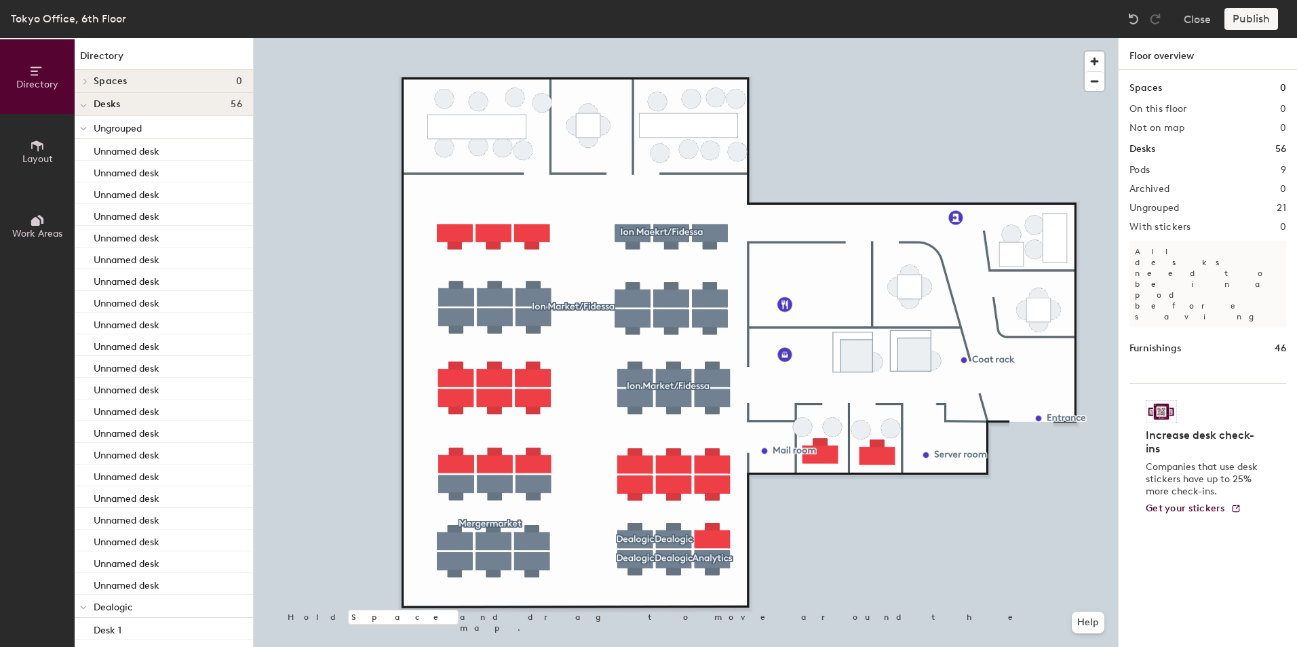
click at [1253, 16] on div "Publish" at bounding box center [1255, 19] width 62 height 22
click at [1250, 20] on div "Publish" at bounding box center [1255, 19] width 62 height 22
click at [566, 38] on div at bounding box center [686, 38] width 864 height 0
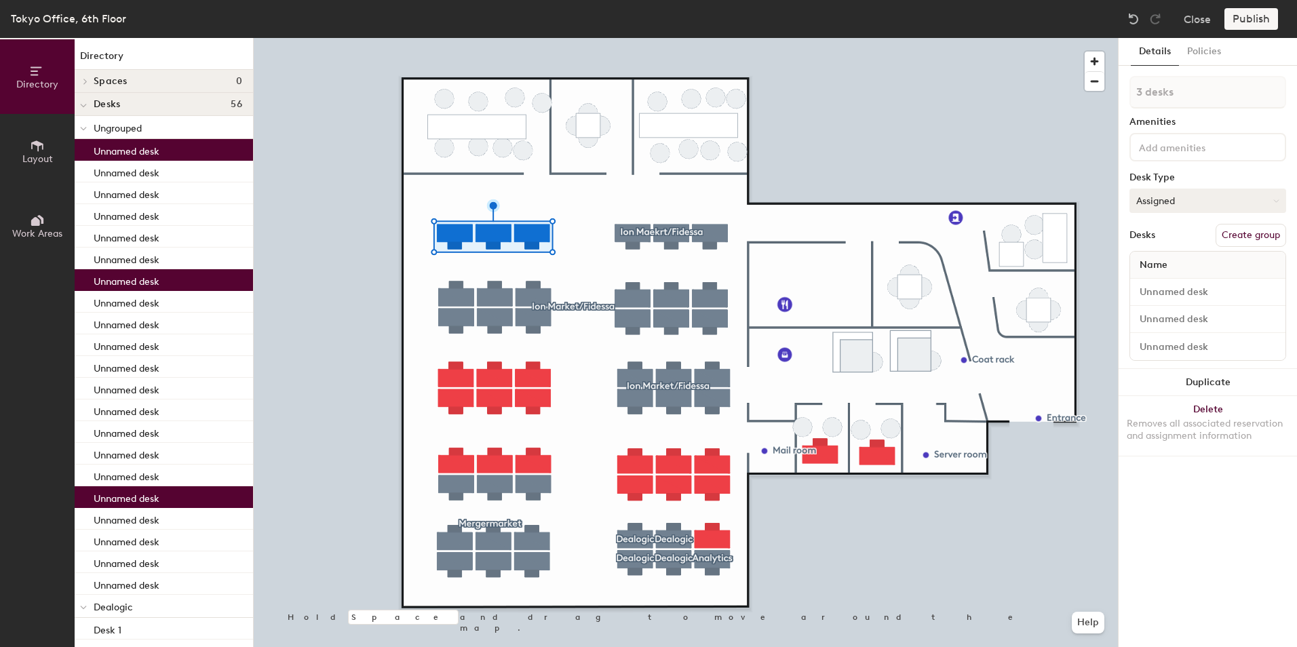
click at [1192, 194] on button "Assigned" at bounding box center [1207, 201] width 157 height 24
click at [1190, 284] on div "Hoteled" at bounding box center [1198, 283] width 136 height 20
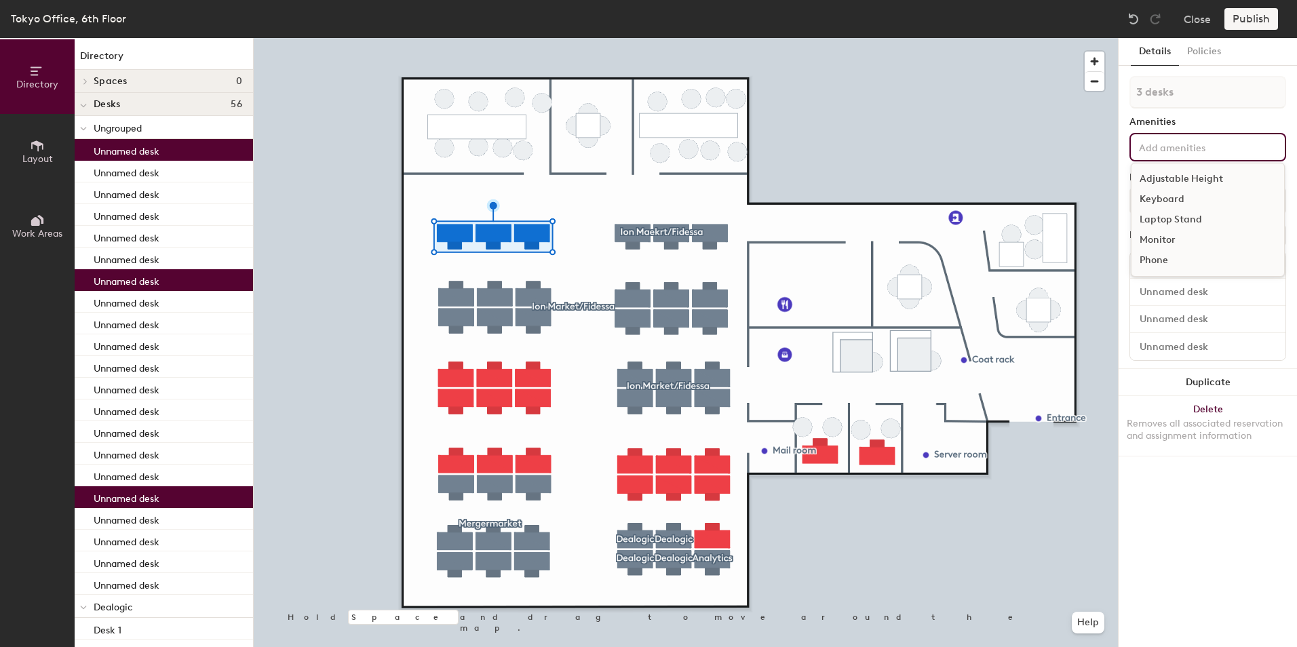
click at [1184, 153] on input at bounding box center [1197, 146] width 122 height 16
click at [1158, 524] on div "Details Policies 3 desks Amenities Adjustable Height Keyboard Laptop Stand Moni…" at bounding box center [1208, 342] width 178 height 609
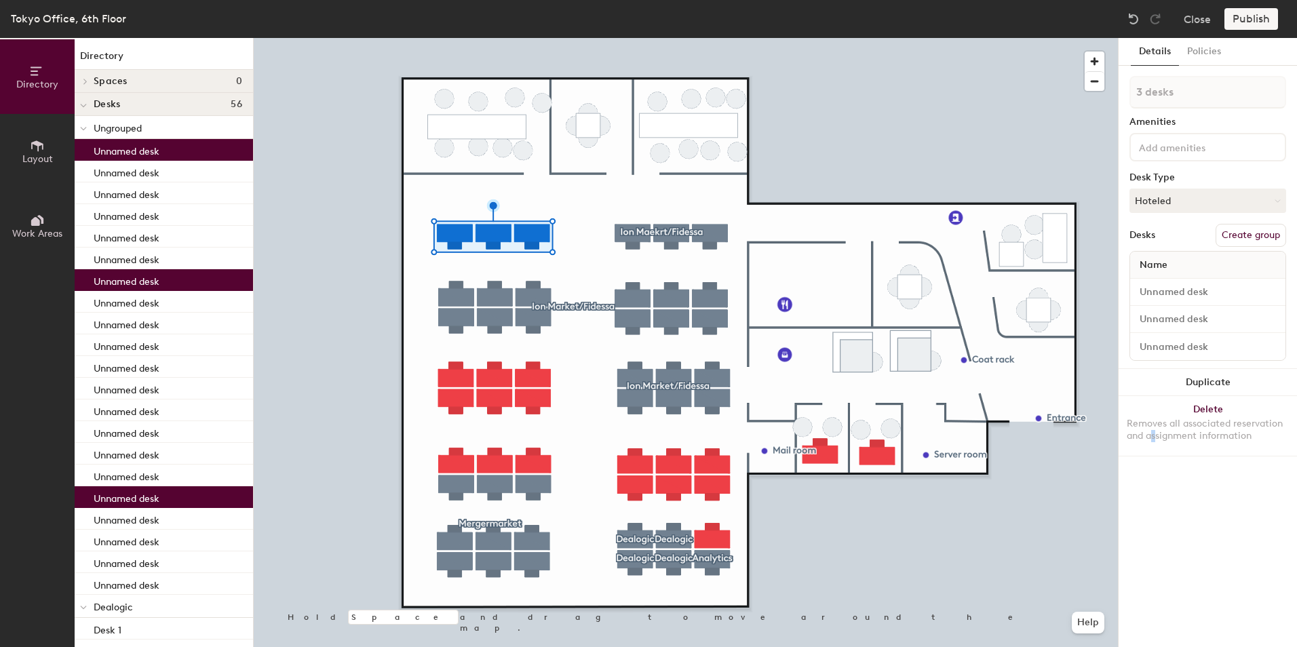
click at [1235, 235] on button "Create group" at bounding box center [1250, 235] width 71 height 23
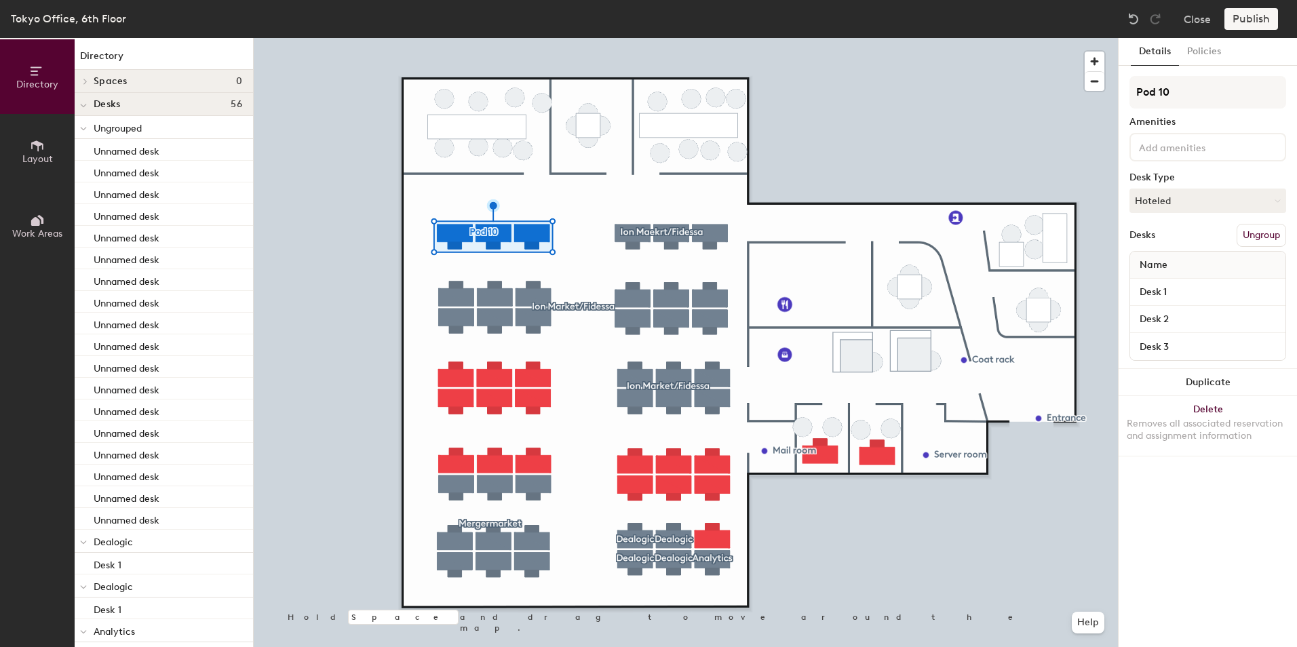
click at [1111, 90] on div "Directory Layout Work Areas Directory Spaces 0 Desks 56 Ungrouped Unnamed desk …" at bounding box center [648, 342] width 1297 height 609
type input "Hoteled"
click at [1246, 509] on div "Details Policies Hoteled Amenities Desk Type Hoteled Desks Ungroup Name Desk 1 …" at bounding box center [1208, 342] width 178 height 609
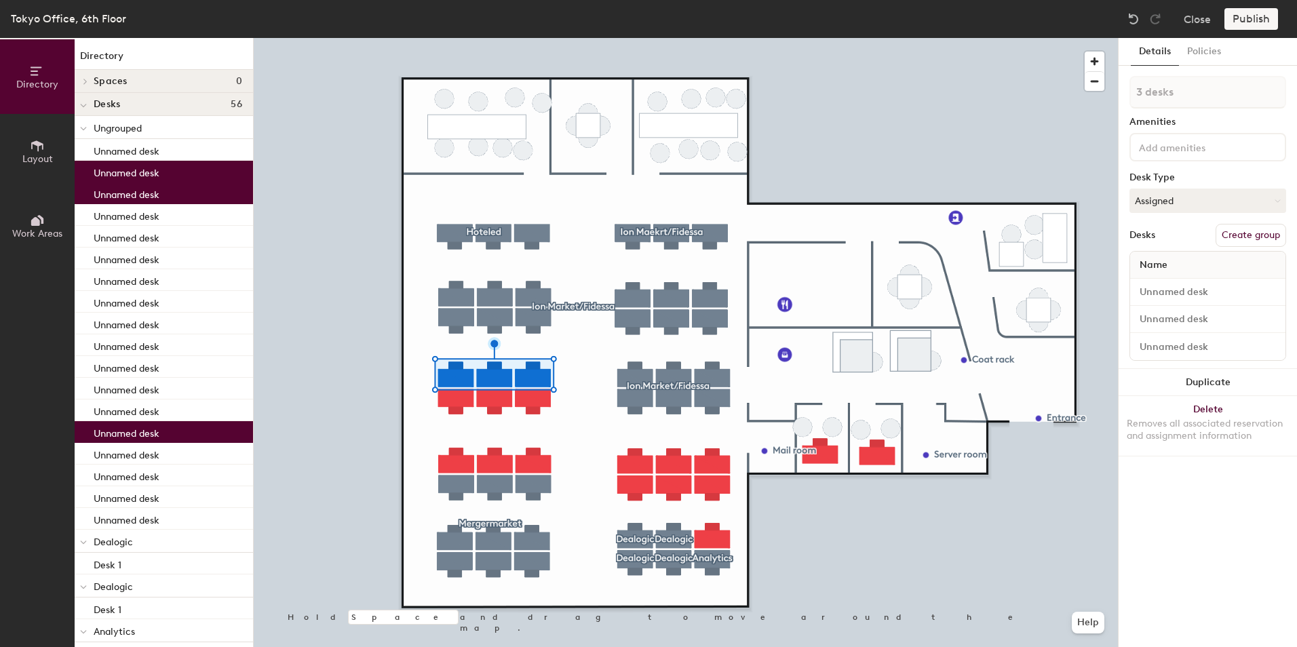
click at [1170, 142] on input at bounding box center [1197, 146] width 122 height 16
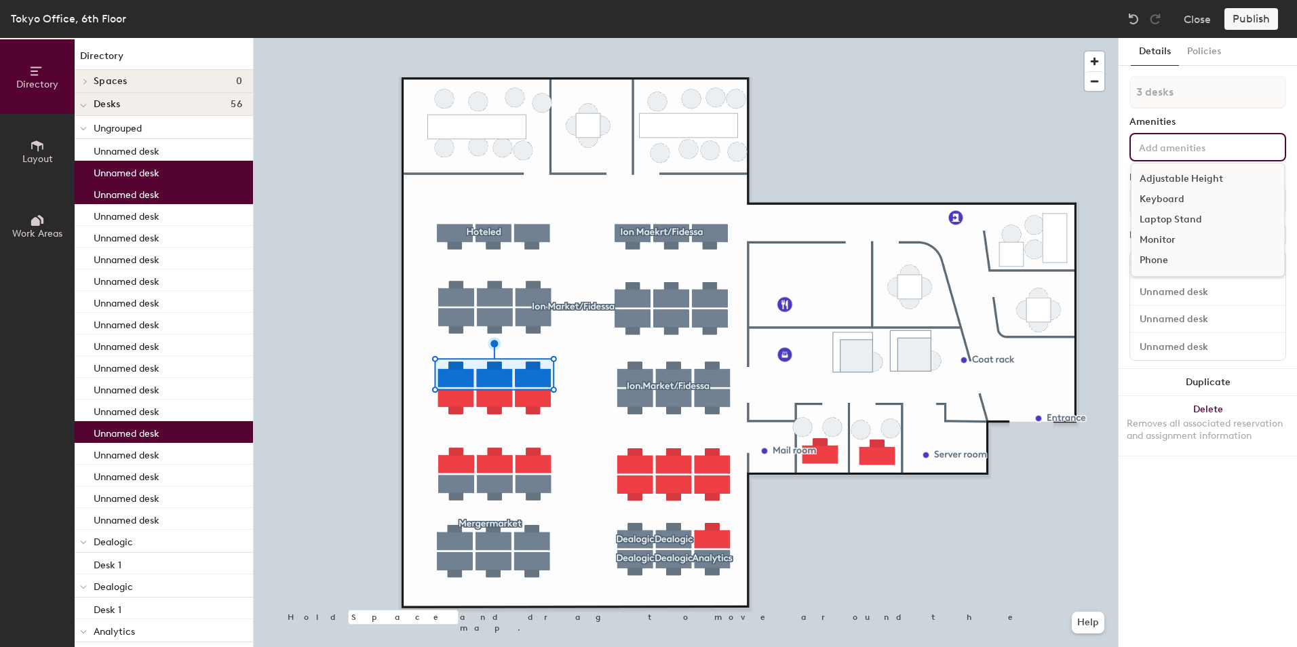
click at [1221, 111] on div "3 desks Amenities Adjustable Height Keyboard Laptop Stand Monitor Phone Desk Ty…" at bounding box center [1207, 222] width 157 height 293
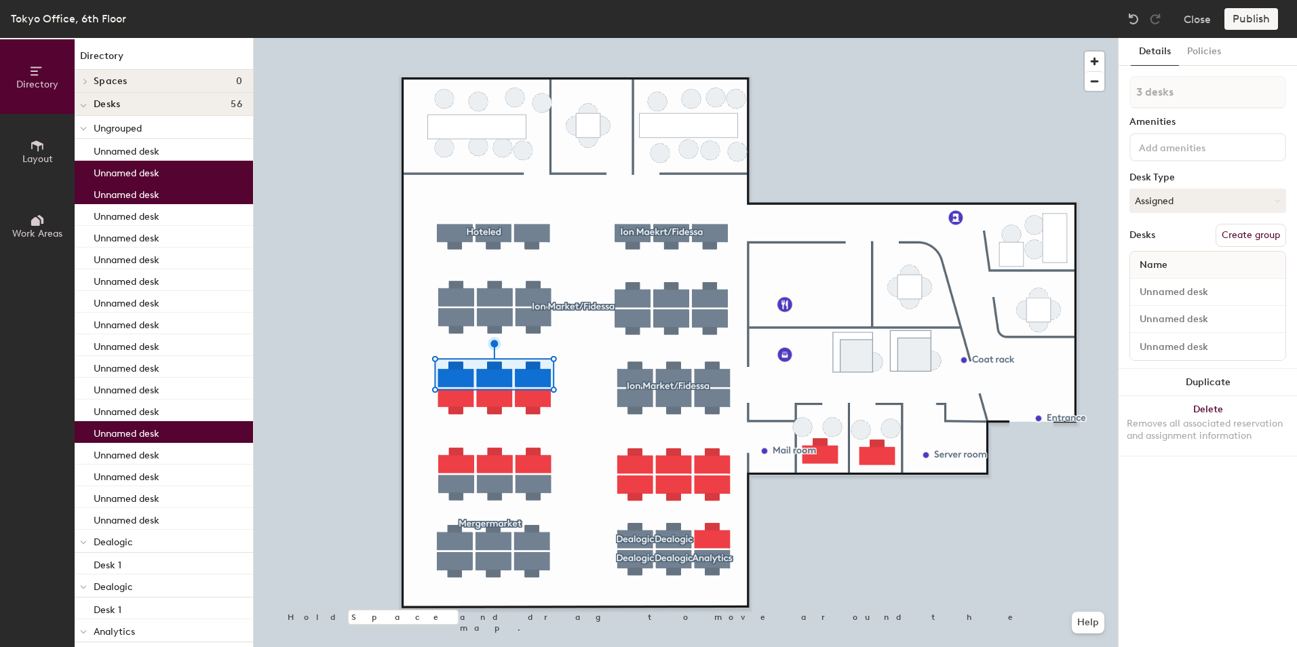
click at [1249, 237] on button "Create group" at bounding box center [1250, 235] width 71 height 23
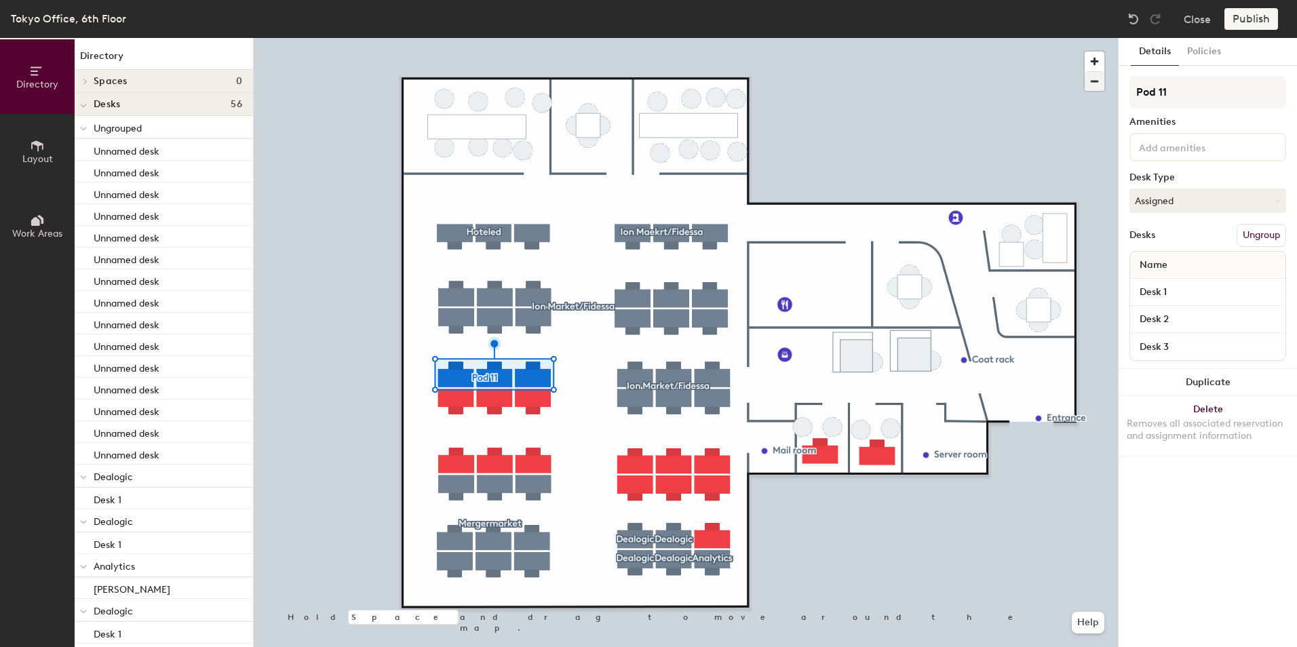
click at [1090, 91] on div "Directory Layout Work Areas Directory Spaces 0 Desks 56 Ungrouped Unnamed desk …" at bounding box center [648, 342] width 1297 height 609
type input "[PERSON_NAME]/Fidessa"
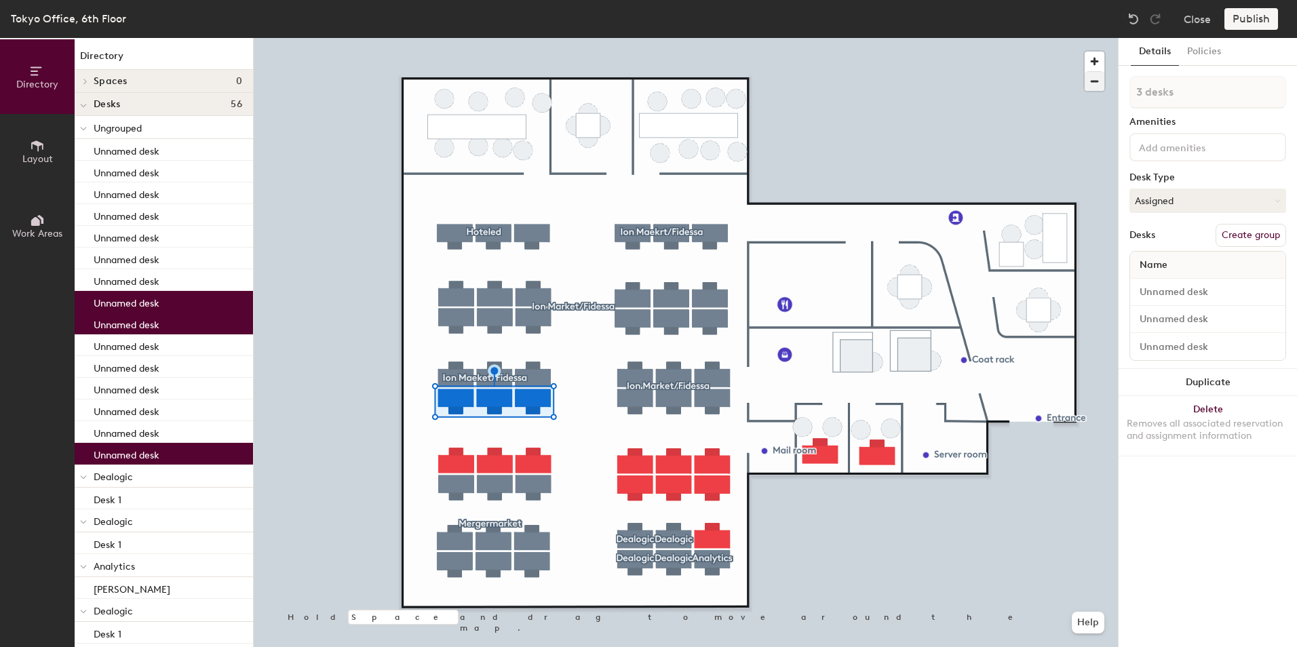
click at [541, 38] on div at bounding box center [686, 38] width 864 height 0
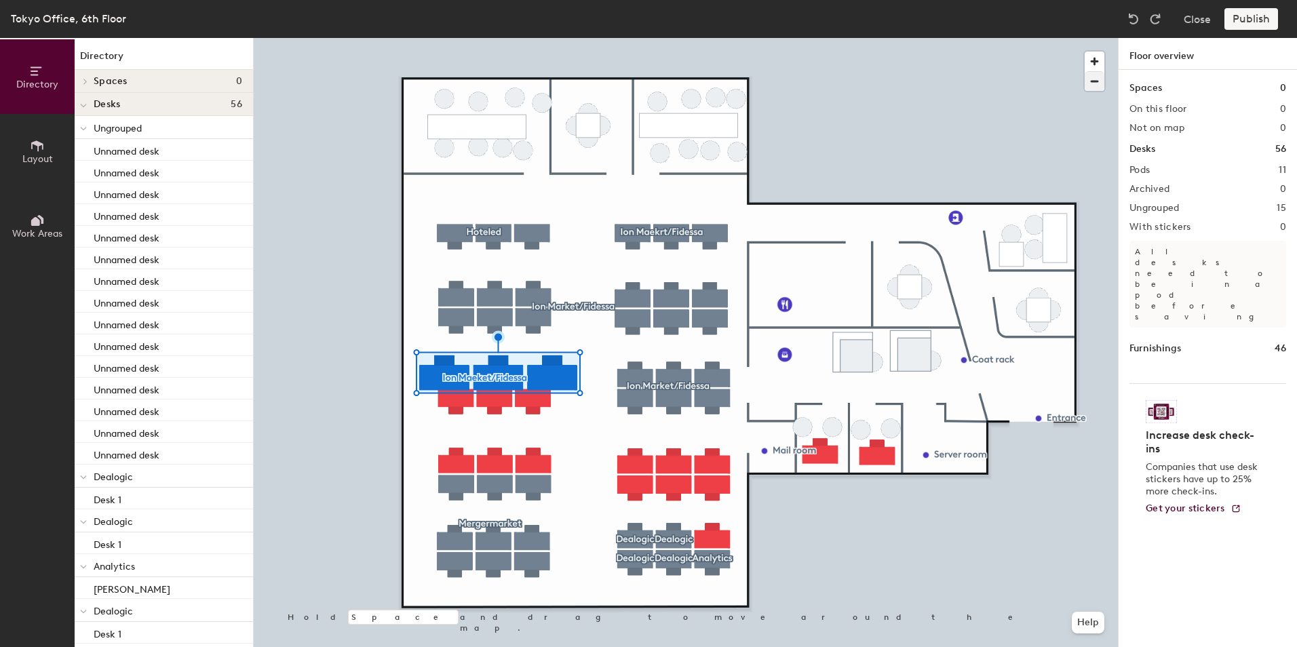
click at [534, 38] on div at bounding box center [686, 38] width 864 height 0
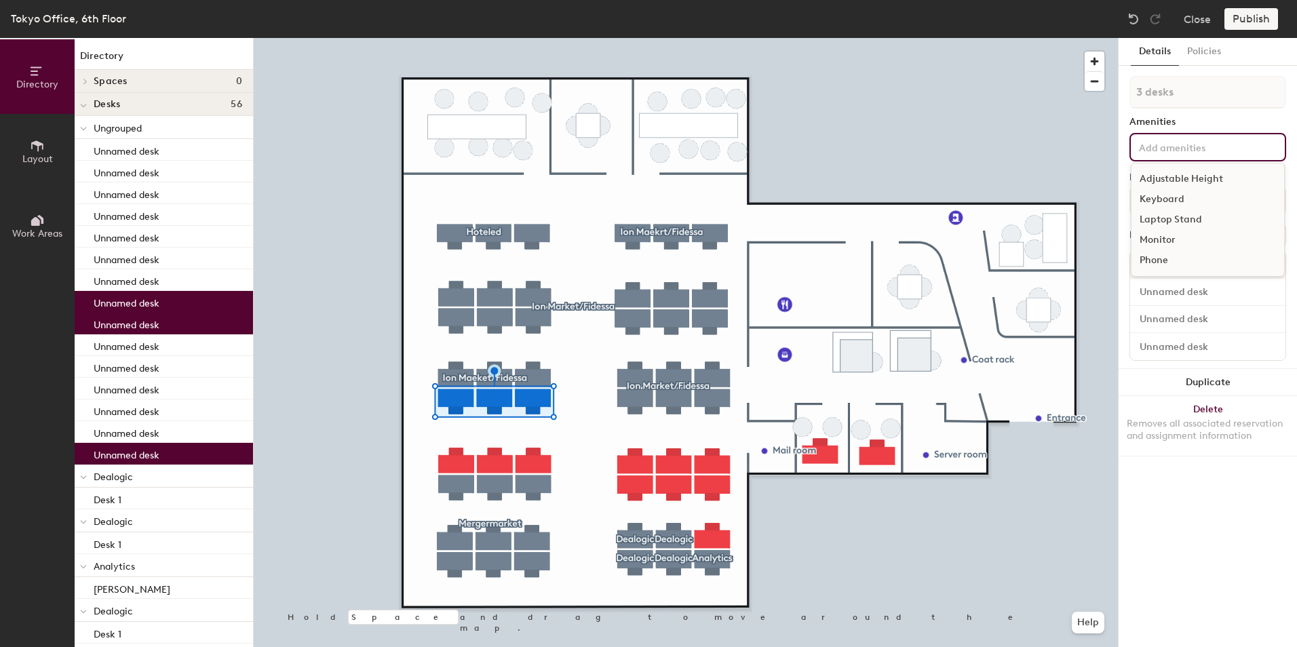
click at [1184, 144] on input at bounding box center [1197, 146] width 122 height 16
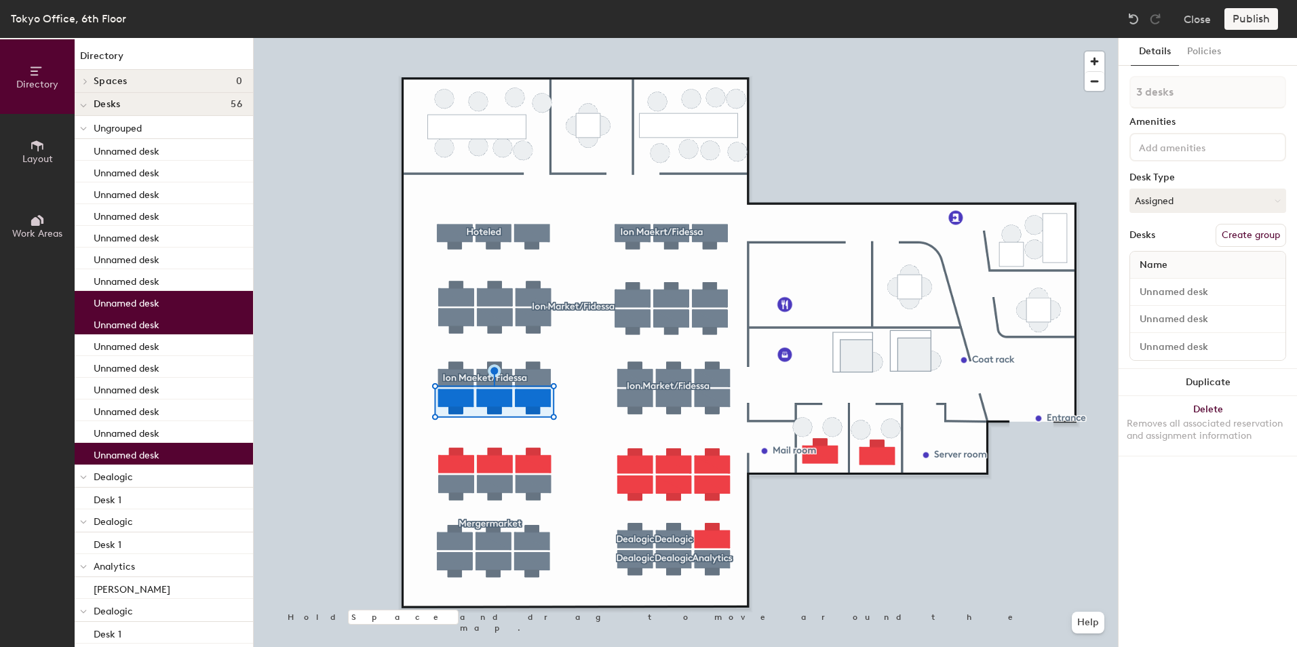
click at [1121, 178] on div "Details Policies 3 desks Amenities Desk Type Assigned Desks Create group Name D…" at bounding box center [1208, 342] width 178 height 609
click at [1242, 233] on button "Create group" at bounding box center [1250, 235] width 71 height 23
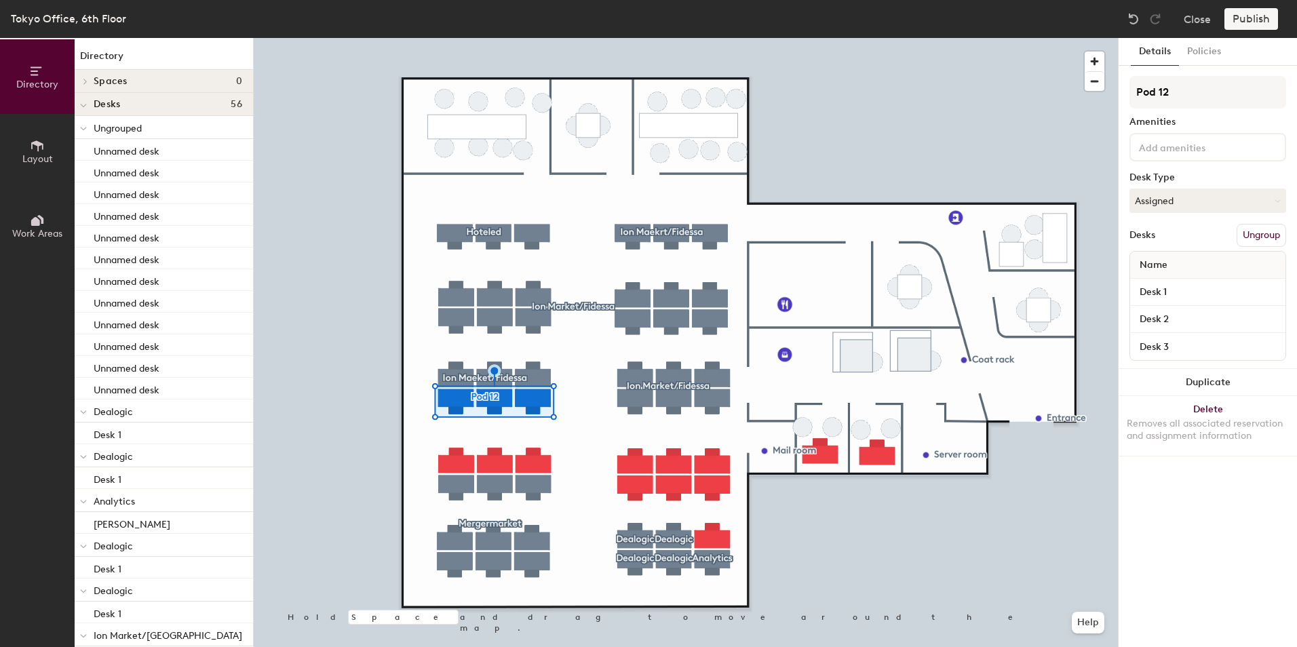
click at [1099, 96] on div "Directory Layout Work Areas Directory Spaces 0 Desks 56 Ungrouped Unnamed desk …" at bounding box center [648, 342] width 1297 height 609
type input "Ion Market/F"
type input "Ion Market/Fidessa"
click at [1062, 38] on div at bounding box center [686, 38] width 864 height 0
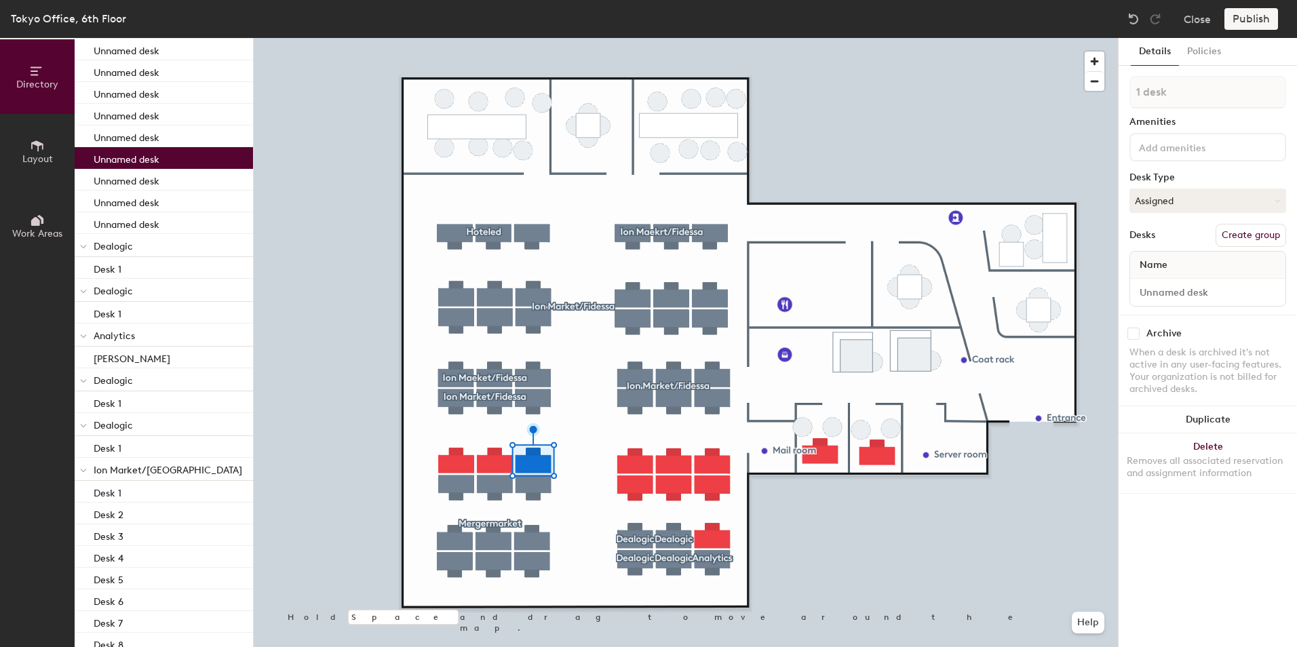
scroll to position [136, 0]
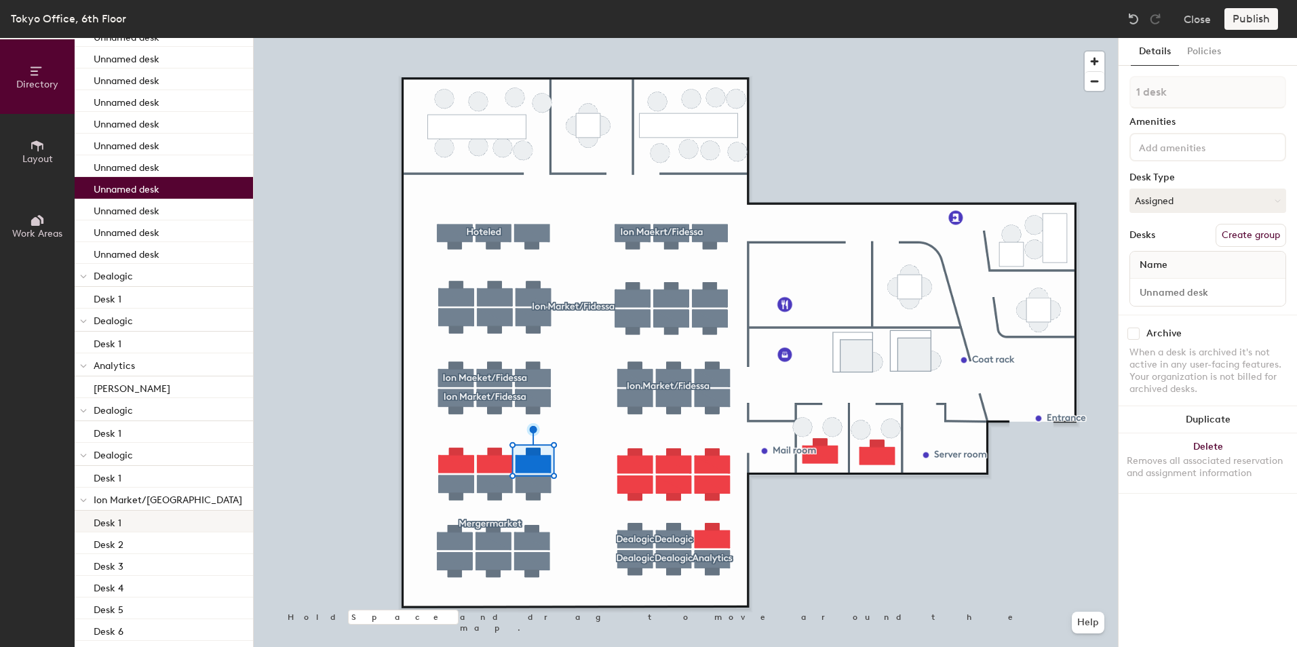
drag, startPoint x: 157, startPoint y: 188, endPoint x: 127, endPoint y: 530, distance: 343.2
drag, startPoint x: 166, startPoint y: 184, endPoint x: 115, endPoint y: 539, distance: 358.4
click at [159, 188] on p "Unnamed desk" at bounding box center [127, 188] width 66 height 16
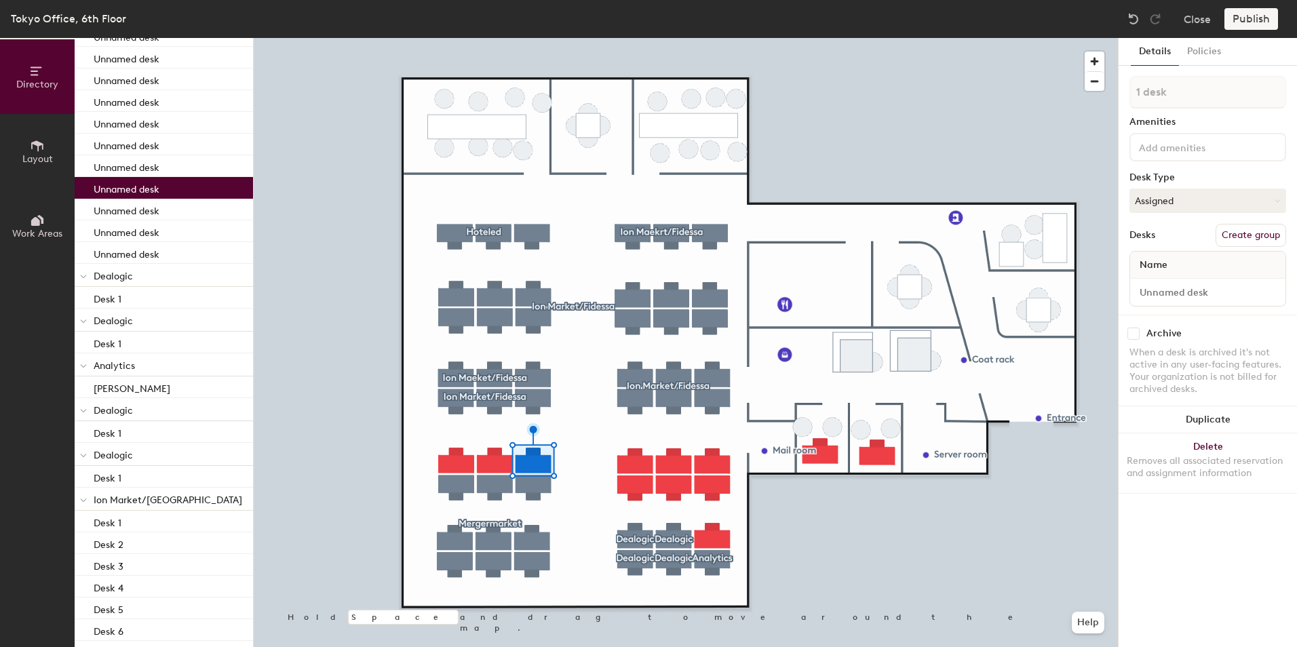
drag, startPoint x: 154, startPoint y: 185, endPoint x: 129, endPoint y: 494, distance: 309.6
click at [128, 498] on span "Ion Market/Fidessa" at bounding box center [168, 500] width 149 height 12
click at [1219, 231] on button "Create group" at bounding box center [1250, 235] width 71 height 23
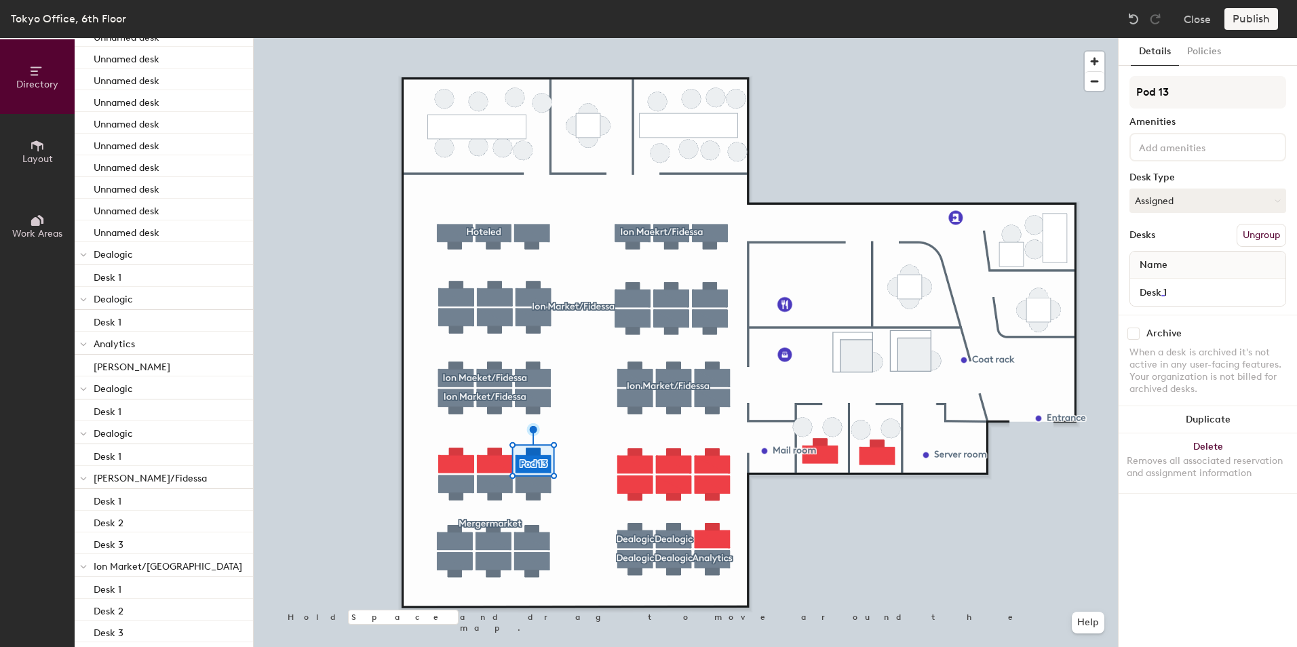
click at [134, 565] on span "Ion Market/Fidessa" at bounding box center [168, 567] width 149 height 12
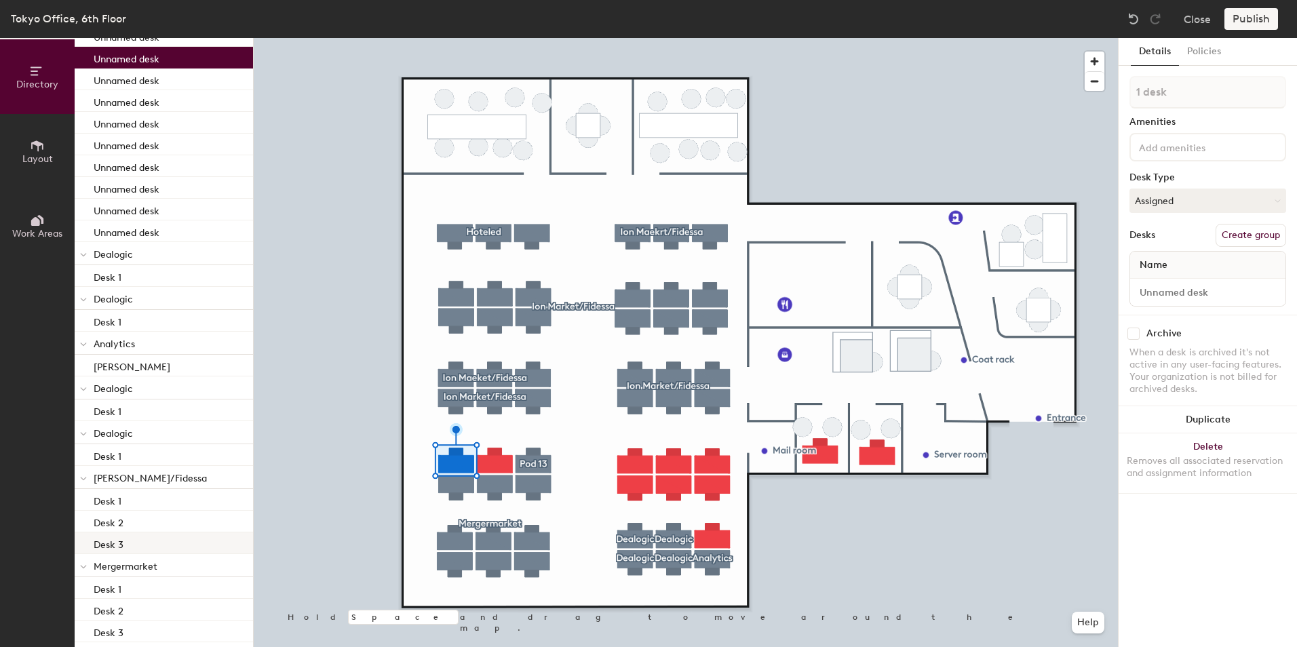
type input "2 desks"
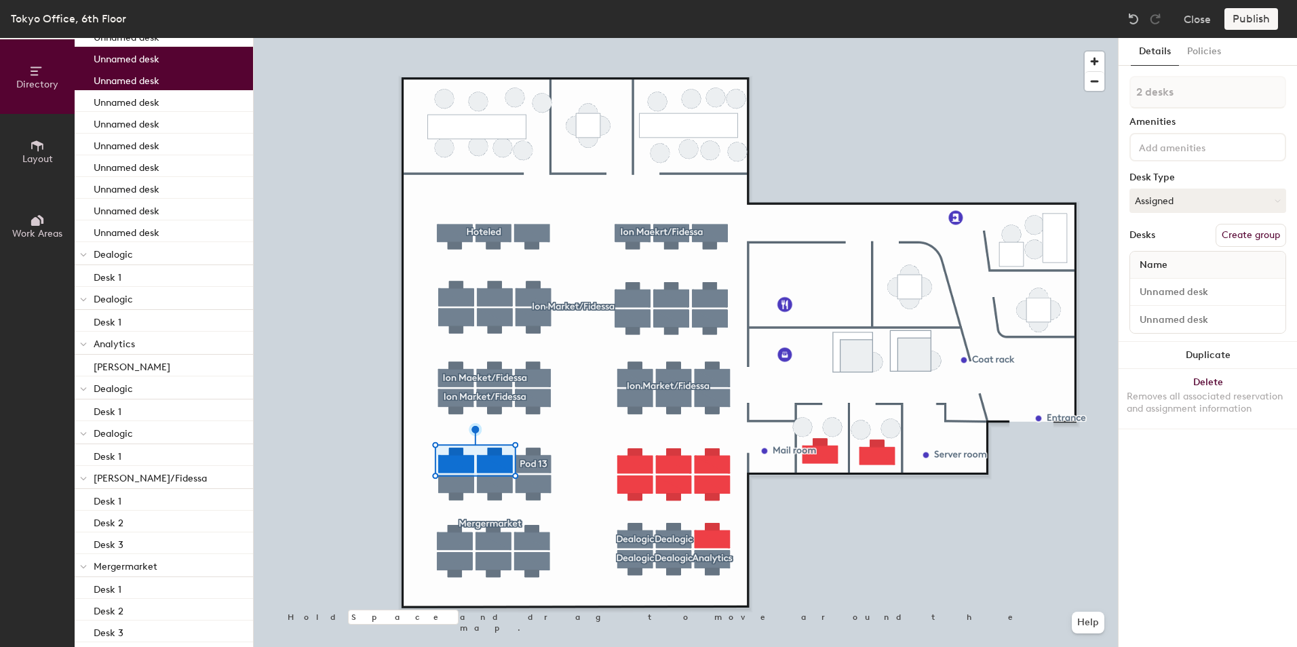
click at [140, 478] on span "Ion Maekrt/Fidessa" at bounding box center [150, 479] width 113 height 12
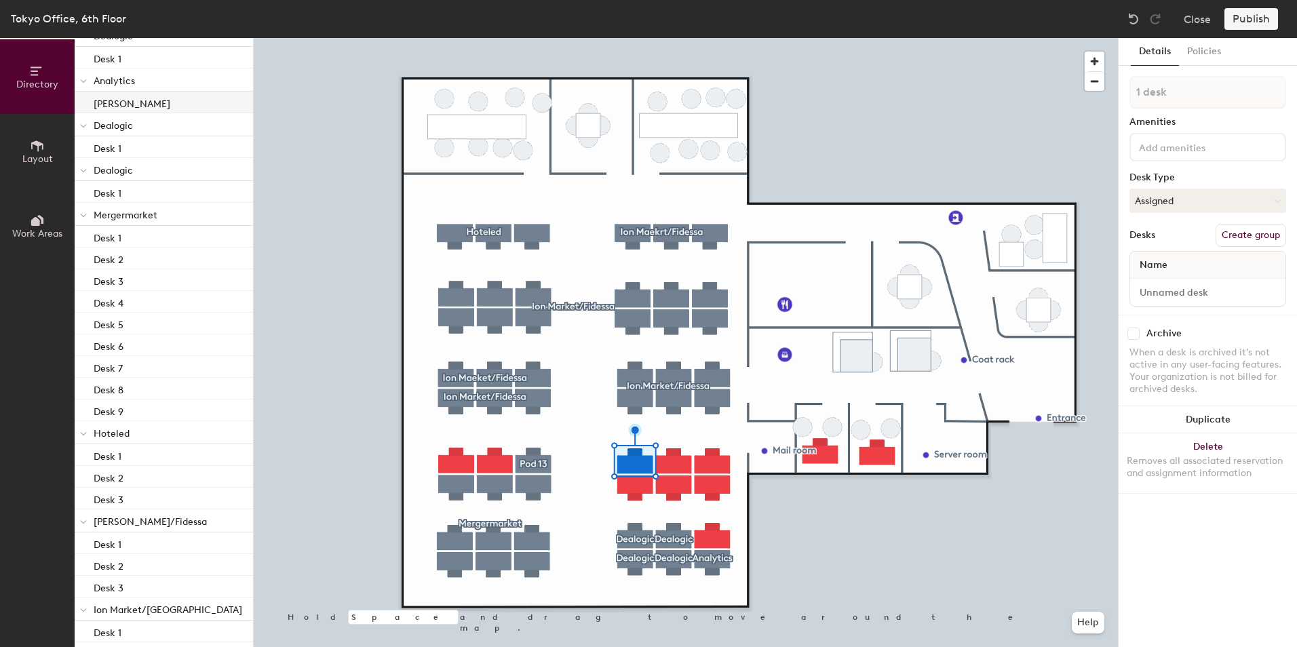
scroll to position [407, 0]
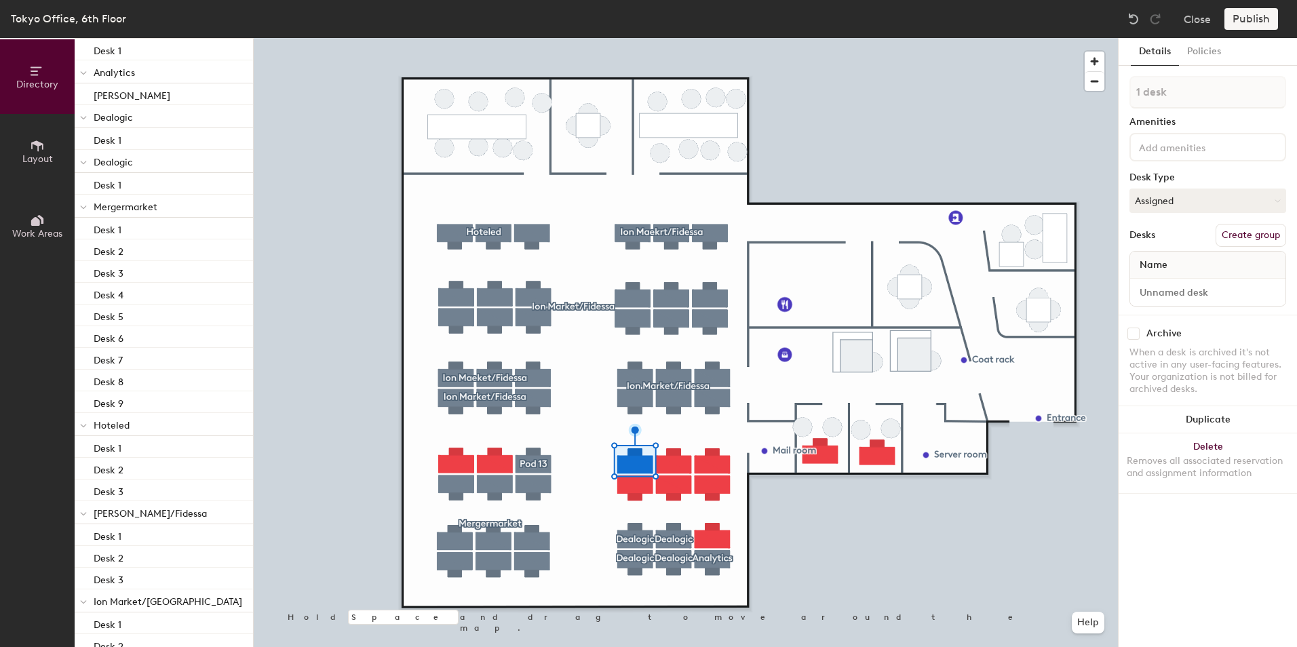
click at [139, 514] on span "Ion Maeket/Fidessa" at bounding box center [150, 514] width 113 height 12
click at [147, 514] on span "Ion Market/Fidessa" at bounding box center [168, 514] width 149 height 12
click at [120, 510] on span "Ion Market/Fidessa" at bounding box center [168, 514] width 149 height 12
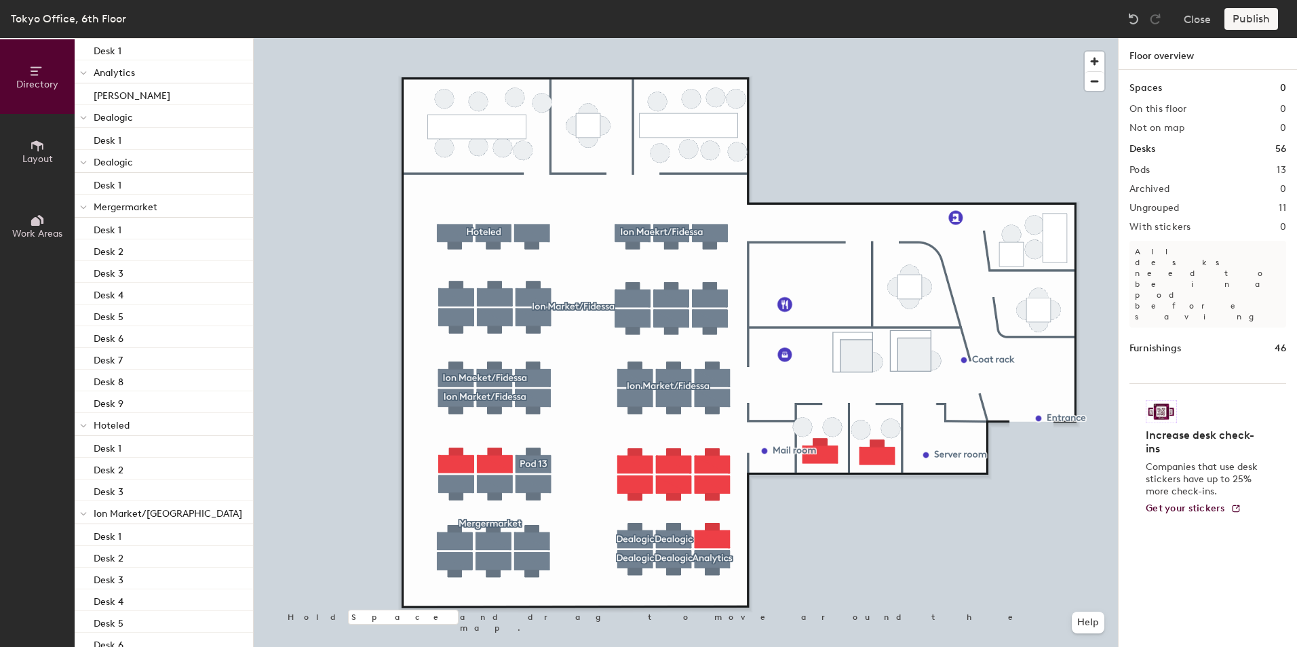
click at [1187, 531] on div "Spaces 0 On this floor 0 Not on map 0 Desks 56 Pods 13 Archived 0 Ungrouped 11 …" at bounding box center [1208, 374] width 178 height 609
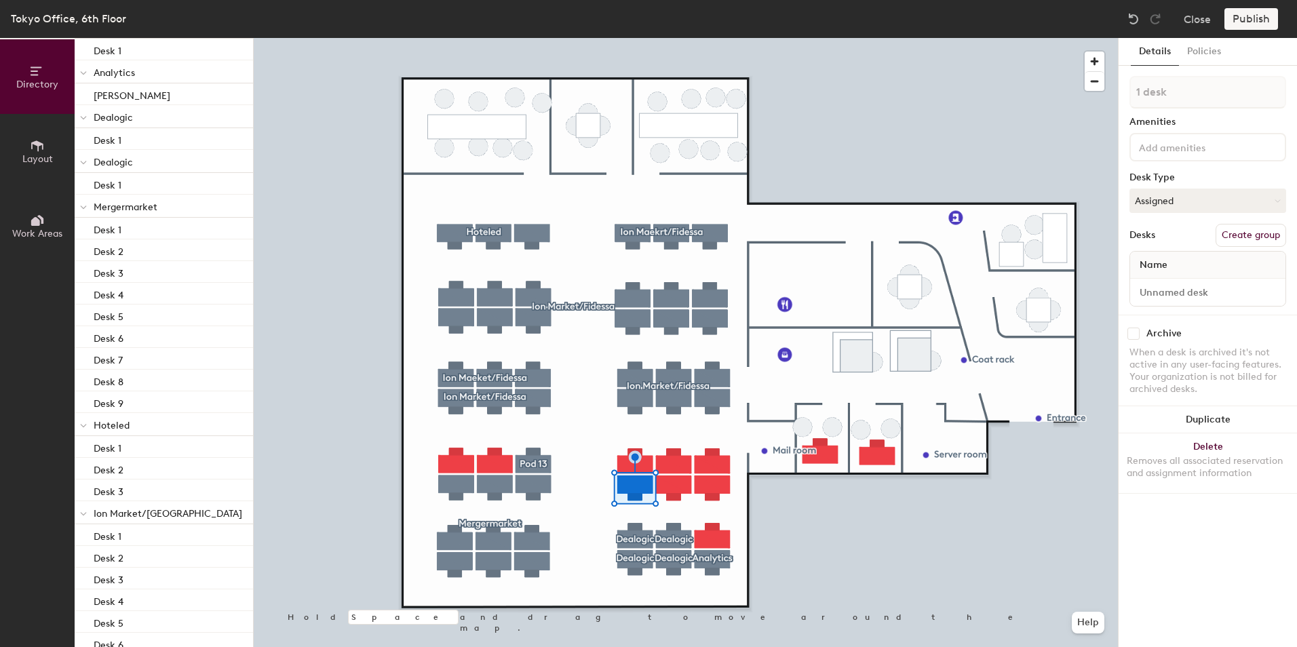
click at [120, 511] on span "Ion Market/Fidessa" at bounding box center [168, 514] width 149 height 12
click at [115, 558] on div "Directory Layout Work Areas Directory Spaces 0 Desks 56 Ungrouped Unnamed desk …" at bounding box center [648, 342] width 1297 height 609
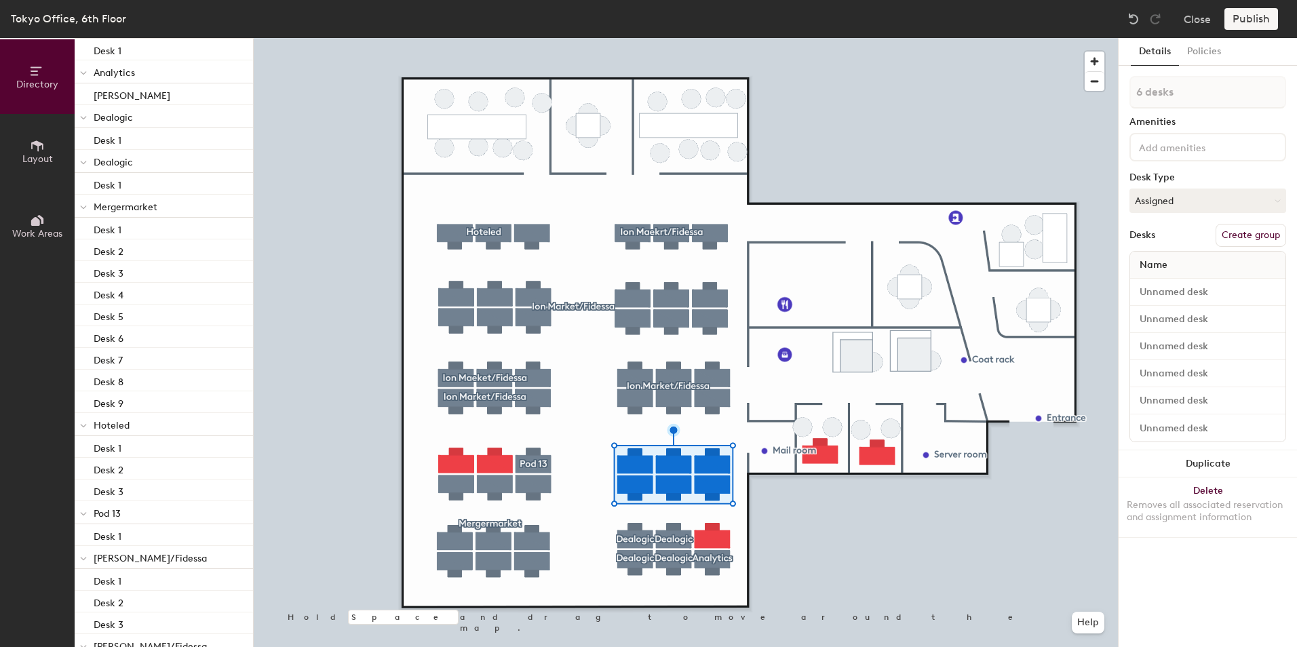
click at [145, 558] on span "Ion Maekrt/Fidessa" at bounding box center [150, 559] width 113 height 12
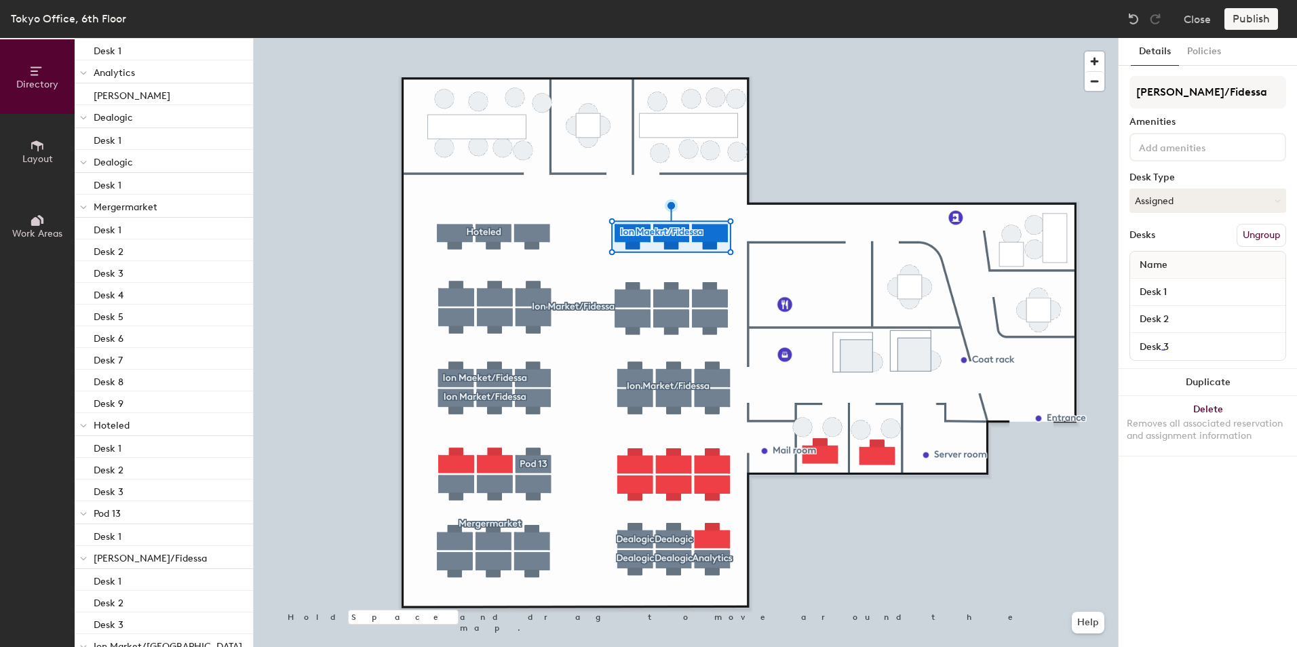
click at [1249, 59] on div "Details Policies" at bounding box center [1208, 52] width 178 height 28
click at [1224, 54] on button "Policies" at bounding box center [1204, 52] width 50 height 28
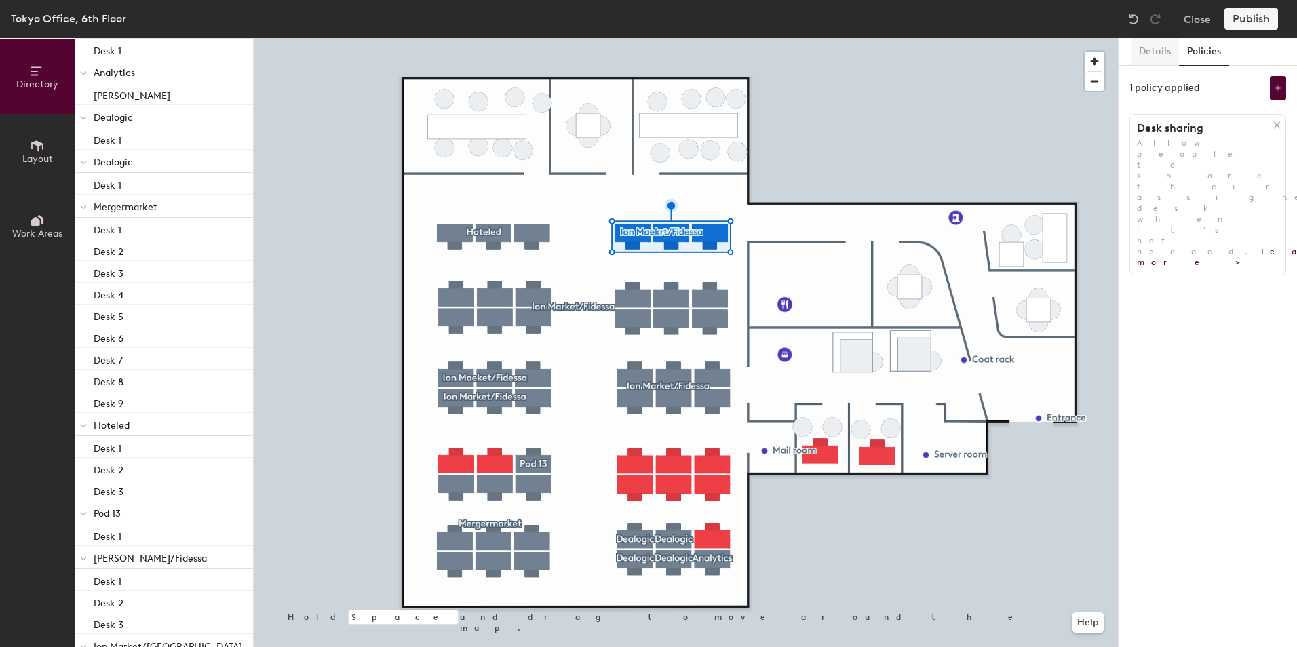
click at [1161, 54] on button "Details" at bounding box center [1155, 52] width 48 height 28
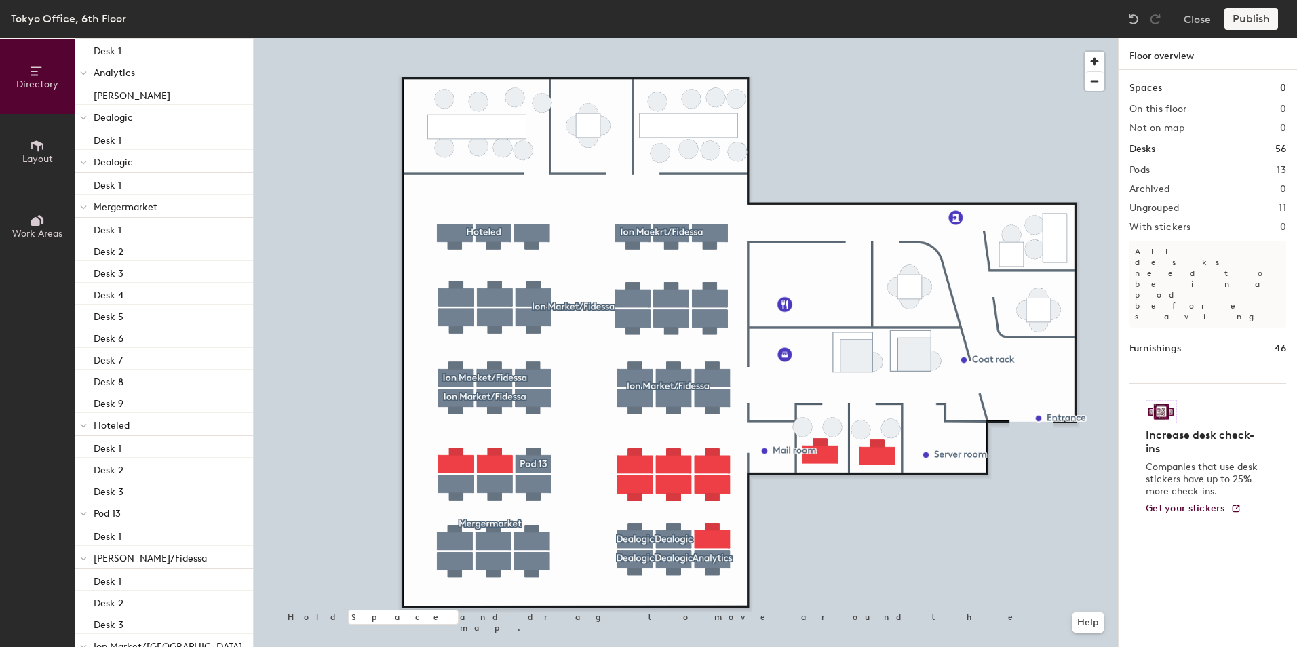
click at [1192, 168] on div "Pods 13" at bounding box center [1207, 170] width 157 height 11
click at [1173, 172] on div "Pods 13" at bounding box center [1207, 170] width 157 height 11
click at [1142, 175] on div "Spaces 0 On this floor 0 Not on map 0 Desks 56 Pods 13 Archived 0 Ungrouped 11 …" at bounding box center [1208, 374] width 178 height 609
drag, startPoint x: 1142, startPoint y: 175, endPoint x: 1198, endPoint y: 210, distance: 66.4
click at [1198, 210] on div "Ungrouped 11" at bounding box center [1207, 208] width 157 height 11
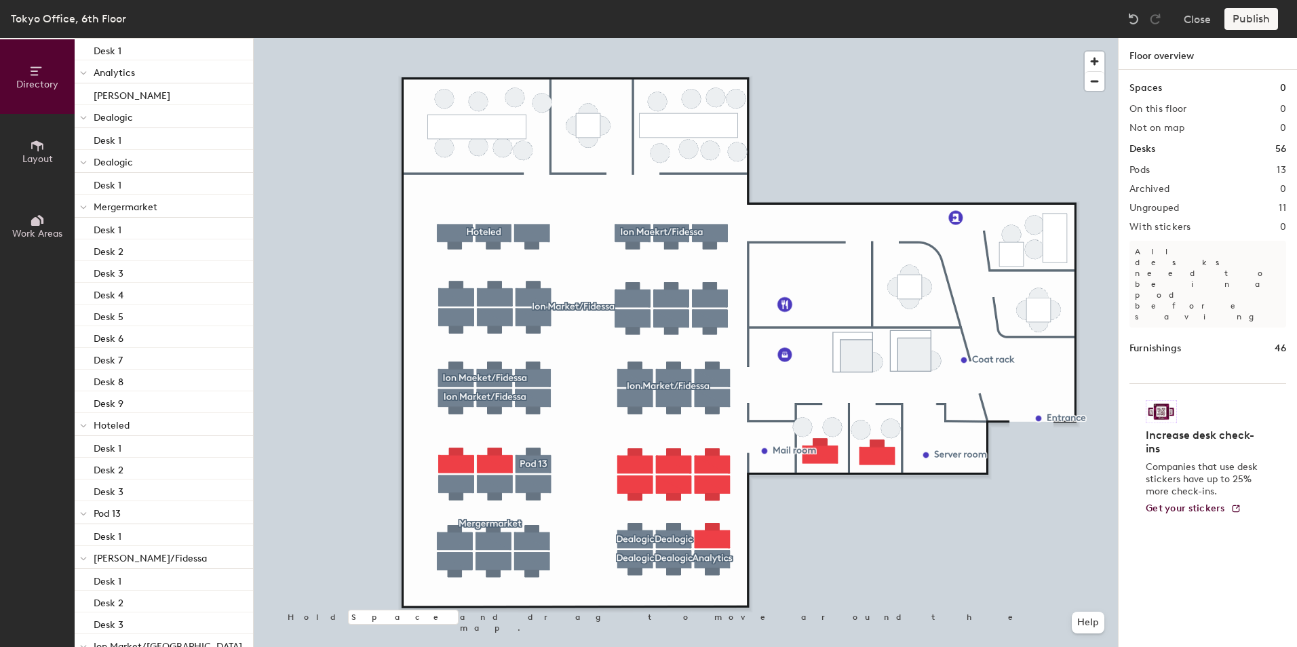
click at [1248, 18] on div "Publish" at bounding box center [1255, 19] width 62 height 22
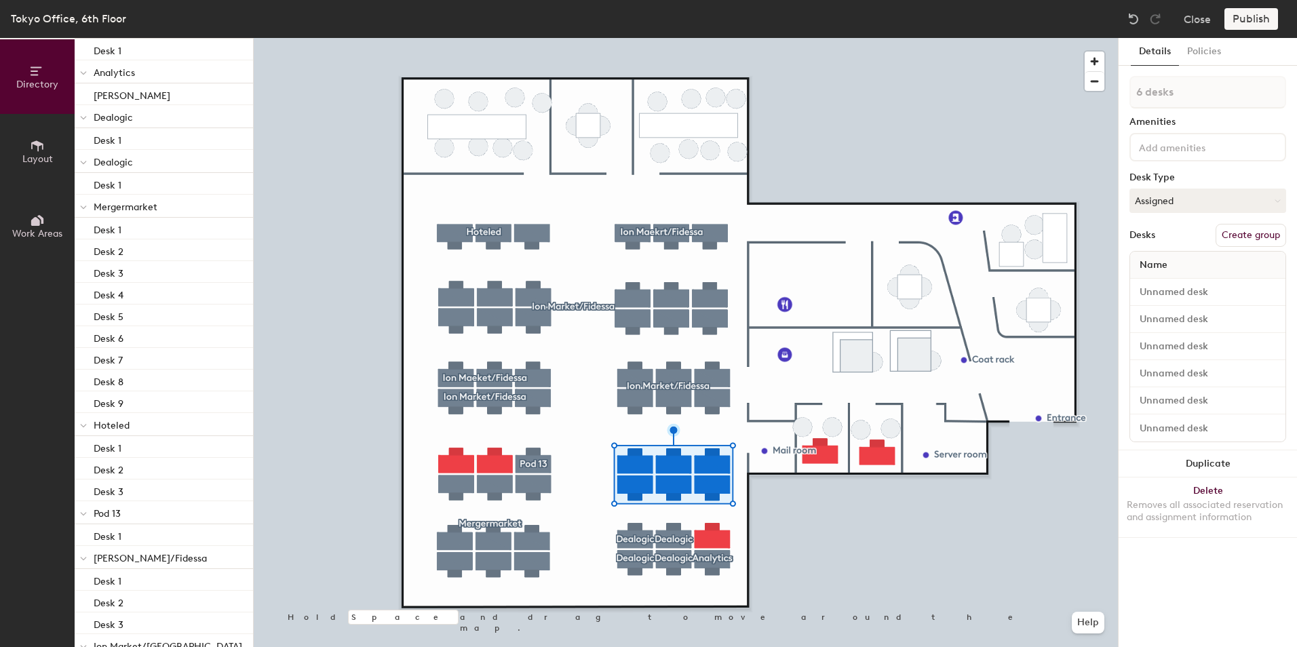
click at [155, 561] on span "Ion Maeket/Fidessa" at bounding box center [150, 559] width 113 height 12
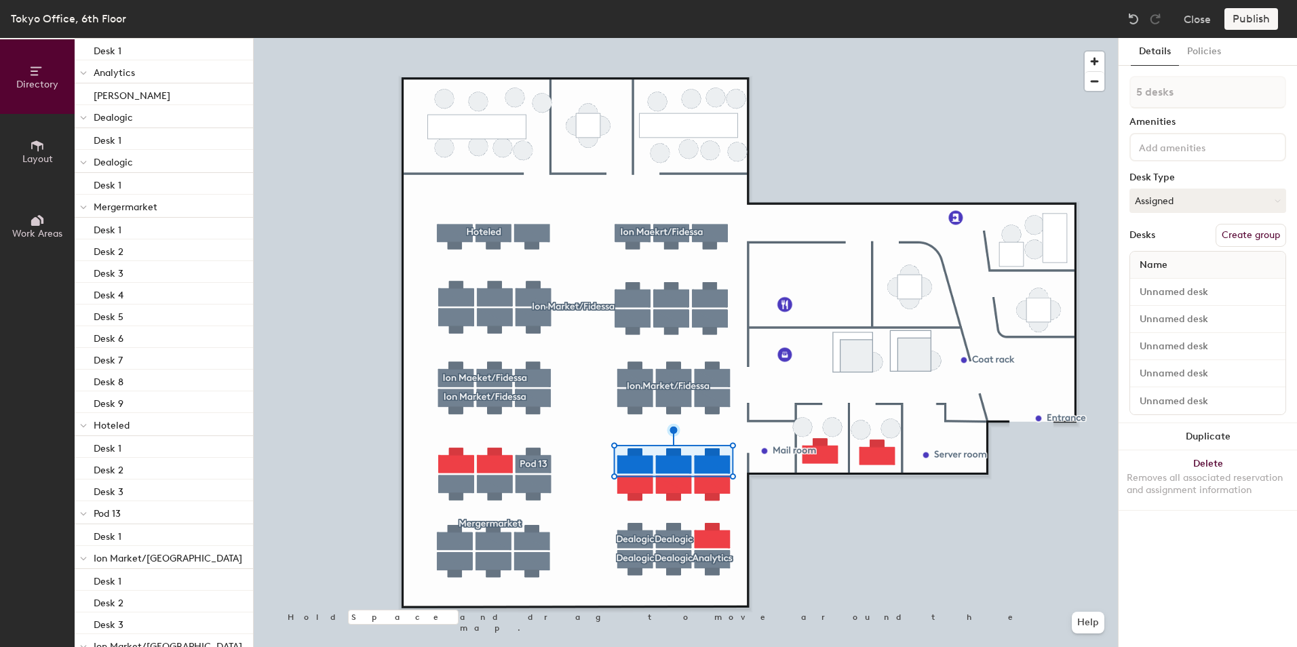
type input "6 desks"
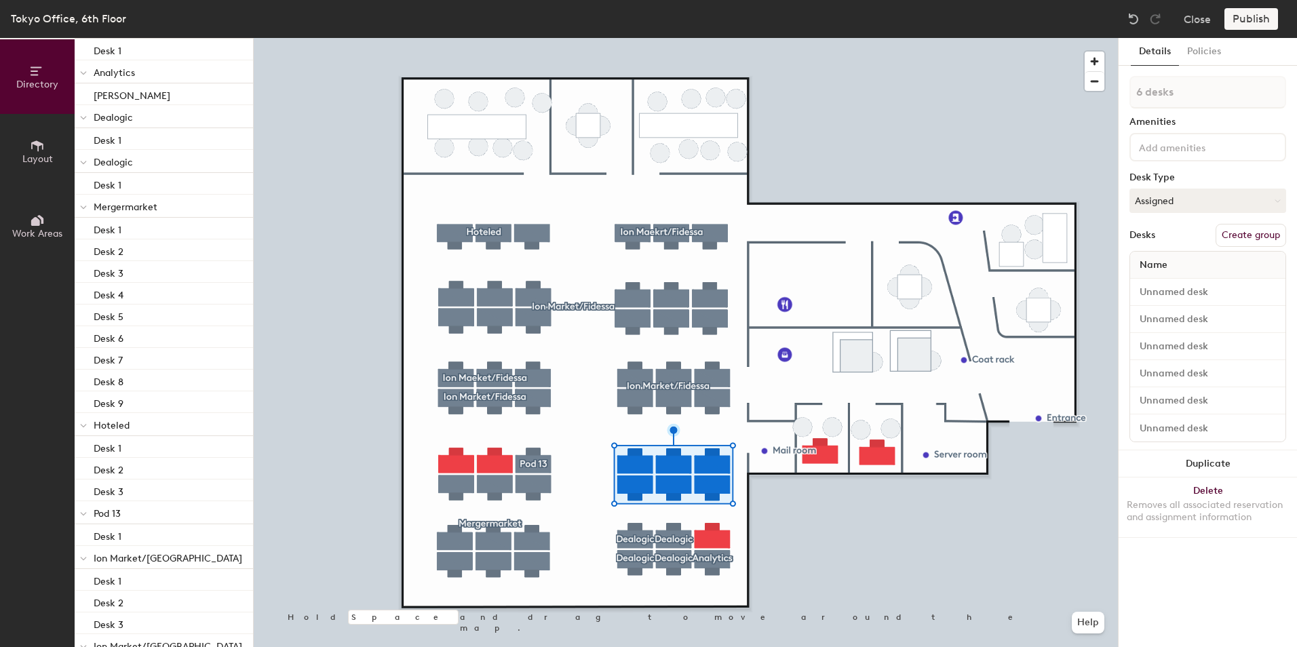
click at [123, 556] on span "Ion Market/Fidessa" at bounding box center [168, 559] width 149 height 12
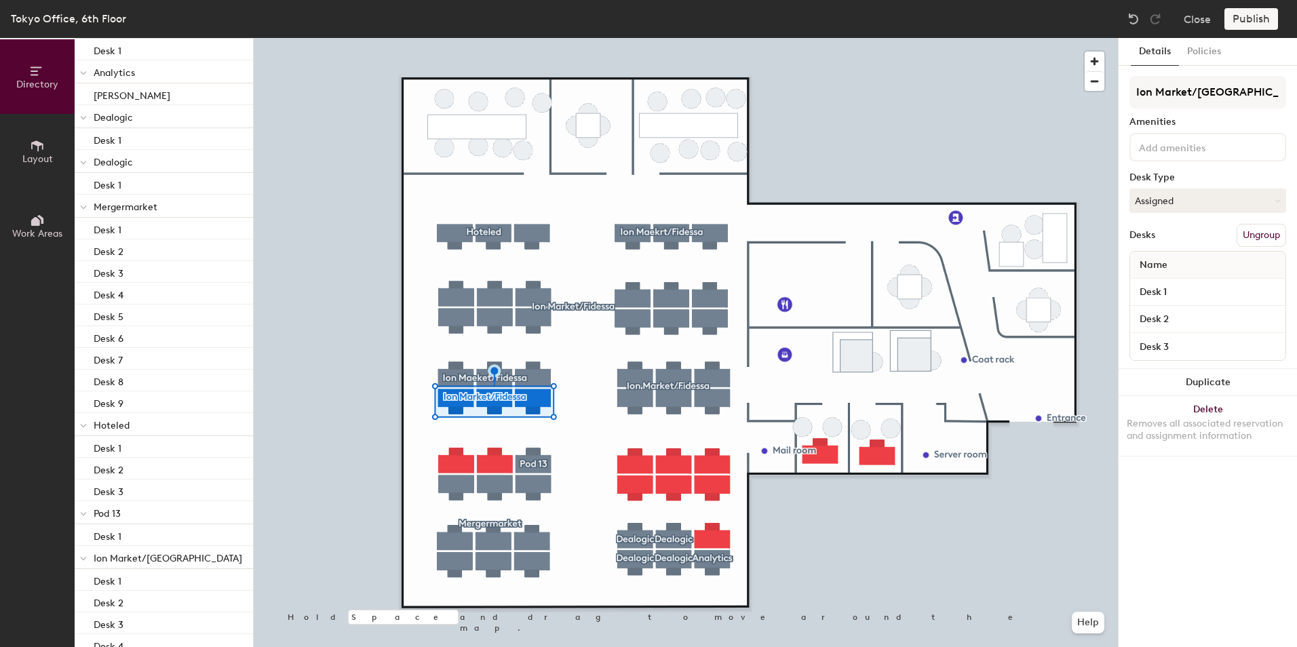
click at [123, 556] on span "Ion Market/Fidessa" at bounding box center [168, 559] width 149 height 12
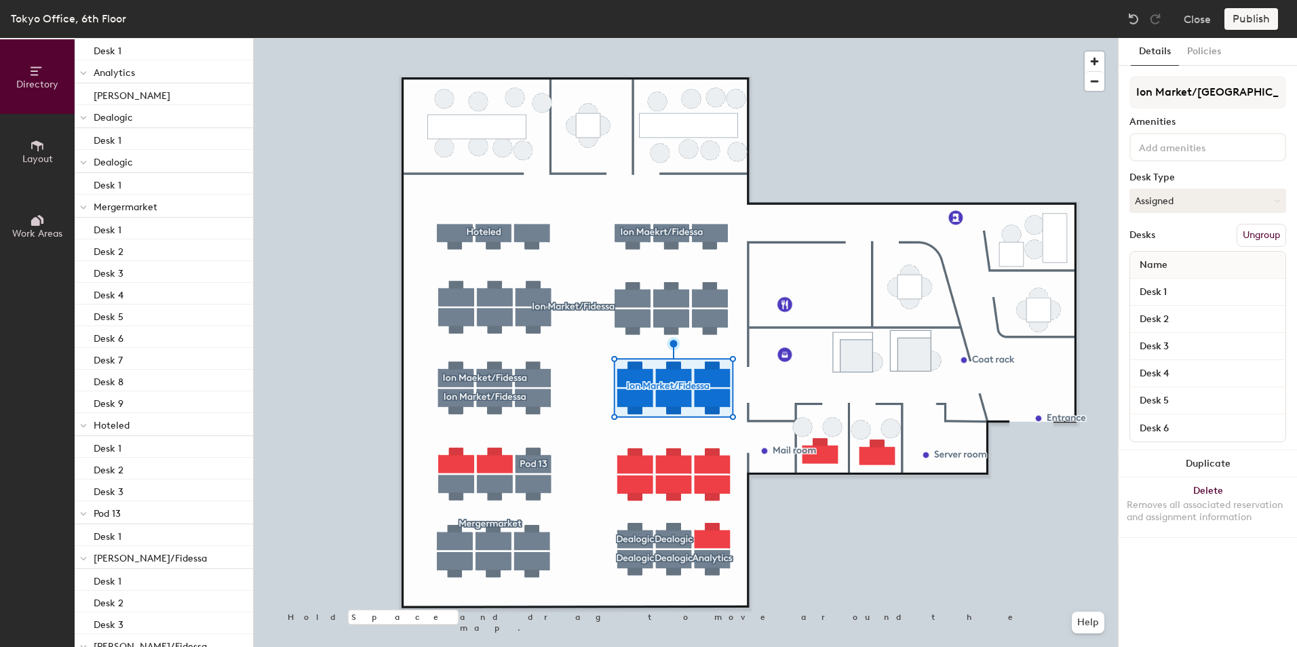
click at [123, 557] on span "Ion Maekrt/Fidessa" at bounding box center [150, 559] width 113 height 12
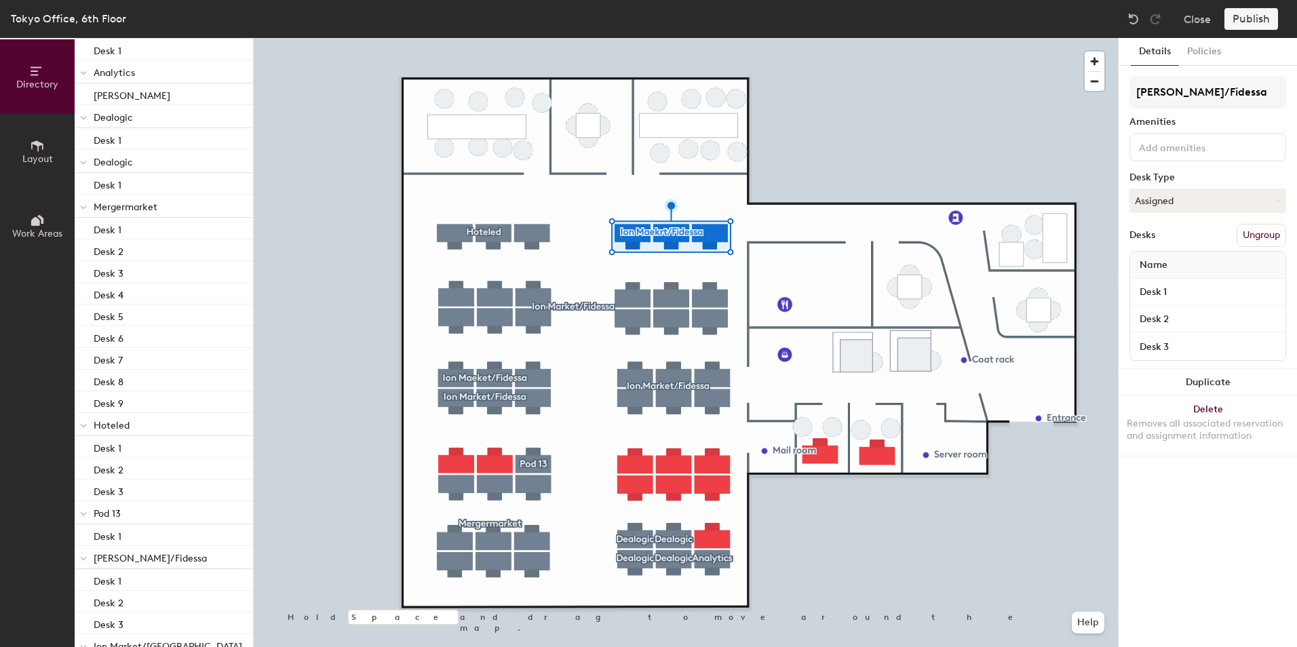
click at [123, 557] on span "Ion Maeket/Fidessa" at bounding box center [150, 559] width 113 height 12
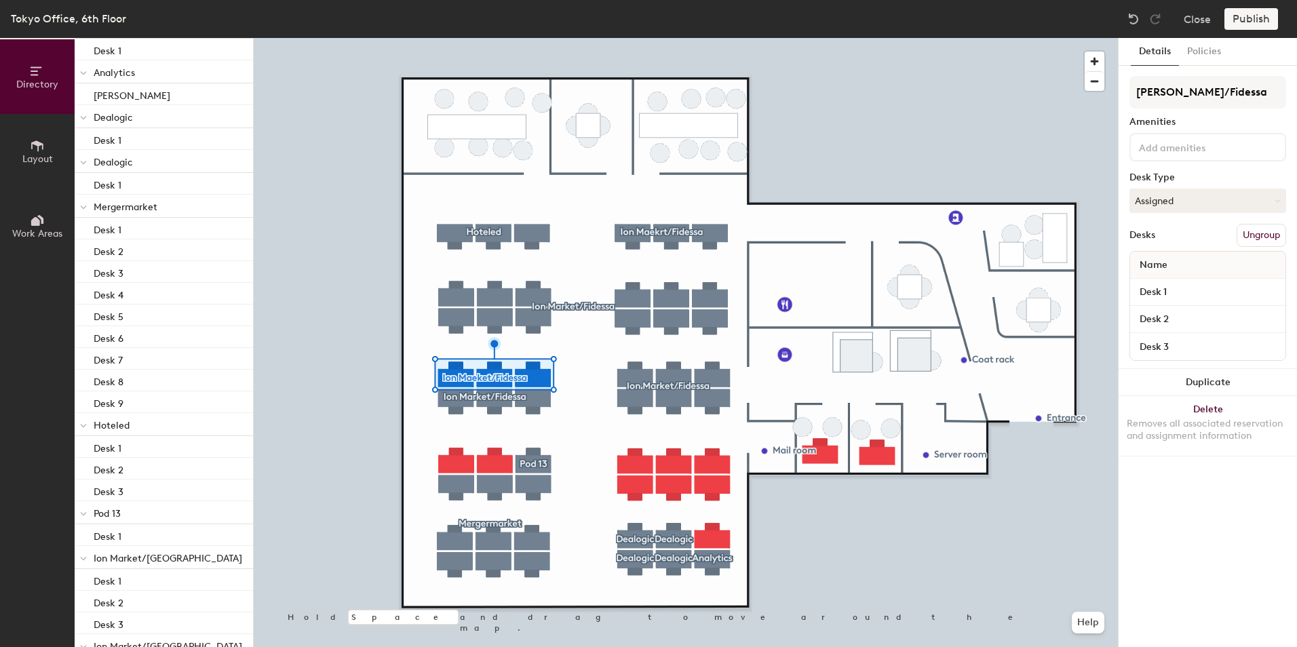
click at [123, 557] on span "Ion Market/Fidessa" at bounding box center [168, 559] width 149 height 12
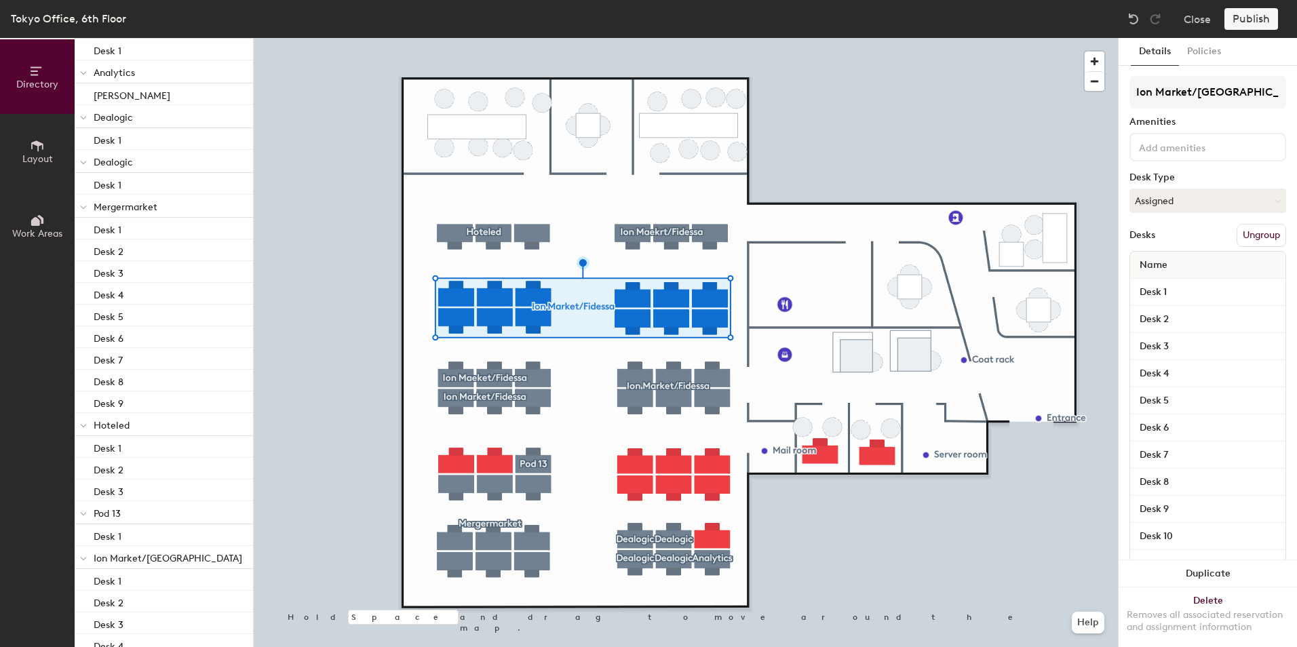
click at [123, 557] on span "Ion Market/Fidessa" at bounding box center [168, 559] width 149 height 12
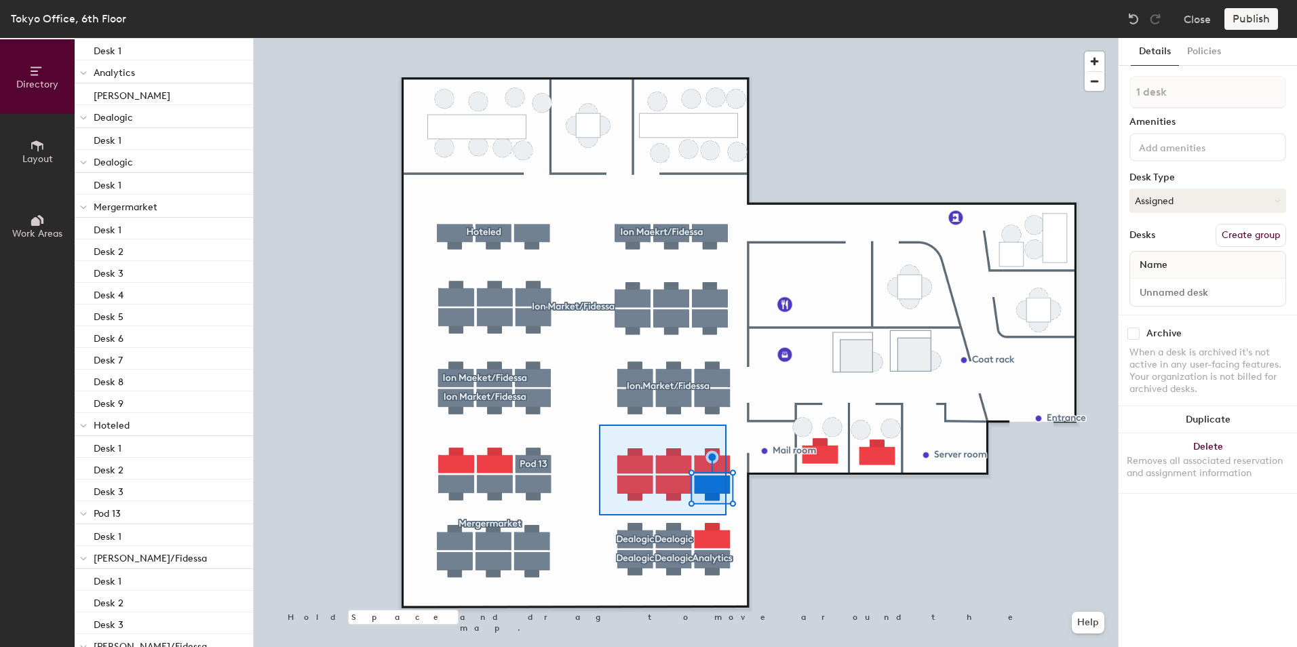
type input "6 desks"
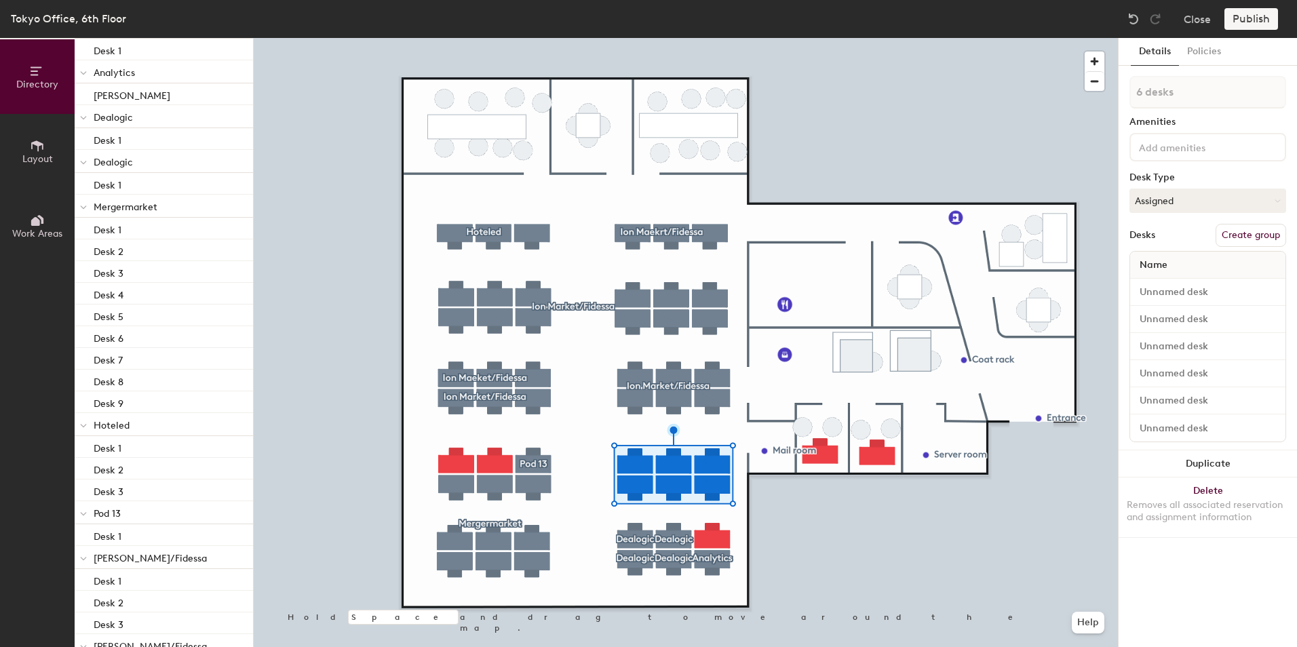
click at [1246, 229] on button "Create group" at bounding box center [1250, 235] width 71 height 23
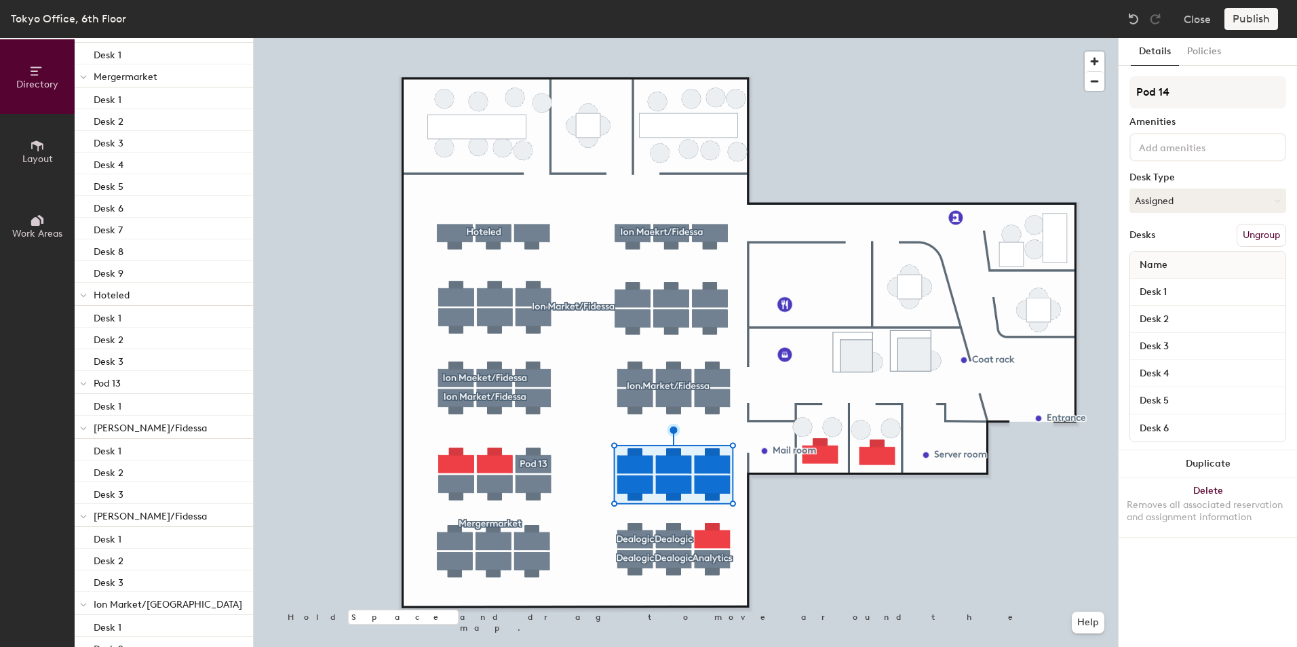
scroll to position [277, 0]
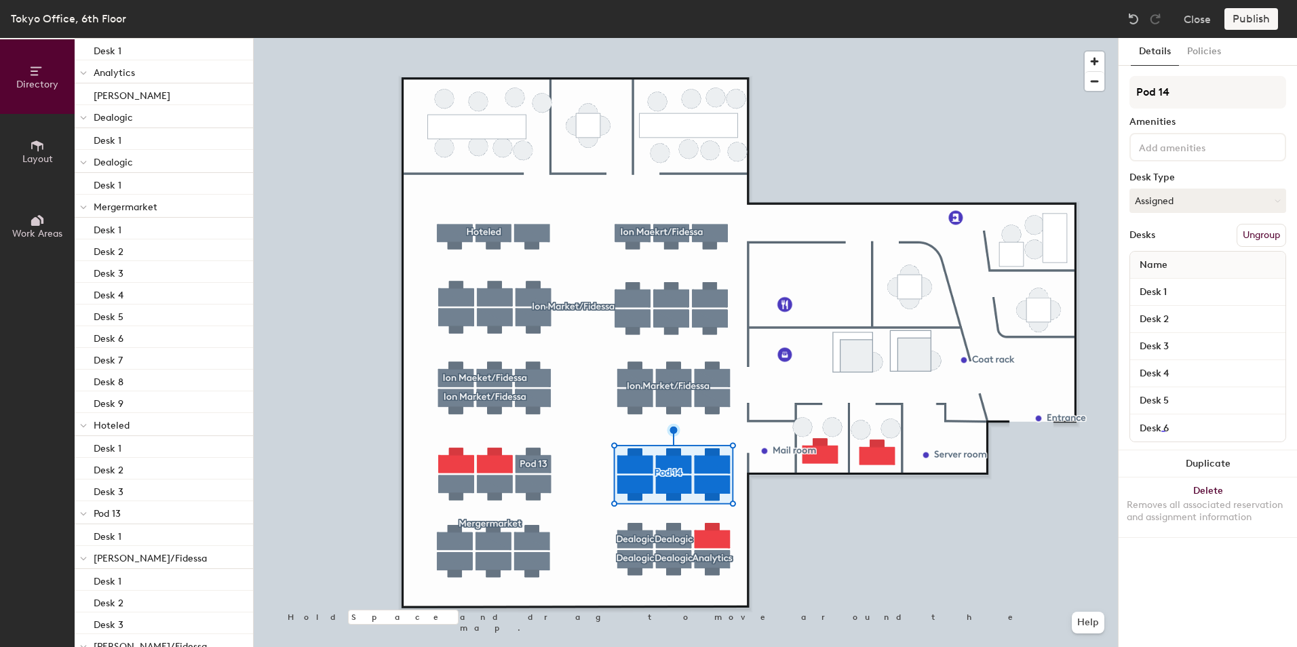
click at [152, 557] on span "Ion Maekrt/Fidessa" at bounding box center [150, 559] width 113 height 12
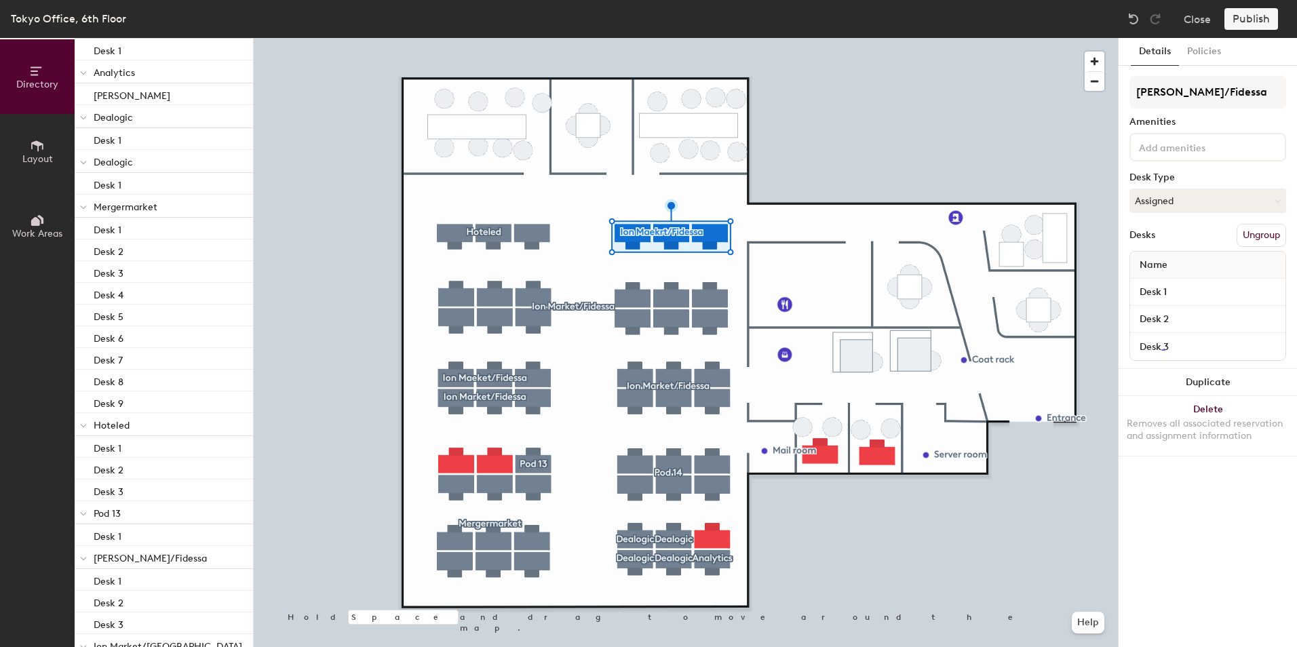
click at [951, 38] on div at bounding box center [686, 38] width 864 height 0
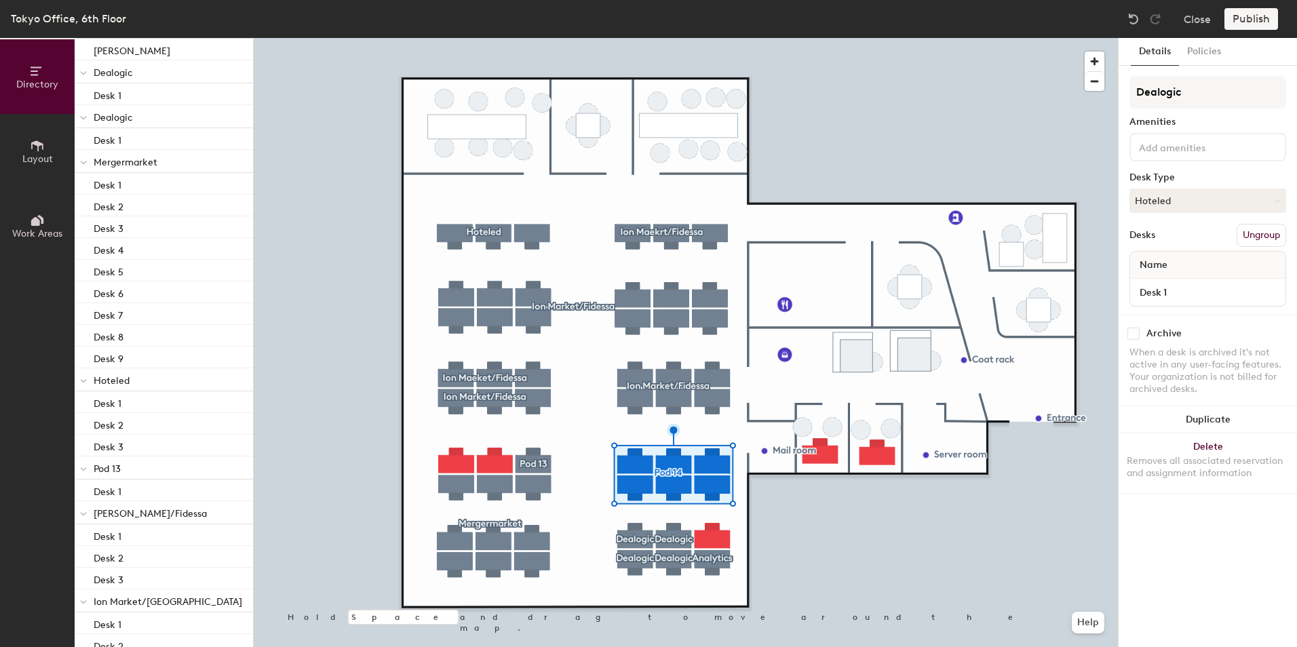
scroll to position [232, 0]
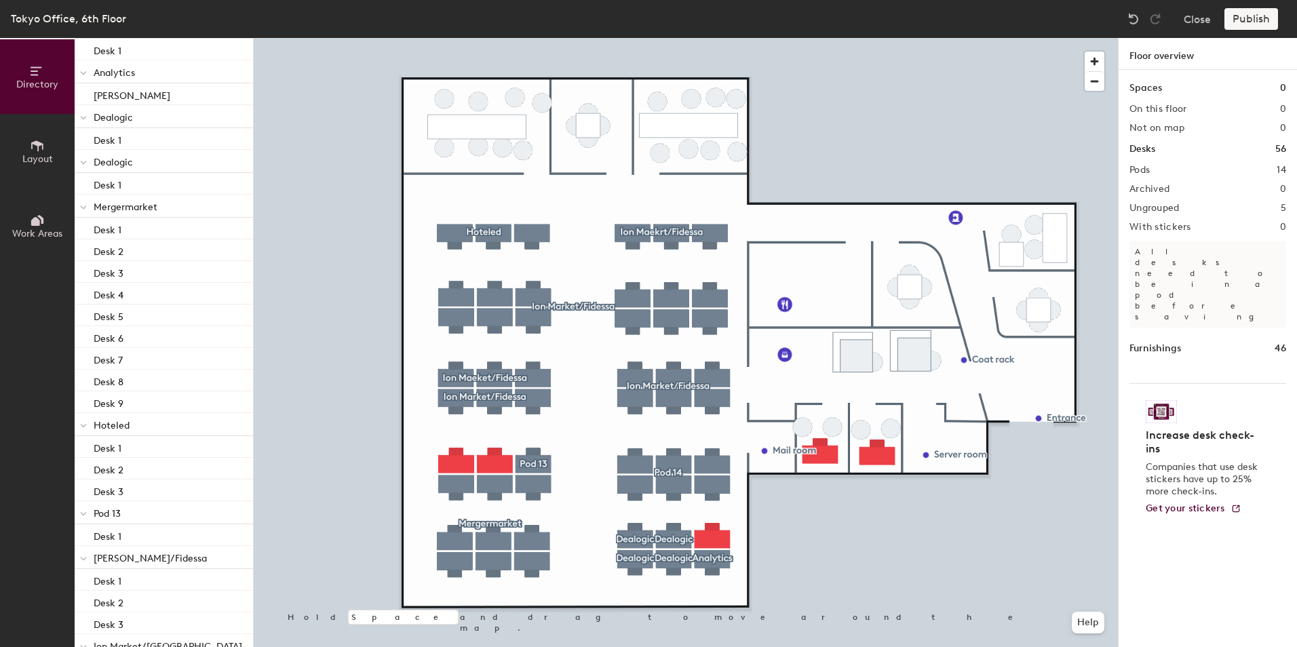
click at [1205, 149] on div "Desks 56" at bounding box center [1207, 149] width 157 height 15
click at [1205, 169] on div "Pods 14" at bounding box center [1207, 170] width 157 height 11
click at [1241, 18] on div "Publish" at bounding box center [1255, 19] width 62 height 22
click at [1166, 400] on img at bounding box center [1161, 411] width 31 height 23
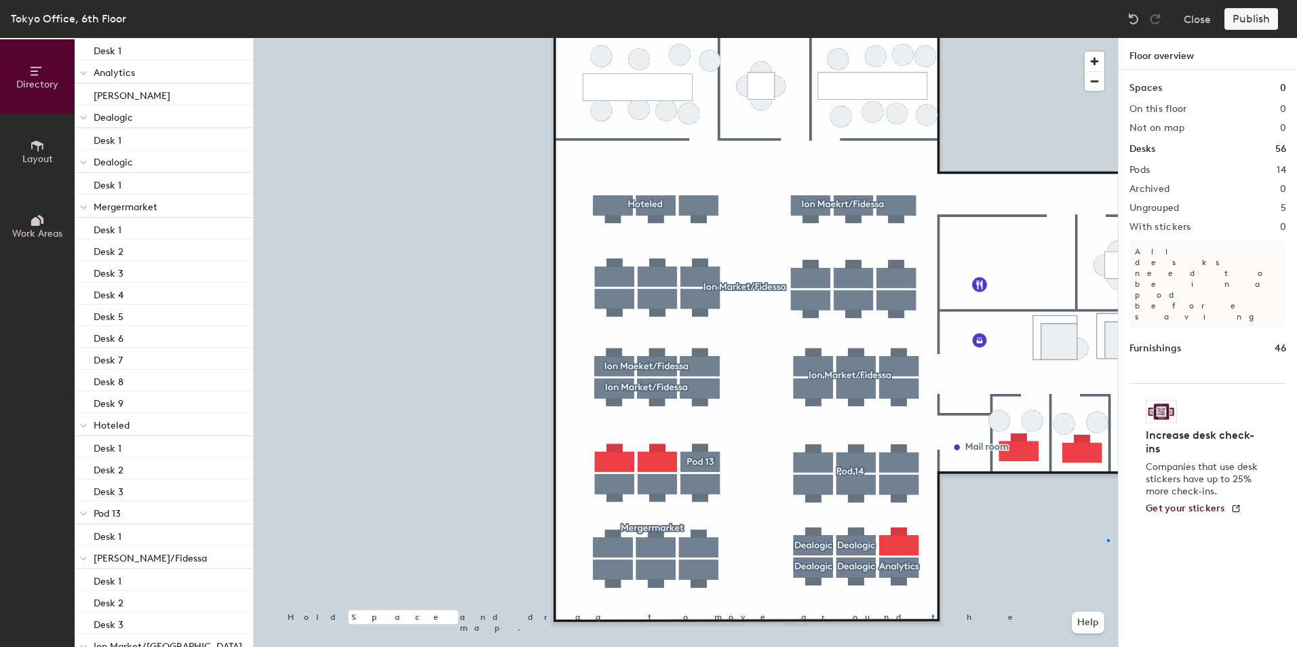
click at [1107, 38] on div at bounding box center [686, 38] width 864 height 0
click at [800, 38] on div at bounding box center [686, 38] width 864 height 0
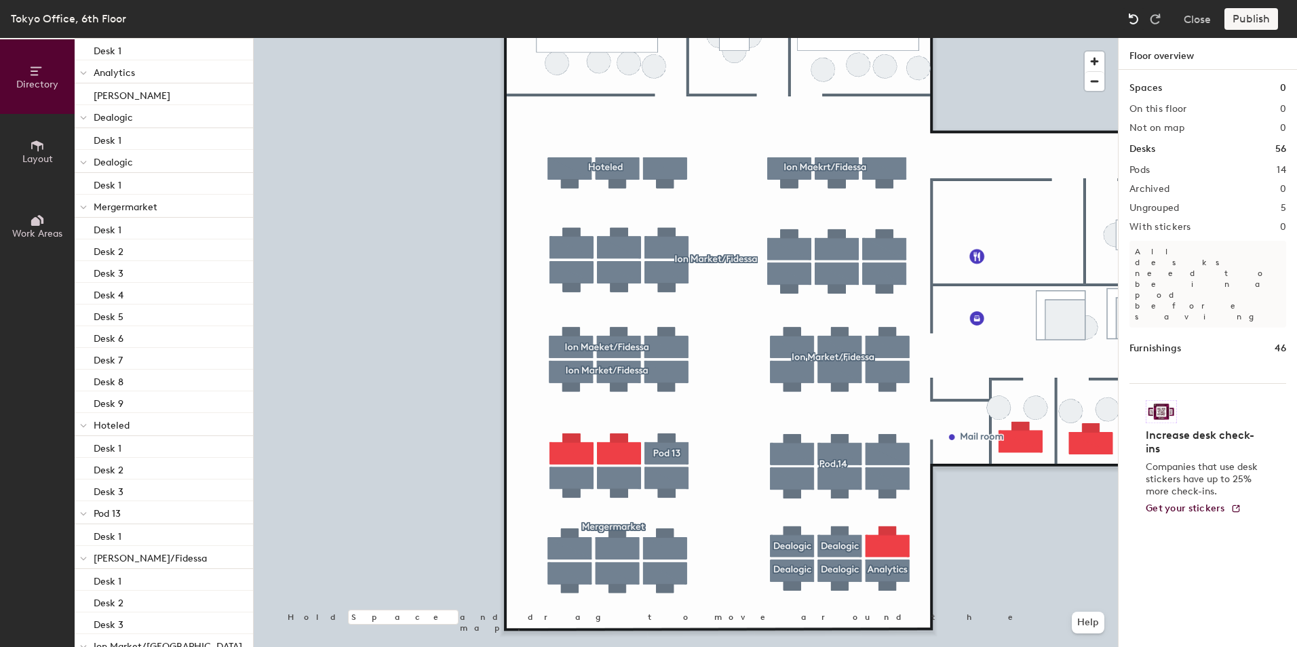
click at [1140, 18] on img at bounding box center [1134, 19] width 14 height 14
click at [1098, 81] on span "button" at bounding box center [1095, 81] width 20 height 19
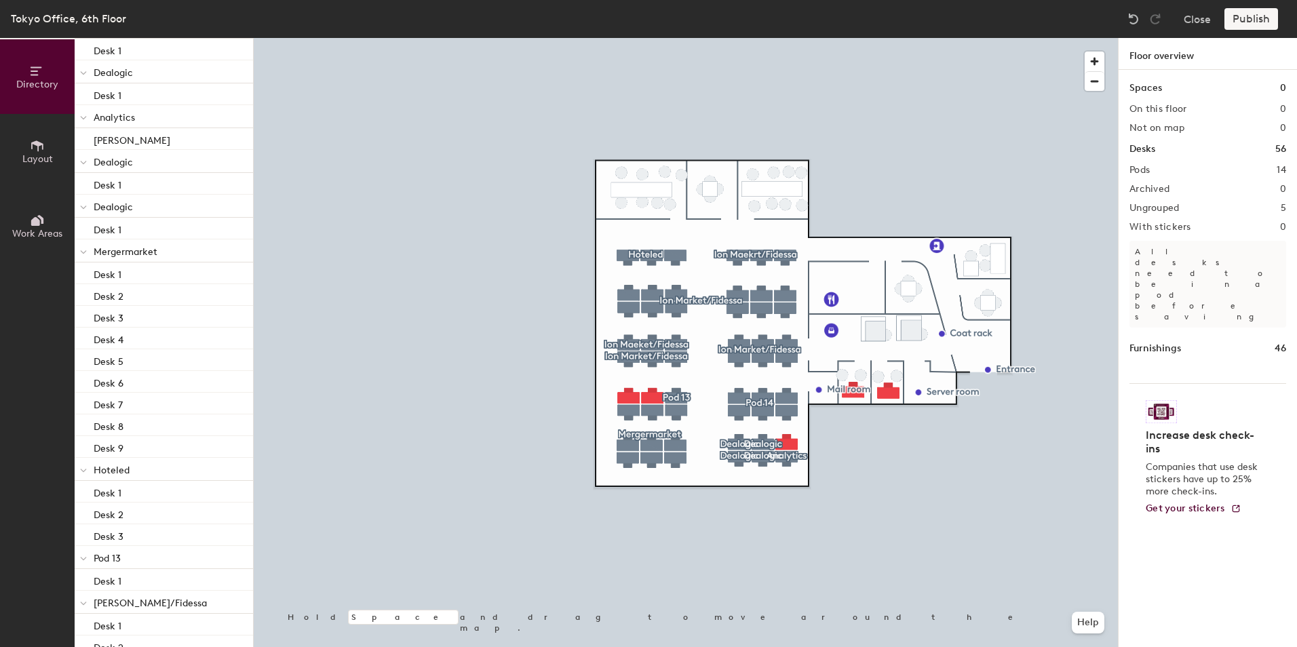
click at [1188, 162] on div "Spaces 0 On this floor 0 Not on map 0 Desks 56 Pods 14 Archived 0 Ungrouped 5 W…" at bounding box center [1208, 374] width 178 height 609
click at [1187, 170] on div "Pods 14" at bounding box center [1207, 170] width 157 height 11
click at [1183, 210] on div "Ungrouped 5" at bounding box center [1207, 208] width 157 height 11
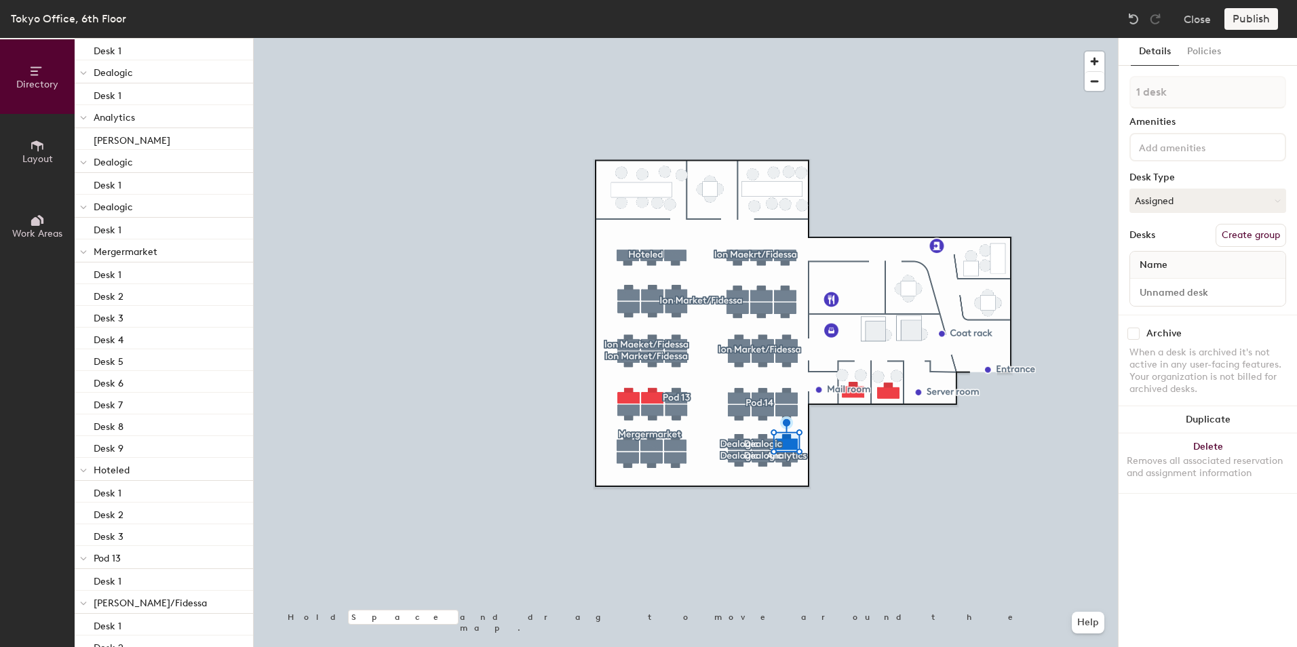
click at [1237, 233] on button "Create group" at bounding box center [1250, 235] width 71 height 23
click at [167, 599] on span "Ion Maeket/Fidessa" at bounding box center [150, 604] width 113 height 12
type input "2 desks"
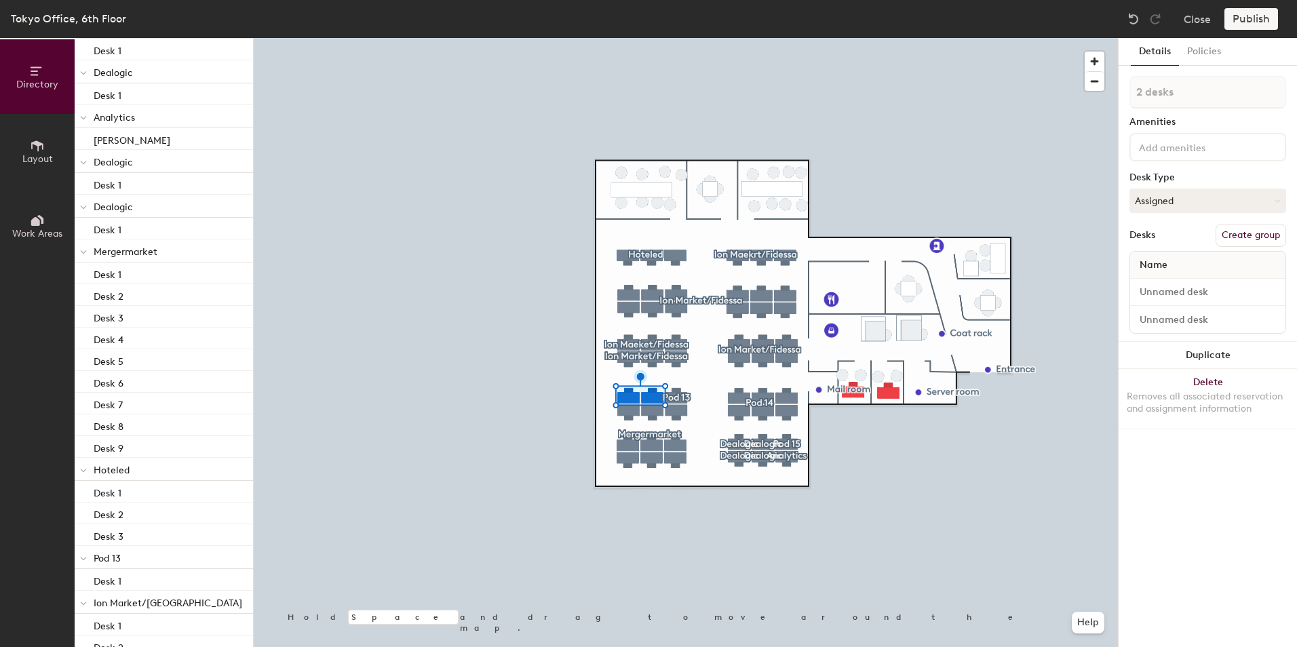
click at [1236, 239] on button "Create group" at bounding box center [1250, 235] width 71 height 23
click at [156, 602] on span "Ion Market/Fidessa" at bounding box center [168, 604] width 149 height 12
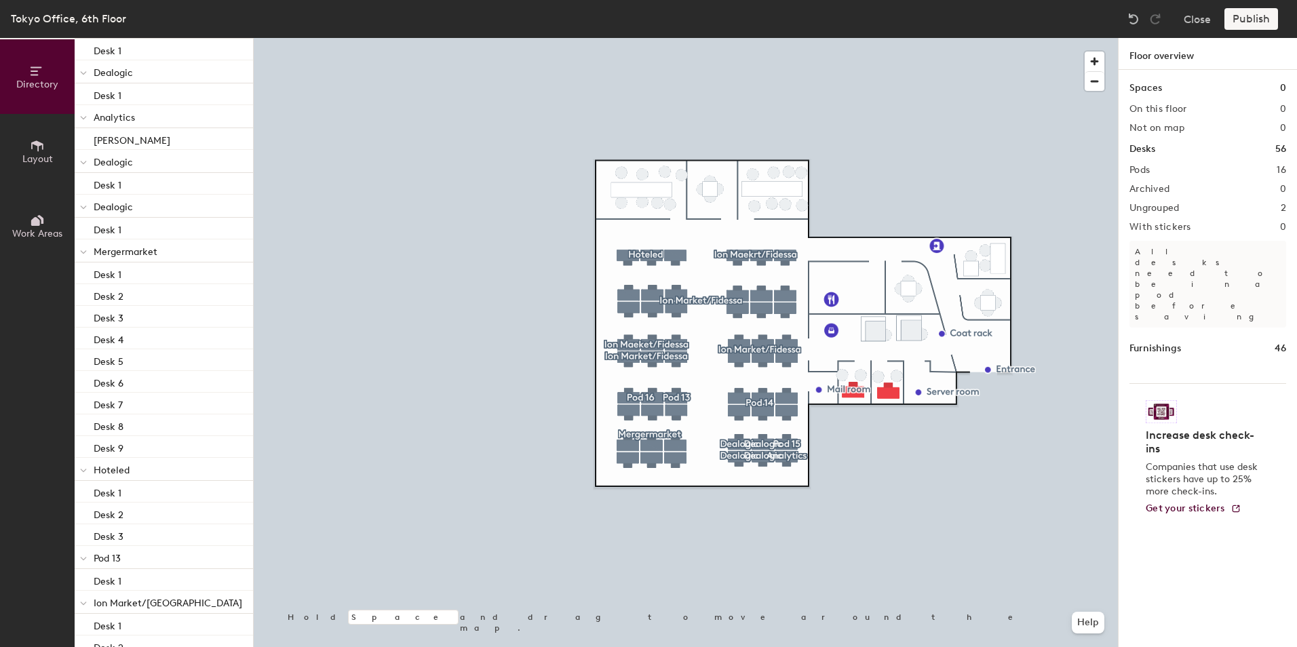
click at [1235, 172] on div "Pods 16" at bounding box center [1207, 170] width 157 height 11
click at [1258, 341] on div "Furnishings 46" at bounding box center [1207, 348] width 157 height 15
click at [1178, 341] on h1 "Furnishings" at bounding box center [1155, 348] width 52 height 15
click at [1229, 341] on div "Furnishings 46" at bounding box center [1207, 348] width 157 height 15
click at [1022, 38] on div at bounding box center [686, 38] width 864 height 0
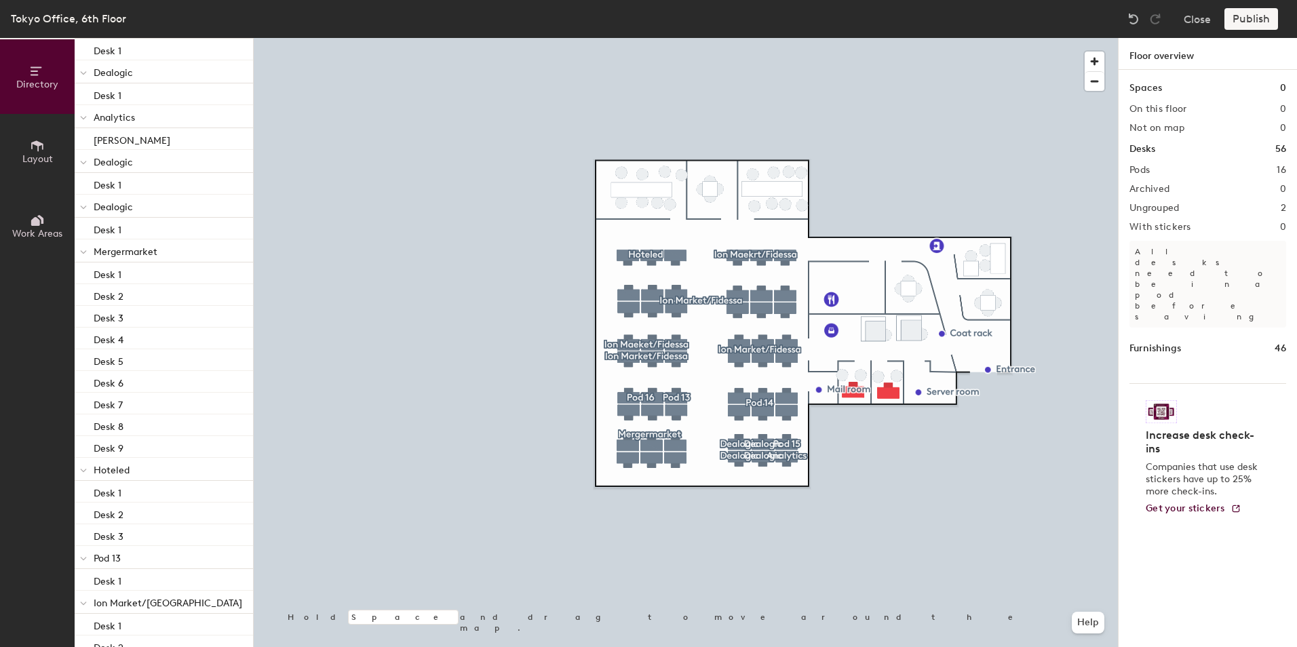
click at [881, 38] on div at bounding box center [686, 38] width 864 height 0
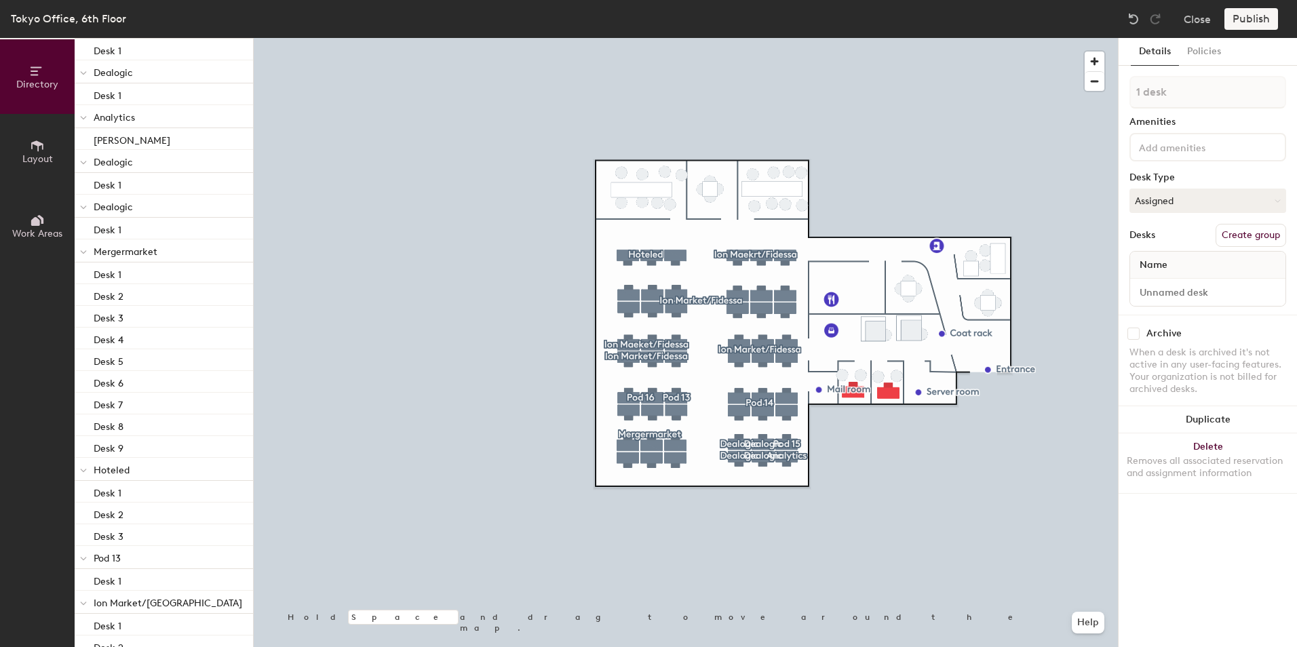
type input "2 desks"
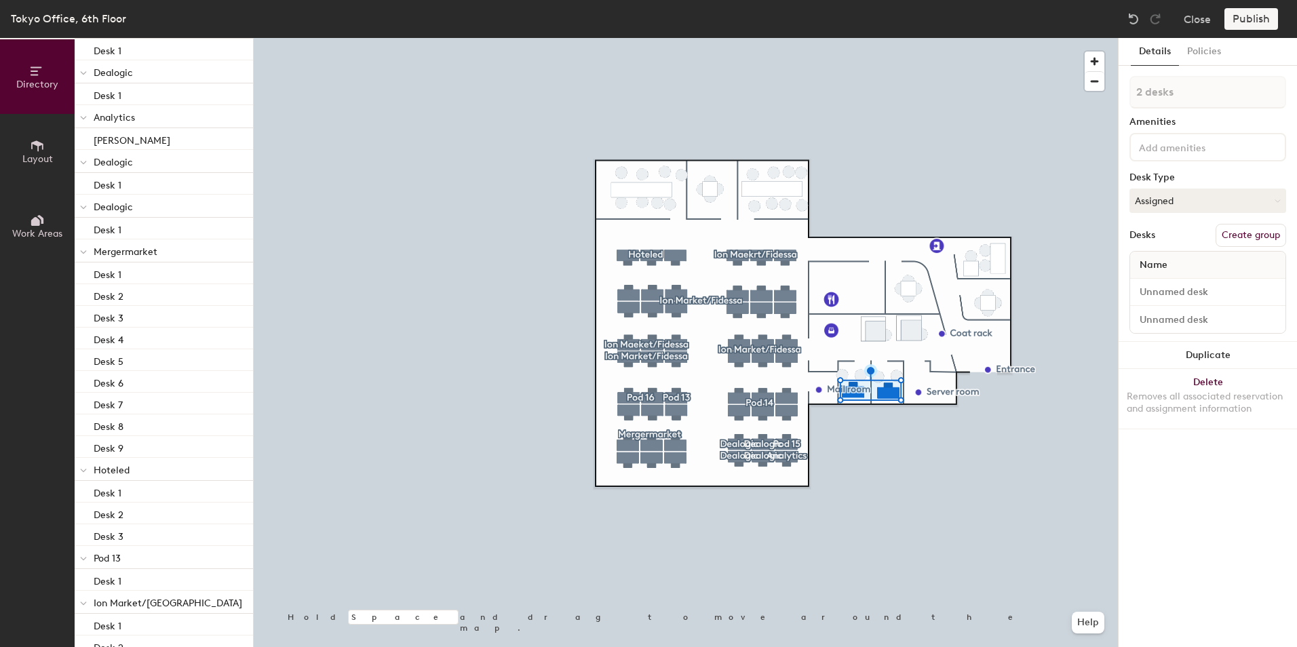
click at [161, 604] on span "Ion Market/Fidessa" at bounding box center [168, 604] width 149 height 12
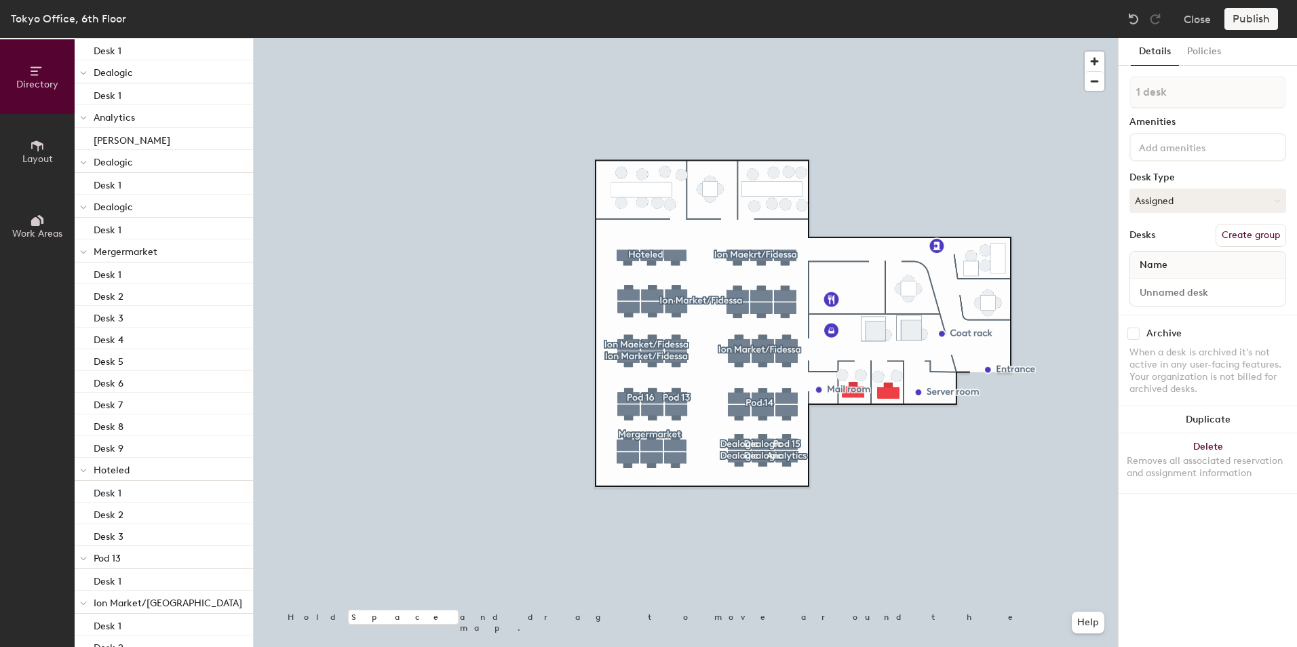
type input "2 desks"
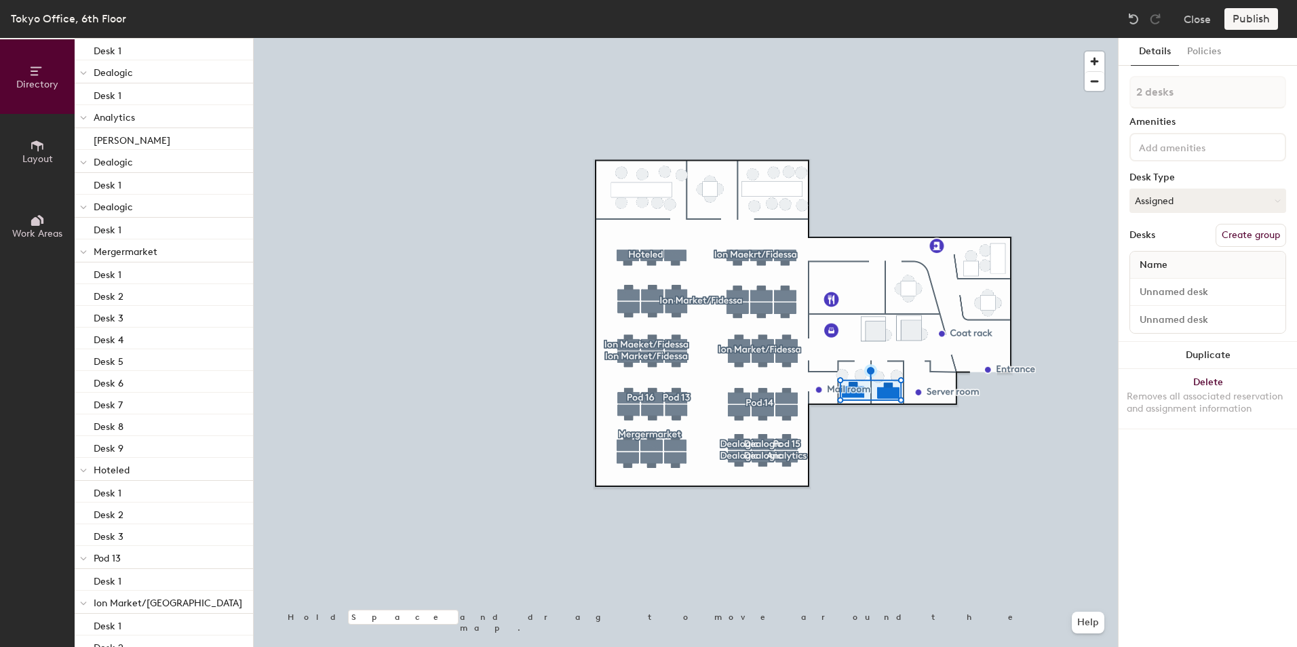
click at [1258, 237] on button "Create group" at bounding box center [1250, 235] width 71 height 23
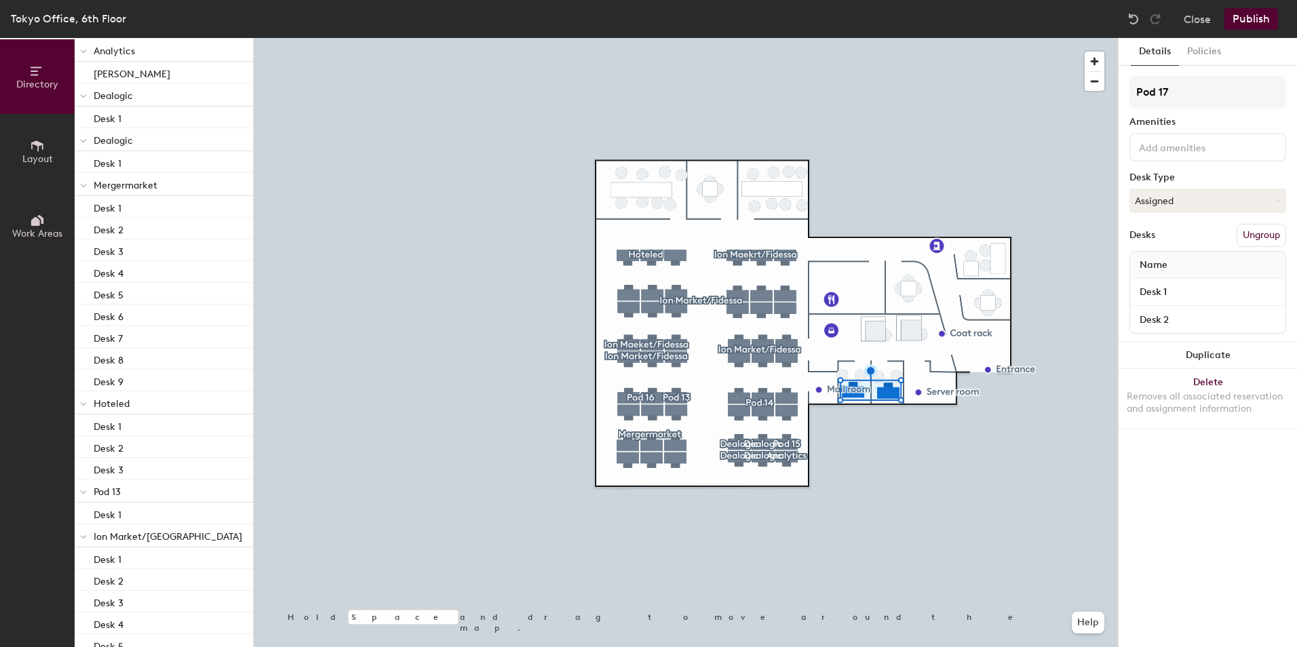
scroll to position [100, 0]
click at [139, 602] on span "Ion Market/Fidessa" at bounding box center [168, 604] width 149 height 12
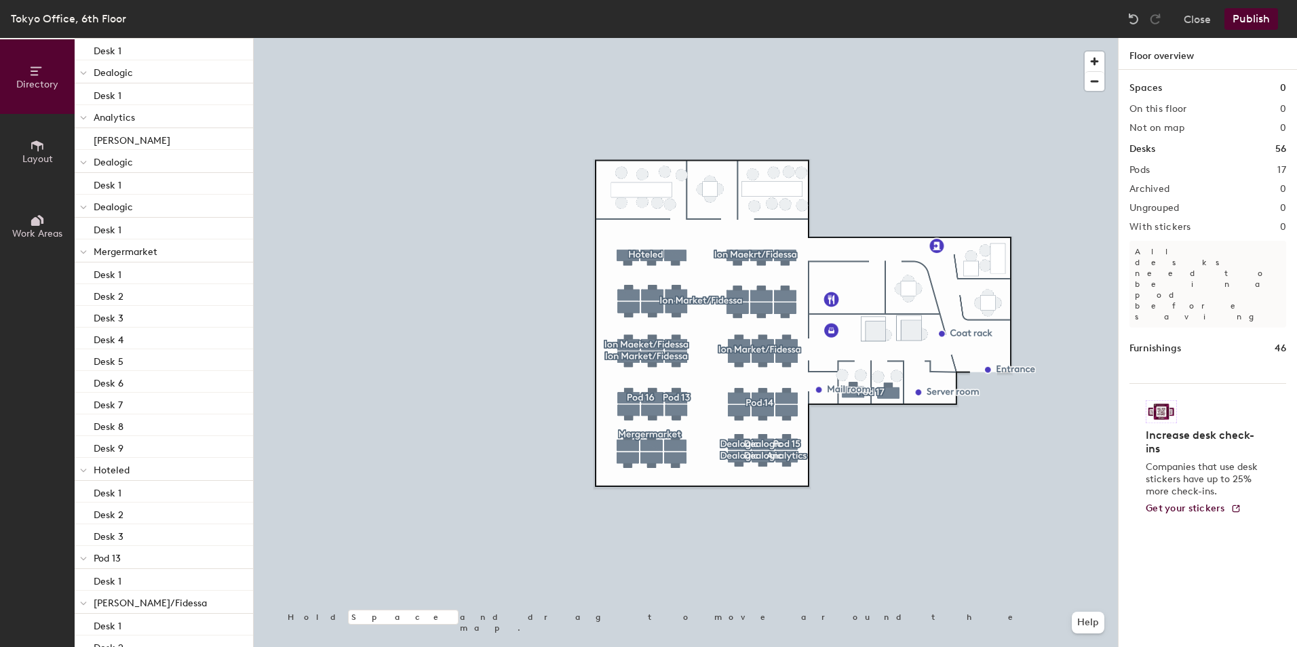
click at [1247, 13] on button "Publish" at bounding box center [1251, 19] width 54 height 22
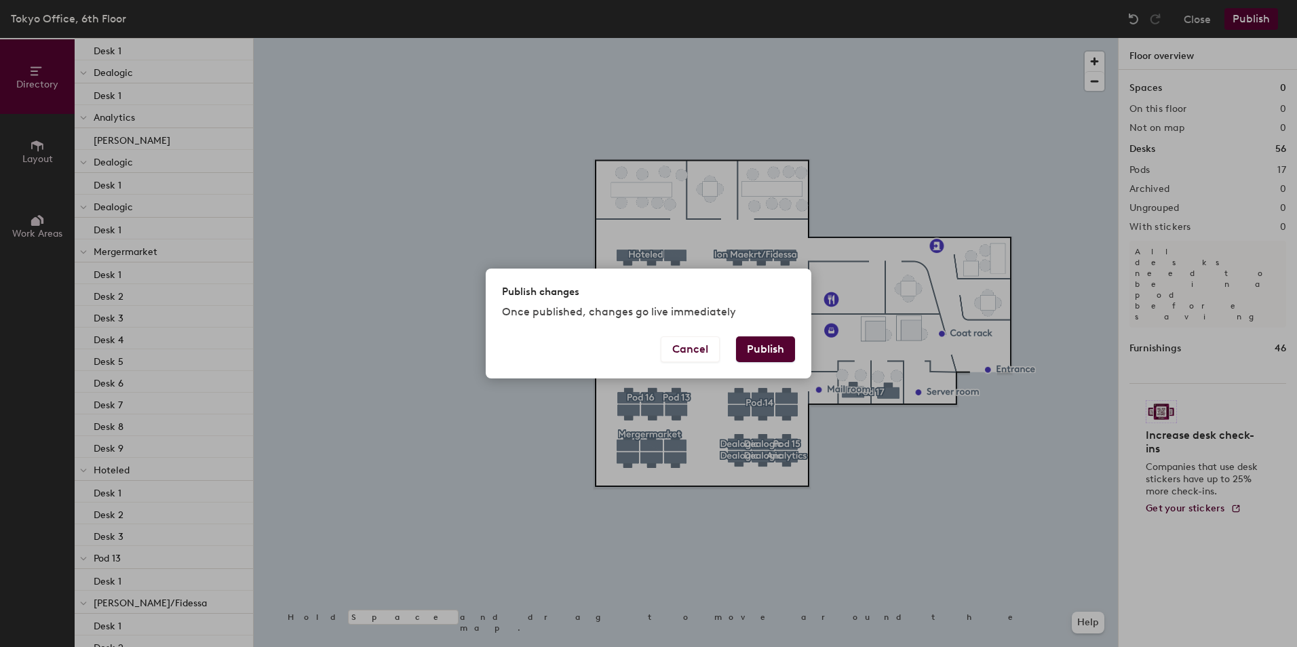
click at [754, 355] on button "Publish" at bounding box center [765, 349] width 59 height 26
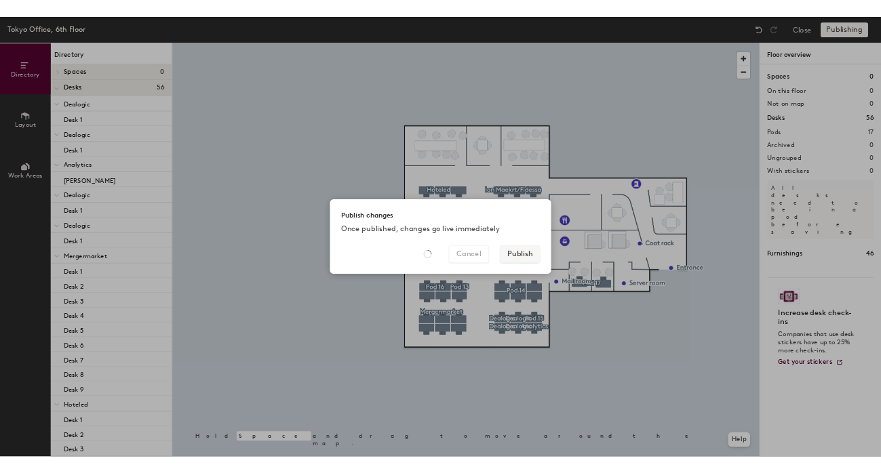
scroll to position [100, 0]
